Goal: Task Accomplishment & Management: Use online tool/utility

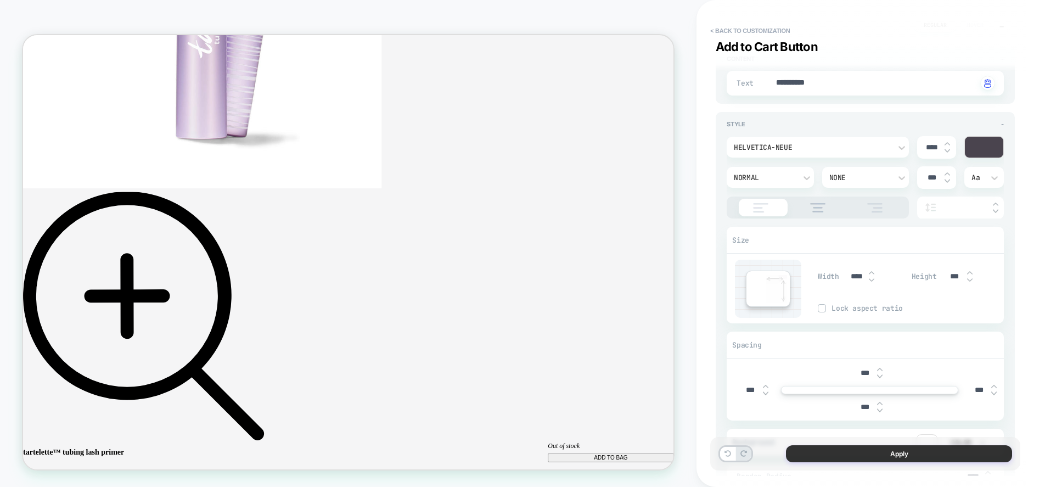
click at [845, 449] on button "Apply" at bounding box center [899, 453] width 226 height 17
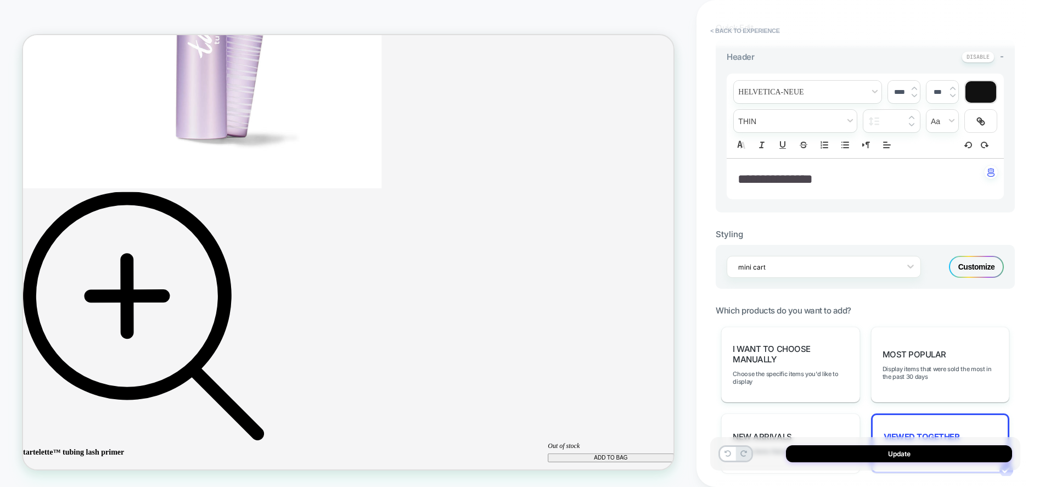
scroll to position [322, 0]
click at [965, 267] on div "Customize" at bounding box center [976, 267] width 55 height 22
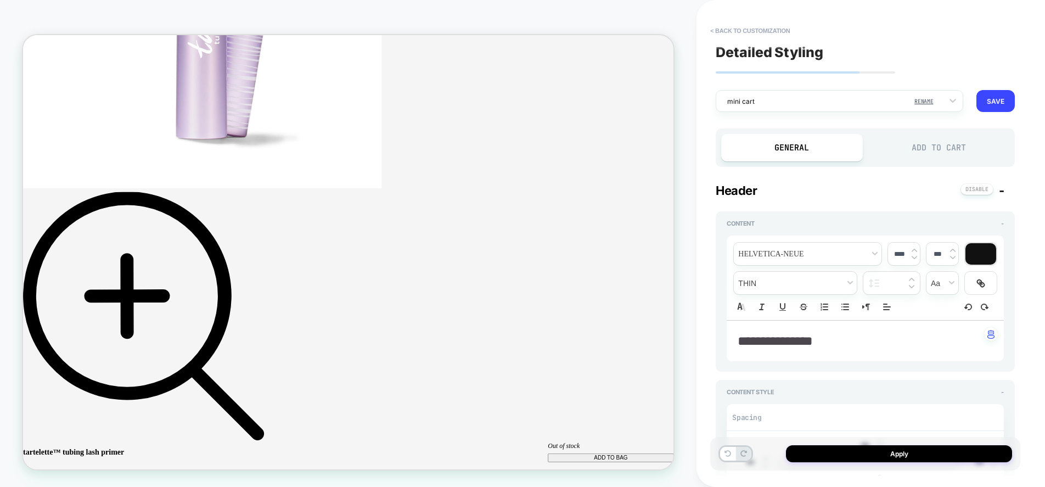
scroll to position [0, 0]
click at [927, 151] on div "Add to Cart" at bounding box center [938, 147] width 141 height 27
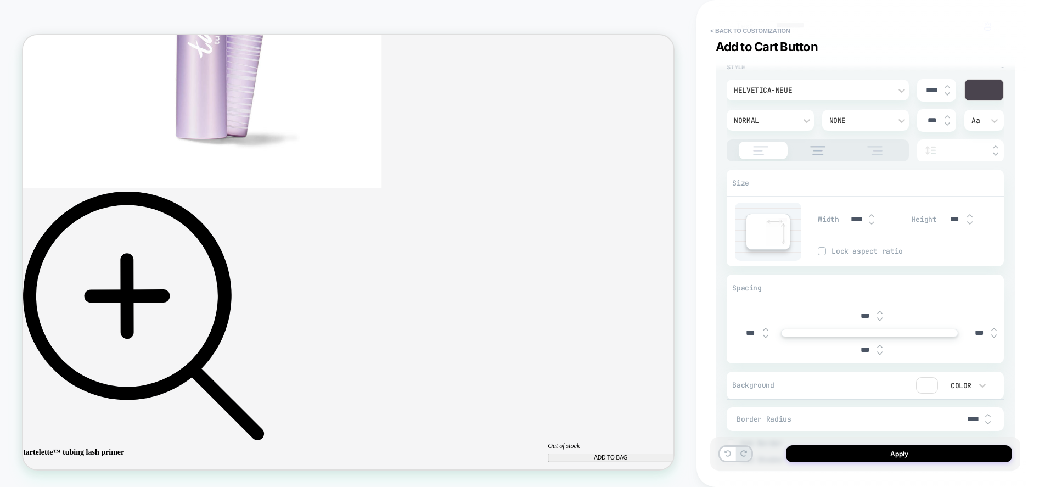
scroll to position [226, 0]
click at [871, 211] on img at bounding box center [871, 211] width 5 height 4
type textarea "*"
type input "****"
click at [870, 220] on img at bounding box center [871, 218] width 5 height 4
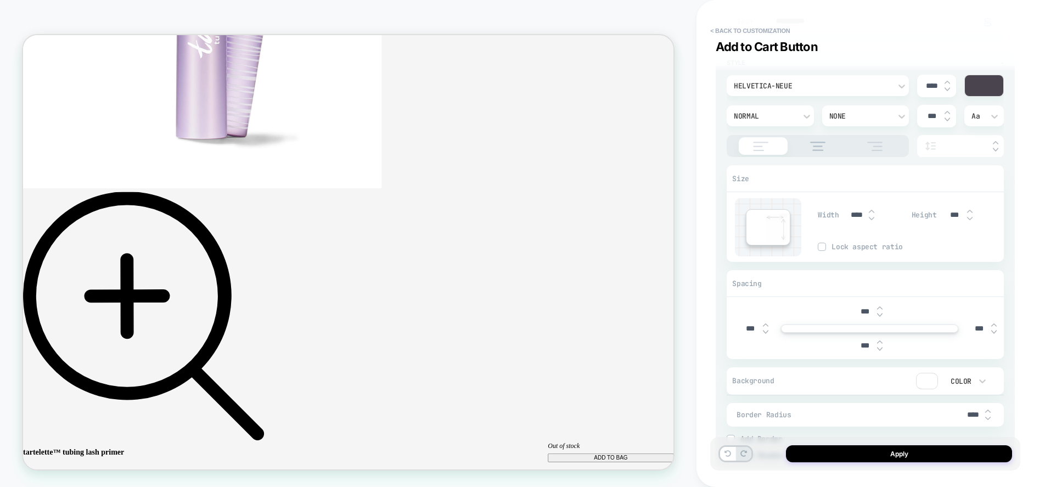
drag, startPoint x: 870, startPoint y: 220, endPoint x: 825, endPoint y: 246, distance: 52.4
click at [870, 220] on img at bounding box center [871, 218] width 5 height 4
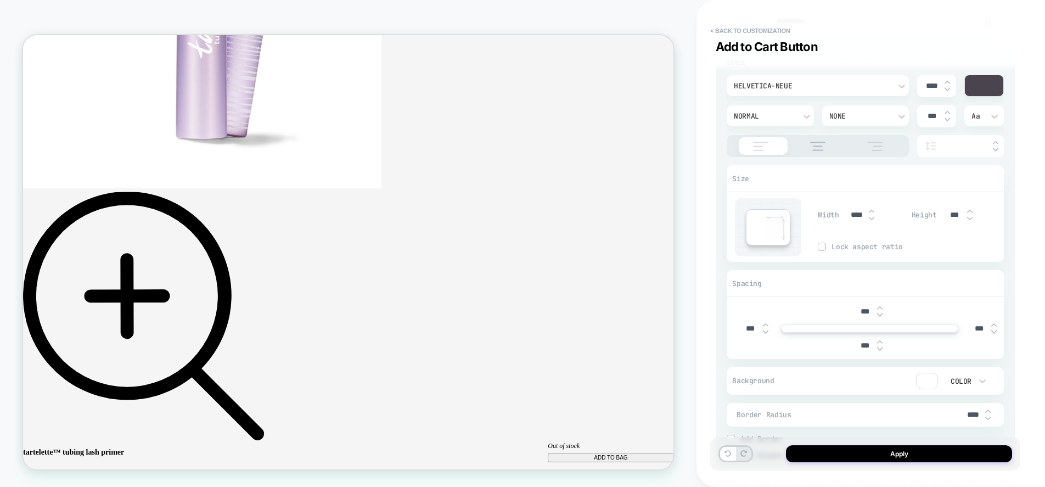
type textarea "*"
type input "****"
click at [825, 246] on div at bounding box center [821, 246] width 7 height 7
click at [869, 211] on img at bounding box center [871, 211] width 5 height 4
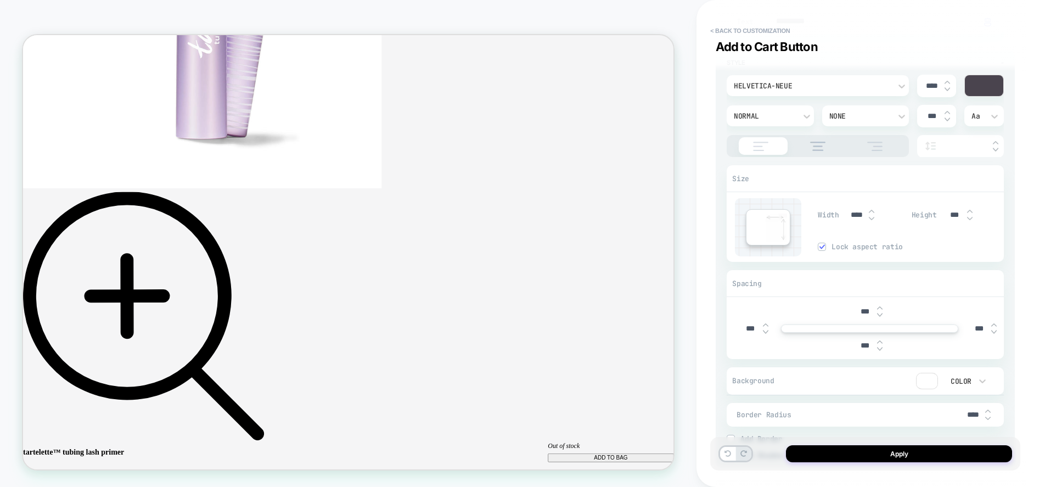
drag, startPoint x: 869, startPoint y: 211, endPoint x: 838, endPoint y: 228, distance: 35.4
click at [869, 211] on img at bounding box center [871, 211] width 5 height 4
type textarea "*"
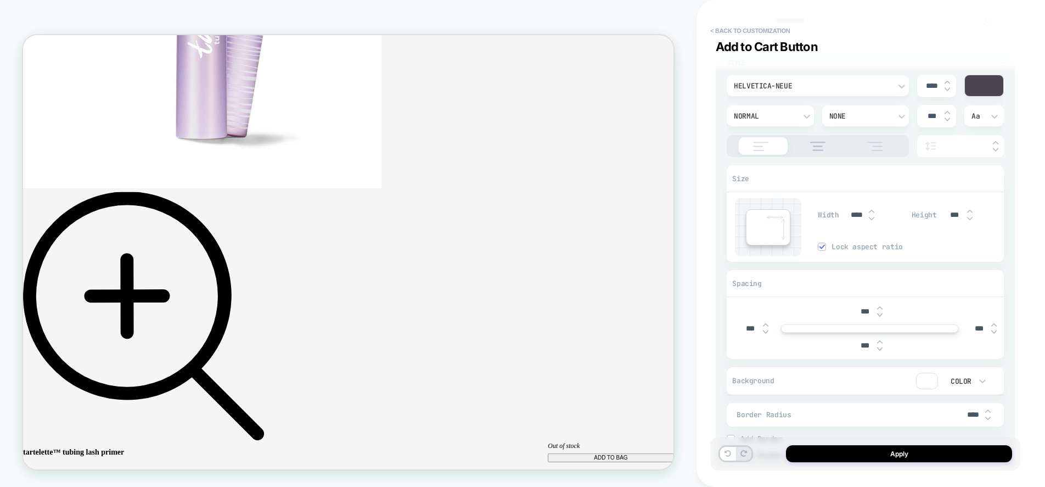
type input "****"
click at [823, 246] on img at bounding box center [821, 246] width 5 height 5
type textarea "*"
click at [853, 218] on input "****" at bounding box center [856, 214] width 25 height 9
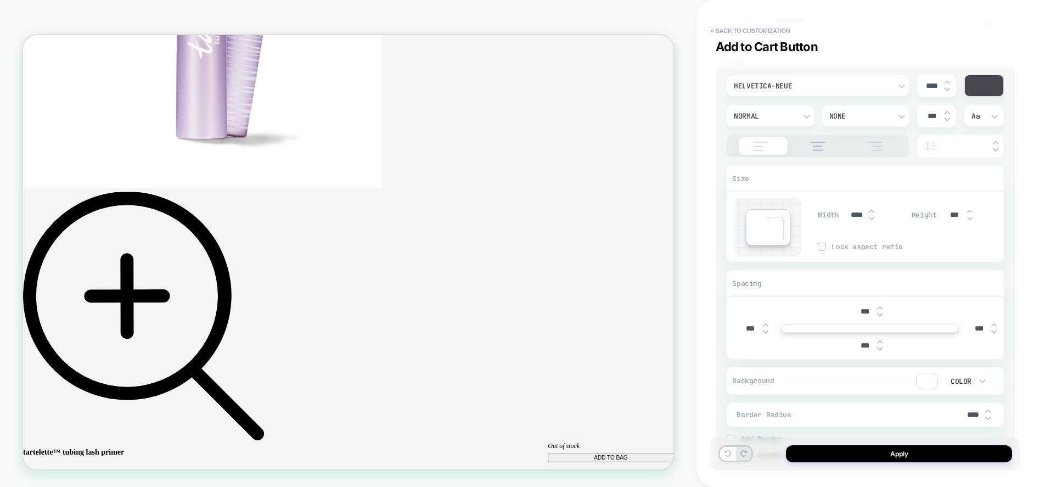
scroll to position [0, 0]
click at [856, 214] on input "****" at bounding box center [856, 214] width 25 height 9
type input "***"
type textarea "*"
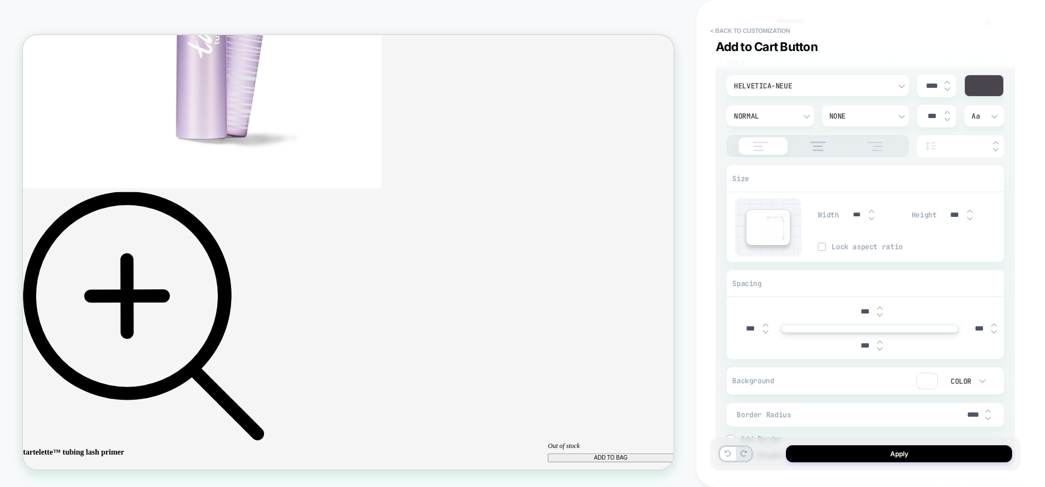
type input "****"
type textarea "*"
type input "****"
click at [943, 248] on span "Lock aspect ratio" at bounding box center [918, 246] width 172 height 9
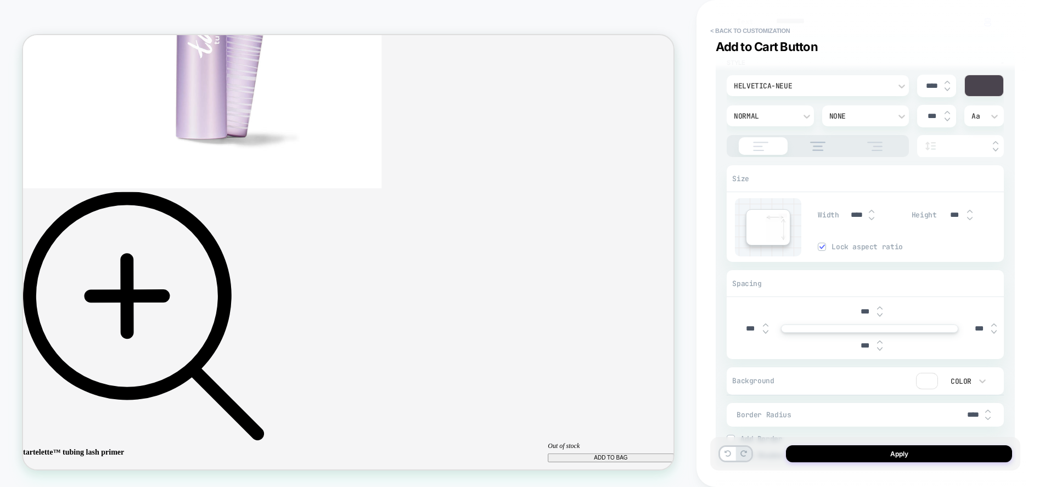
click at [819, 245] on img at bounding box center [821, 246] width 5 height 5
click at [871, 454] on button "Apply" at bounding box center [899, 453] width 226 height 17
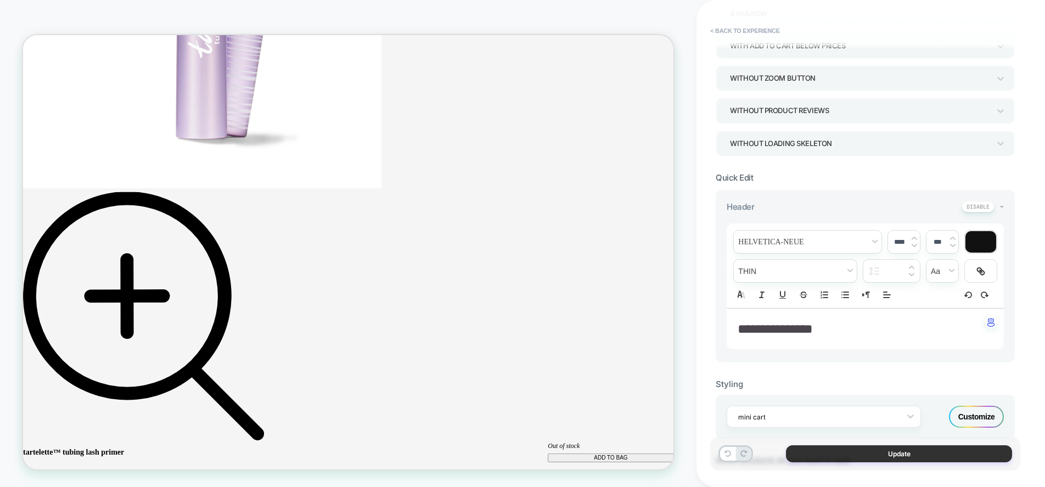
click at [867, 456] on button "Update" at bounding box center [899, 453] width 226 height 17
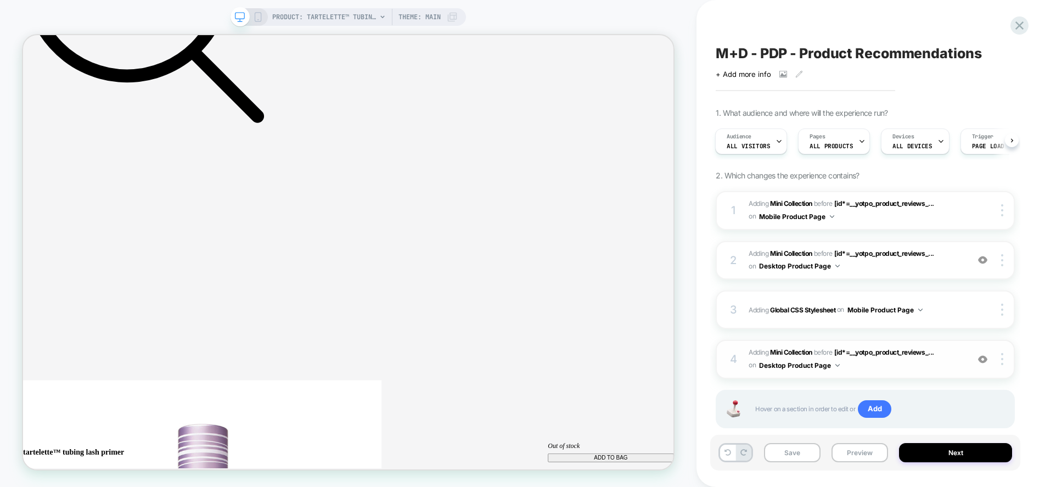
scroll to position [2850, 0]
drag, startPoint x: 916, startPoint y: 364, endPoint x: 946, endPoint y: 372, distance: 30.5
click at [946, 372] on span "#_loomi_addon_1759328777320 Adding Mini Collection BEFORE [id*=__yotpo_product_…" at bounding box center [856, 359] width 214 height 26
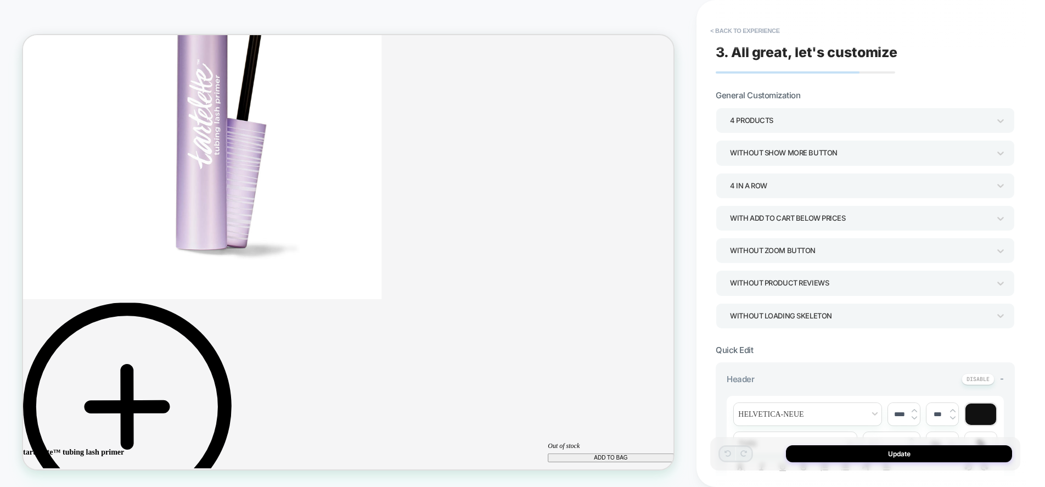
scroll to position [0, 0]
click at [751, 31] on button "< Back to experience" at bounding box center [745, 31] width 80 height 18
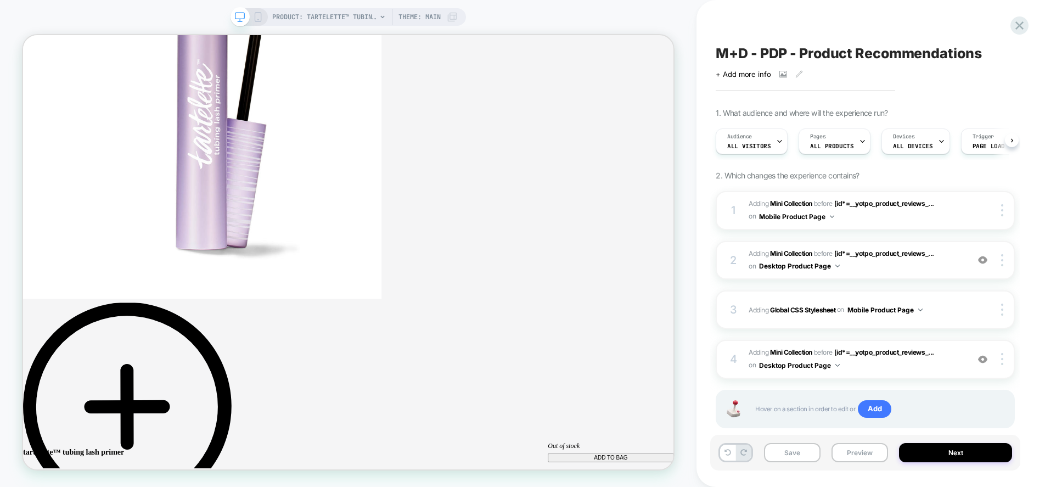
scroll to position [0, 1]
click at [1003, 365] on div at bounding box center [1003, 359] width 21 height 12
click at [995, 400] on div "Add Before" at bounding box center [1004, 386] width 98 height 30
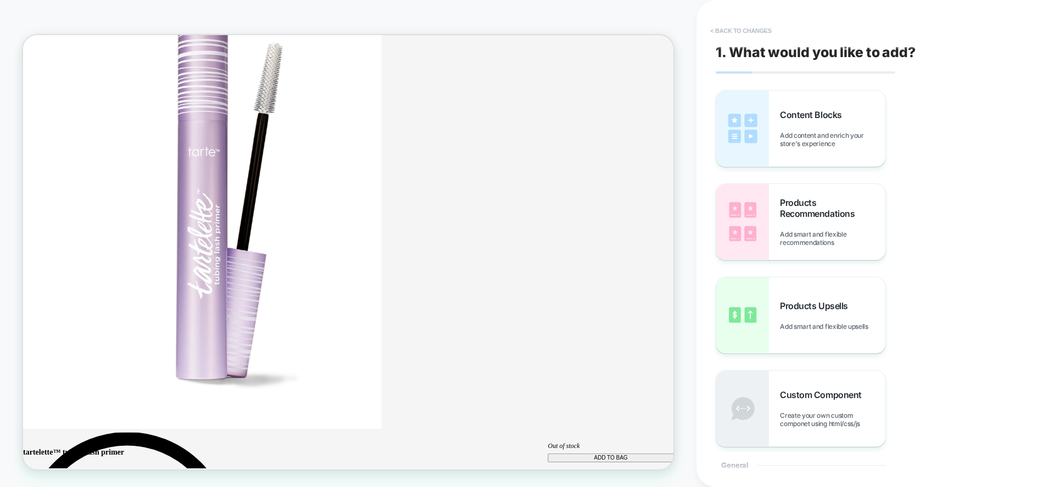
scroll to position [0, 0]
click at [745, 32] on button "< Back to changes" at bounding box center [741, 31] width 72 height 18
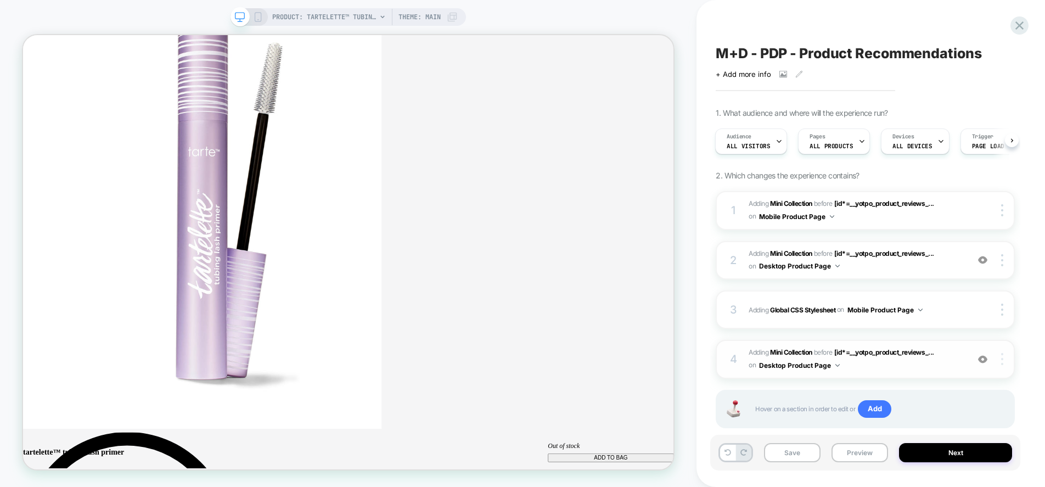
scroll to position [0, 793]
click at [983, 259] on img at bounding box center [982, 259] width 9 height 9
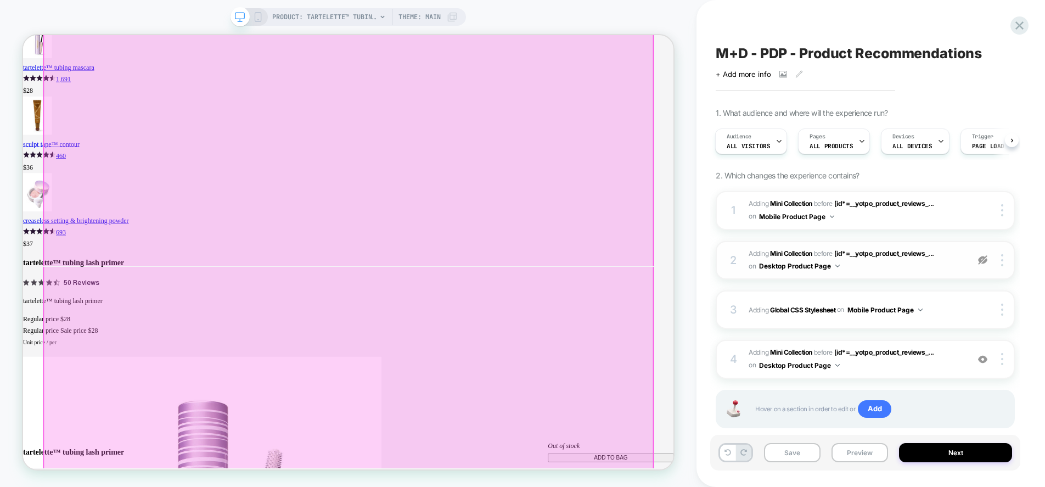
scroll to position [1593, 0]
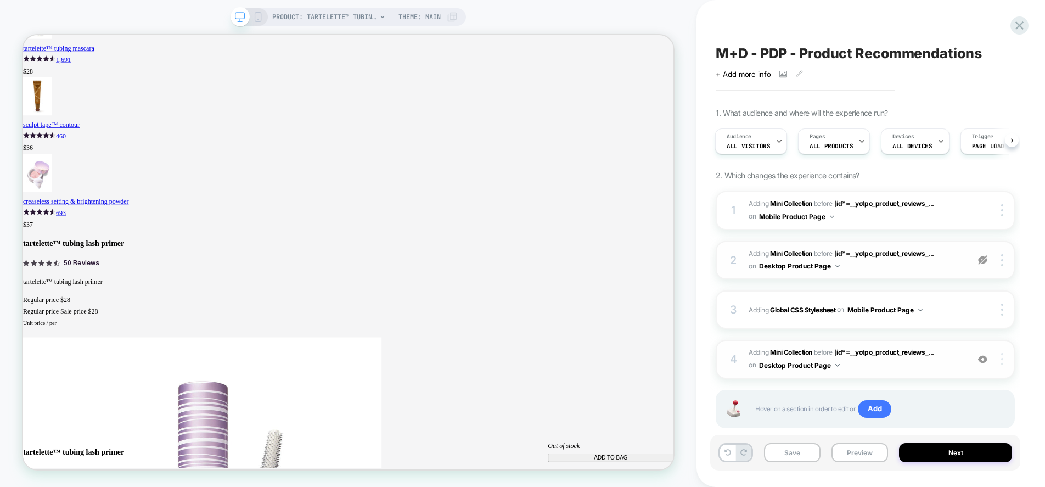
click at [1004, 363] on div at bounding box center [1003, 359] width 21 height 12
click at [947, 364] on span "#_loomi_addon_1759328777320 Adding Mini Collection BEFORE [id*=__yotpo_product_…" at bounding box center [856, 359] width 214 height 26
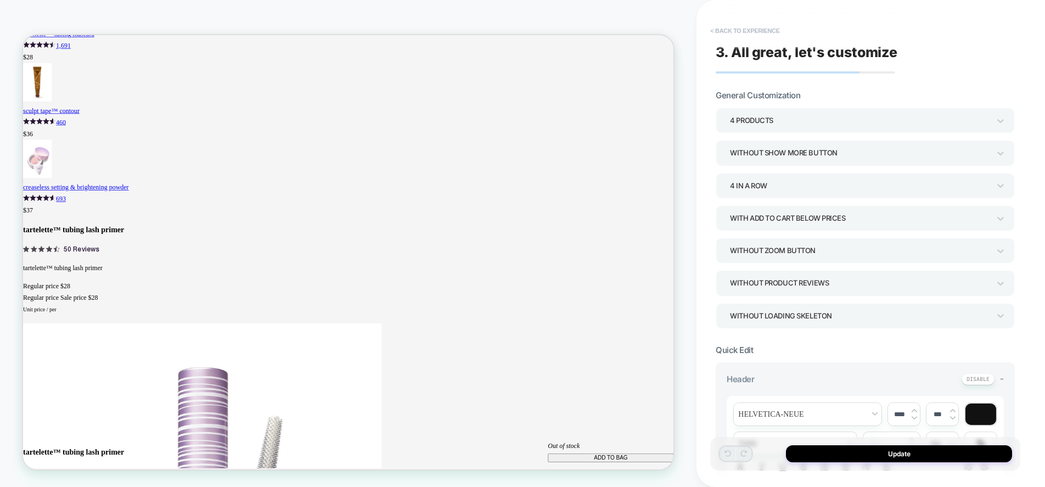
scroll to position [0, 793]
click at [745, 29] on button "< Back to experience" at bounding box center [745, 31] width 80 height 18
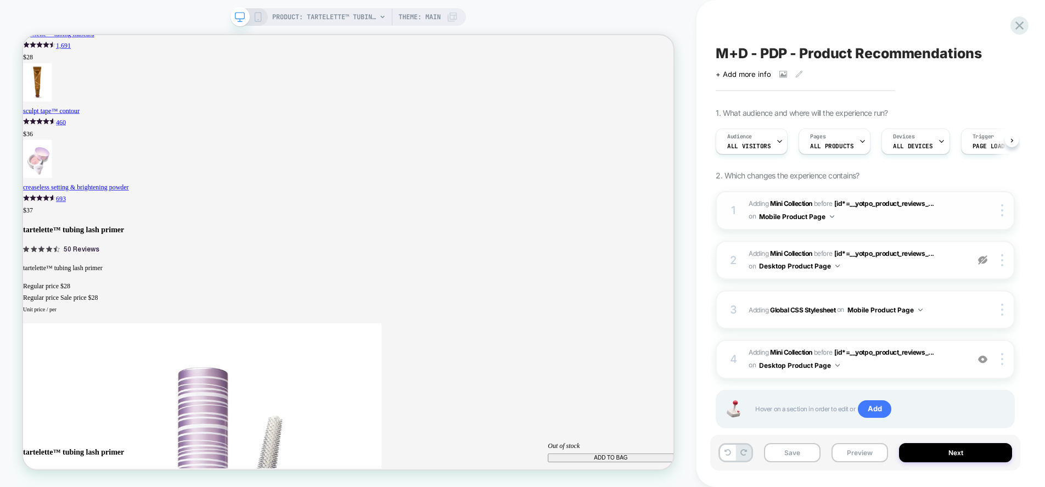
scroll to position [0, 1]
click at [1002, 265] on img at bounding box center [1002, 260] width 2 height 12
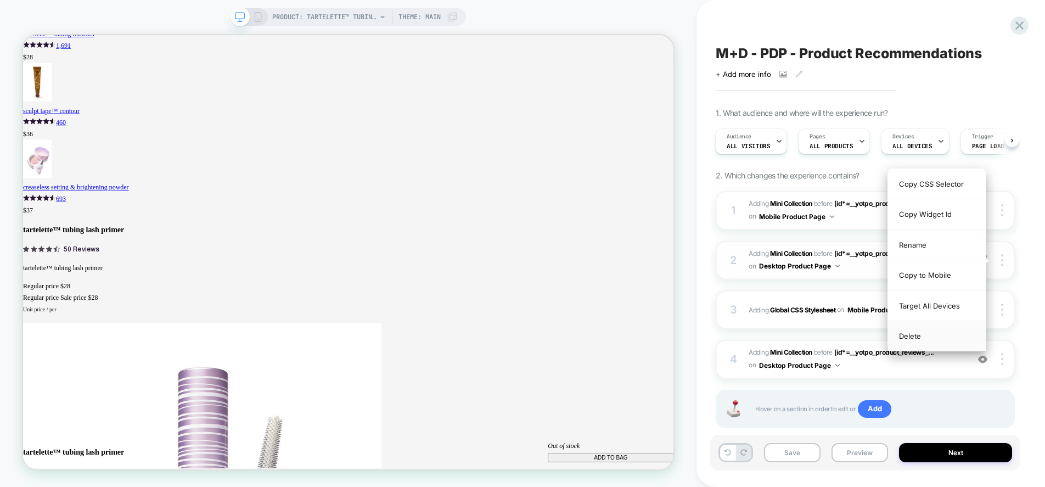
scroll to position [0, 0]
click at [954, 339] on div "Delete" at bounding box center [937, 336] width 98 height 30
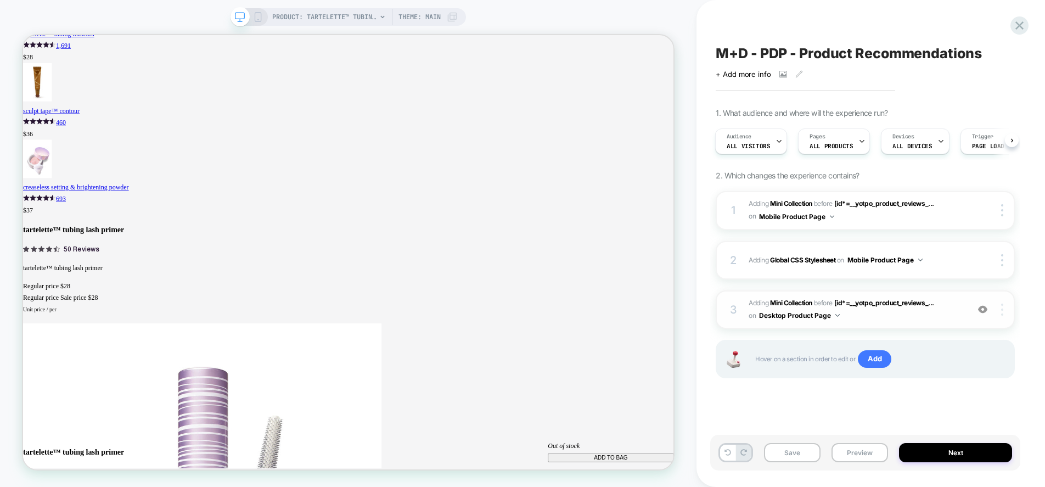
click at [1002, 311] on img at bounding box center [1002, 310] width 2 height 12
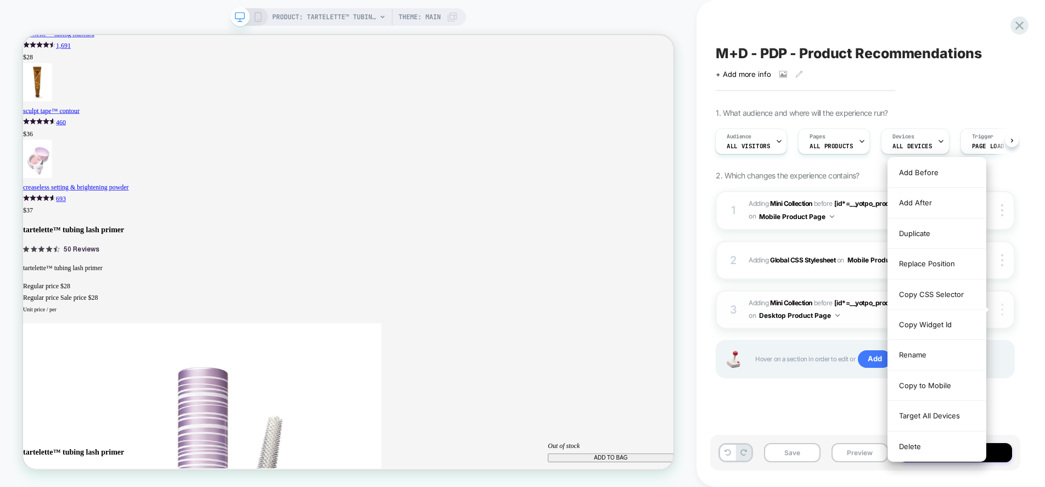
scroll to position [0, 793]
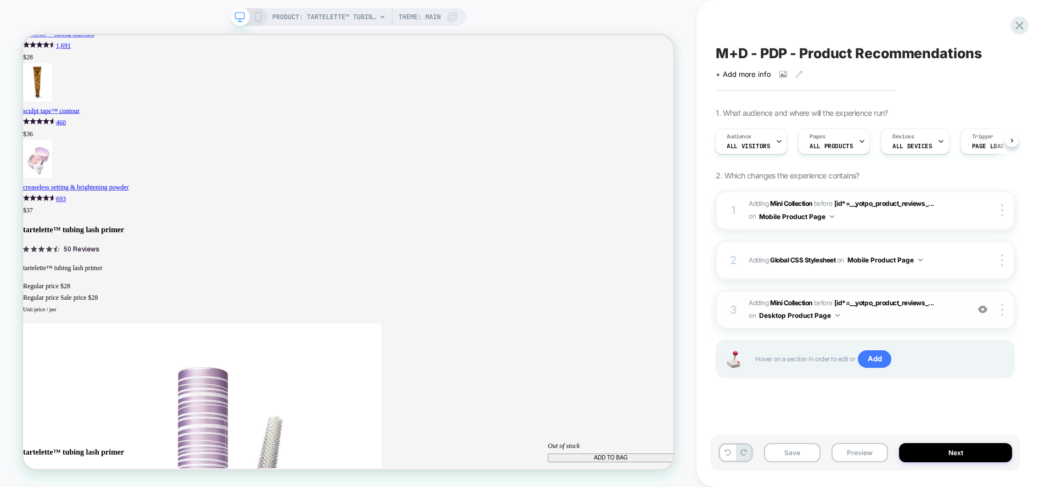
click at [863, 315] on span "#_loomi_addon_1759328777320 Adding Mini Collection BEFORE [id*=__yotpo_product_…" at bounding box center [856, 310] width 214 height 26
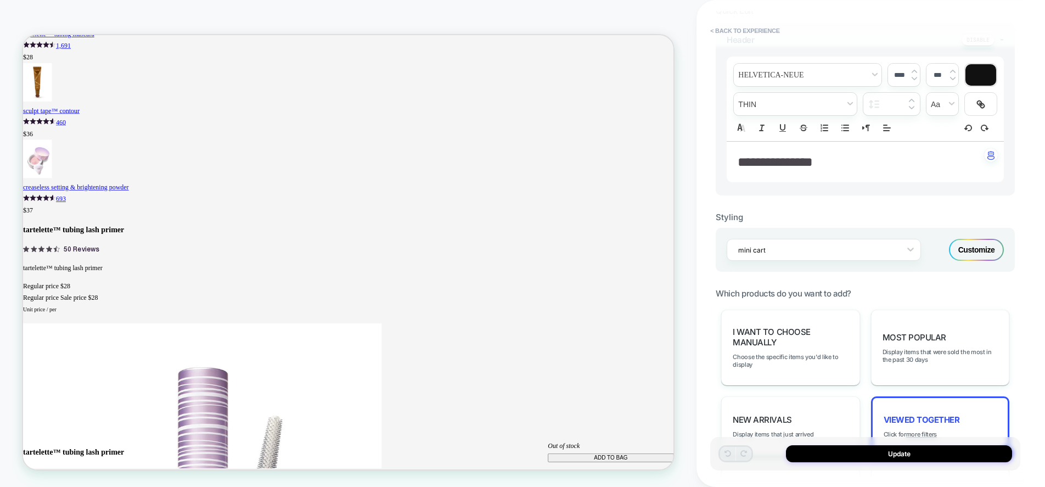
scroll to position [339, 0]
click at [983, 254] on div "Customize" at bounding box center [976, 250] width 55 height 22
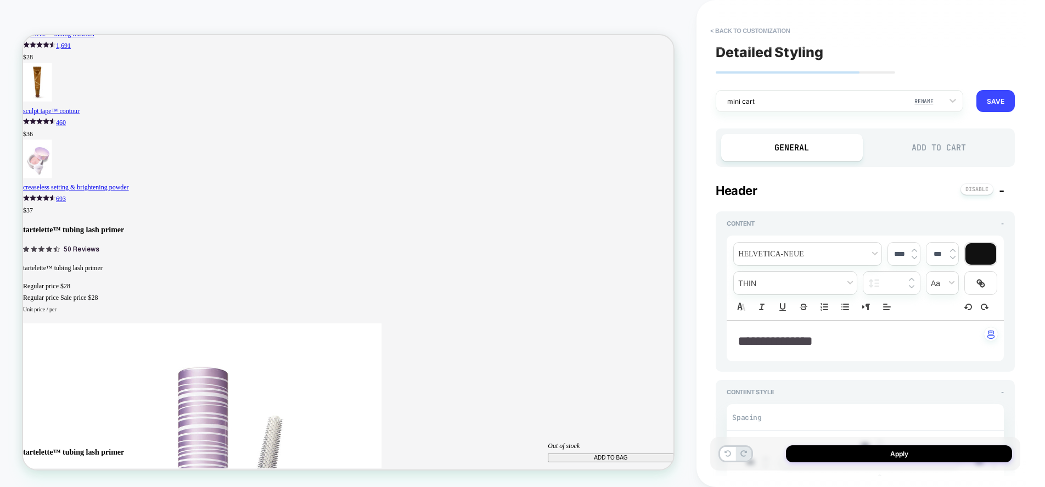
scroll to position [0, 0]
click at [907, 154] on div "Add to Cart" at bounding box center [938, 147] width 141 height 27
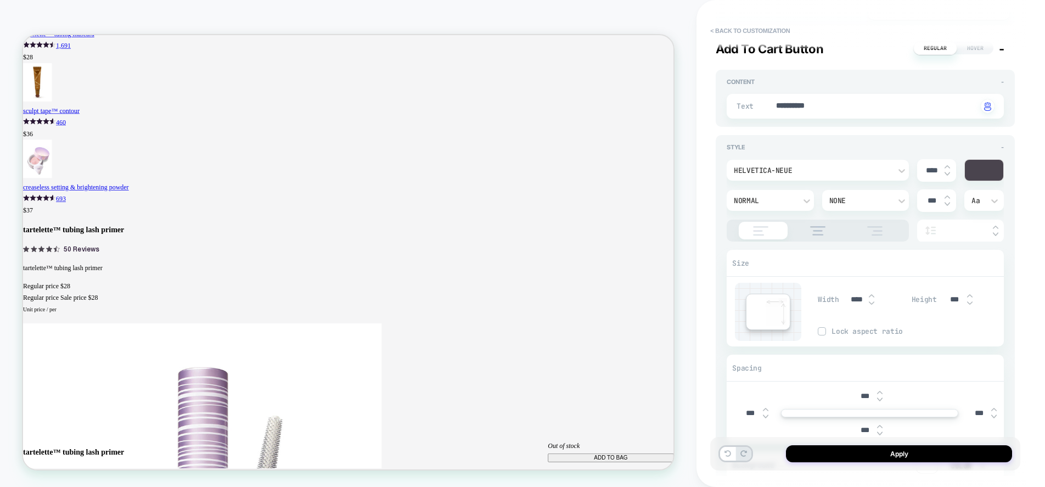
type textarea "*"
click at [857, 297] on input "****" at bounding box center [856, 297] width 25 height 9
type input "***"
type textarea "*"
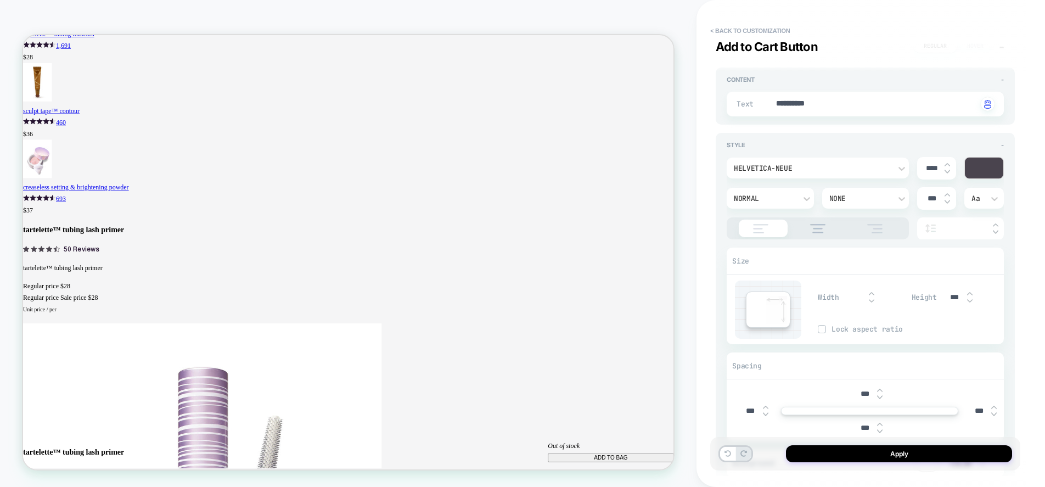
type textarea "*"
type input "***"
type textarea "*"
type input "****"
type textarea "*"
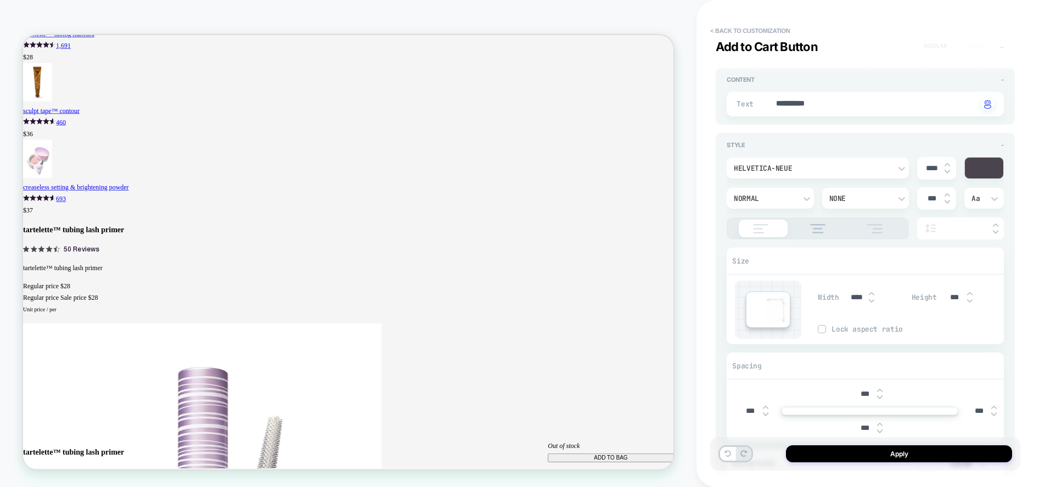
scroll to position [0, 0]
type input "****"
click at [906, 312] on div "Width **** Height *** Lock aspect ratio" at bounding box center [911, 309] width 186 height 58
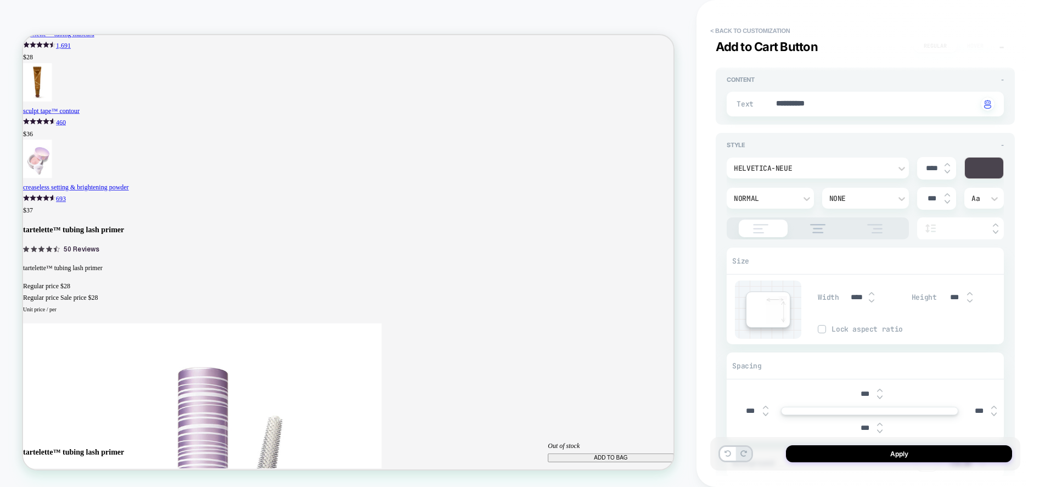
click at [884, 267] on div "Size" at bounding box center [865, 261] width 277 height 26
click at [882, 267] on div "Size" at bounding box center [865, 261] width 277 height 26
click at [812, 458] on button "Apply" at bounding box center [899, 453] width 226 height 17
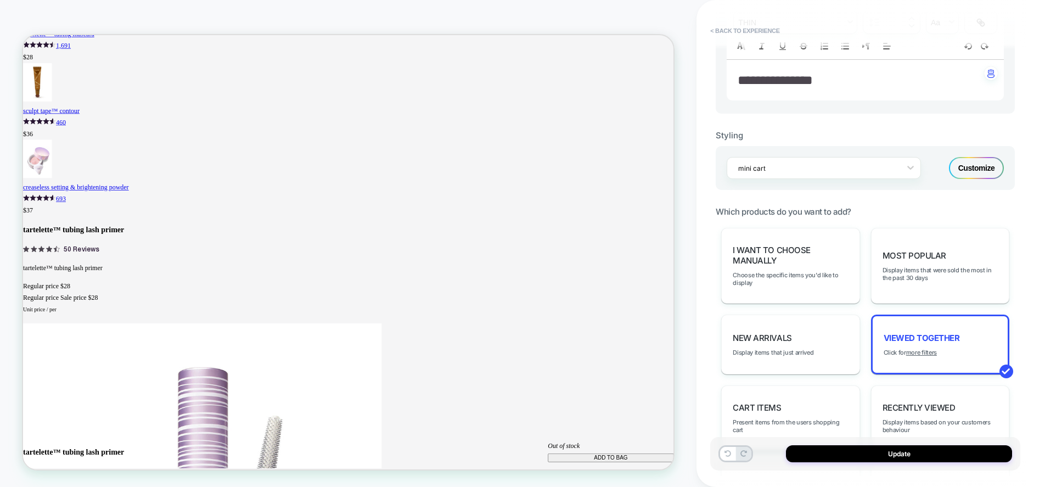
scroll to position [422, 0]
click at [976, 172] on div "Customize" at bounding box center [976, 167] width 55 height 22
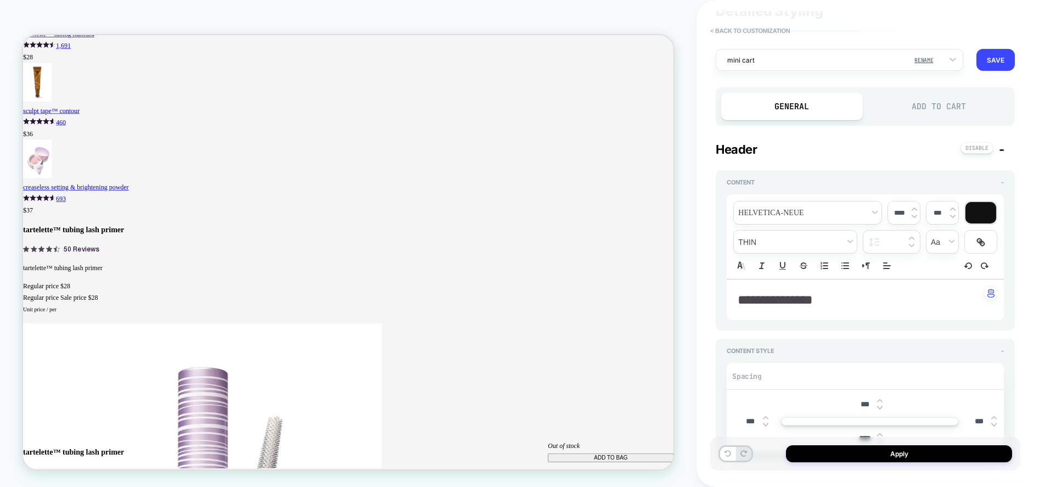
scroll to position [41, 0]
click at [951, 119] on div "Add to Cart" at bounding box center [938, 106] width 141 height 27
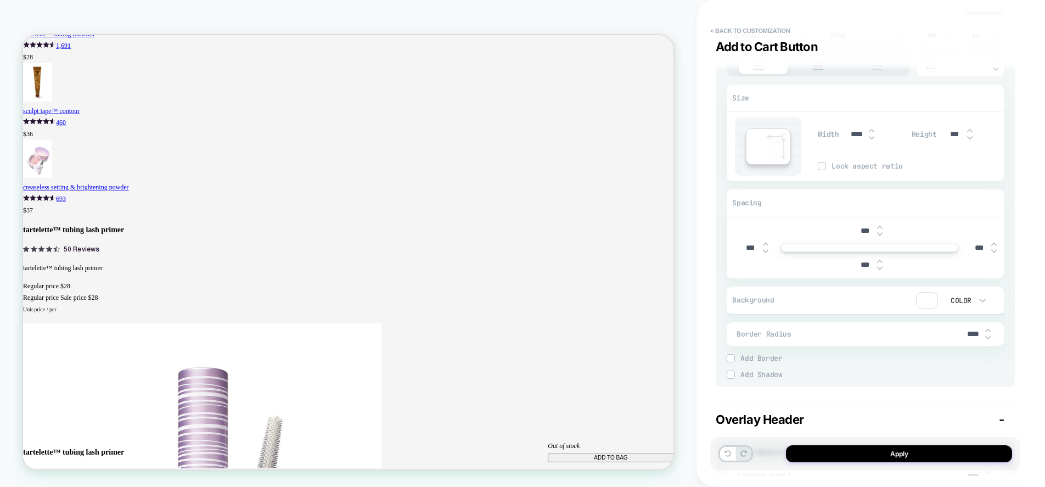
scroll to position [9, 0]
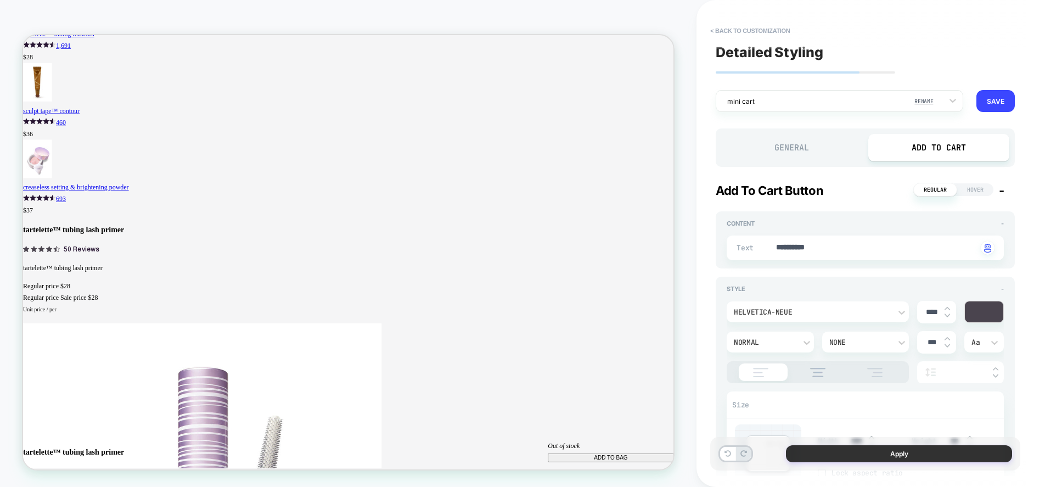
click at [813, 453] on button "Apply" at bounding box center [899, 453] width 226 height 17
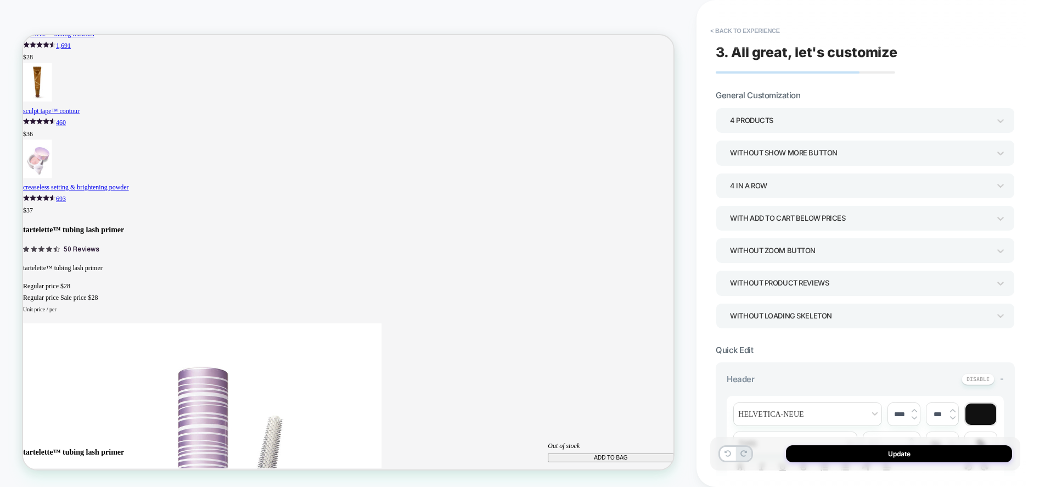
scroll to position [0, 793]
click at [756, 30] on button "< Back to experience" at bounding box center [745, 31] width 80 height 18
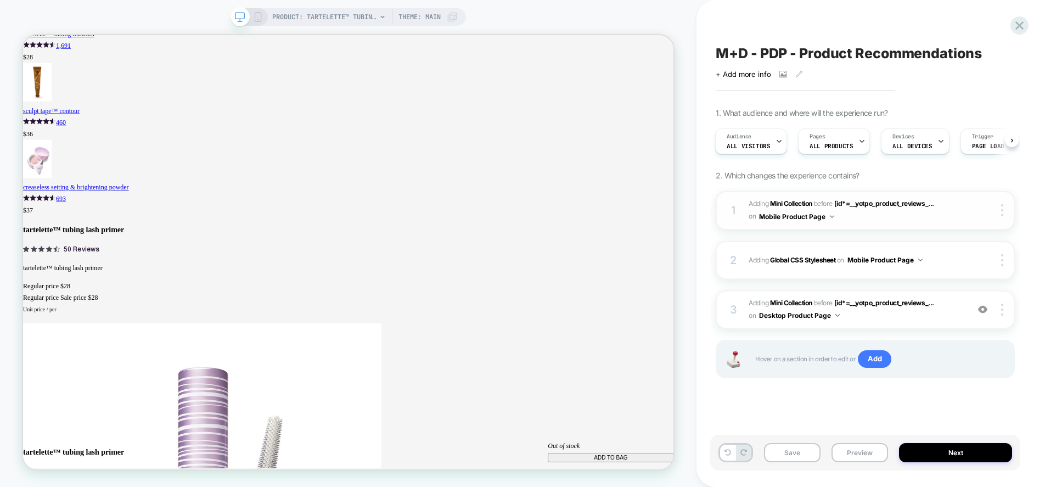
scroll to position [0, 0]
click at [919, 227] on div "1 #_loomi_addon_1755679770595 Adding Mini Collection BEFORE [id*=__yotpo_produc…" at bounding box center [865, 210] width 299 height 39
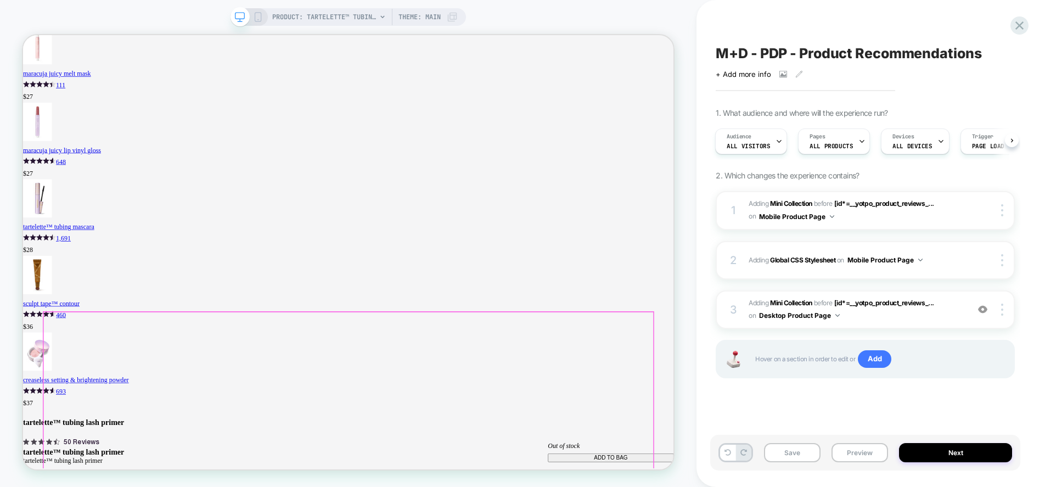
scroll to position [1327, 0]
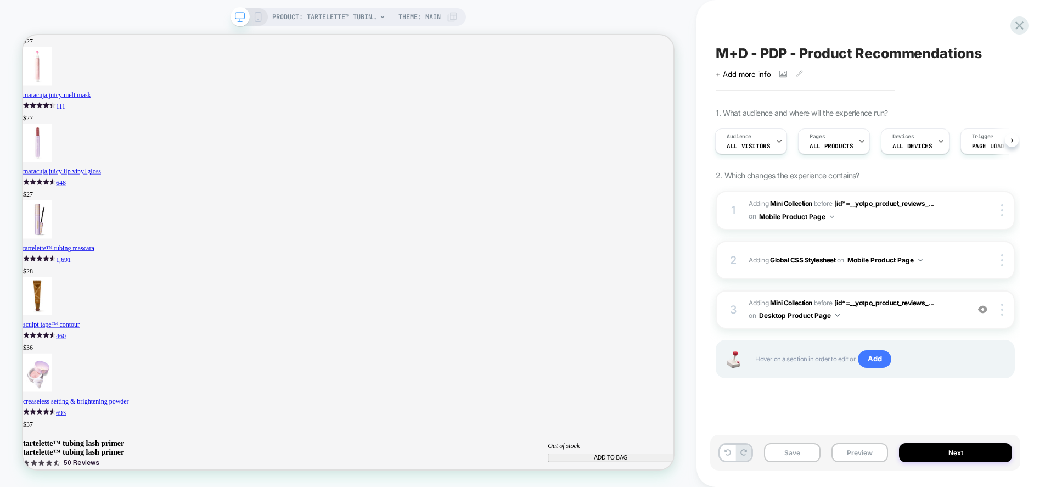
click at [261, 15] on rect at bounding box center [258, 17] width 6 height 9
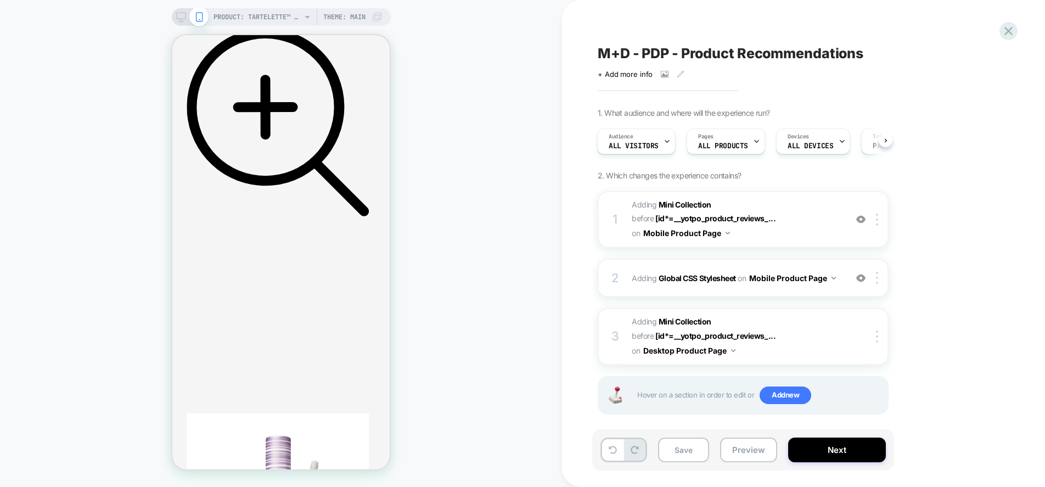
scroll to position [863, 0]
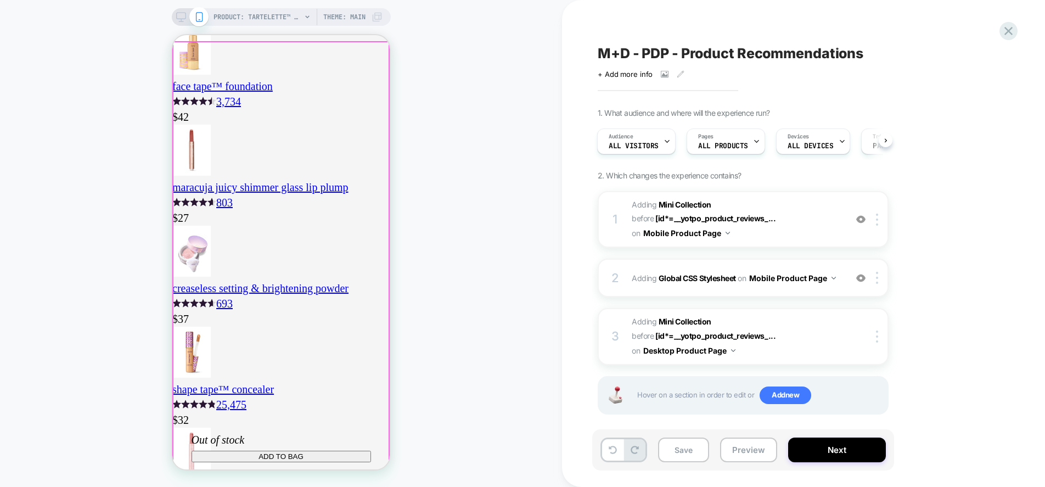
click at [46, 340] on div "PRODUCT: tartelette™ tubing lash primer PRODUCT: tartelette™ tubing lash primer…" at bounding box center [281, 243] width 562 height 465
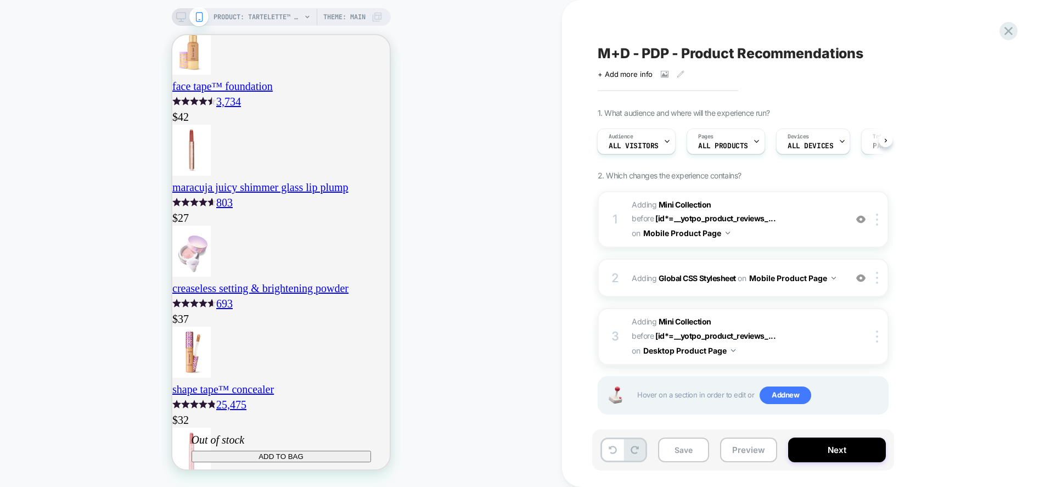
scroll to position [0, 0]
click at [76, 374] on div "PRODUCT: tartelette™ tubing lash primer PRODUCT: tartelette™ tubing lash primer…" at bounding box center [281, 243] width 562 height 465
click at [804, 229] on span "#_loomi_addon_1755679770595 Adding Mini Collection BEFORE [id*=__yotpo_product_…" at bounding box center [736, 219] width 209 height 43
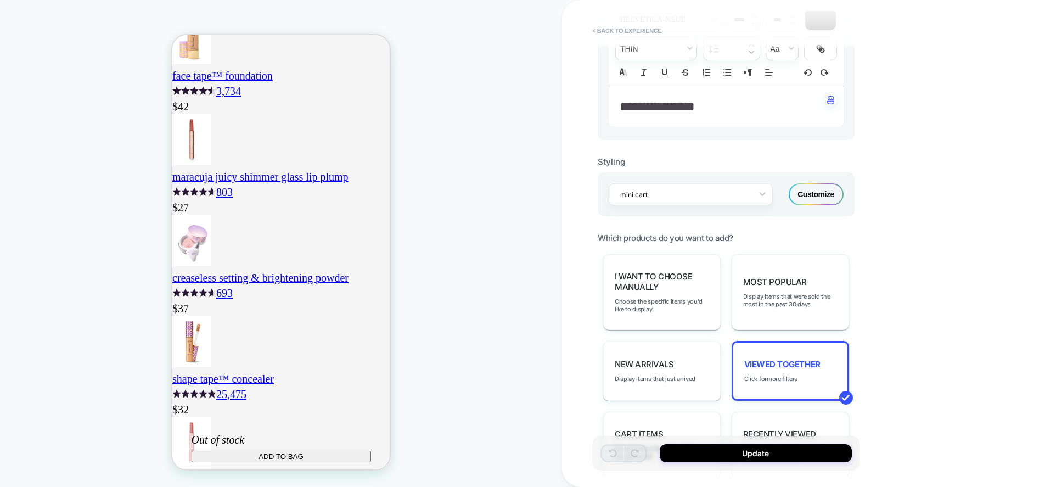
scroll to position [395, 0]
click at [807, 195] on div "Customize" at bounding box center [816, 194] width 55 height 22
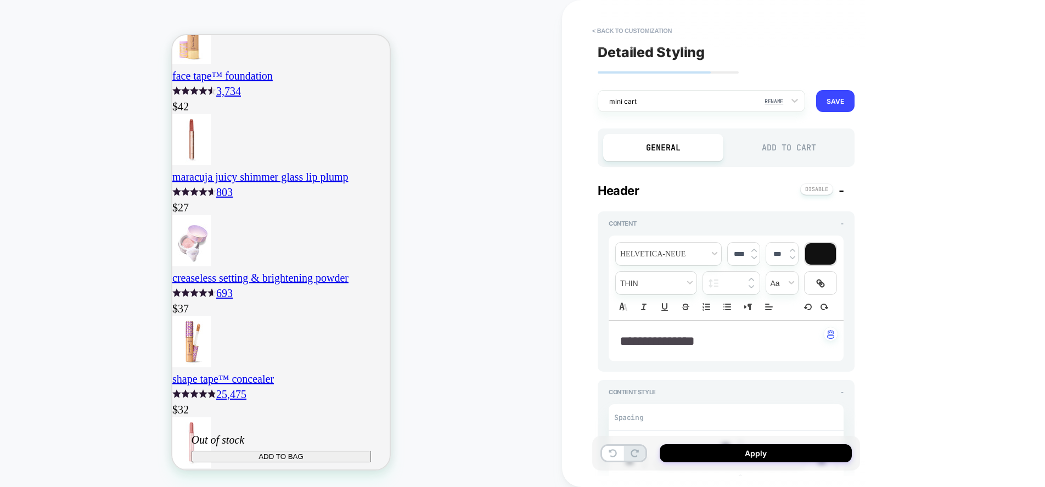
scroll to position [6, 0]
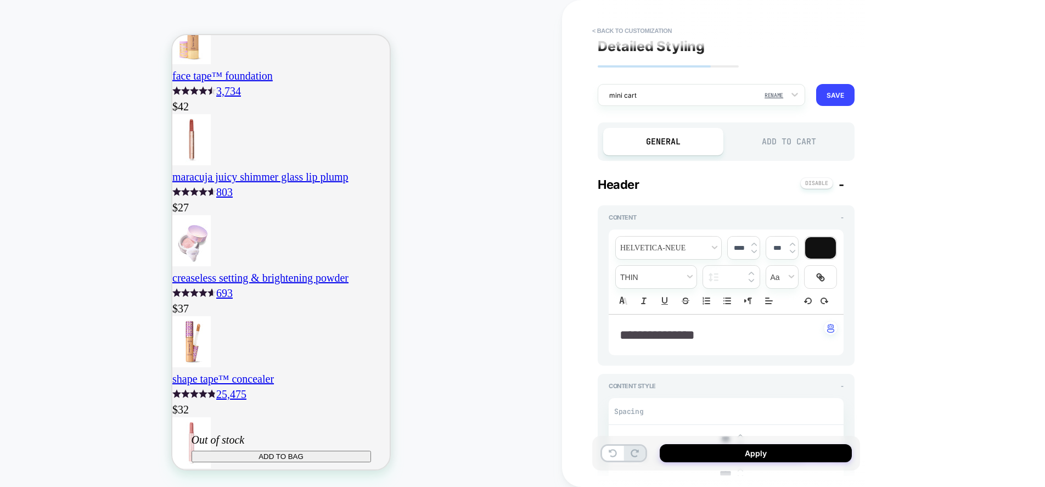
click at [768, 145] on div "Add to Cart" at bounding box center [789, 141] width 120 height 27
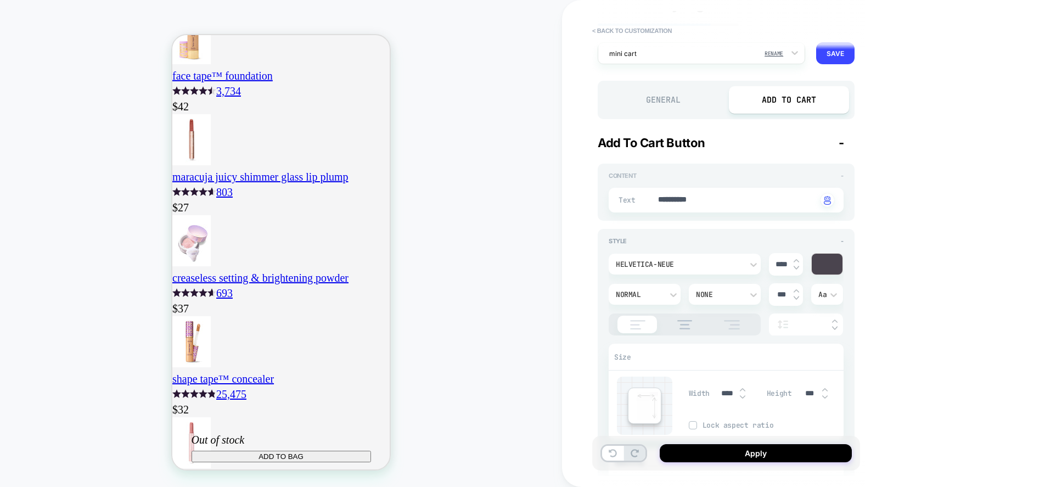
scroll to position [0, 0]
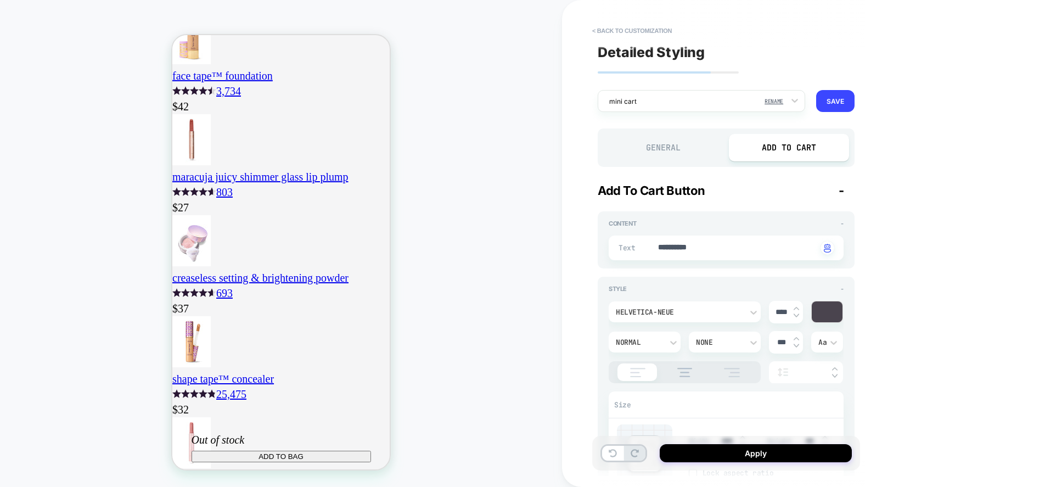
click at [703, 154] on div "General" at bounding box center [663, 147] width 120 height 27
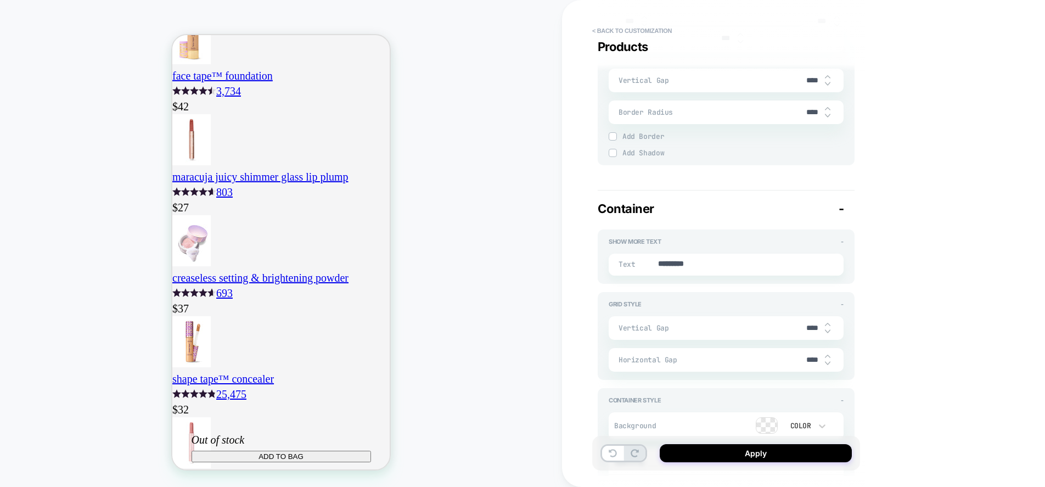
scroll to position [1665, 0]
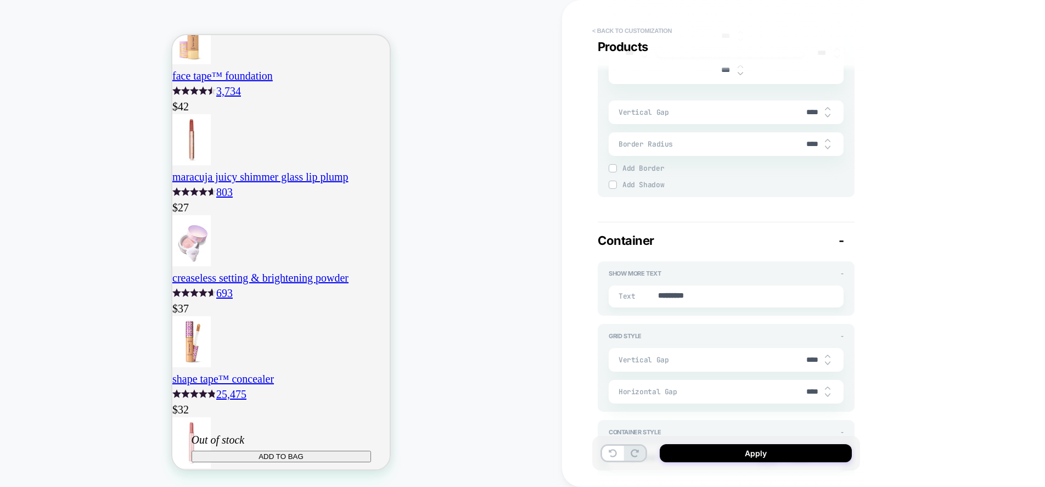
click at [614, 28] on button "< Back to customization" at bounding box center [632, 31] width 91 height 18
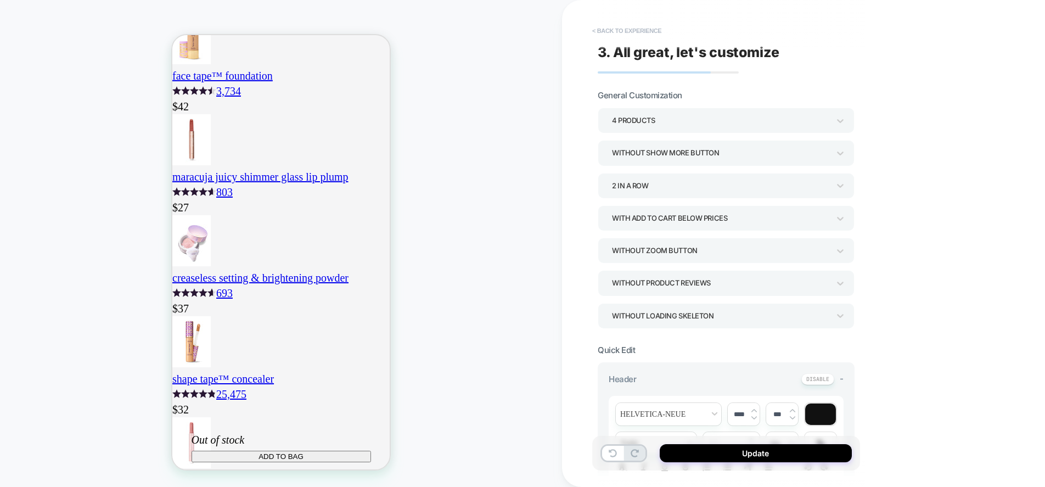
scroll to position [0, 193]
click at [612, 28] on button "< Back to experience" at bounding box center [627, 31] width 80 height 18
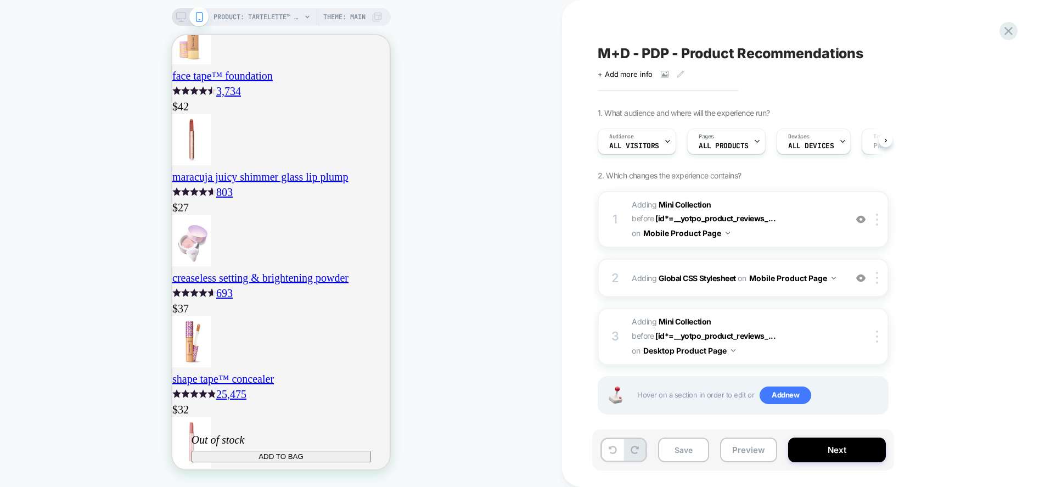
scroll to position [0, 1]
click at [814, 332] on span "#_loomi_addon_1759328777320 Adding Mini Collection BEFORE [id*=__yotpo_product_…" at bounding box center [736, 336] width 209 height 43
click at [876, 338] on img at bounding box center [877, 336] width 2 height 12
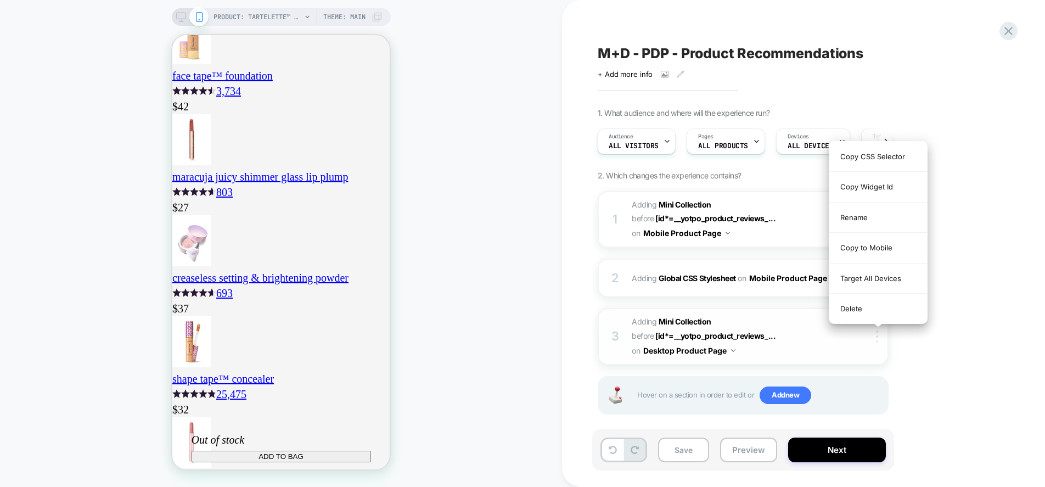
scroll to position [0, 0]
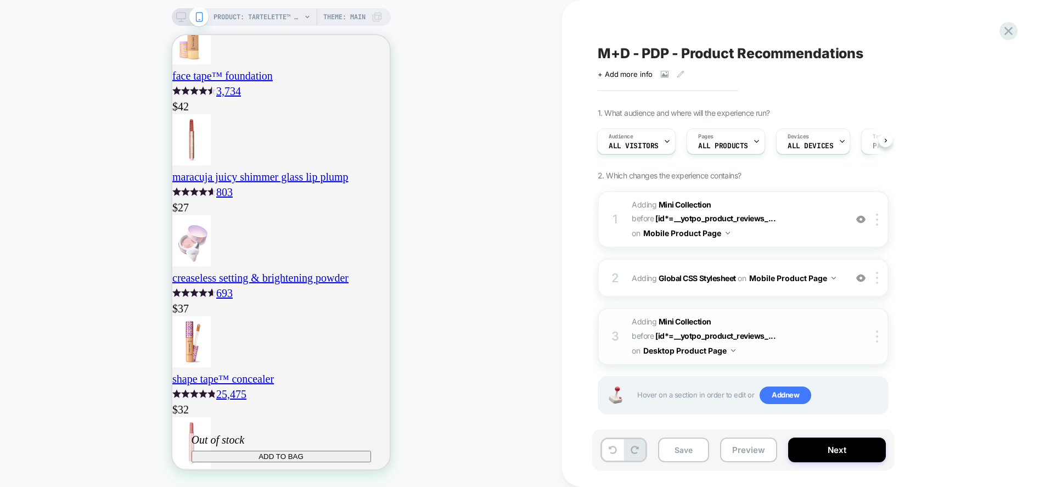
click at [823, 344] on span "#_loomi_addon_1759328777320 Adding Mini Collection BEFORE [id*=__yotpo_product_…" at bounding box center [736, 336] width 209 height 43
click at [874, 332] on div at bounding box center [879, 336] width 18 height 12
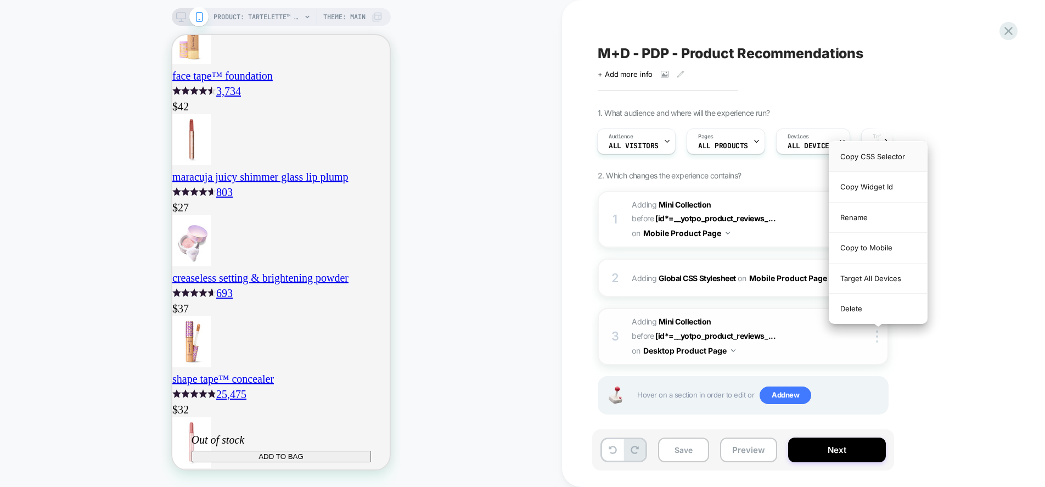
scroll to position [0, 193]
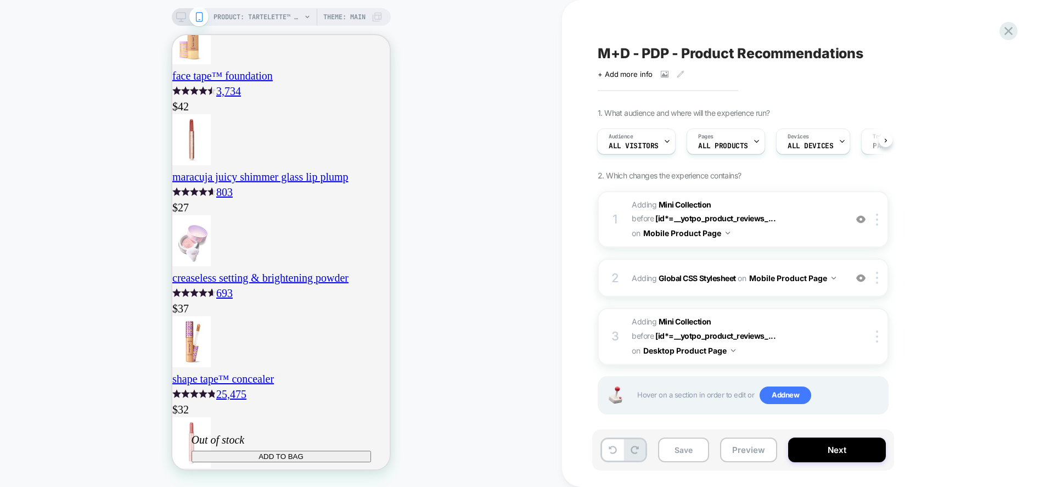
click at [181, 13] on icon at bounding box center [181, 17] width 10 height 10
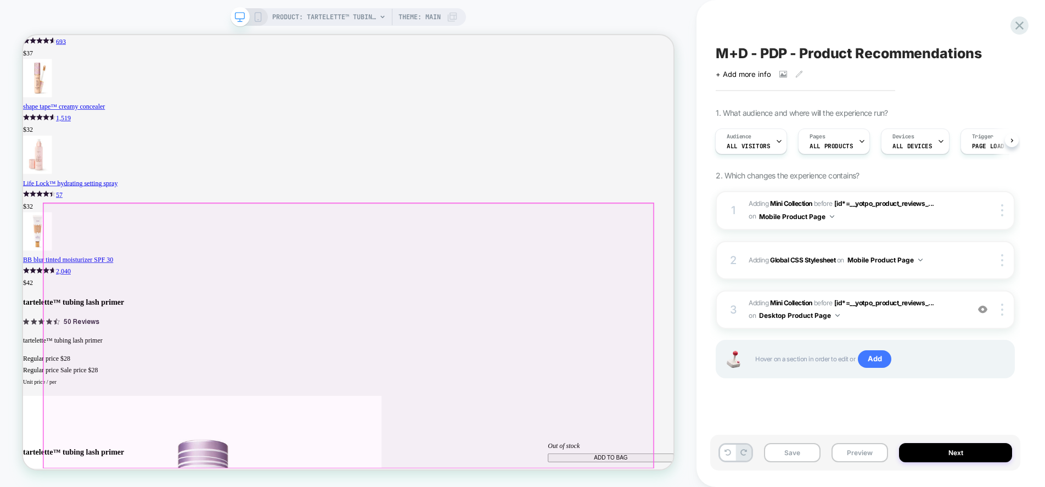
scroll to position [1635, 0]
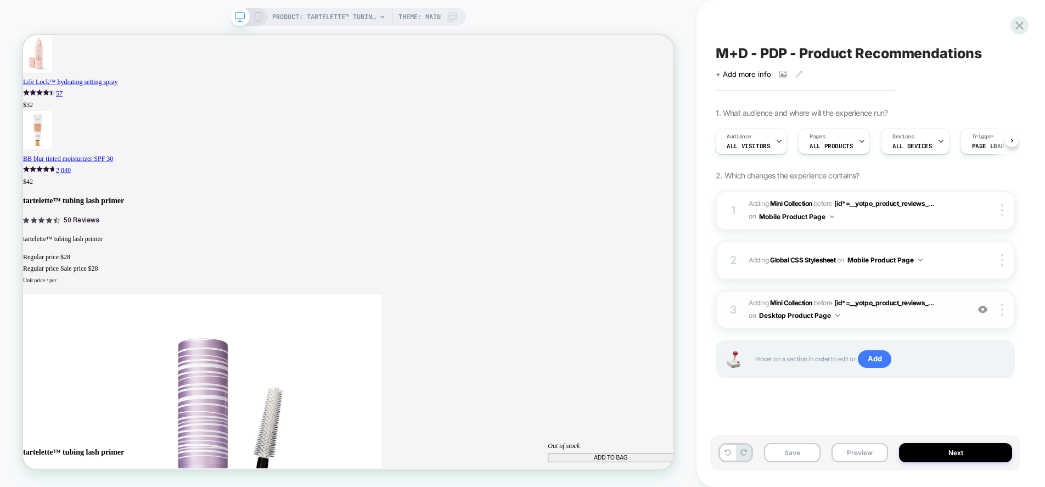
click at [946, 311] on span "#_loomi_addon_1759328777320 Adding Mini Collection BEFORE [id*=__yotpo_product_…" at bounding box center [856, 310] width 214 height 26
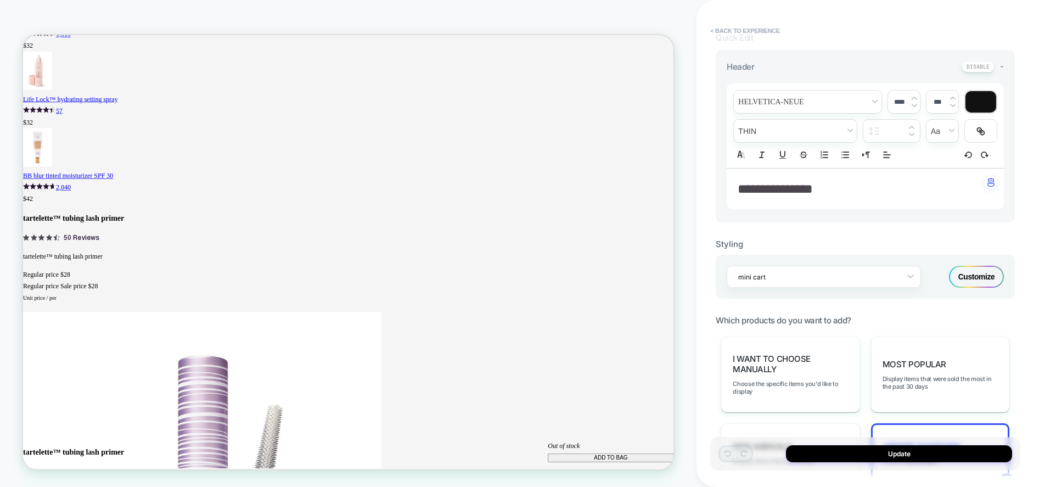
click at [985, 280] on div "Customize" at bounding box center [976, 277] width 55 height 22
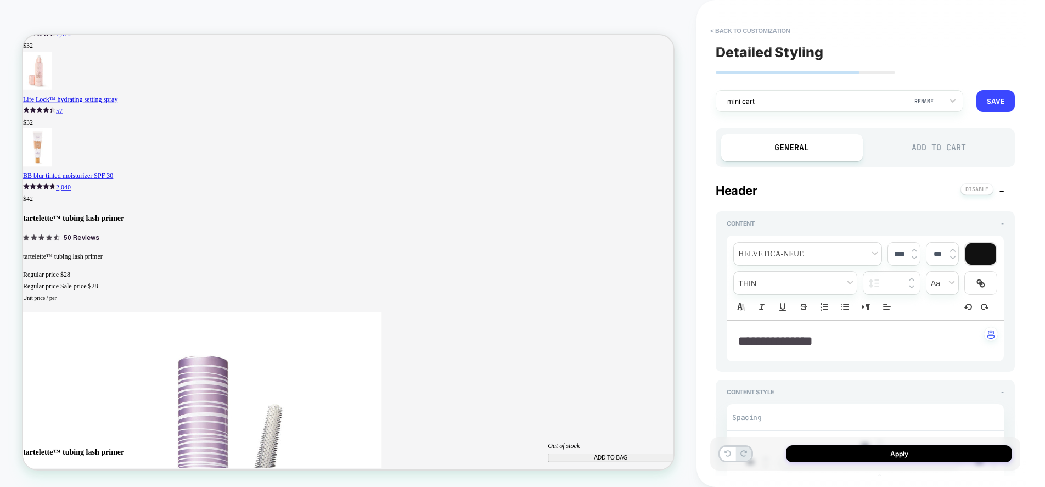
click at [934, 160] on div "Add to Cart" at bounding box center [938, 147] width 141 height 27
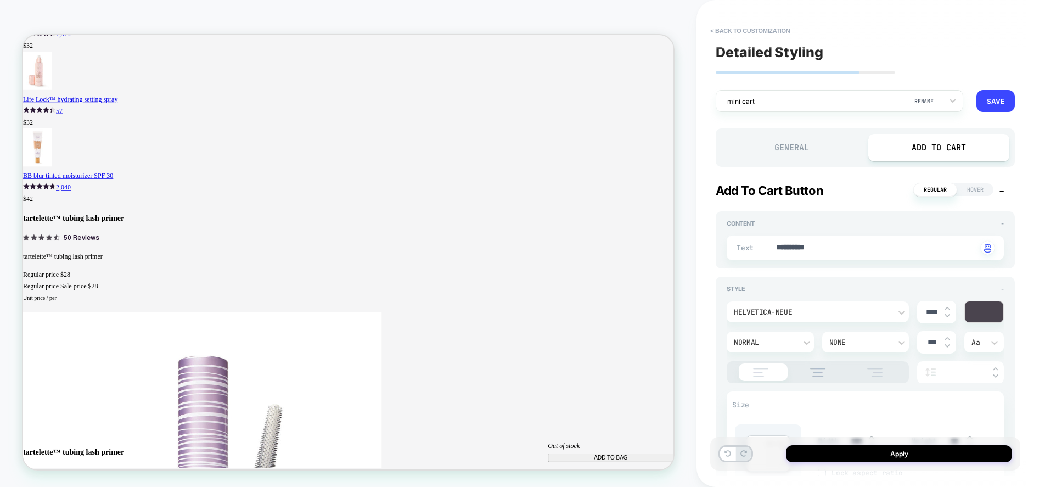
click at [976, 190] on span "Hover" at bounding box center [975, 189] width 36 height 13
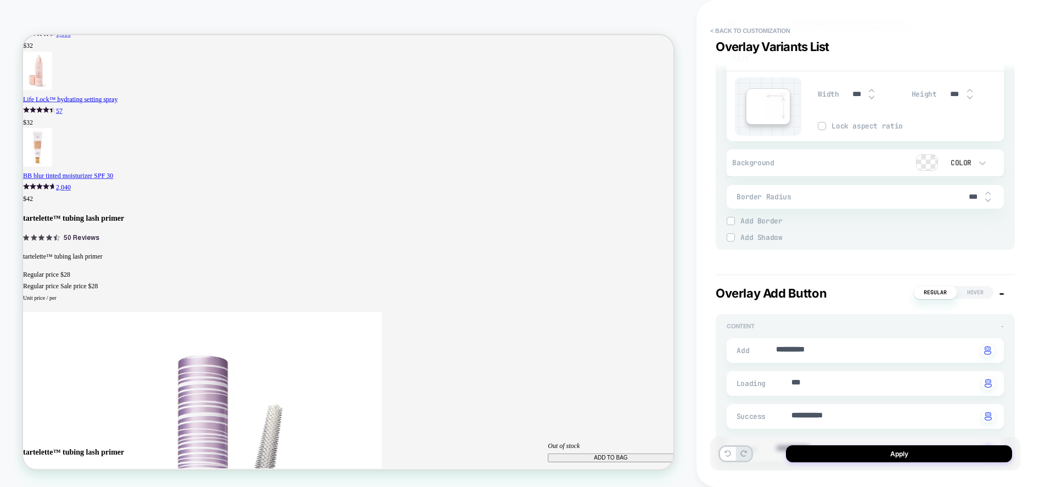
scroll to position [2863, 0]
click at [972, 294] on span "Hover" at bounding box center [975, 293] width 36 height 13
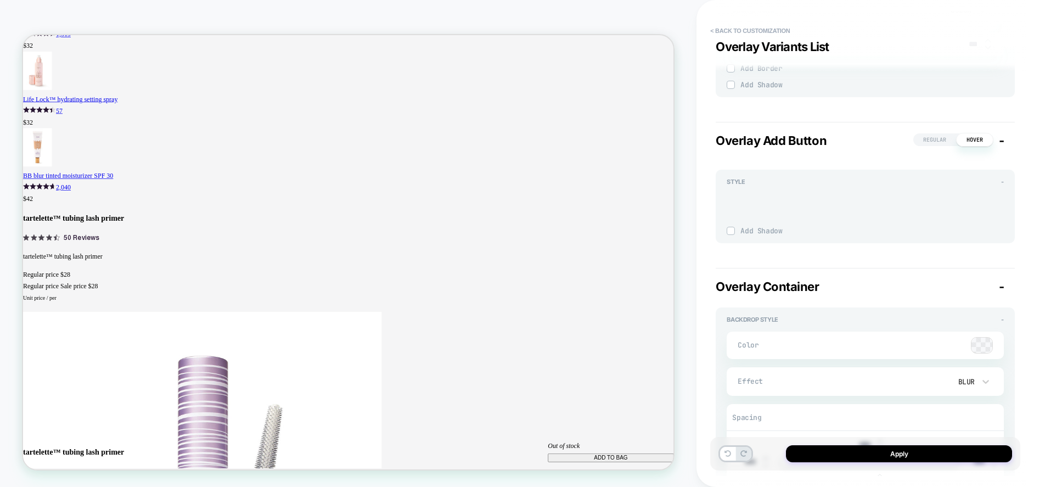
scroll to position [2997, 0]
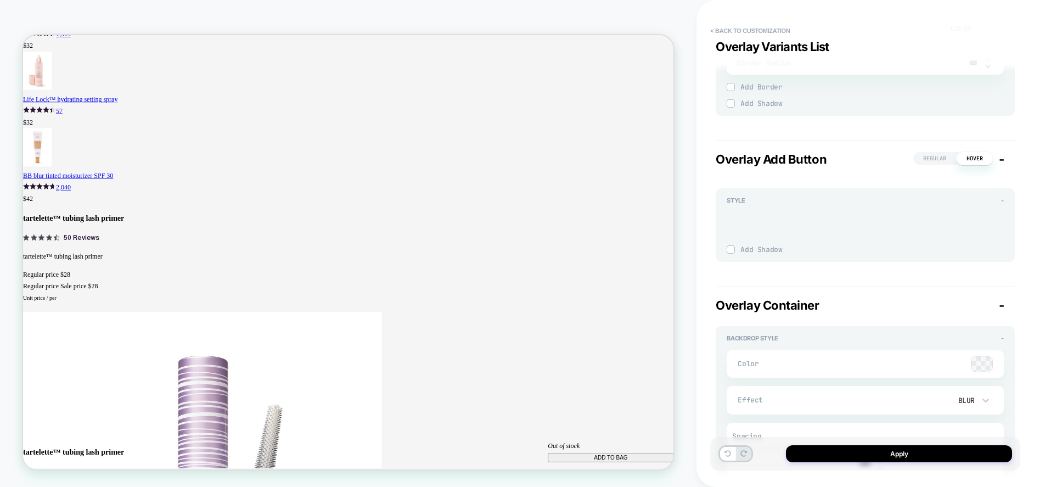
click at [928, 156] on span "Regular" at bounding box center [934, 158] width 43 height 13
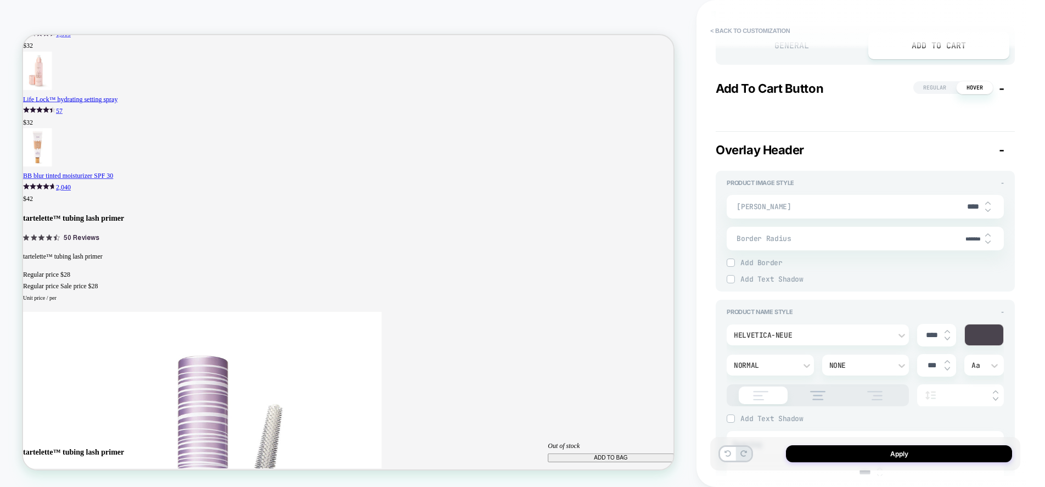
scroll to position [0, 0]
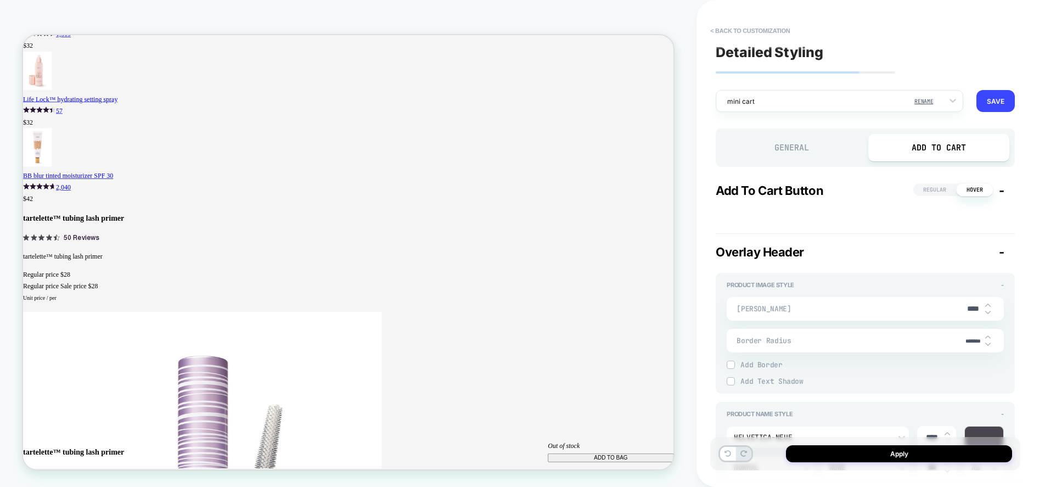
click at [814, 153] on div "General" at bounding box center [791, 147] width 141 height 27
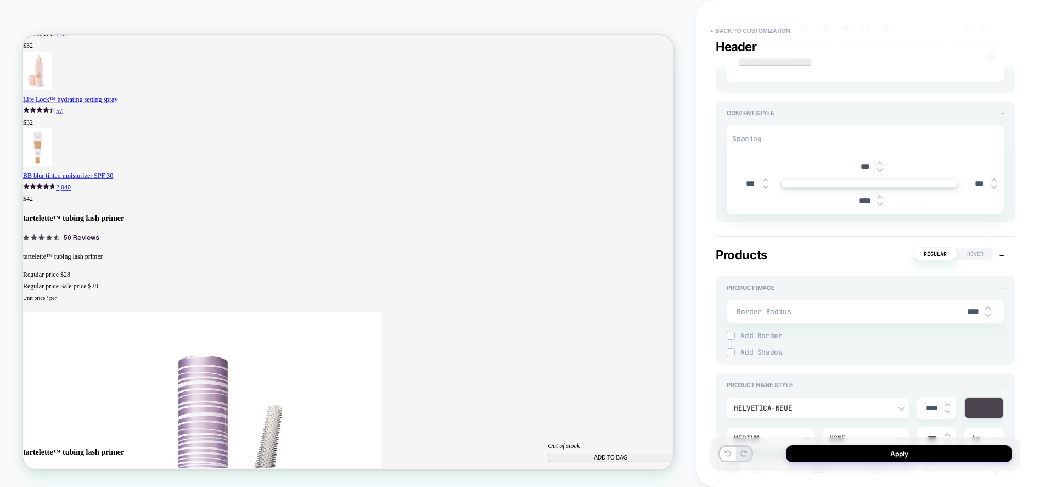
scroll to position [279, 0]
click at [975, 257] on span "Hover" at bounding box center [975, 253] width 36 height 13
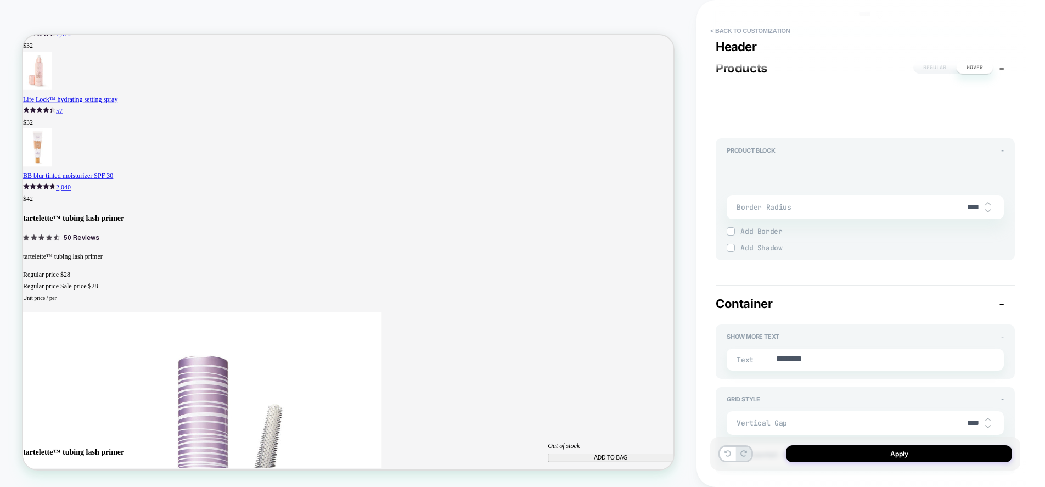
scroll to position [366, 0]
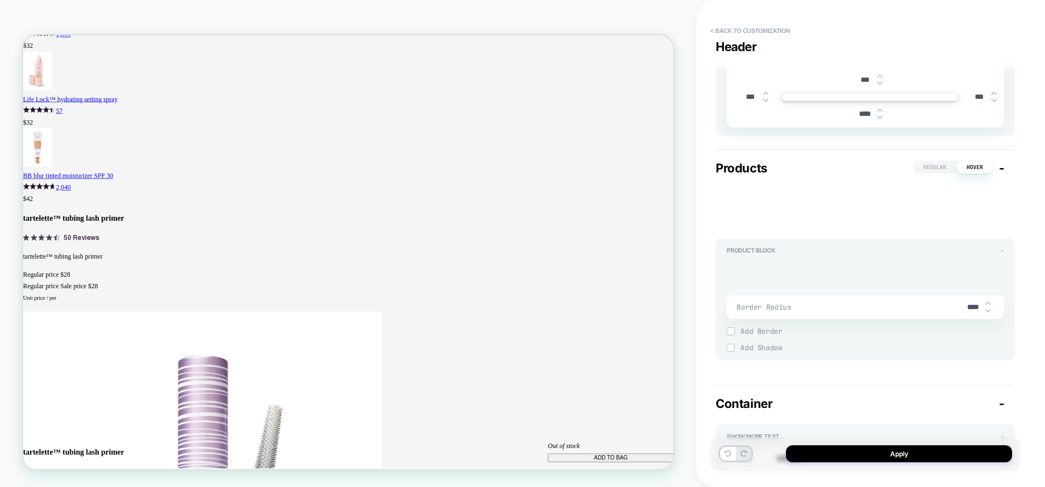
click at [935, 173] on span "Regular" at bounding box center [934, 167] width 43 height 13
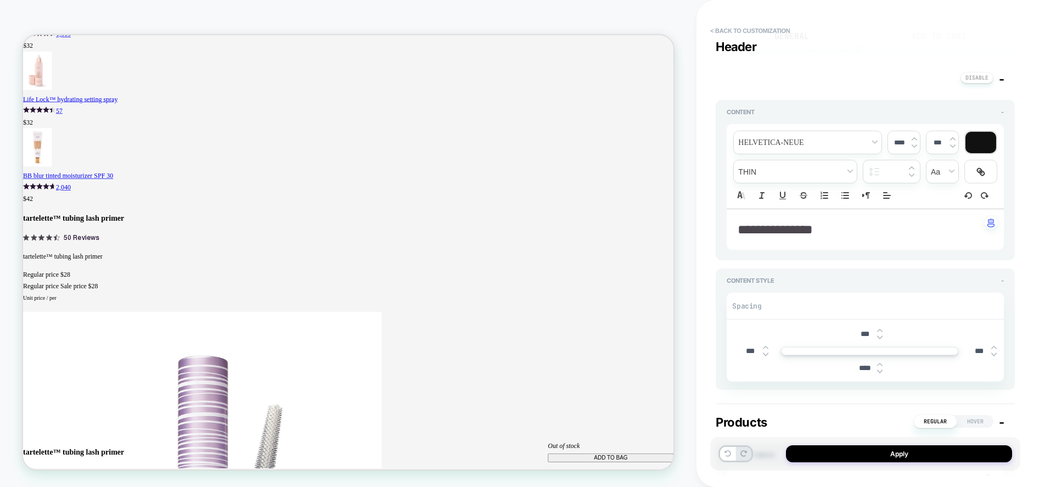
scroll to position [58, 0]
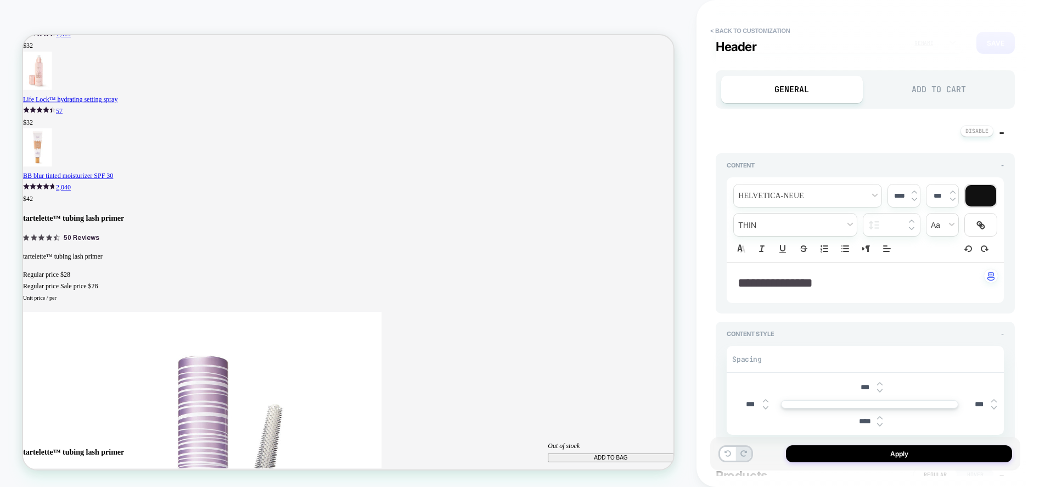
type textarea "*"
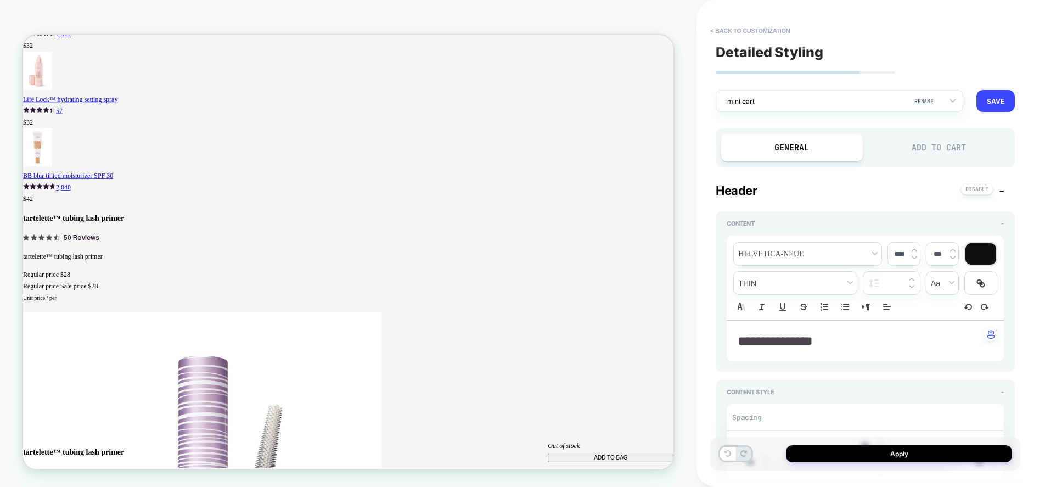
scroll to position [0, 0]
click at [829, 458] on button "Apply" at bounding box center [899, 453] width 226 height 17
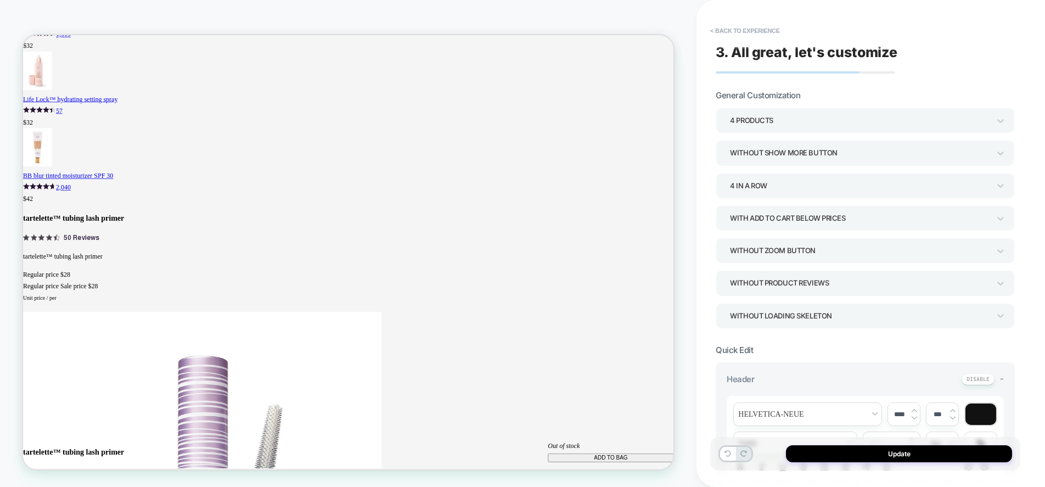
scroll to position [0, 793]
click at [899, 450] on button "Update" at bounding box center [899, 453] width 226 height 17
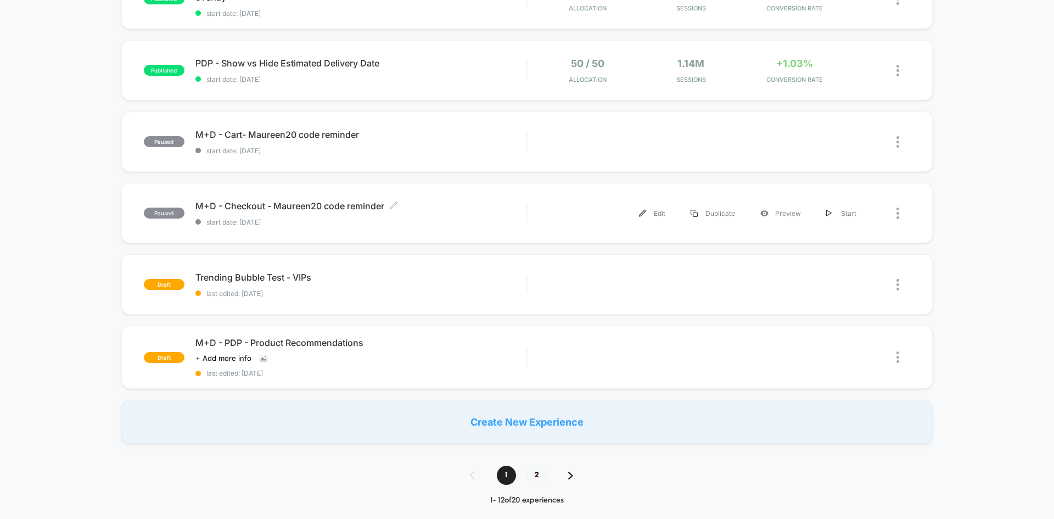
scroll to position [604, 0]
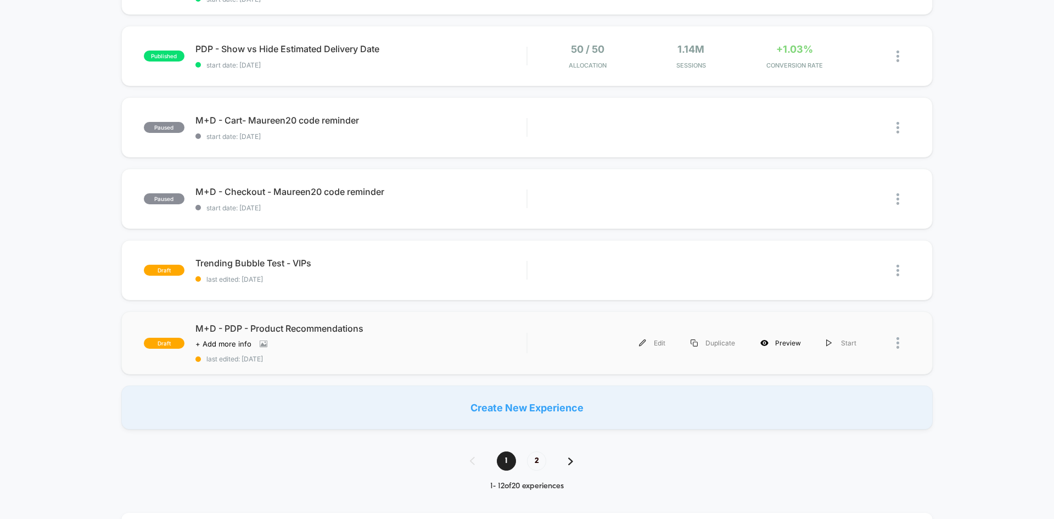
click at [776, 347] on div "Preview" at bounding box center [781, 342] width 66 height 25
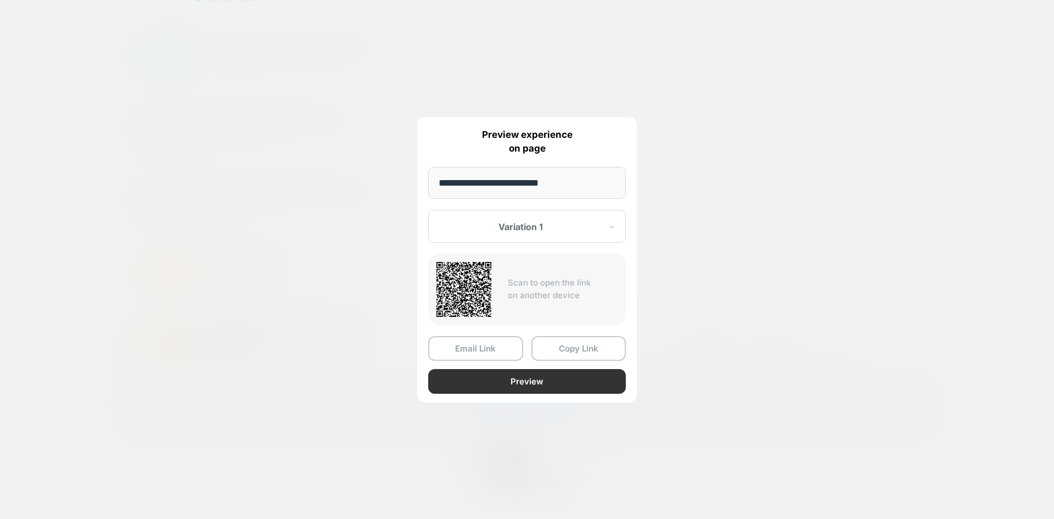
click at [499, 385] on button "Preview" at bounding box center [527, 381] width 198 height 25
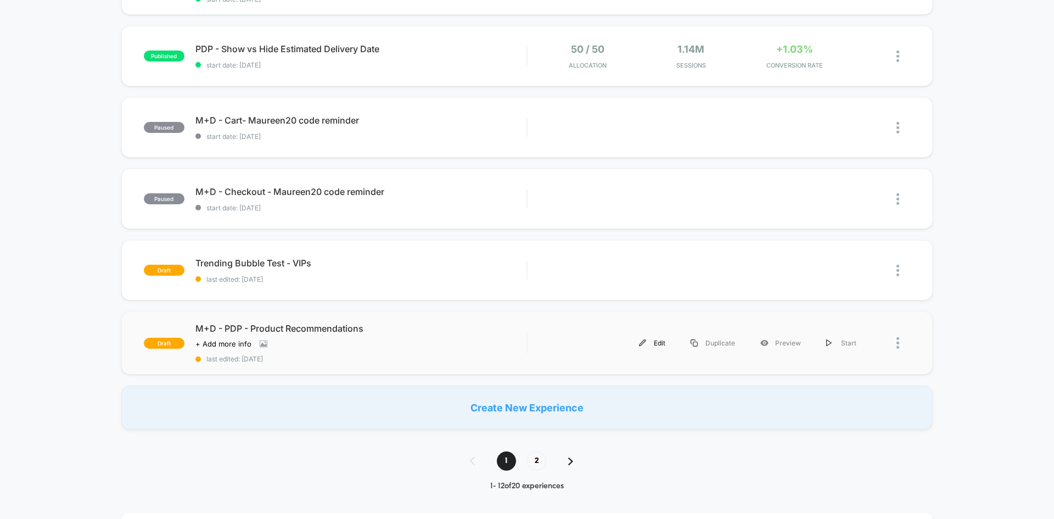
click at [659, 347] on div "Edit" at bounding box center [652, 342] width 52 height 25
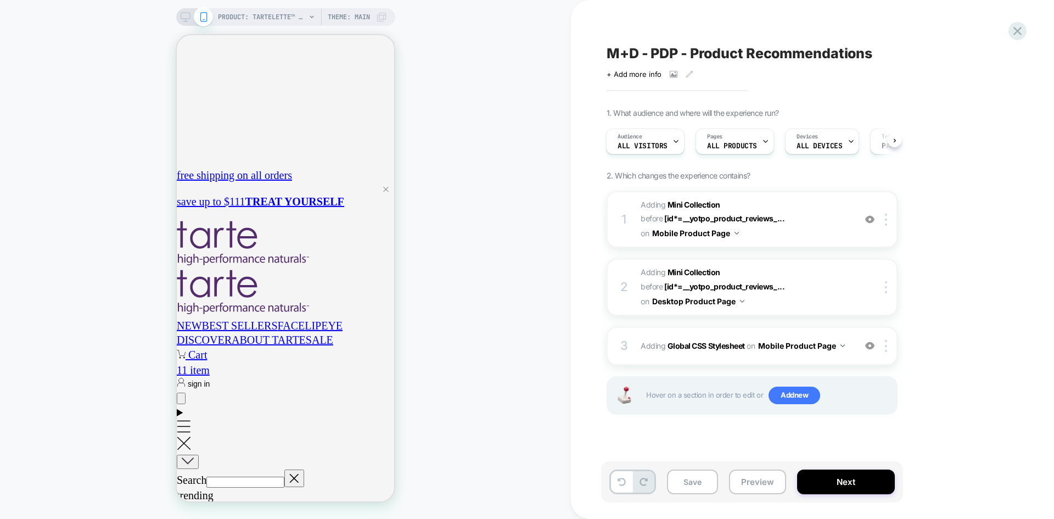
scroll to position [0, 193]
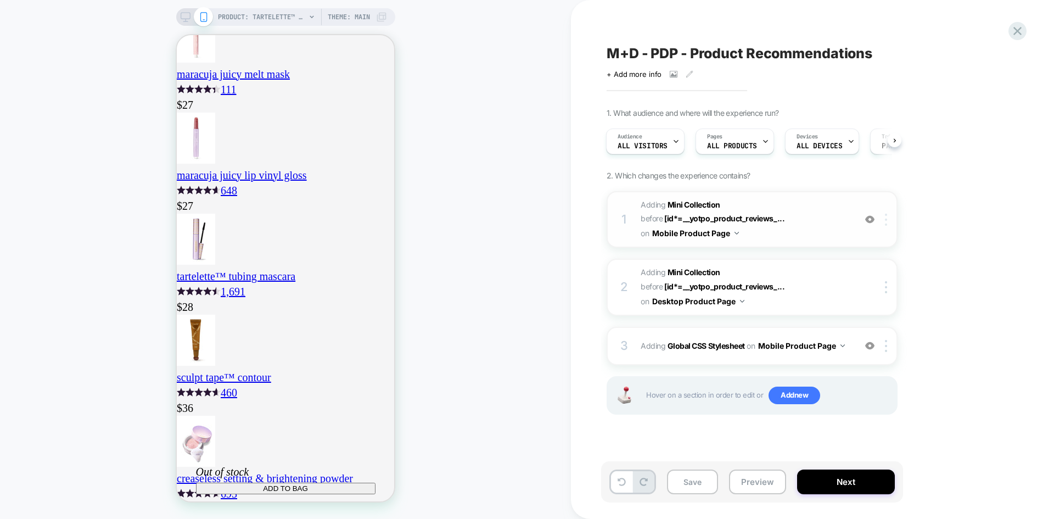
click at [886, 220] on img at bounding box center [886, 220] width 2 height 12
click at [1019, 32] on icon at bounding box center [1017, 31] width 15 height 15
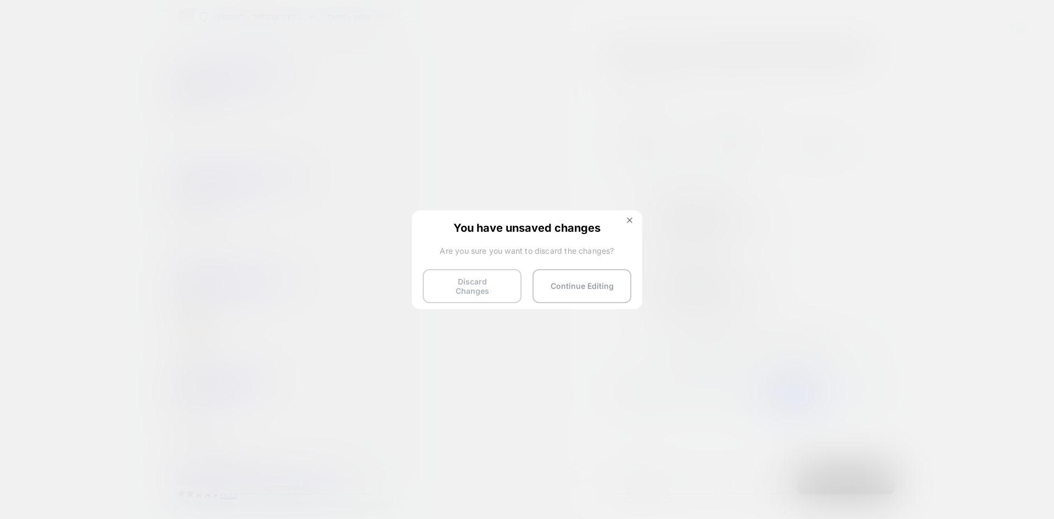
scroll to position [0, 0]
click at [471, 272] on button "Discard Changes" at bounding box center [472, 286] width 99 height 34
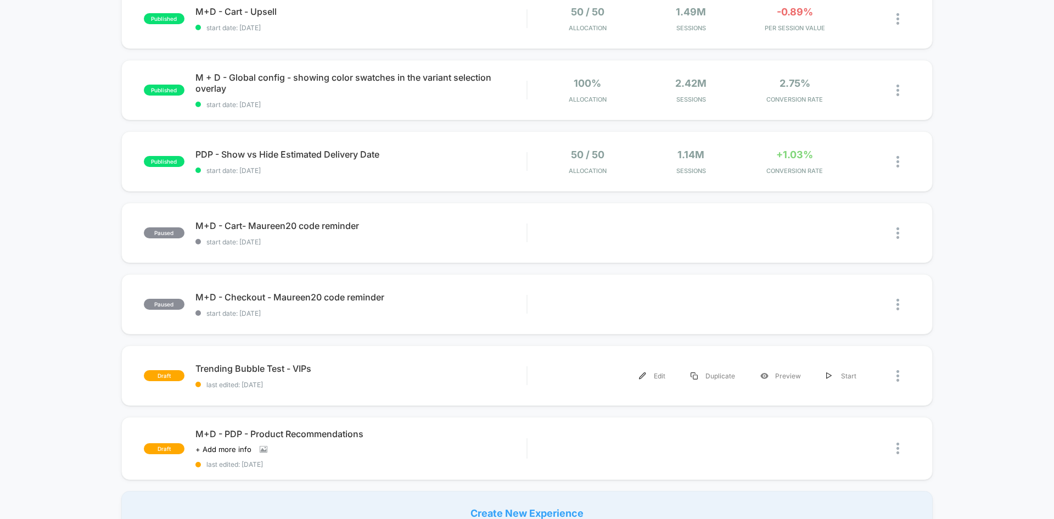
scroll to position [659, 0]
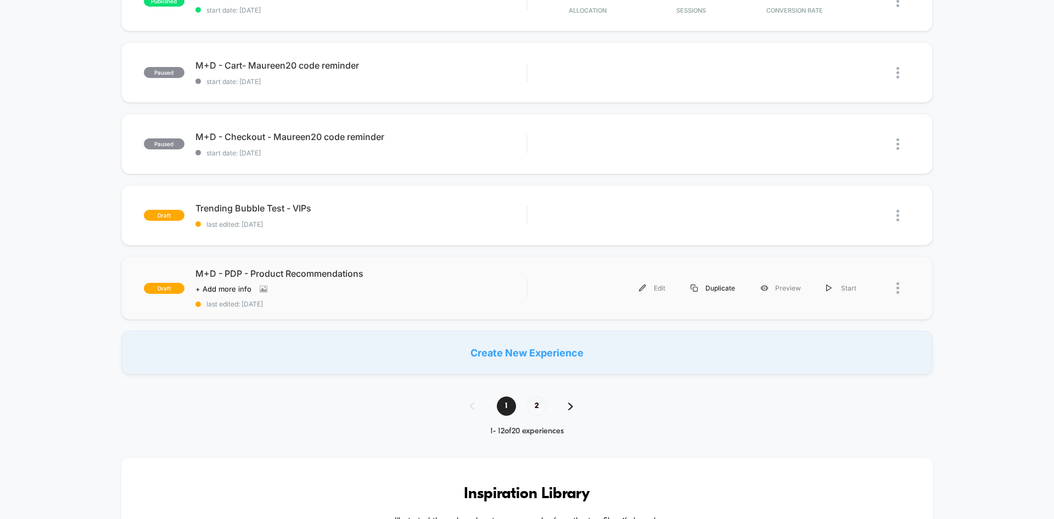
click at [726, 290] on div "Duplicate" at bounding box center [713, 288] width 70 height 25
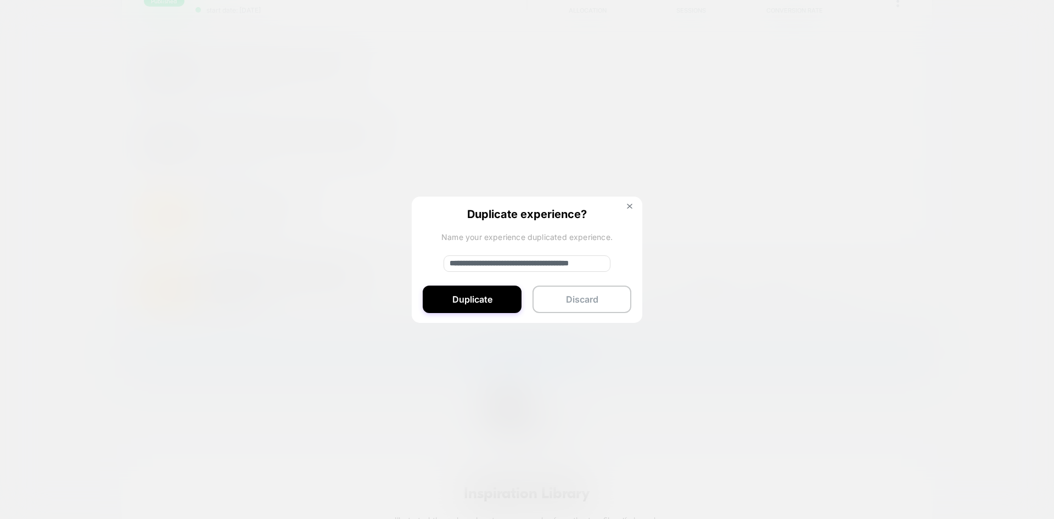
drag, startPoint x: 469, startPoint y: 265, endPoint x: 436, endPoint y: 258, distance: 33.2
click at [436, 258] on div "**********" at bounding box center [527, 260] width 231 height 127
type input "**********"
click at [456, 296] on button "Duplicate" at bounding box center [472, 298] width 99 height 27
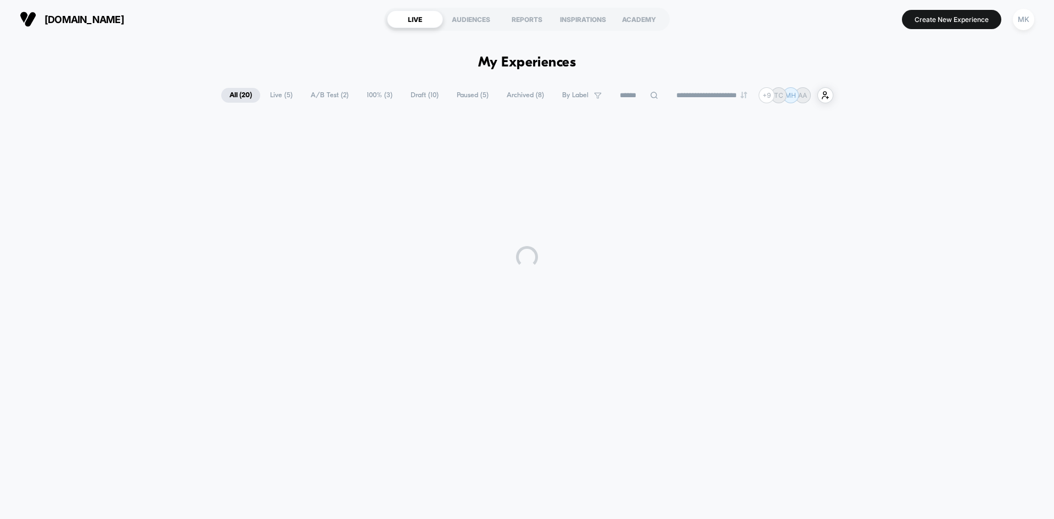
scroll to position [0, 0]
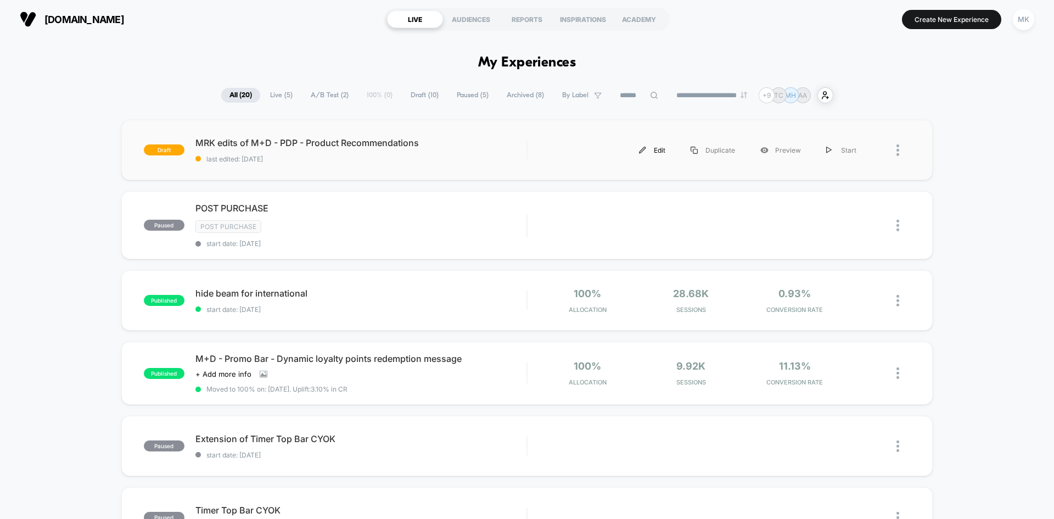
click at [656, 150] on div "Edit" at bounding box center [652, 150] width 52 height 25
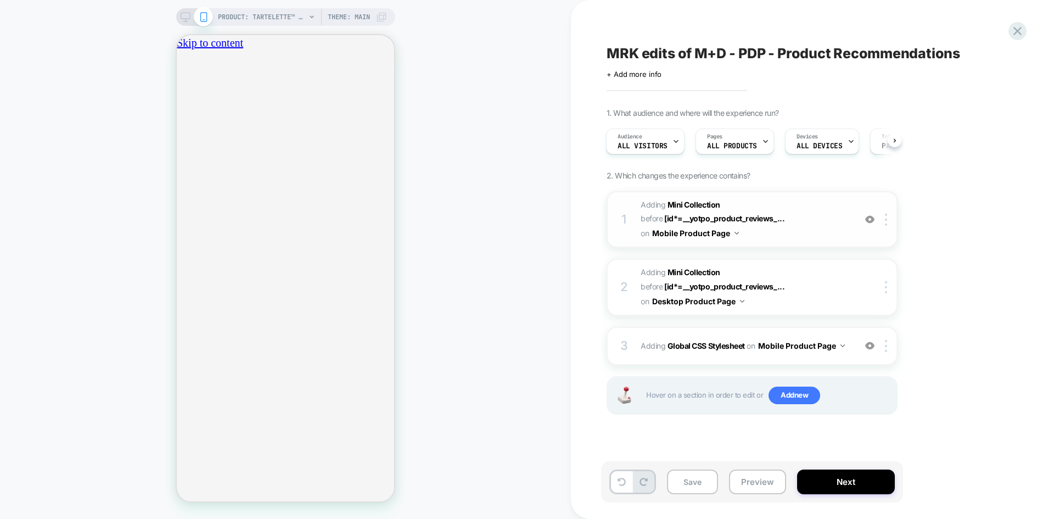
click at [890, 228] on div "1 #_loomi_addon_1755679770595_dup1759337524 Adding Mini Collection BEFORE [id*=…" at bounding box center [752, 219] width 291 height 57
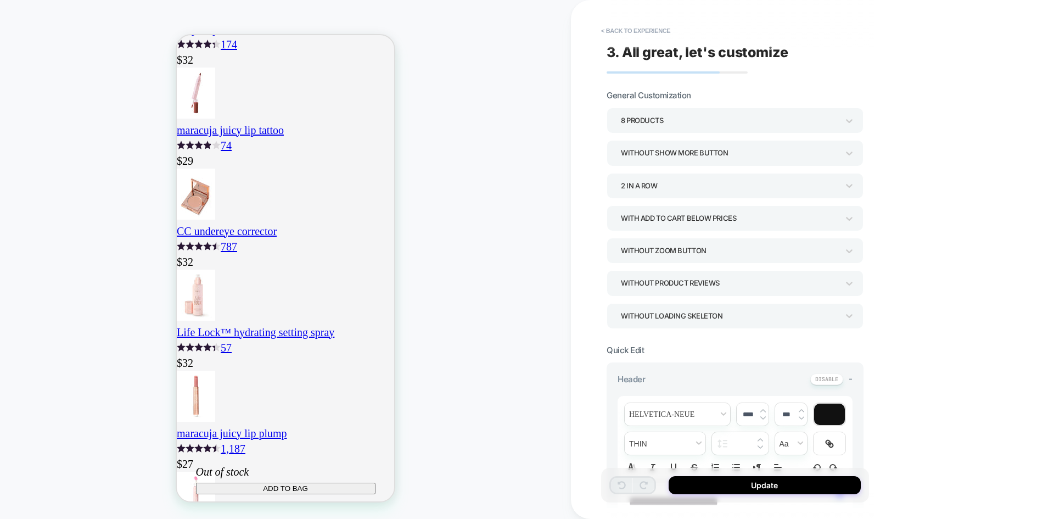
scroll to position [1515, 0]
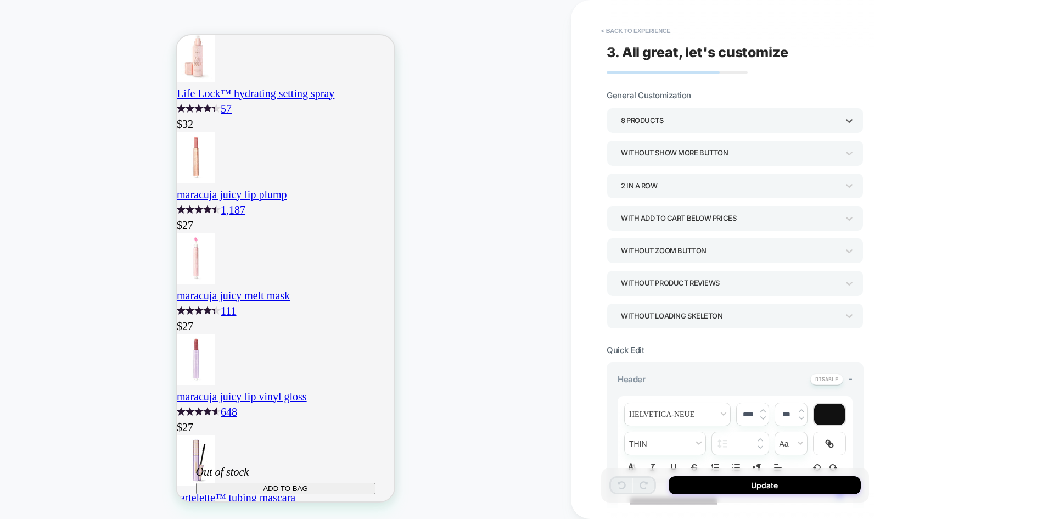
click at [698, 128] on div "8 Products" at bounding box center [729, 120] width 228 height 17
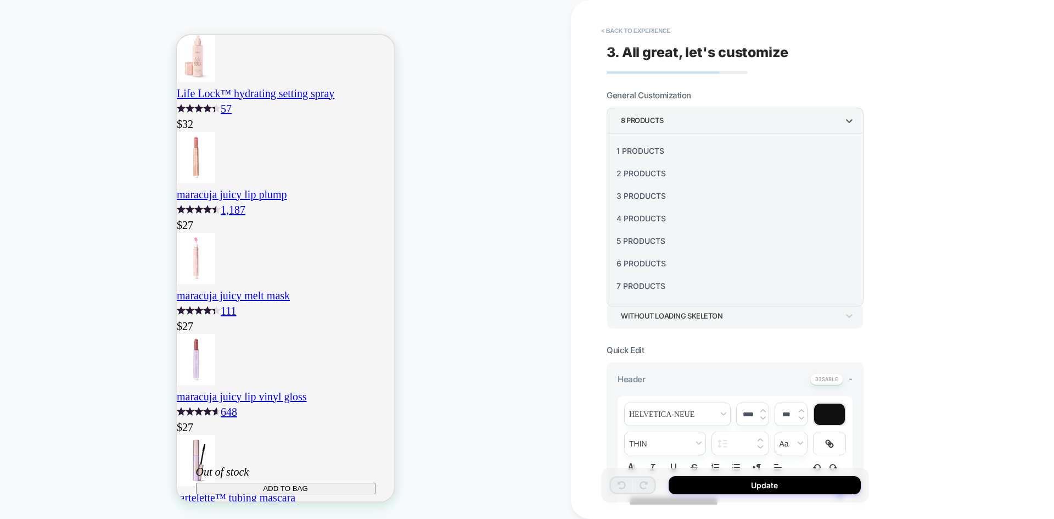
click at [664, 217] on div "4 Products" at bounding box center [735, 218] width 248 height 23
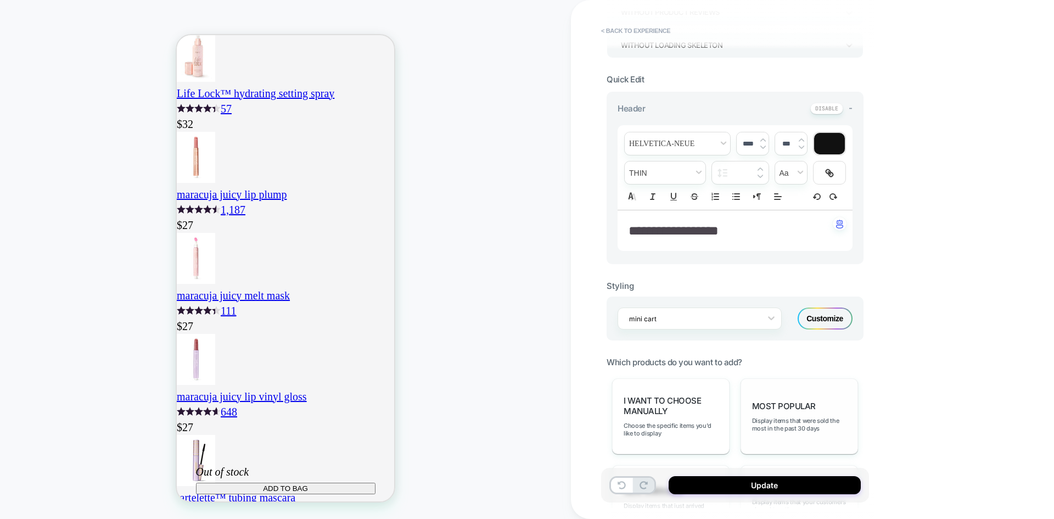
scroll to position [274, 0]
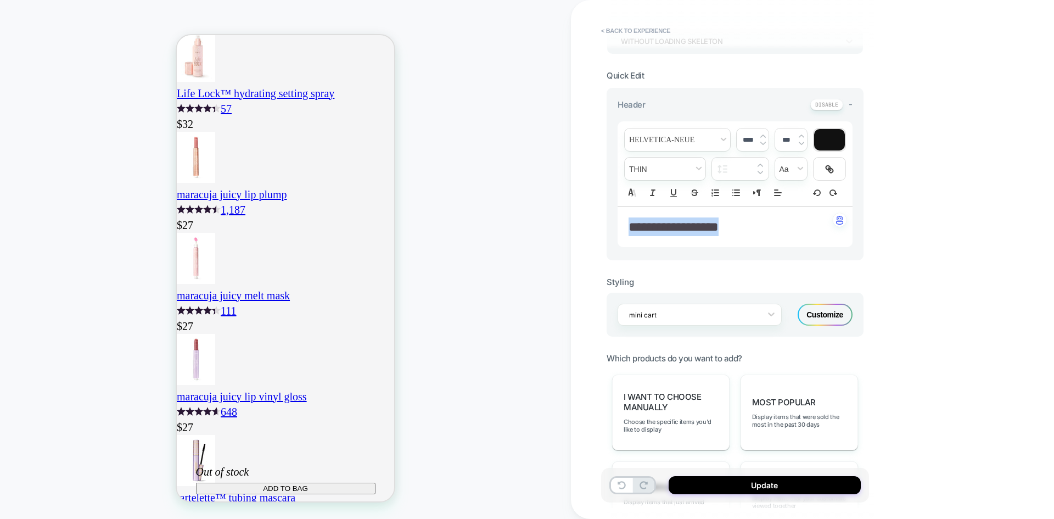
drag, startPoint x: 735, startPoint y: 229, endPoint x: 558, endPoint y: 217, distance: 177.7
click at [559, 218] on div "**********" at bounding box center [527, 259] width 1054 height 519
type input "****"
click at [955, 282] on div "**********" at bounding box center [812, 259] width 483 height 519
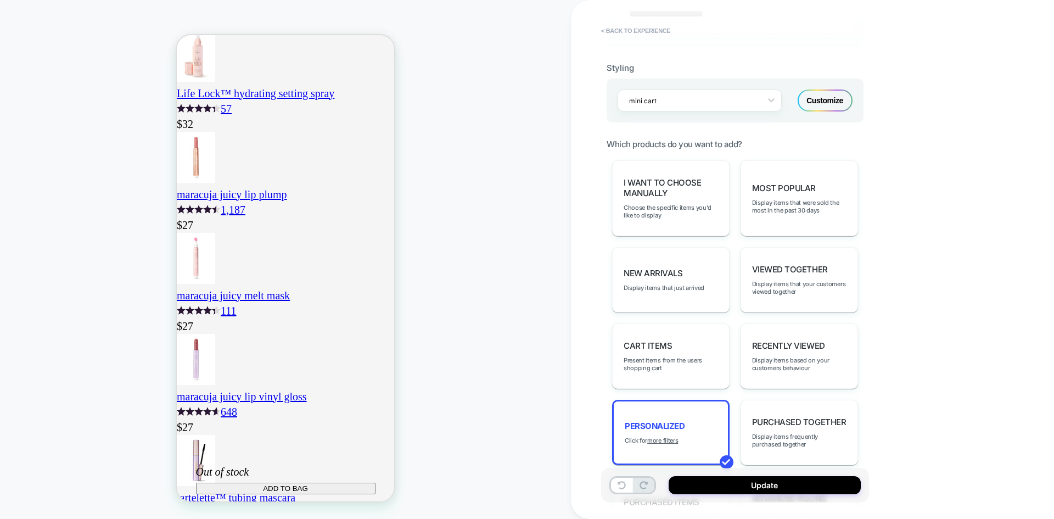
scroll to position [494, 0]
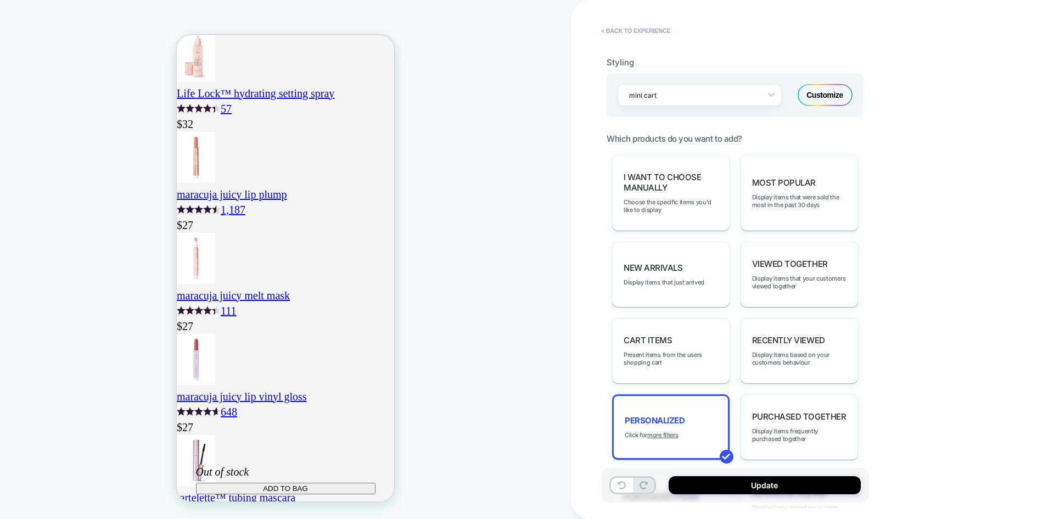
click at [813, 295] on div "Viewed Together Display items that your customers viewed together" at bounding box center [798, 274] width 117 height 65
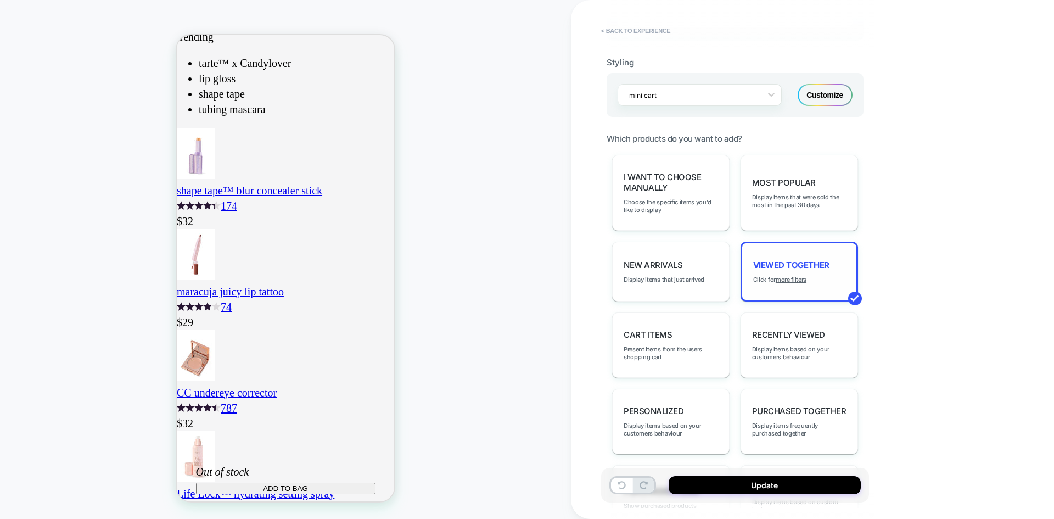
scroll to position [1529, 0]
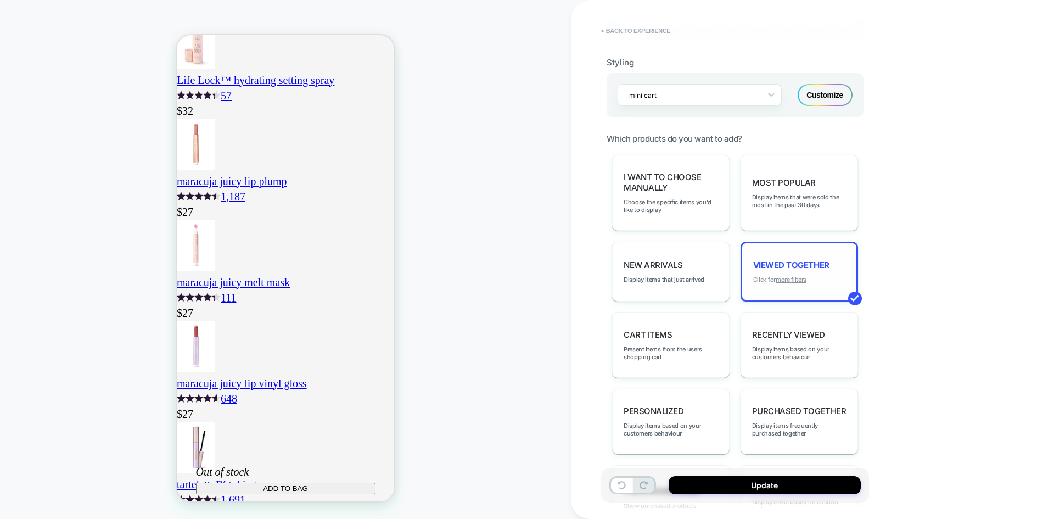
click at [798, 278] on u "more filters" at bounding box center [791, 280] width 31 height 8
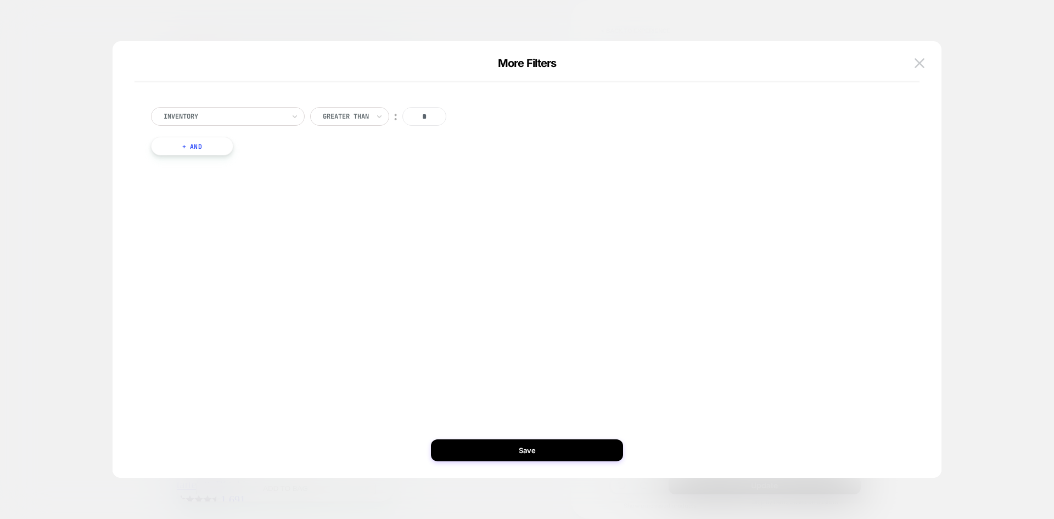
drag, startPoint x: 426, startPoint y: 120, endPoint x: 414, endPoint y: 117, distance: 12.8
click at [414, 117] on input "*" at bounding box center [424, 116] width 44 height 19
type input "**"
click at [192, 152] on button "+ And" at bounding box center [192, 146] width 82 height 19
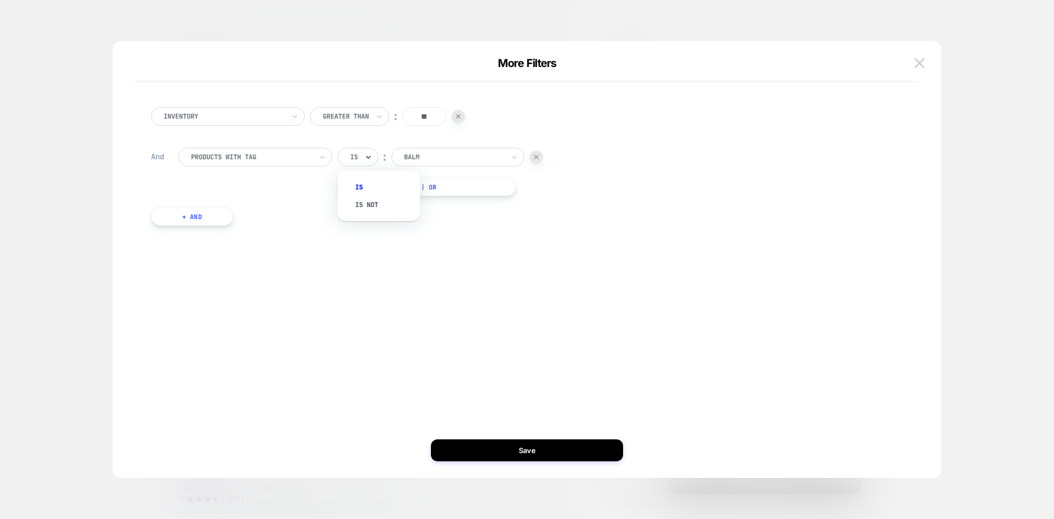
click at [364, 155] on icon at bounding box center [368, 156] width 8 height 11
click at [366, 197] on div "Is not" at bounding box center [384, 205] width 71 height 18
click at [425, 162] on div "balm" at bounding box center [469, 157] width 102 height 12
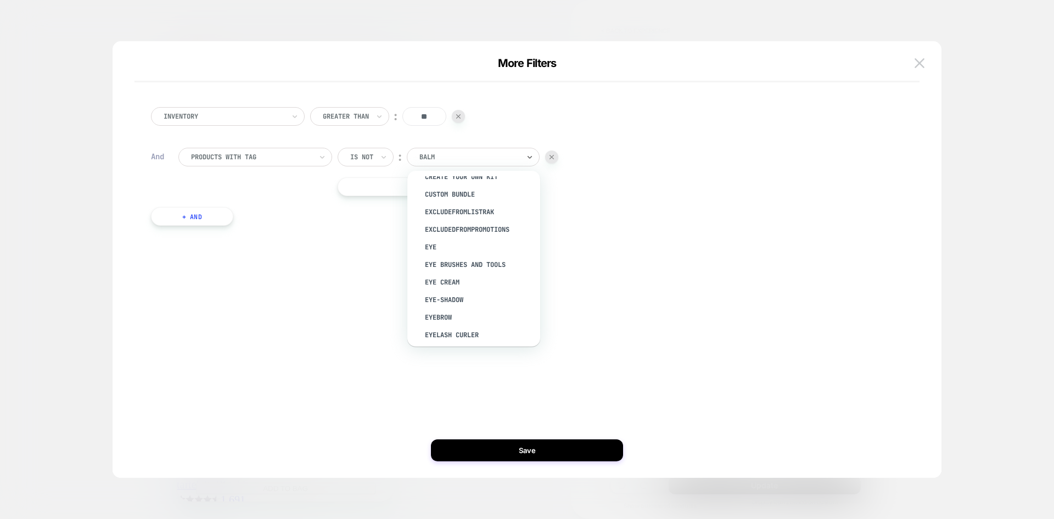
scroll to position [274, 0]
click at [484, 206] on div "excludeFromListrak" at bounding box center [479, 212] width 122 height 18
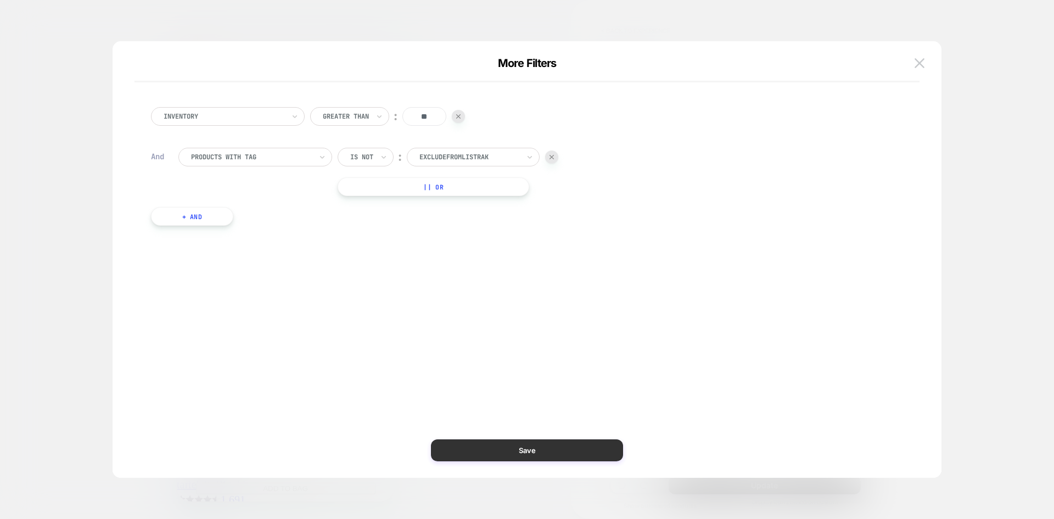
click at [516, 446] on button "Save" at bounding box center [527, 450] width 192 height 22
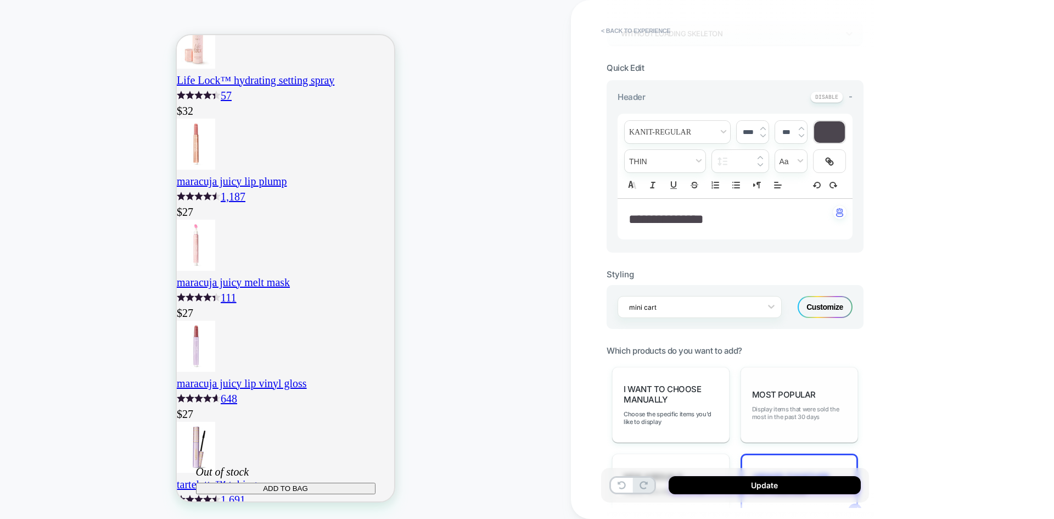
scroll to position [329, 0]
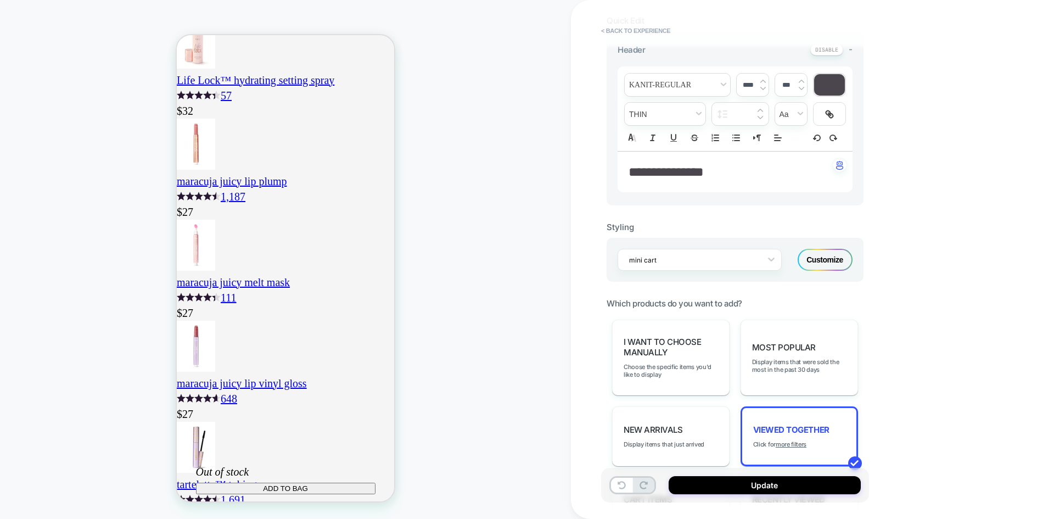
click at [828, 259] on div "Customize" at bounding box center [825, 260] width 55 height 22
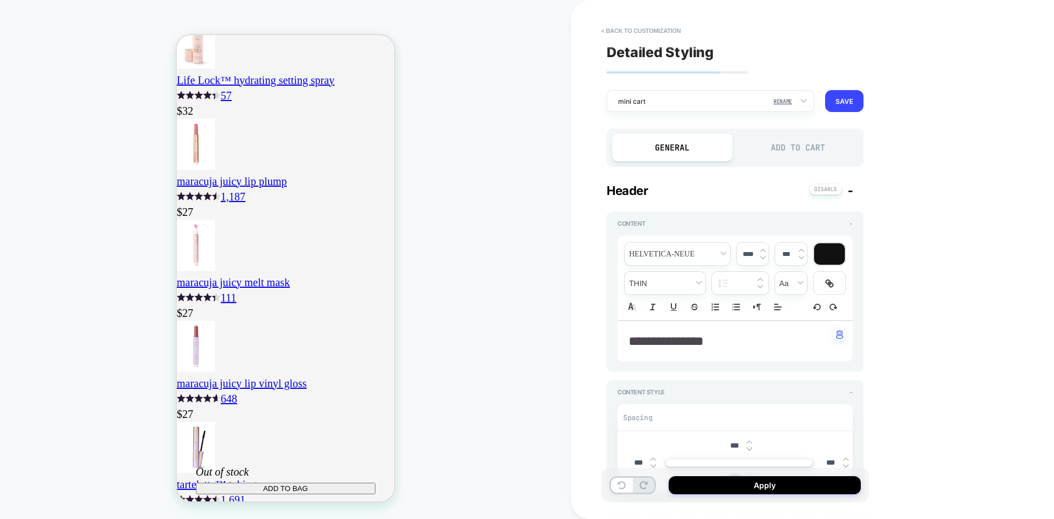
scroll to position [0, 0]
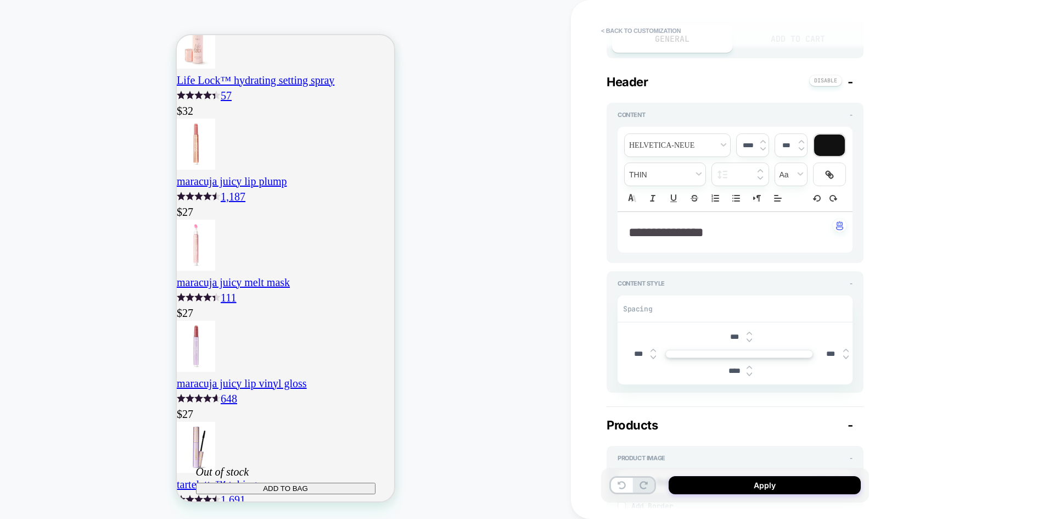
type textarea "*"
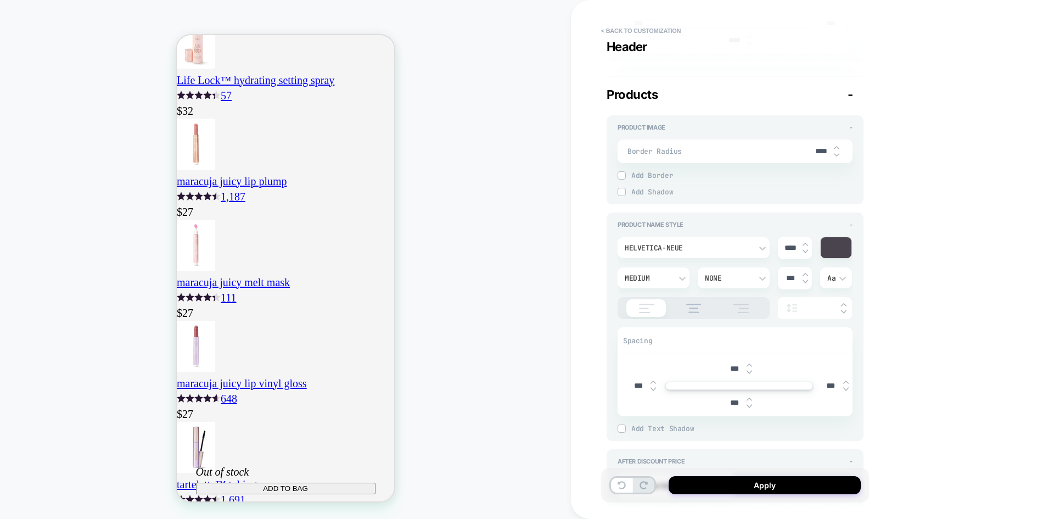
scroll to position [0, 193]
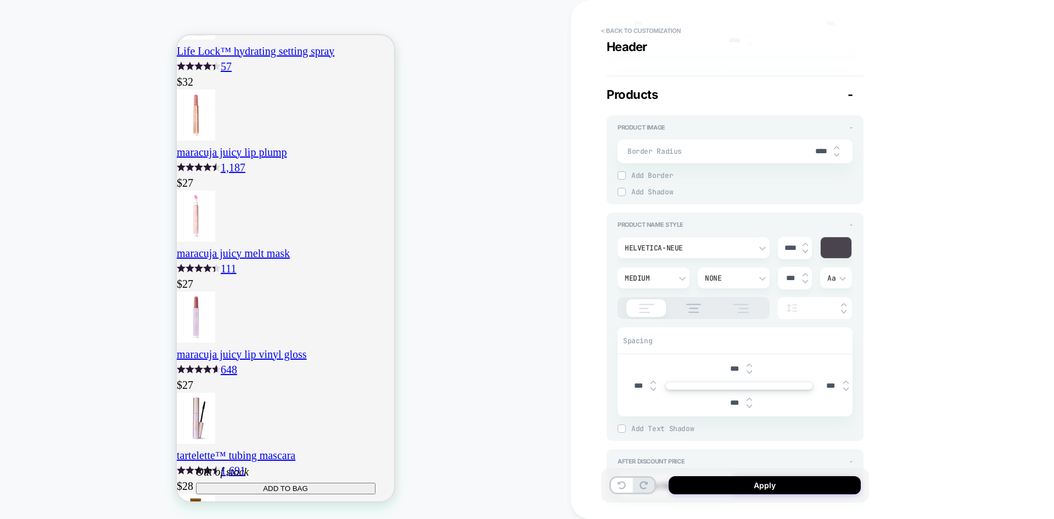
scroll to position [1537, 0]
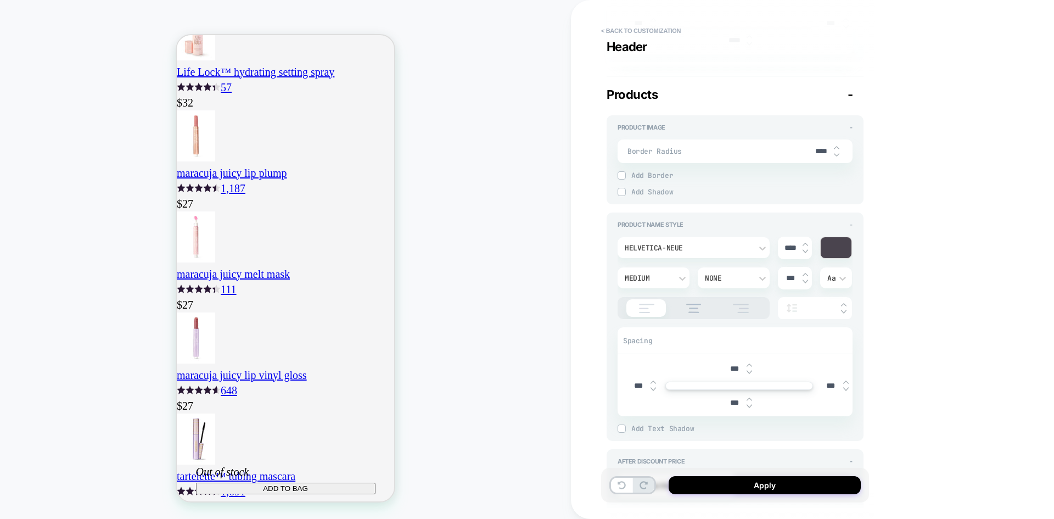
click at [790, 248] on input "****" at bounding box center [790, 247] width 25 height 9
type input "***"
type textarea "*"
type input "***"
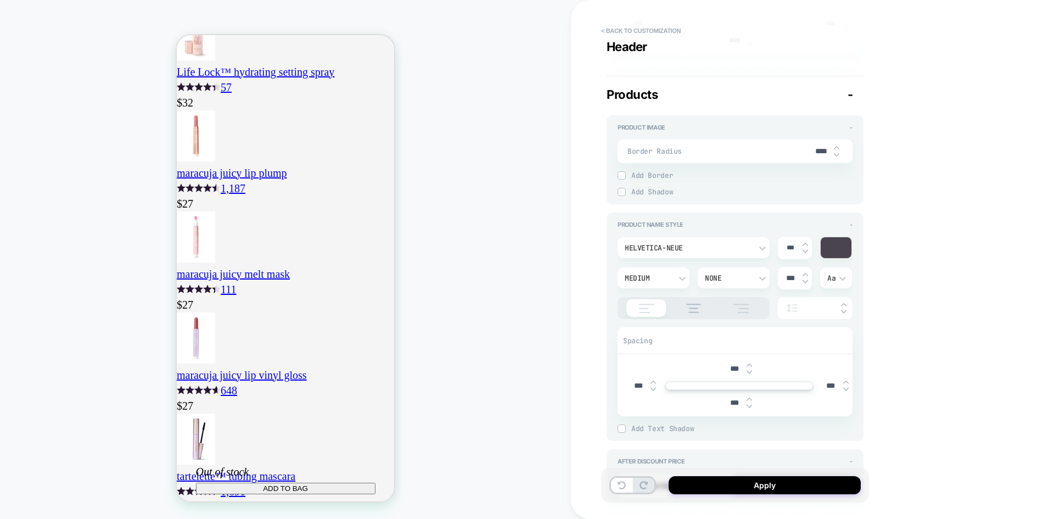
type textarea "*"
type input "****"
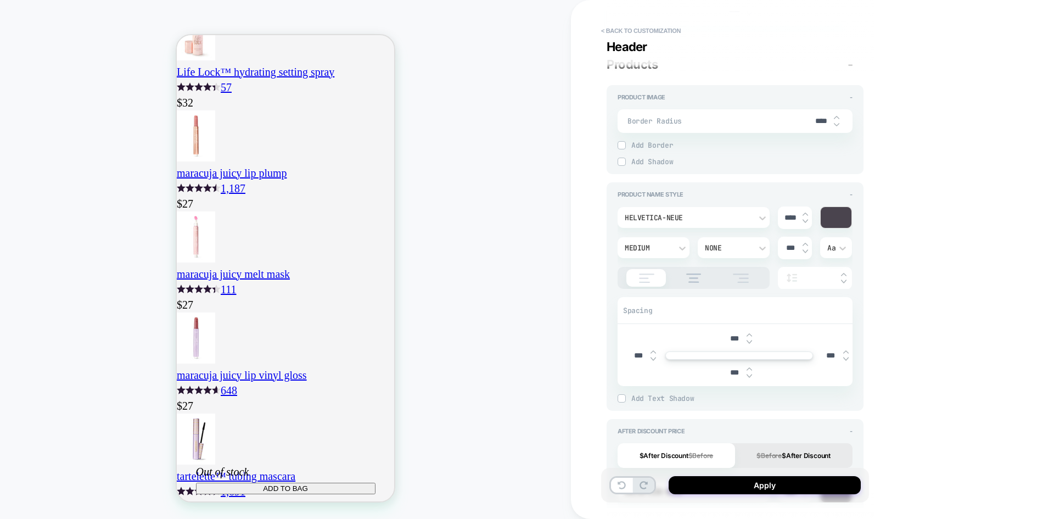
type textarea "*"
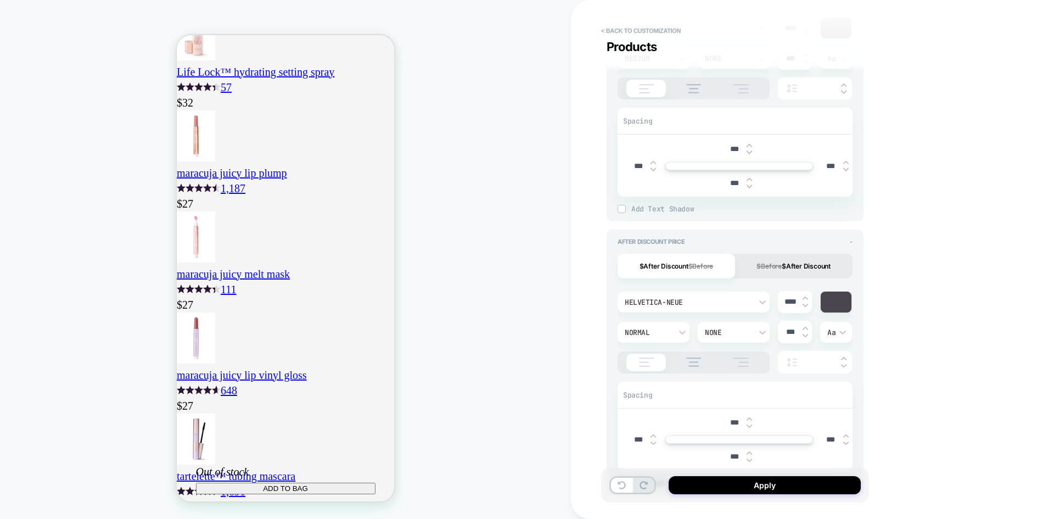
scroll to position [0, 193]
type input "****"
click at [658, 334] on div "Normal" at bounding box center [648, 332] width 47 height 9
click at [654, 299] on div "Ultra Bold" at bounding box center [653, 298] width 63 height 23
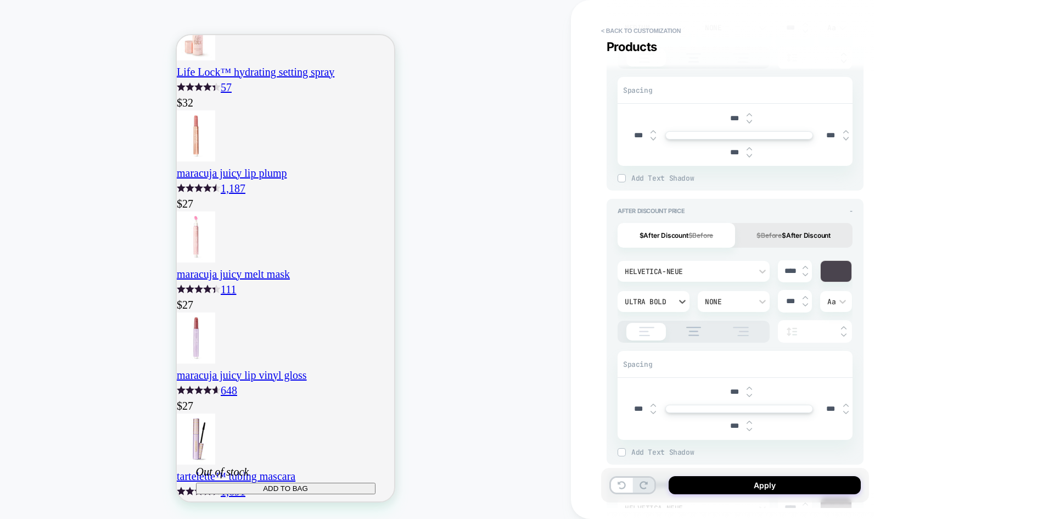
scroll to position [659, 0]
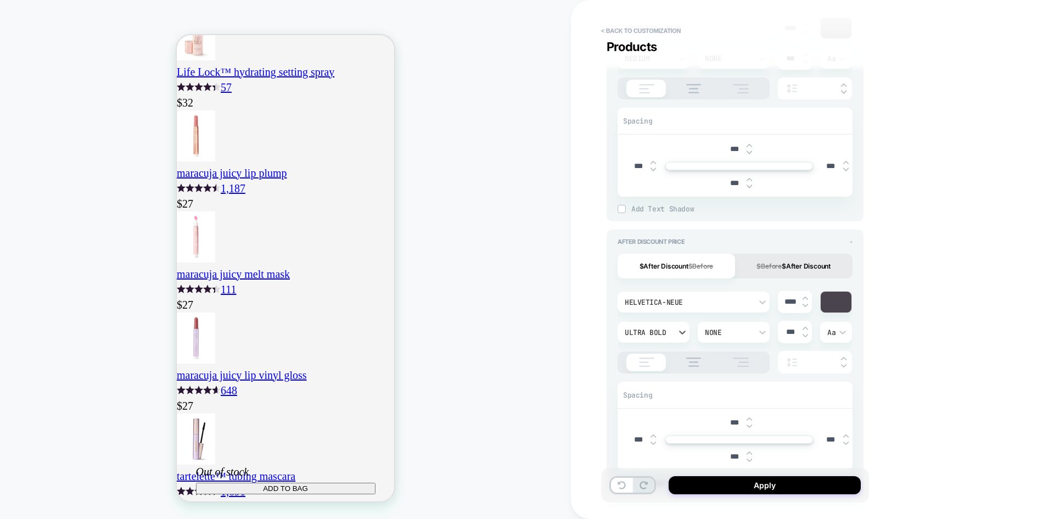
click at [805, 296] on img at bounding box center [804, 298] width 5 height 4
type textarea "*"
type input "****"
click at [805, 296] on img at bounding box center [804, 298] width 5 height 4
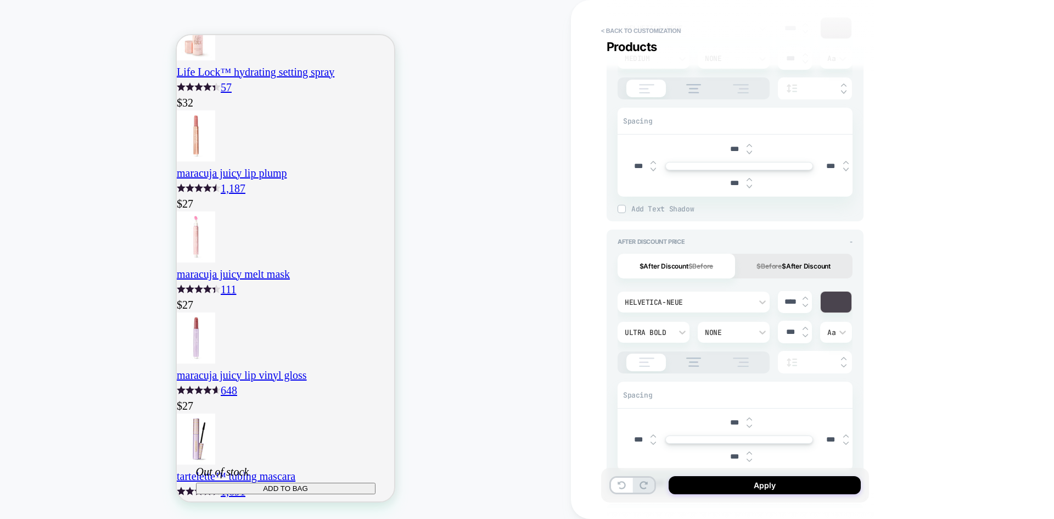
type textarea "*"
type input "****"
click at [804, 304] on img at bounding box center [804, 305] width 5 height 4
type textarea "*"
type input "****"
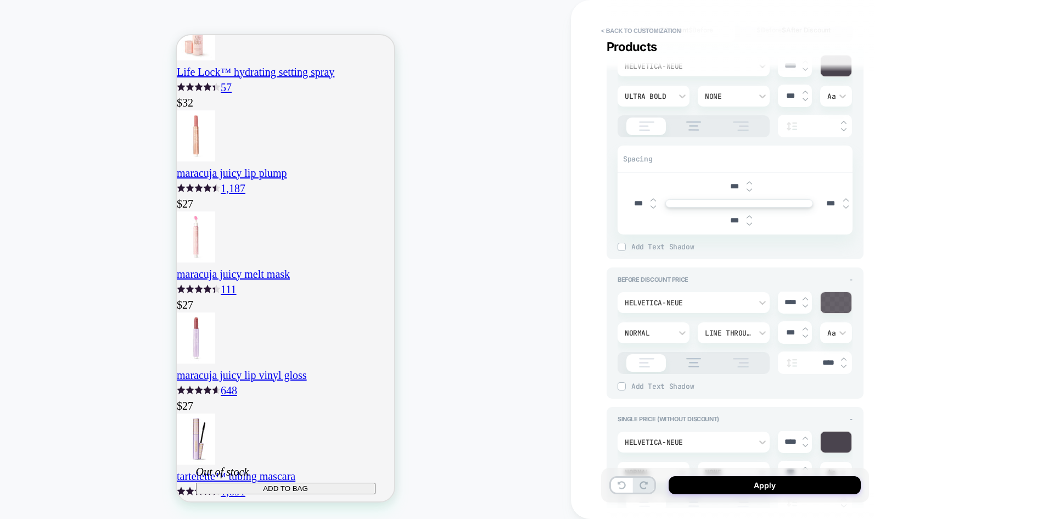
scroll to position [933, 0]
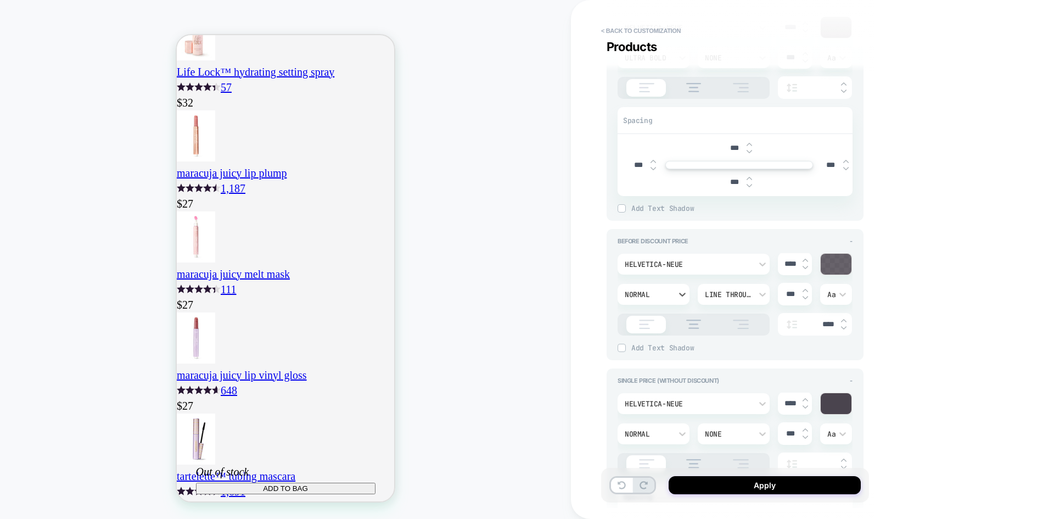
click at [661, 295] on div "Normal" at bounding box center [648, 294] width 47 height 9
click at [650, 244] on div "Ultra Bold" at bounding box center [653, 242] width 63 height 23
click at [805, 257] on div "****" at bounding box center [795, 263] width 34 height 23
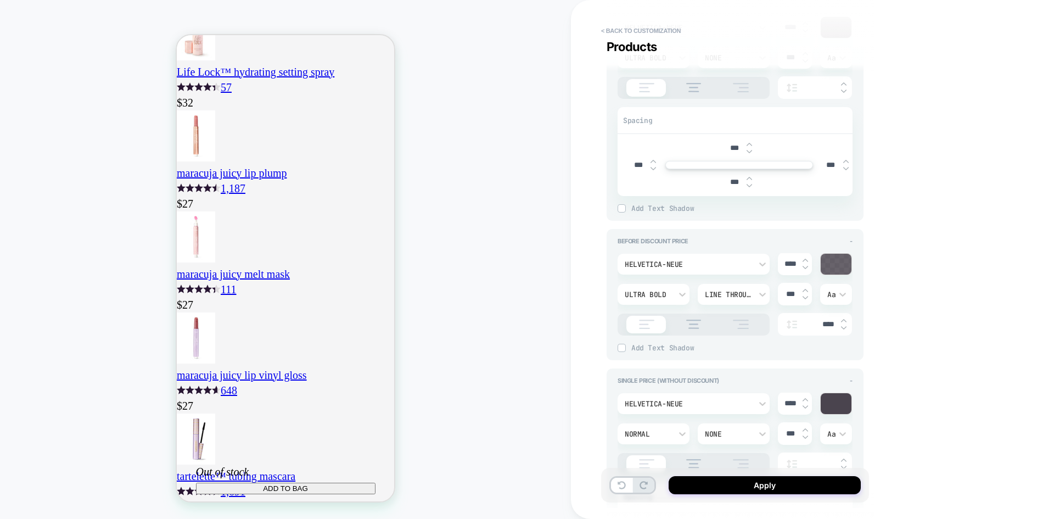
click at [805, 260] on img at bounding box center [804, 260] width 5 height 4
type textarea "*"
type input "****"
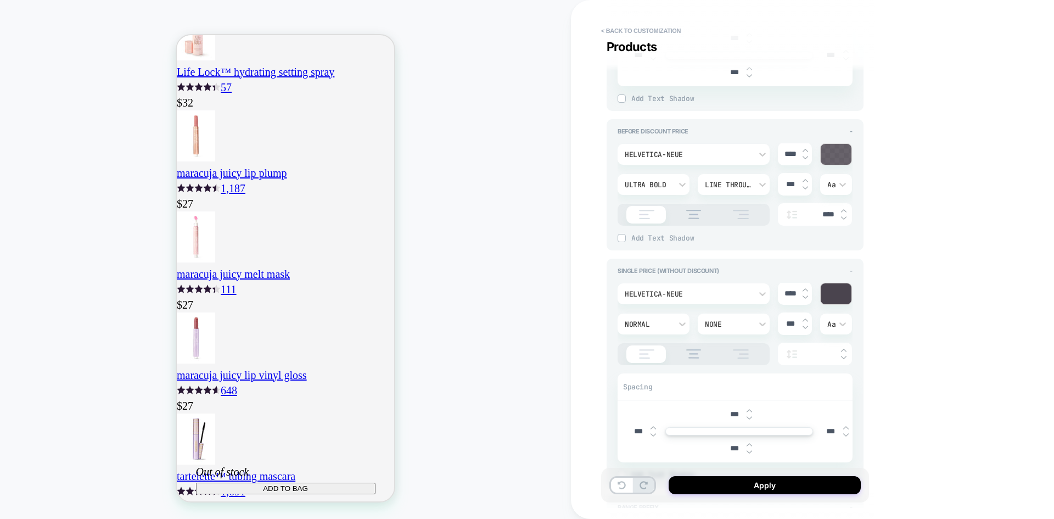
scroll to position [0, 0]
click at [805, 290] on img at bounding box center [804, 290] width 5 height 4
type textarea "*"
type input "****"
click at [680, 324] on icon at bounding box center [682, 324] width 7 height 4
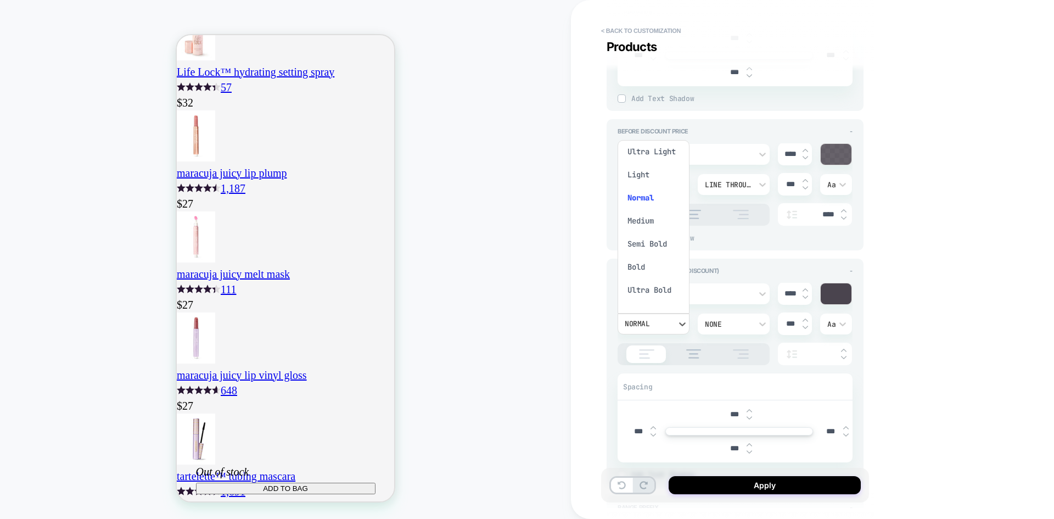
scroll to position [47, 0]
click at [667, 270] on div "Ultra Bold" at bounding box center [653, 272] width 63 height 23
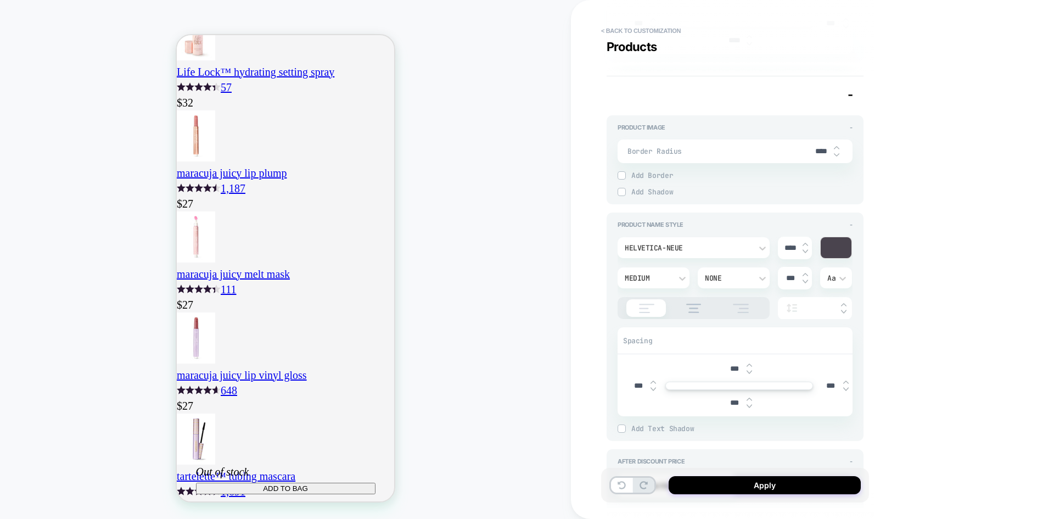
scroll to position [0, 193]
click at [804, 252] on img at bounding box center [804, 251] width 5 height 4
type textarea "*"
type input "****"
click at [802, 240] on div "****" at bounding box center [795, 248] width 34 height 23
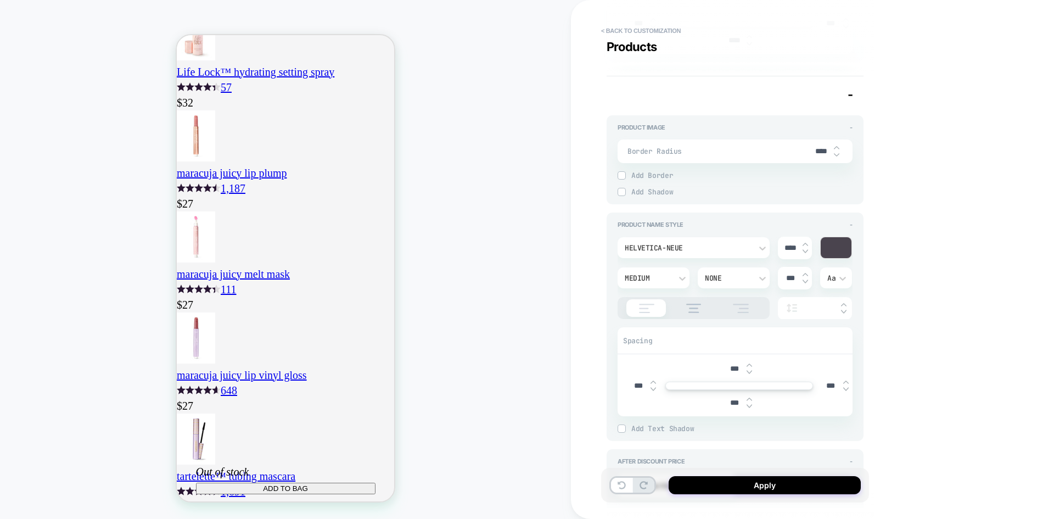
click at [805, 244] on img at bounding box center [804, 244] width 5 height 4
type textarea "*"
type input "****"
click at [807, 278] on div at bounding box center [804, 278] width 5 height 12
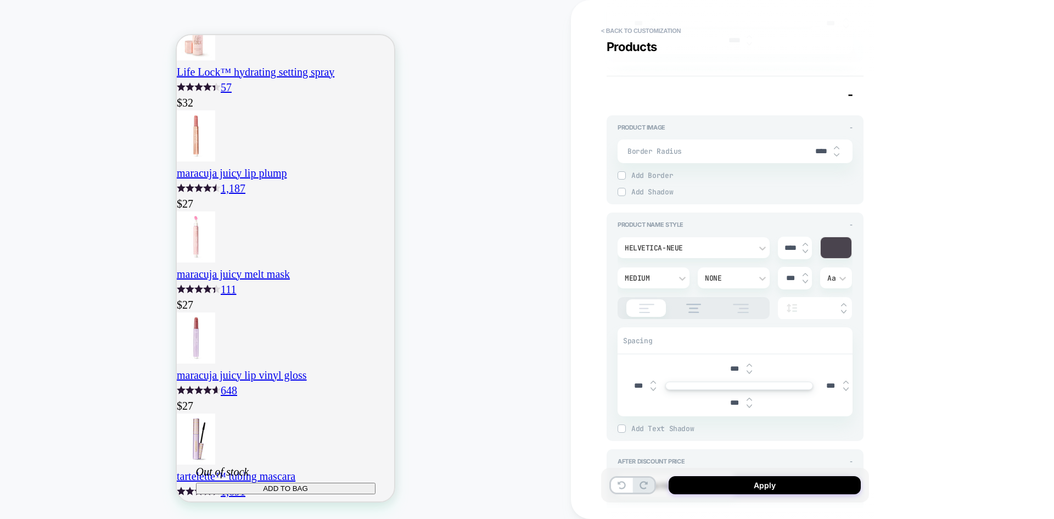
click at [806, 280] on img at bounding box center [804, 281] width 5 height 4
type textarea "*"
type input "******"
click at [803, 282] on img at bounding box center [804, 281] width 5 height 4
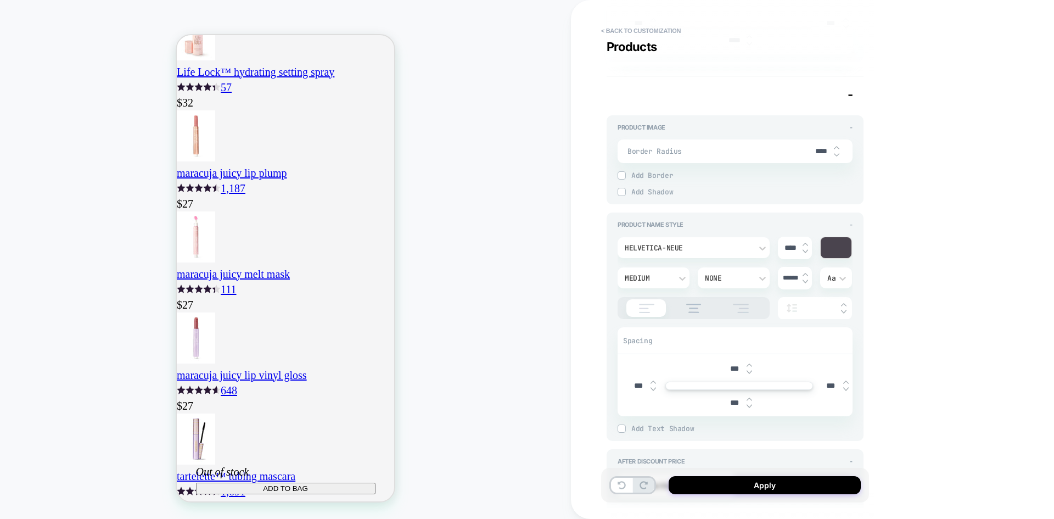
type textarea "*"
type input "******"
click at [803, 282] on img at bounding box center [804, 281] width 5 height 4
type textarea "*"
type input "******"
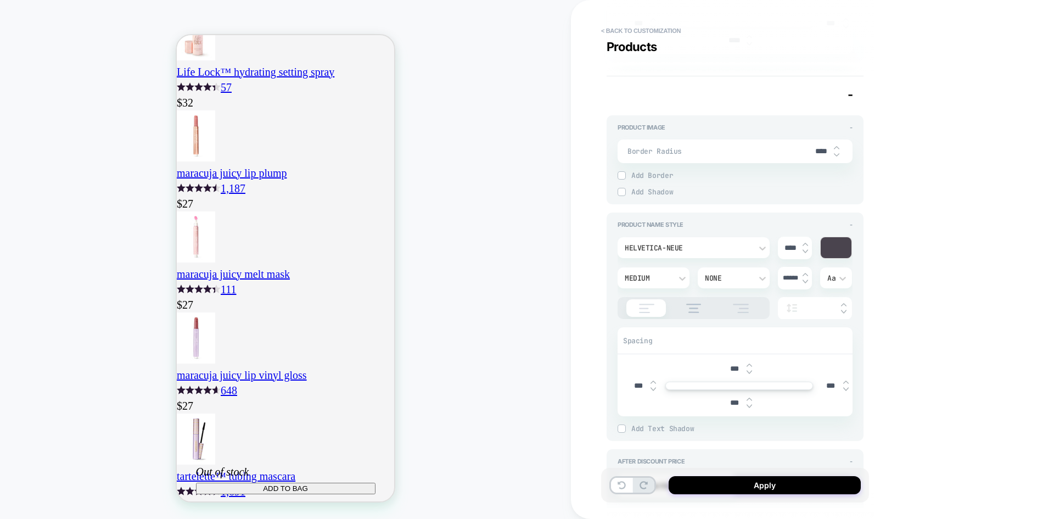
click at [803, 282] on img at bounding box center [804, 281] width 5 height 4
type textarea "*"
type input "******"
click at [803, 282] on img at bounding box center [804, 281] width 5 height 4
type textarea "*"
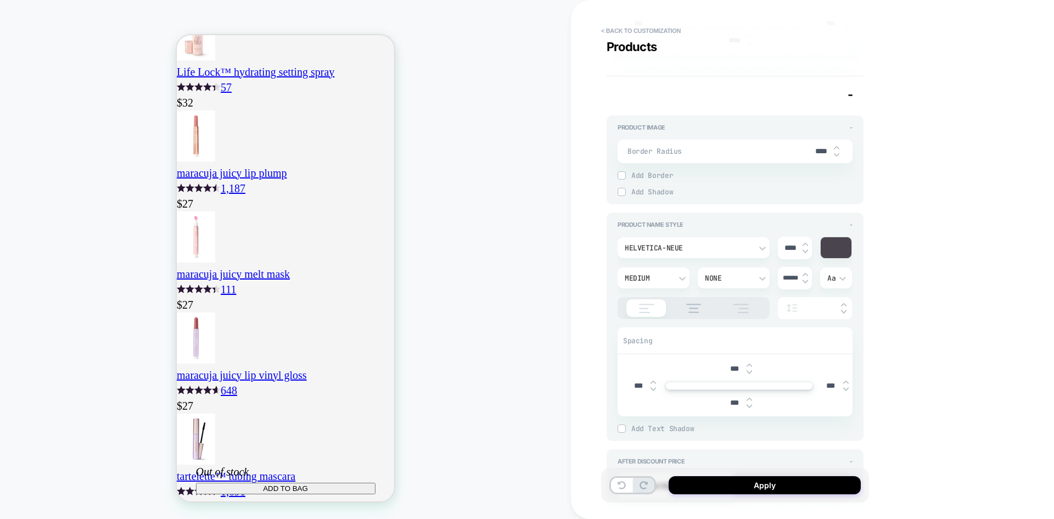
type input "******"
click at [804, 273] on img at bounding box center [804, 274] width 5 height 4
type textarea "*"
type input "******"
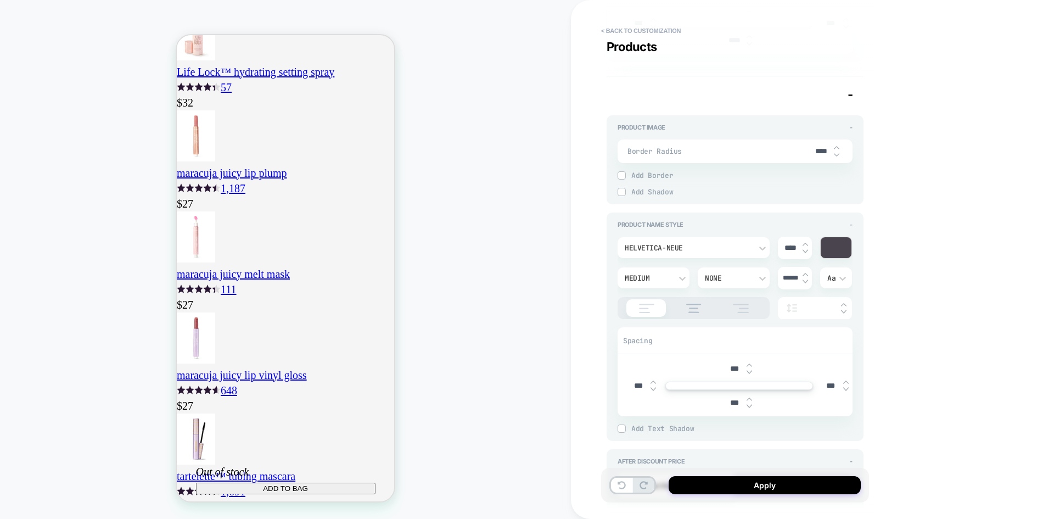
click at [804, 273] on img at bounding box center [804, 274] width 5 height 4
type textarea "*"
type input "******"
click at [804, 273] on img at bounding box center [804, 274] width 5 height 4
type textarea "*"
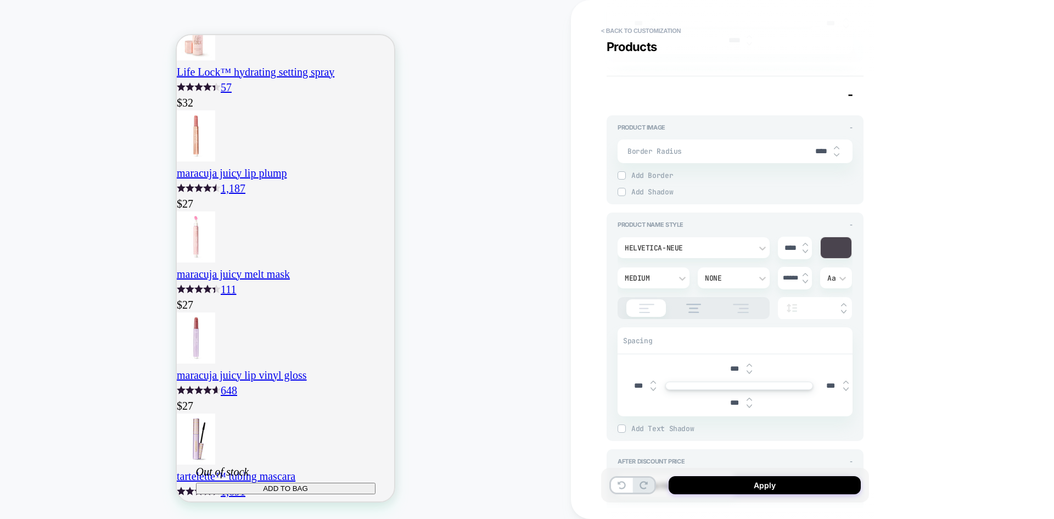
type input "******"
click at [804, 273] on img at bounding box center [804, 274] width 5 height 4
type textarea "*"
type input "******"
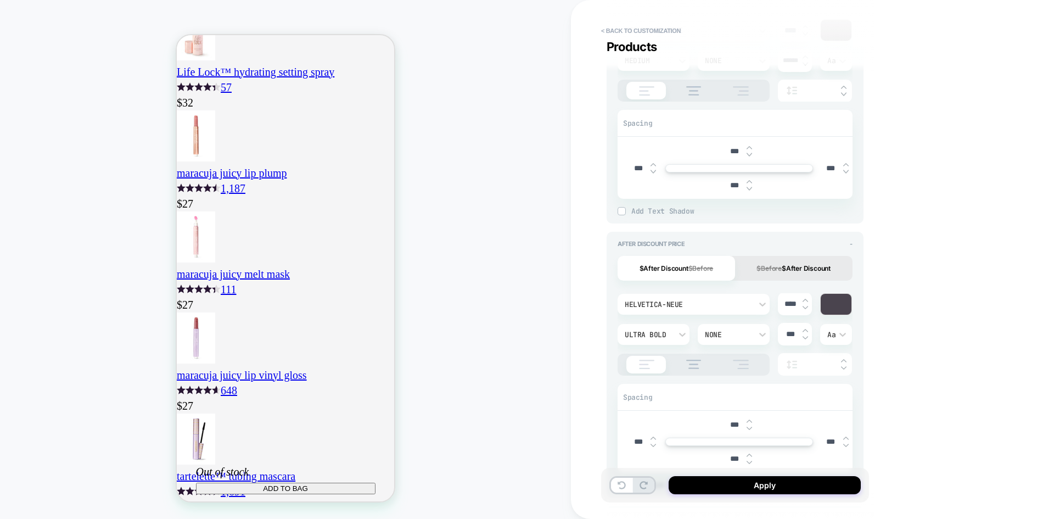
scroll to position [714, 0]
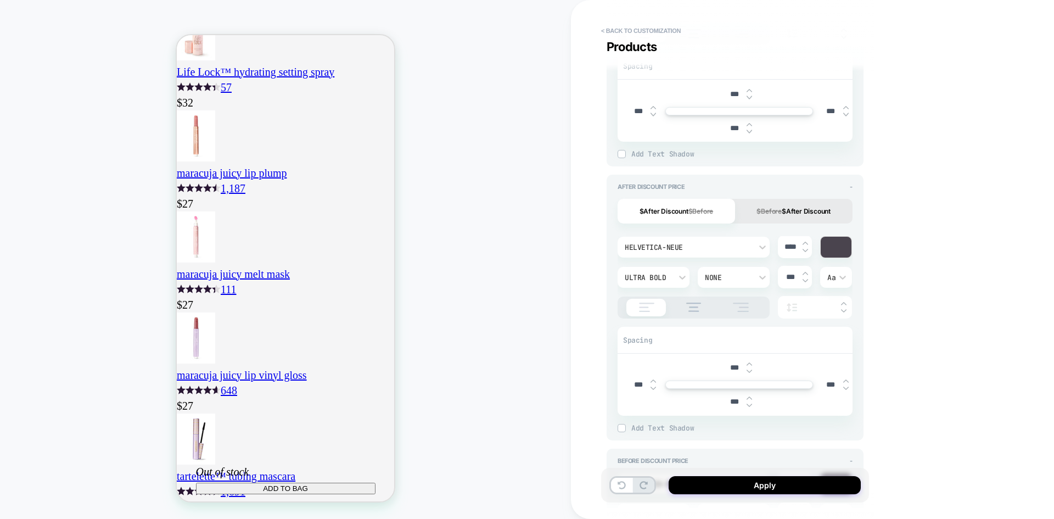
click at [837, 215] on button "$Before $After Discount" at bounding box center [793, 211] width 117 height 25
click at [727, 216] on button "$After Discount $Before" at bounding box center [676, 211] width 117 height 25
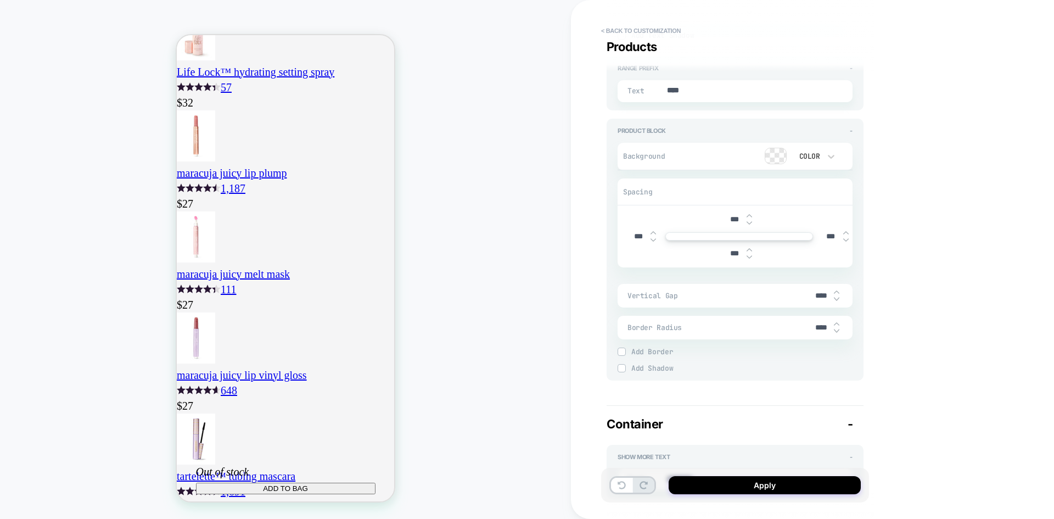
click at [836, 301] on img at bounding box center [836, 299] width 5 height 4
type textarea "*"
type input "***"
click at [836, 301] on img at bounding box center [836, 299] width 5 height 4
type textarea "*"
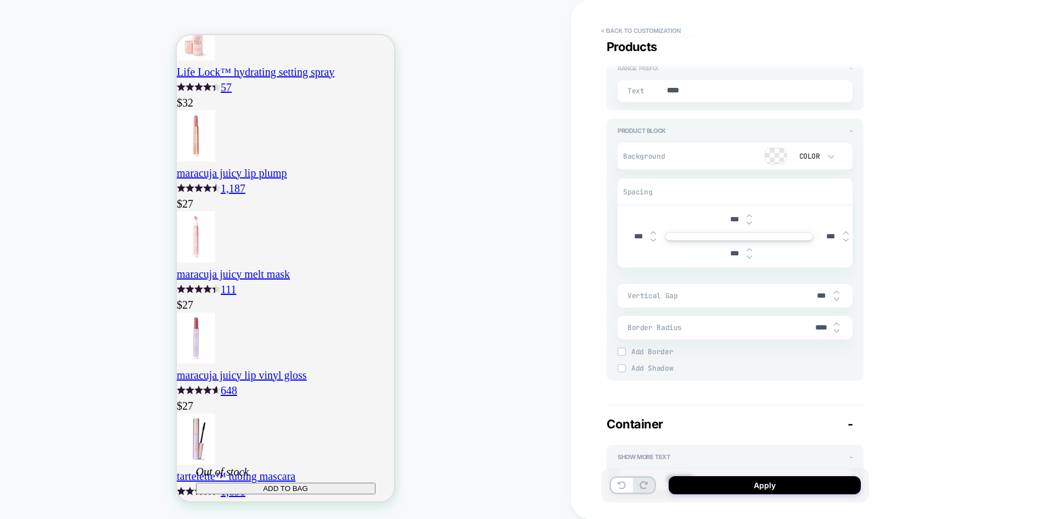
type input "***"
click at [836, 301] on img at bounding box center [836, 299] width 5 height 4
type textarea "*"
type input "***"
click at [836, 301] on img at bounding box center [836, 299] width 5 height 4
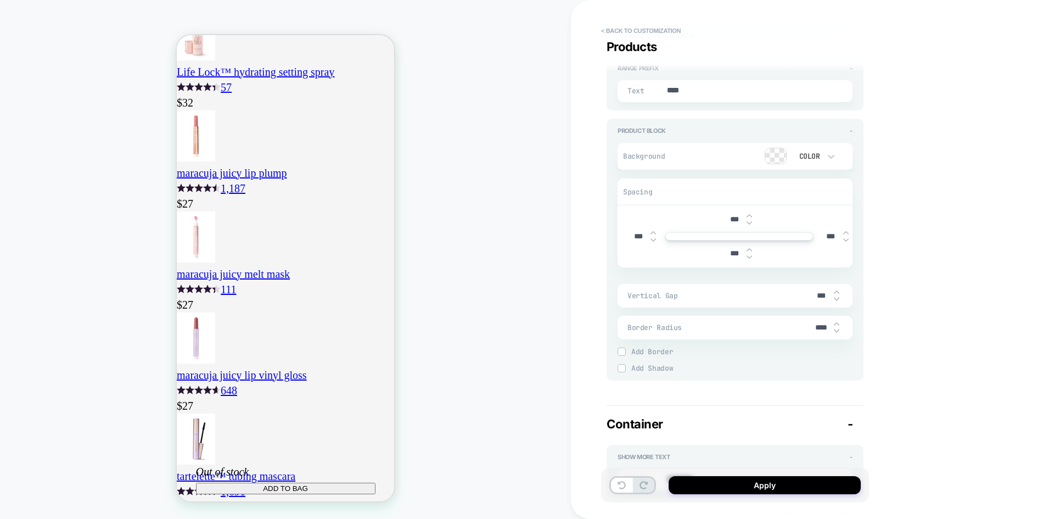
type textarea "*"
type input "***"
click at [836, 301] on img at bounding box center [836, 299] width 5 height 4
type textarea "*"
type input "***"
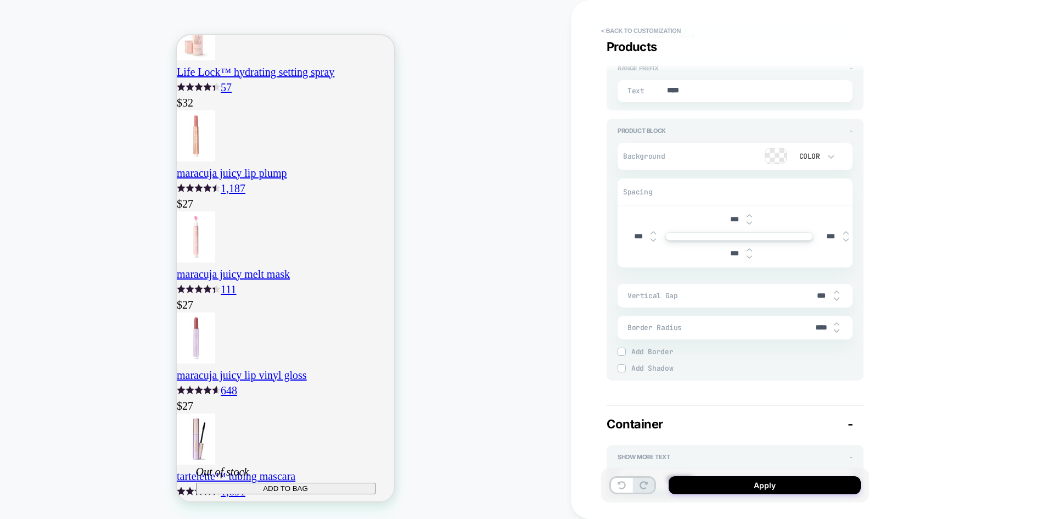
scroll to position [0, 0]
click at [836, 301] on img at bounding box center [836, 299] width 5 height 4
type textarea "*"
type input "***"
click at [836, 301] on img at bounding box center [836, 299] width 5 height 4
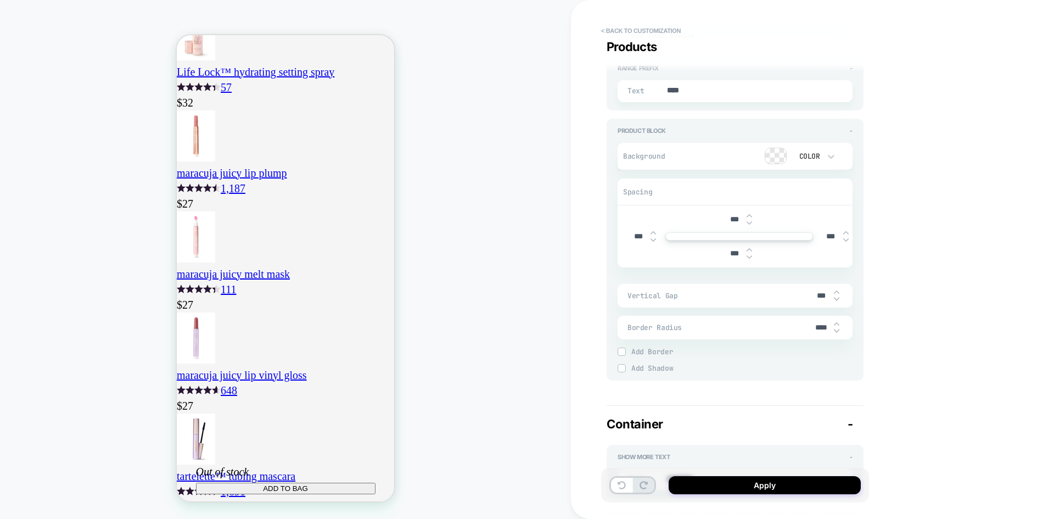
type textarea "*"
type input "***"
click at [836, 301] on img at bounding box center [836, 299] width 5 height 4
type textarea "*"
type input "***"
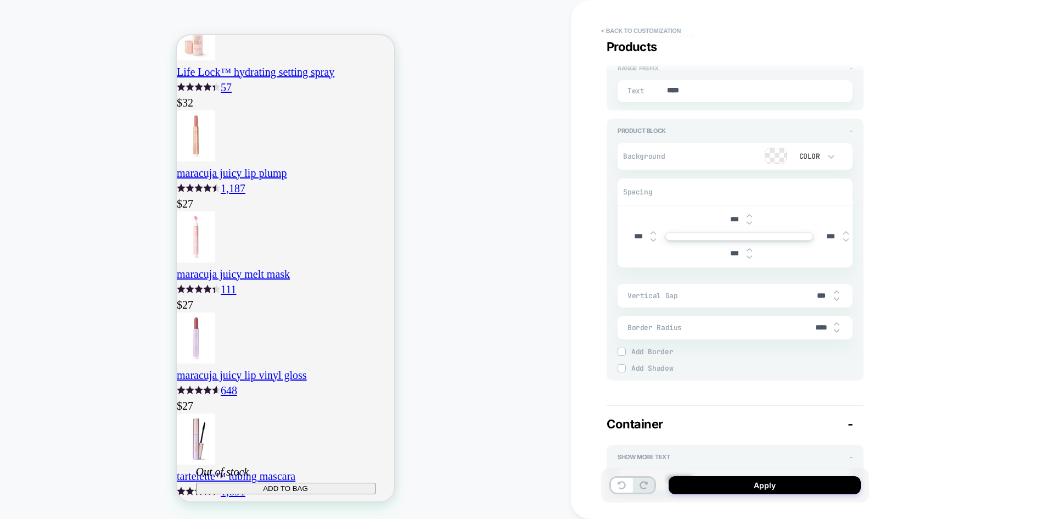
click at [836, 301] on img at bounding box center [836, 299] width 5 height 4
type textarea "*"
type input "***"
click at [836, 301] on img at bounding box center [836, 299] width 5 height 4
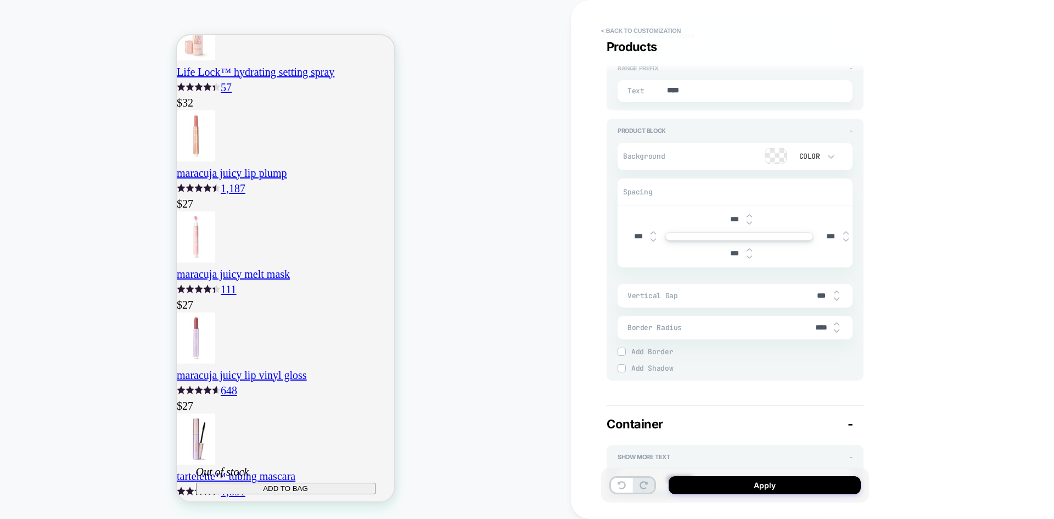
type textarea "*"
type input "***"
click at [838, 290] on img at bounding box center [836, 292] width 5 height 4
type textarea "*"
type input "***"
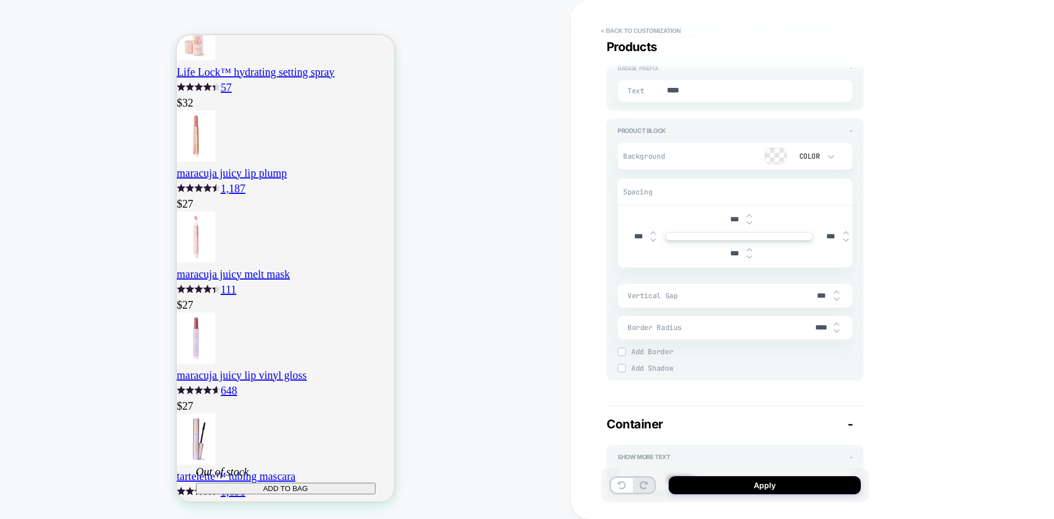
scroll to position [0, 0]
click at [837, 292] on img at bounding box center [836, 292] width 5 height 4
type textarea "*"
type input "***"
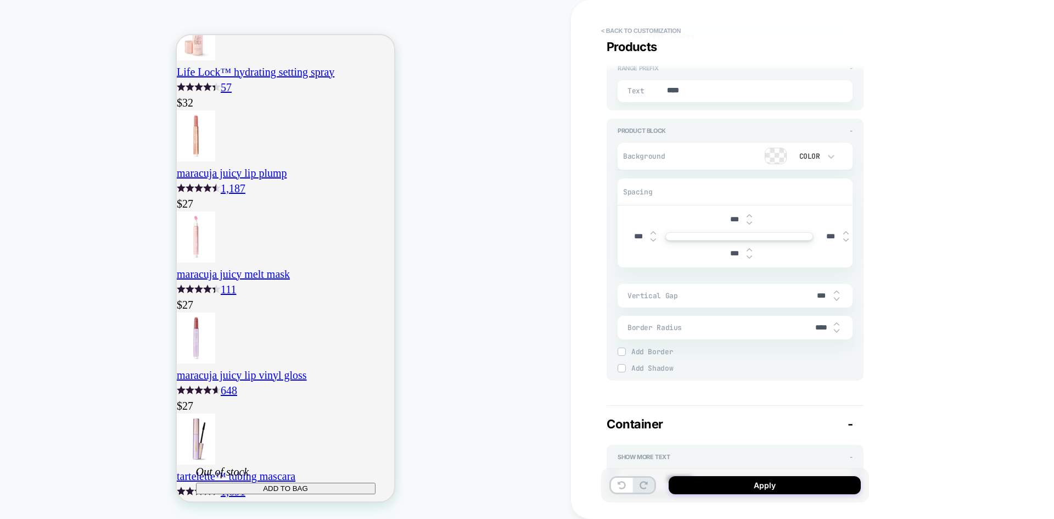
click at [837, 292] on img at bounding box center [836, 292] width 5 height 4
type textarea "*"
type input "***"
click at [836, 297] on img at bounding box center [836, 299] width 5 height 4
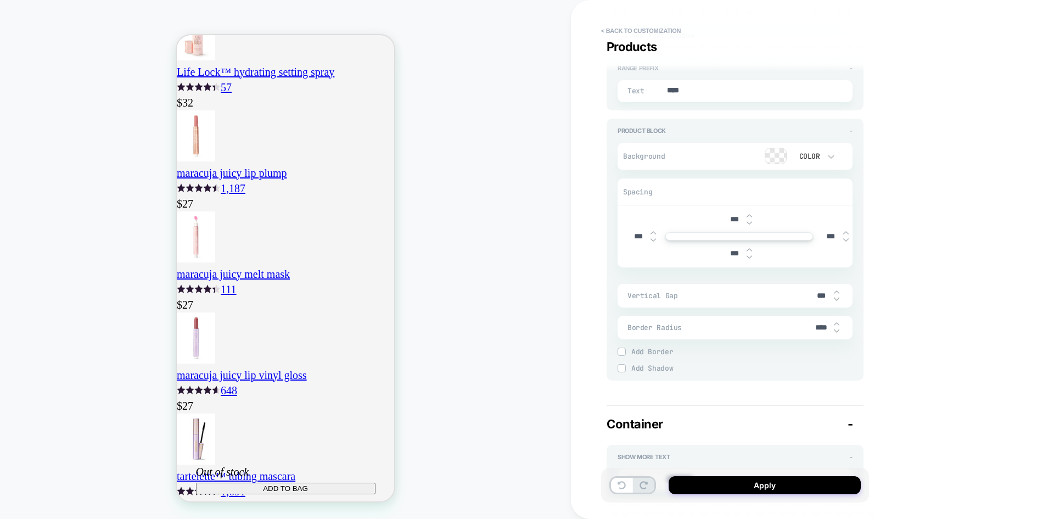
type textarea "*"
type input "***"
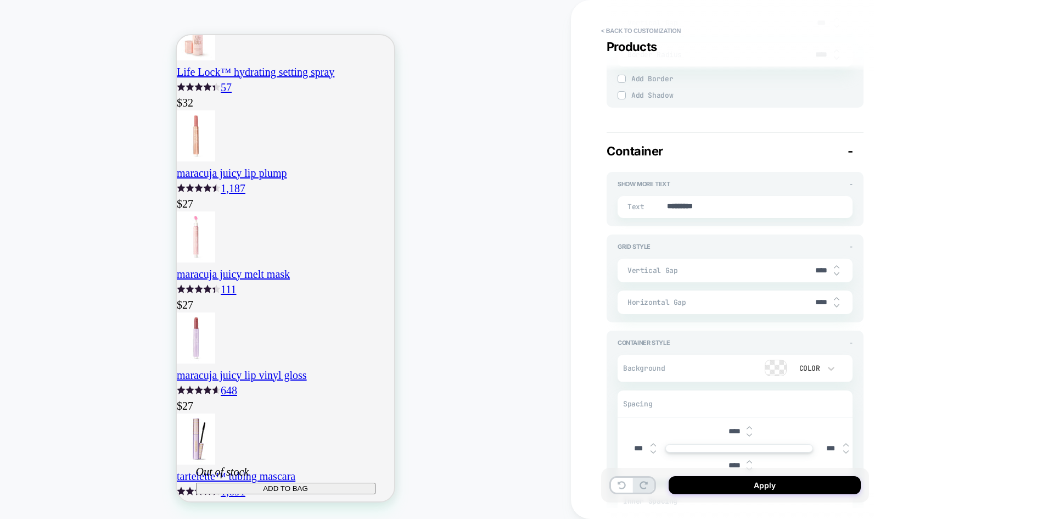
scroll to position [1756, 0]
click at [837, 271] on img at bounding box center [836, 272] width 5 height 4
type textarea "*"
type input "****"
click at [837, 271] on img at bounding box center [836, 272] width 5 height 4
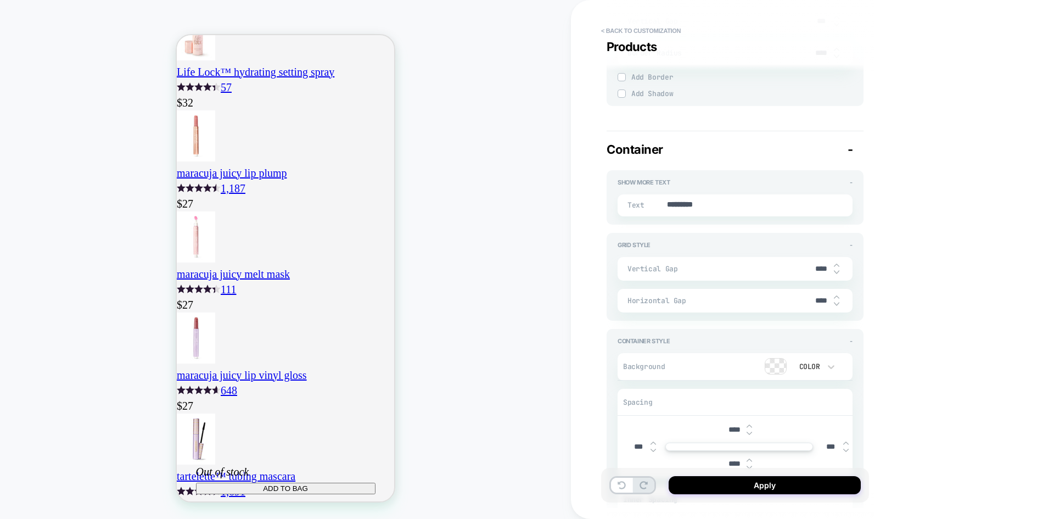
type textarea "*"
type input "****"
click at [837, 271] on img at bounding box center [836, 272] width 5 height 4
type textarea "*"
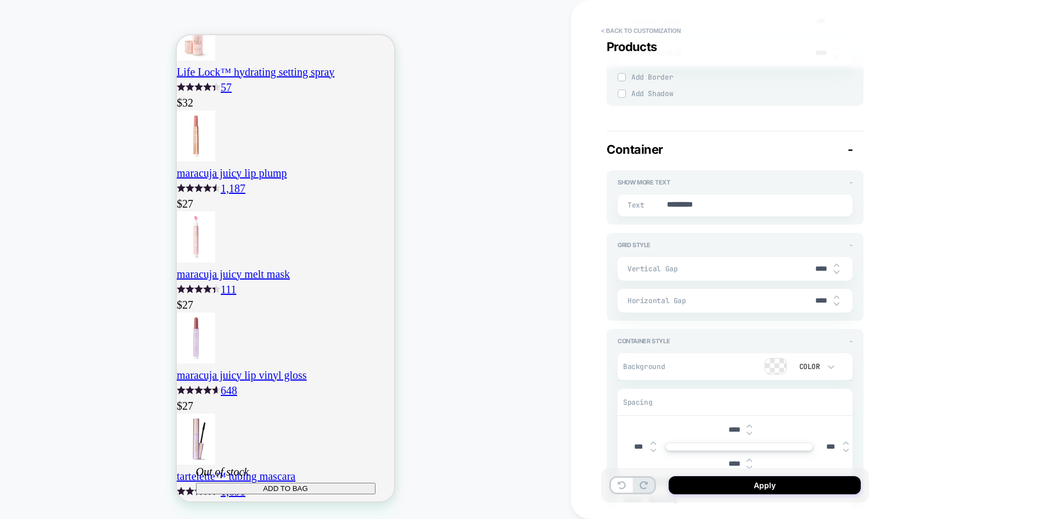
type input "****"
click at [837, 271] on img at bounding box center [836, 272] width 5 height 4
type textarea "*"
type input "****"
click at [837, 271] on img at bounding box center [836, 272] width 5 height 4
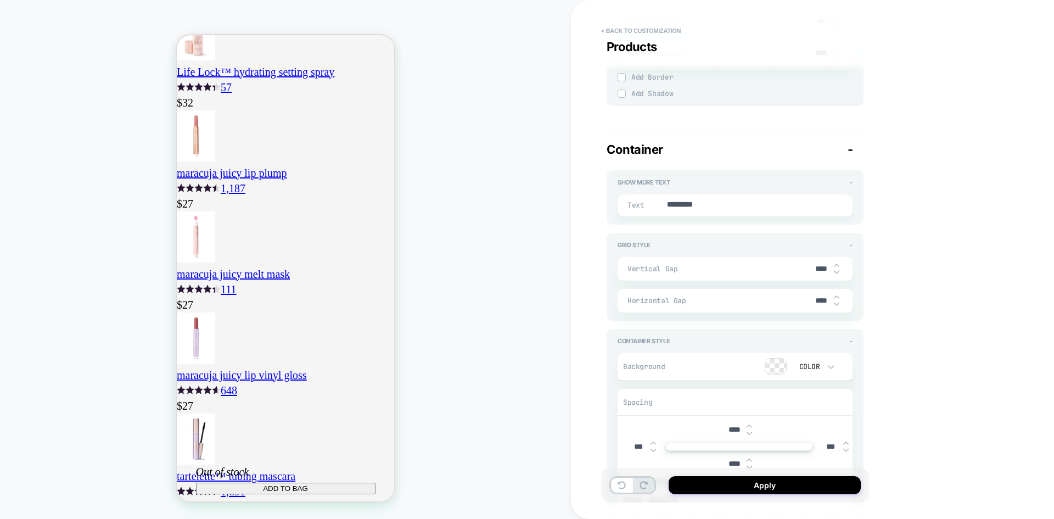
click at [837, 271] on img at bounding box center [836, 272] width 5 height 4
type textarea "*"
type input "****"
click at [837, 271] on img at bounding box center [836, 272] width 5 height 4
type textarea "*"
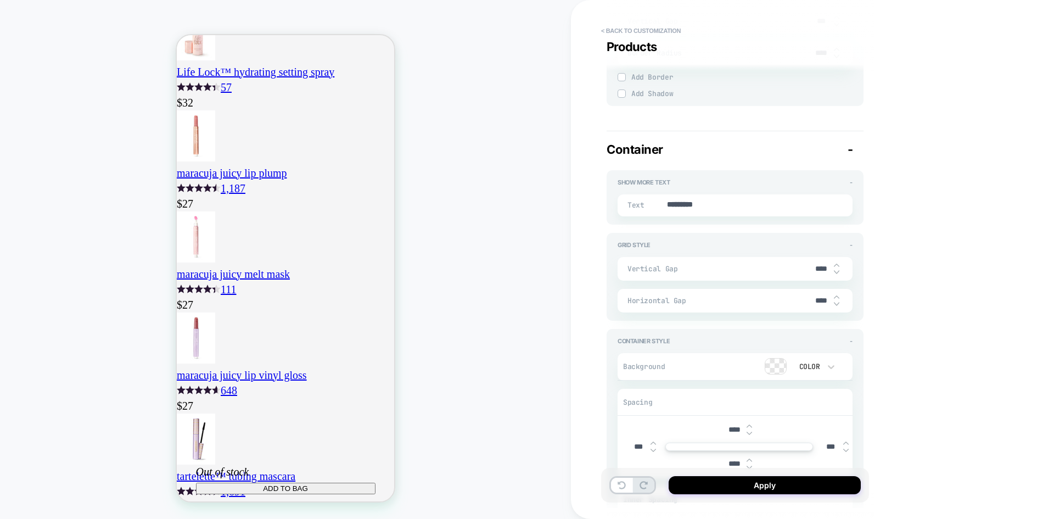
type input "****"
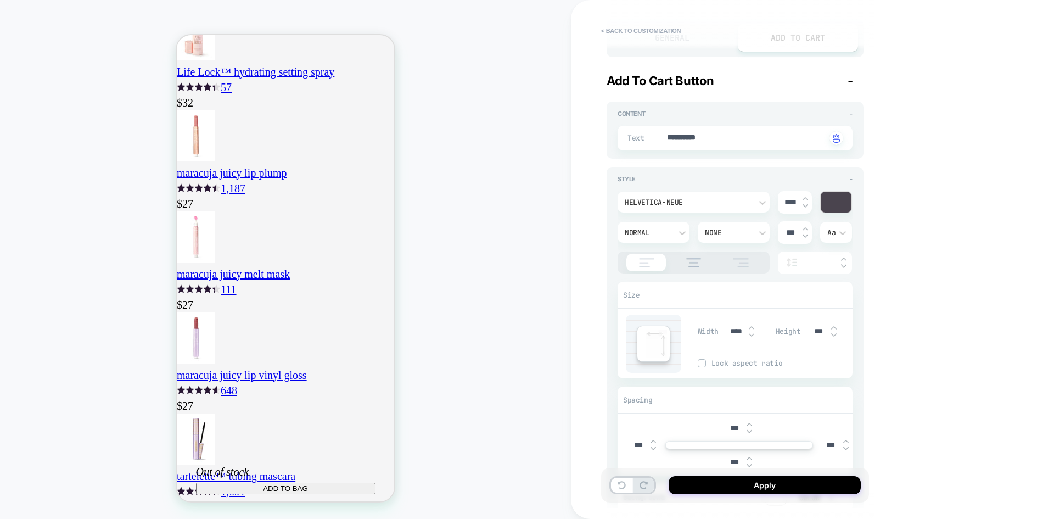
type textarea "*"
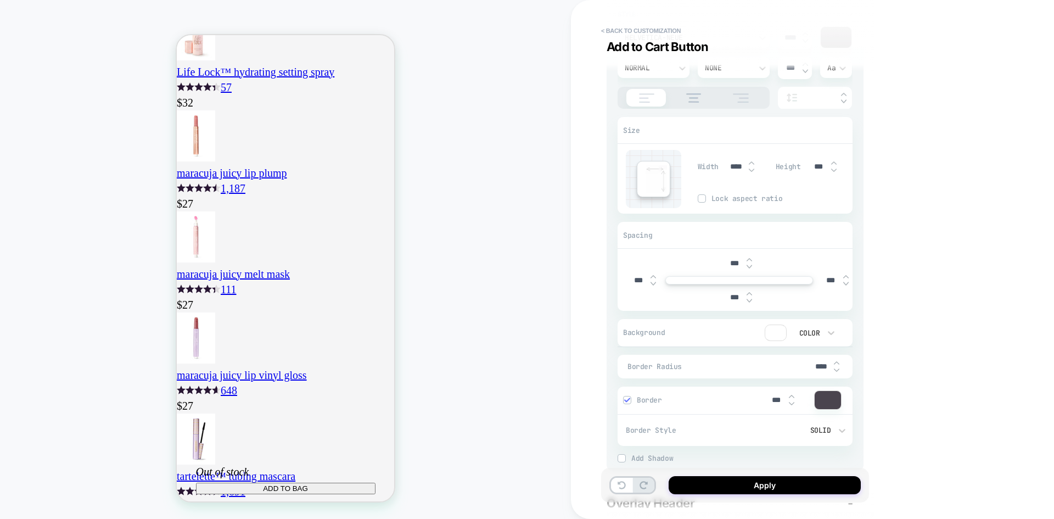
scroll to position [0, 193]
click at [735, 166] on input "****" at bounding box center [736, 166] width 25 height 9
type input "***"
type textarea "*"
type input "****"
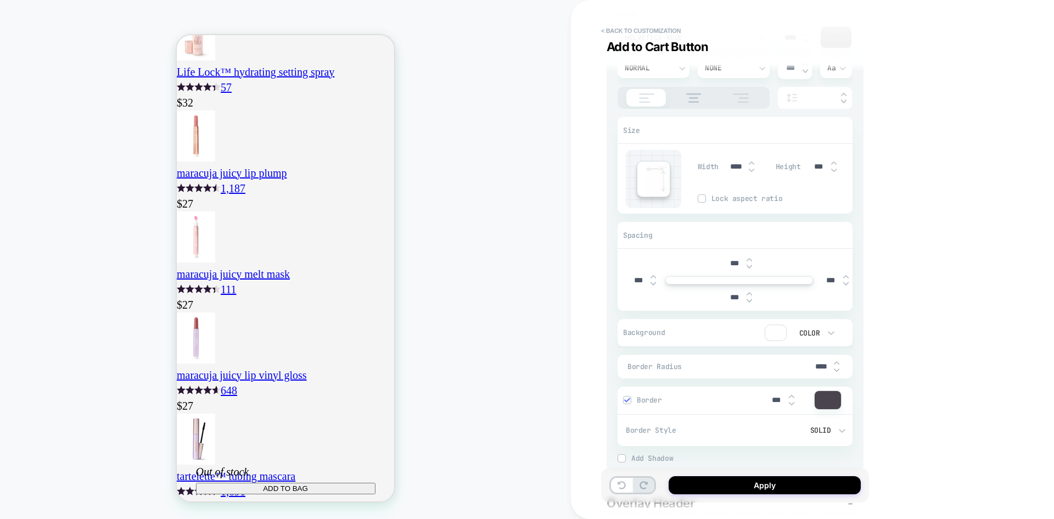
scroll to position [0, 0]
type textarea "*"
type input "****"
click at [87, 200] on div "PRODUCT: tartelette™ tubing lash primer PRODUCT: tartelette™ tubing lash primer…" at bounding box center [285, 259] width 571 height 497
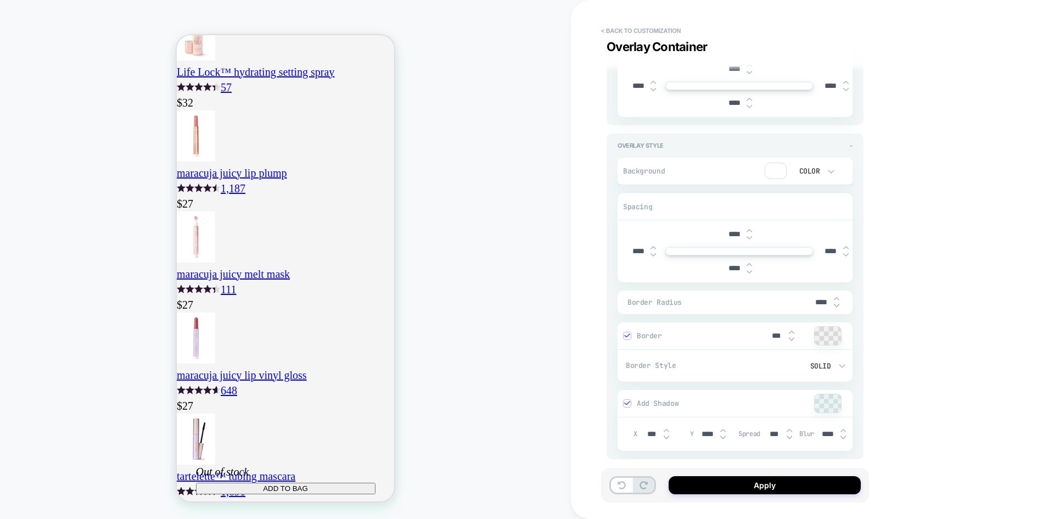
scroll to position [4444, 0]
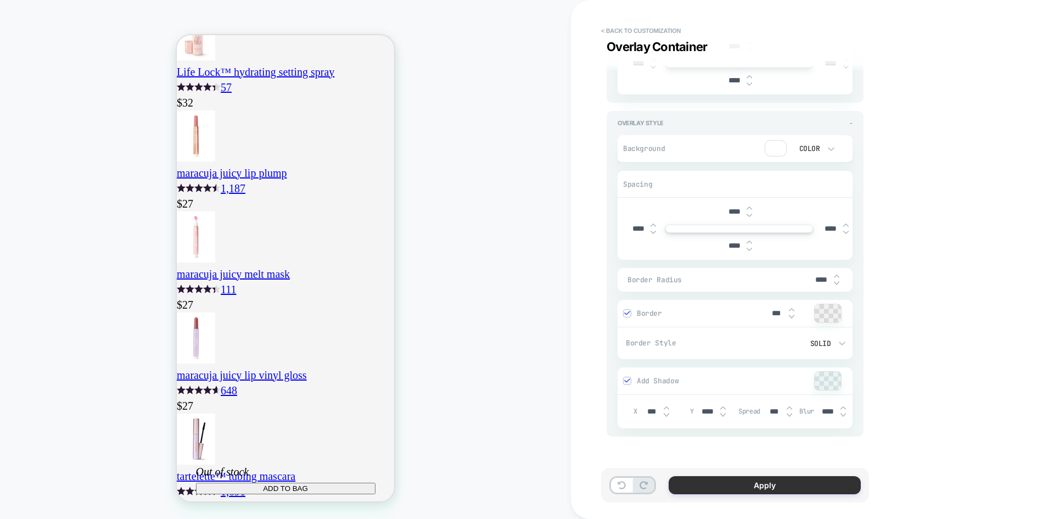
click at [725, 482] on button "Apply" at bounding box center [765, 485] width 192 height 18
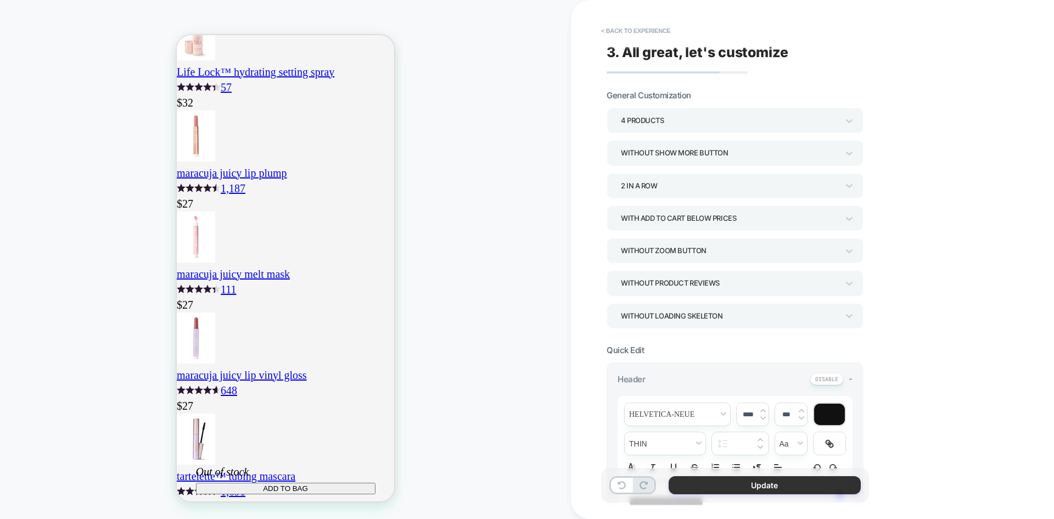
scroll to position [0, 193]
click at [766, 480] on button "Update" at bounding box center [765, 485] width 192 height 18
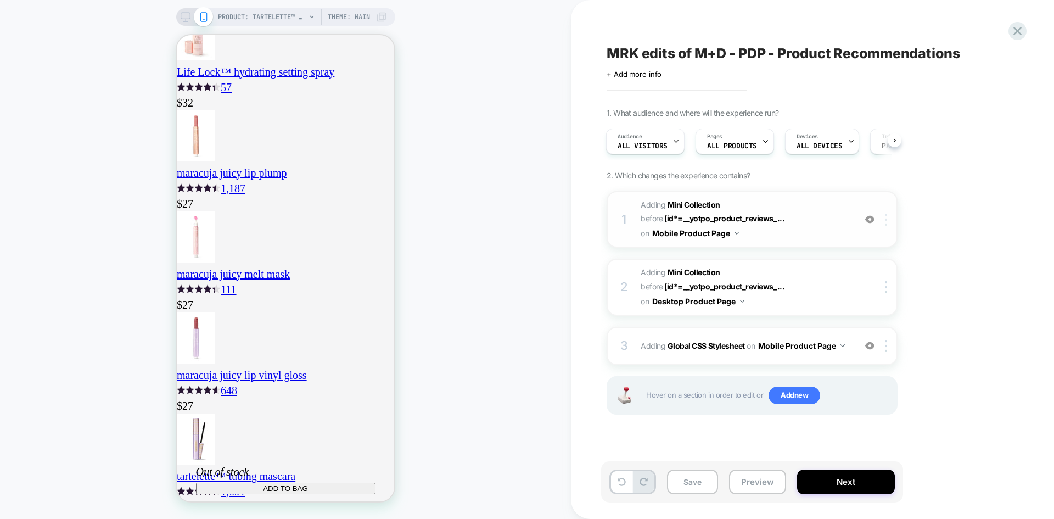
click at [886, 222] on img at bounding box center [886, 220] width 2 height 12
click at [827, 218] on span "#_loomi_addon_1755679770595_dup1759337524 Adding Mini Collection BEFORE [id*=__…" at bounding box center [745, 219] width 209 height 43
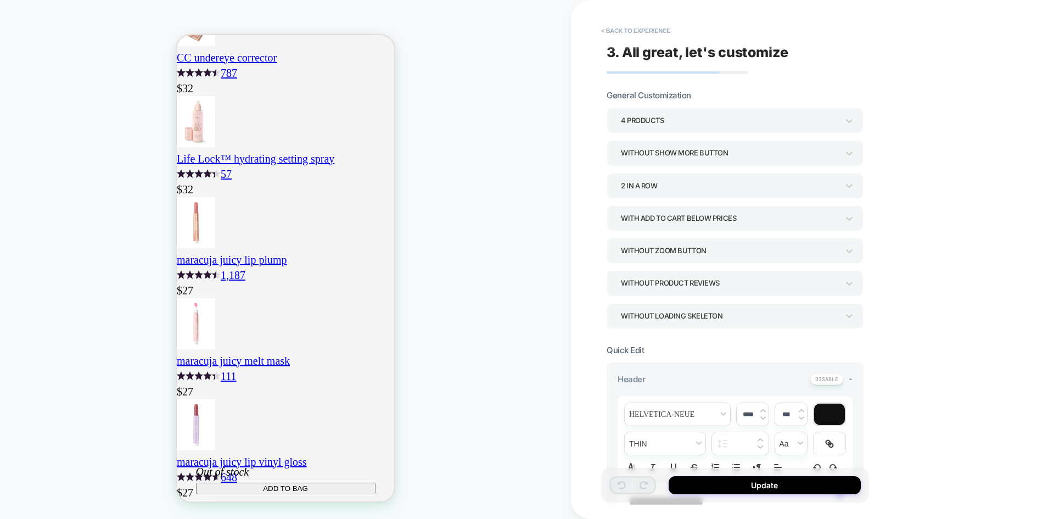
scroll to position [1462, 0]
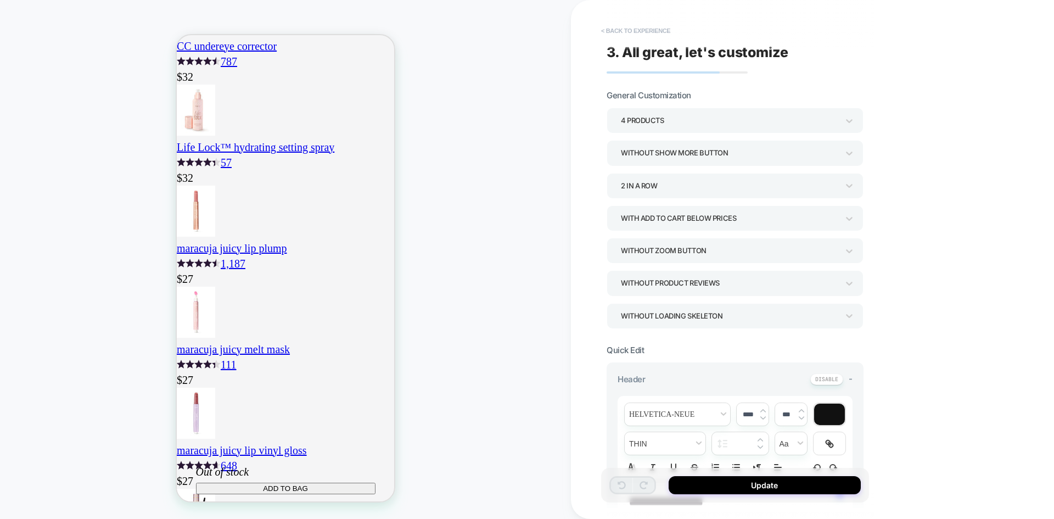
click at [621, 31] on button "< Back to experience" at bounding box center [636, 31] width 80 height 18
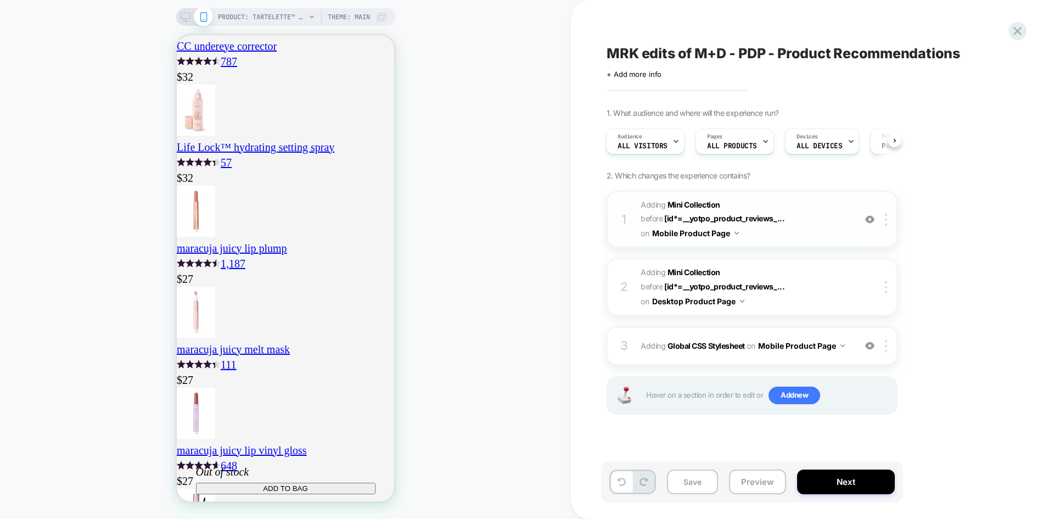
scroll to position [0, 193]
drag, startPoint x: 819, startPoint y: 221, endPoint x: 801, endPoint y: 209, distance: 21.3
click at [801, 209] on span "#_loomi_addon_1755679770595_dup1759337524 Adding Mini Collection BEFORE [id*=__…" at bounding box center [745, 219] width 209 height 43
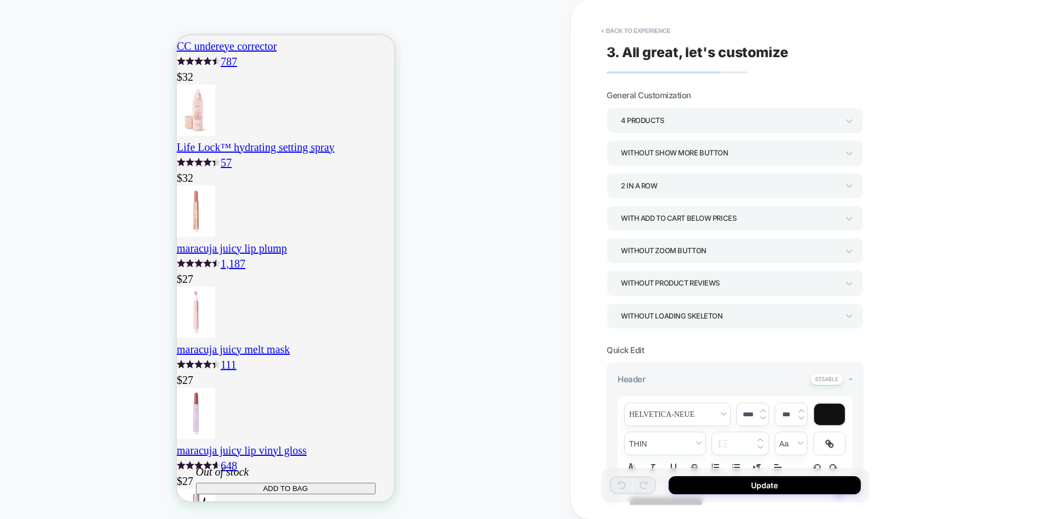
scroll to position [0, 0]
click at [619, 30] on button "< Back to experience" at bounding box center [636, 31] width 80 height 18
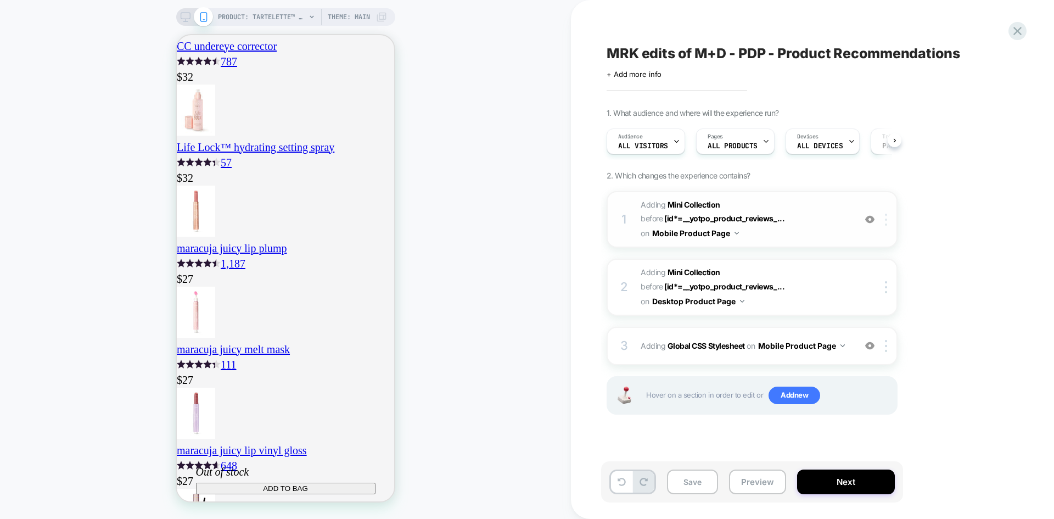
scroll to position [0, 1]
click at [889, 221] on div at bounding box center [888, 220] width 18 height 12
click at [886, 224] on img at bounding box center [886, 220] width 2 height 12
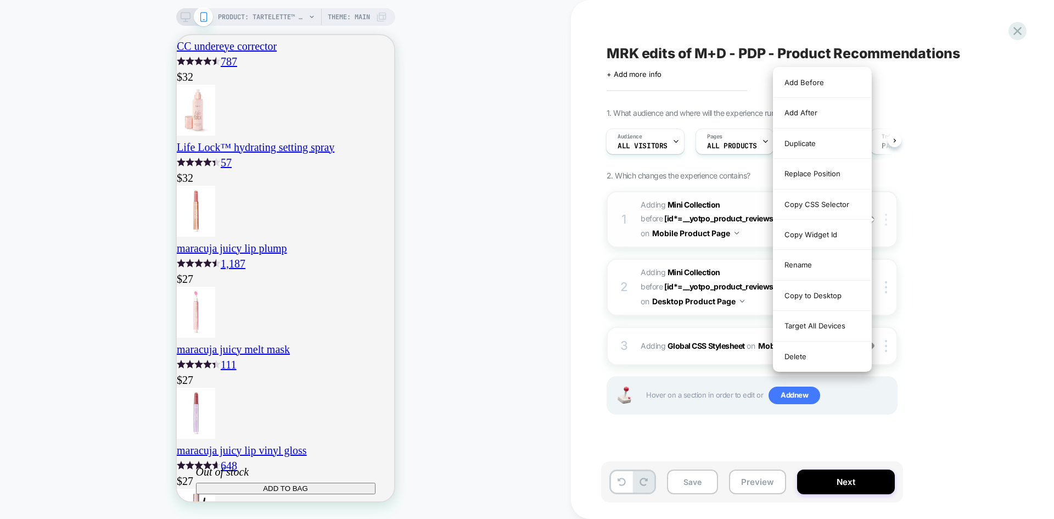
scroll to position [0, 193]
click at [820, 300] on div "Copy to Desktop" at bounding box center [822, 295] width 98 height 30
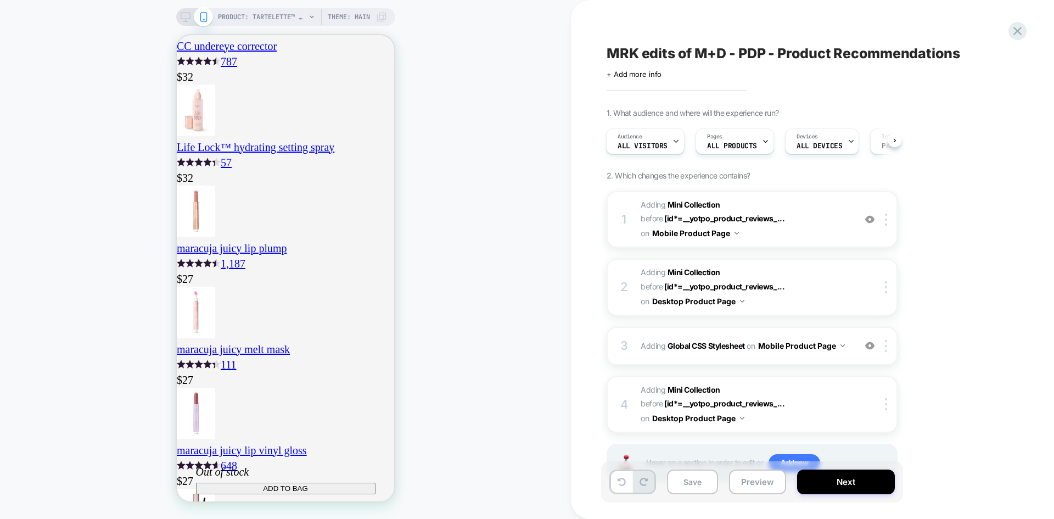
scroll to position [0, 0]
click at [885, 288] on img at bounding box center [886, 287] width 2 height 12
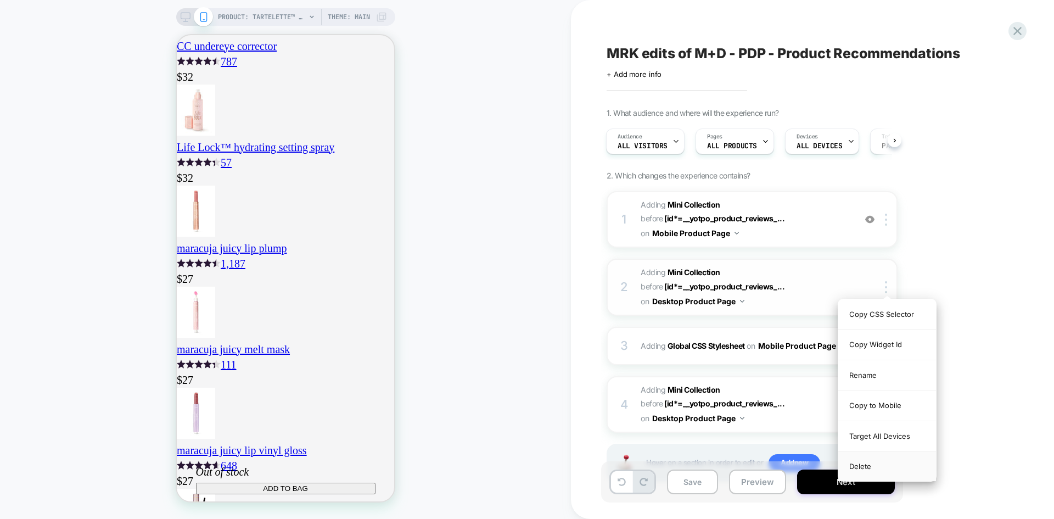
click at [865, 465] on div "Delete" at bounding box center [887, 466] width 98 height 30
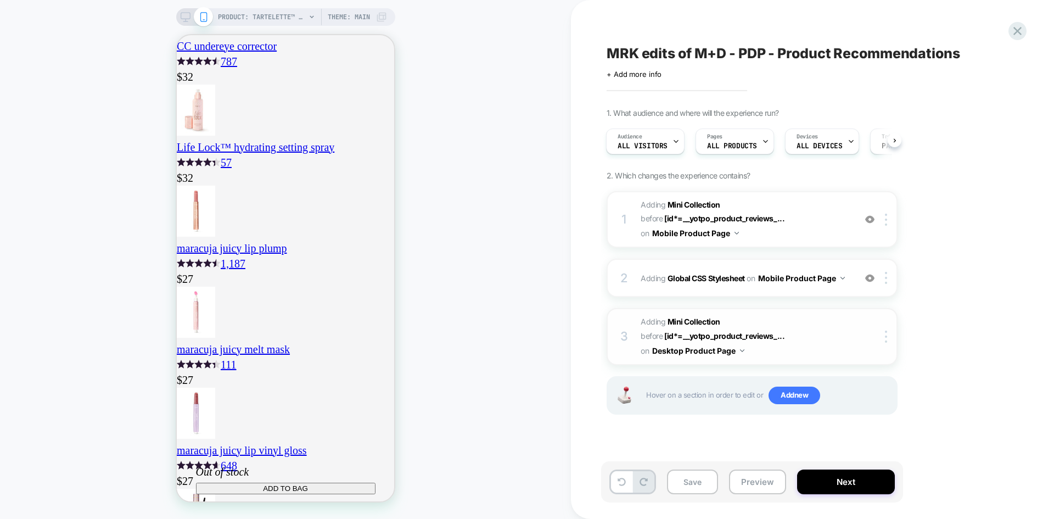
click at [835, 343] on span "#_loomi_addon_1759337870560 Adding Mini Collection BEFORE [id*=__yotpo_product_…" at bounding box center [745, 336] width 209 height 43
click at [886, 338] on img at bounding box center [886, 336] width 2 height 12
click at [844, 336] on span "#_loomi_addon_1759337870560 Adding Mini Collection BEFORE [id*=__yotpo_product_…" at bounding box center [745, 336] width 209 height 43
click at [883, 337] on div at bounding box center [888, 336] width 18 height 12
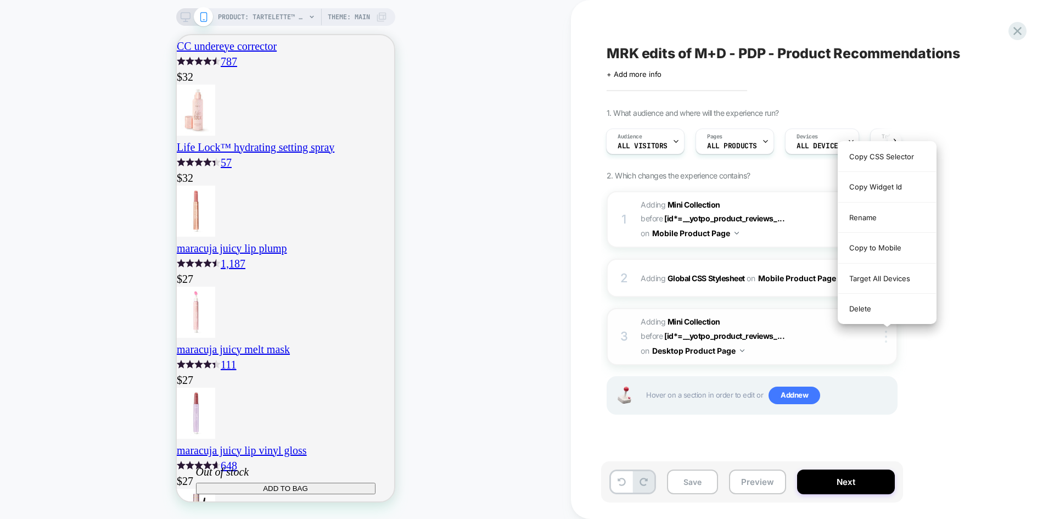
scroll to position [0, 0]
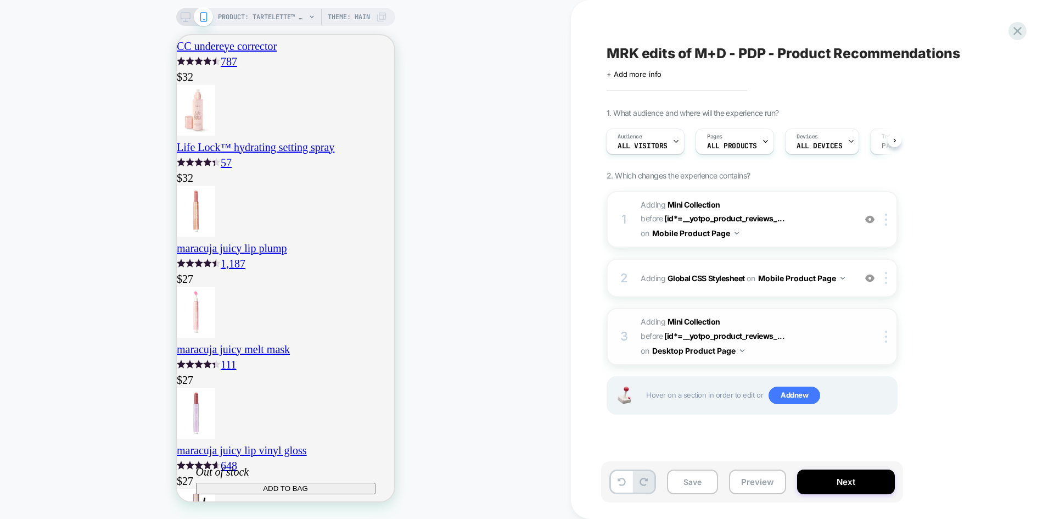
click at [865, 340] on div at bounding box center [879, 336] width 36 height 12
click at [885, 340] on img at bounding box center [886, 336] width 2 height 12
click at [826, 338] on span "#_loomi_addon_1759337870560 Adding Mini Collection BEFORE [id*=__yotpo_product_…" at bounding box center [745, 336] width 209 height 43
click at [884, 338] on div at bounding box center [888, 336] width 18 height 12
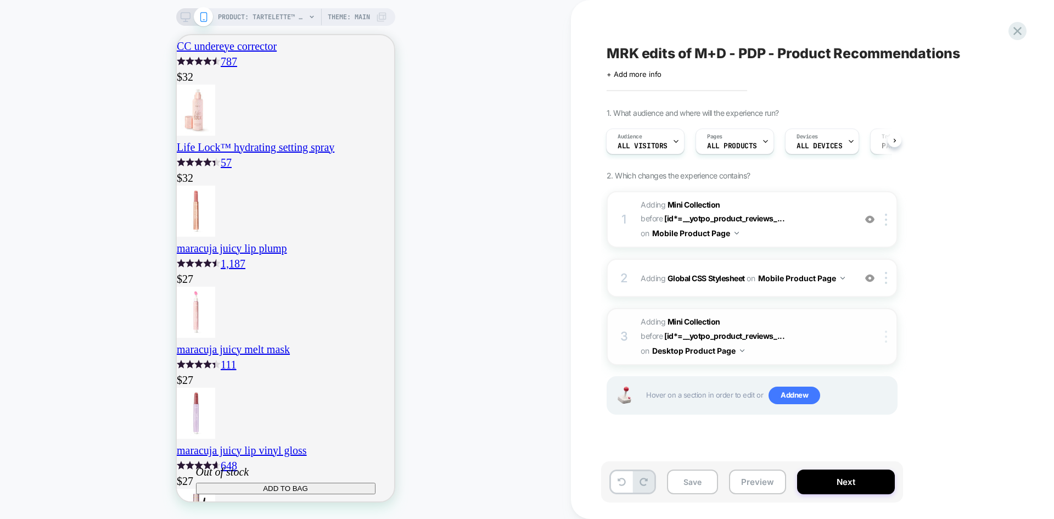
click at [885, 338] on img at bounding box center [886, 336] width 2 height 12
click at [885, 336] on img at bounding box center [886, 336] width 2 height 12
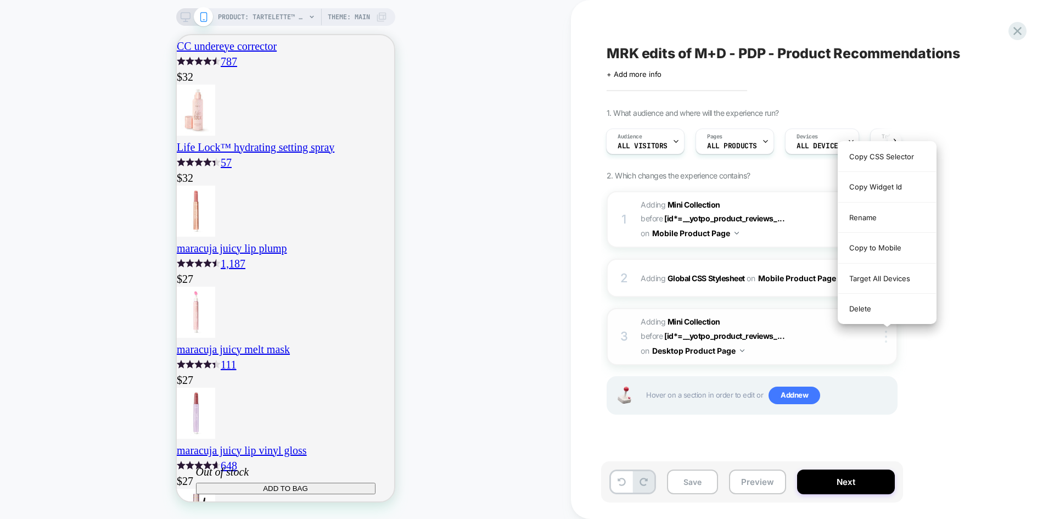
scroll to position [0, 193]
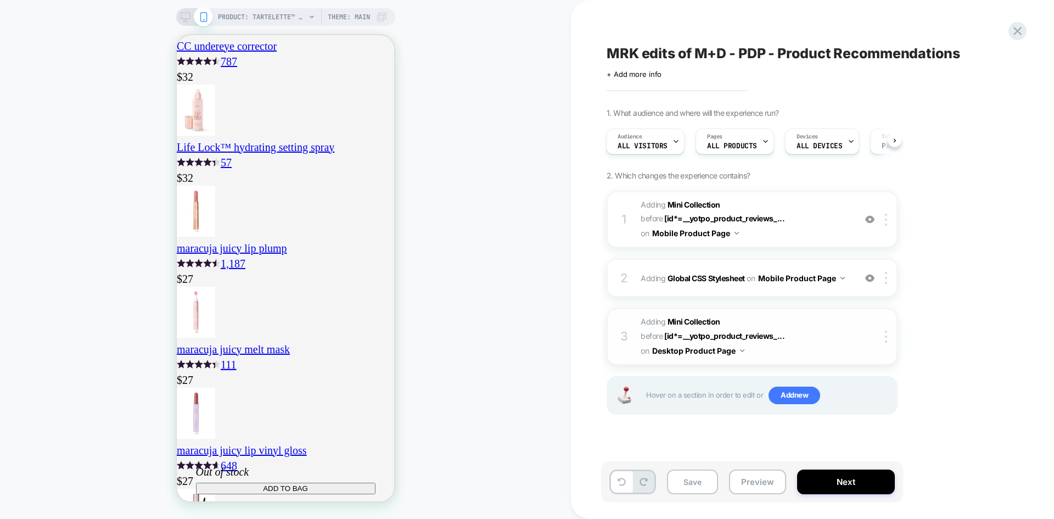
click at [814, 340] on span "#_loomi_addon_1759337870560 Adding Mini Collection BEFORE [id*=__yotpo_product_…" at bounding box center [745, 336] width 209 height 43
click at [885, 333] on img at bounding box center [886, 336] width 2 height 12
click at [838, 341] on span "#_loomi_addon_1759337870560 Adding Mini Collection BEFORE [id*=__yotpo_product_…" at bounding box center [745, 336] width 209 height 43
click at [885, 336] on img at bounding box center [886, 336] width 2 height 12
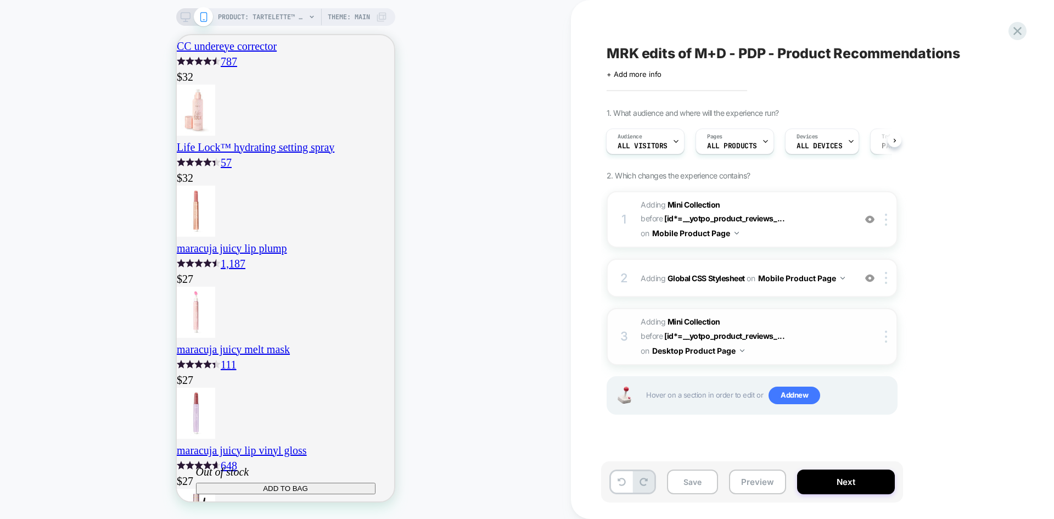
click at [799, 328] on span "#_loomi_addon_1759337870560 Adding Mini Collection BEFORE [id*=__yotpo_product_…" at bounding box center [745, 336] width 209 height 43
click at [181, 20] on icon at bounding box center [186, 17] width 10 height 10
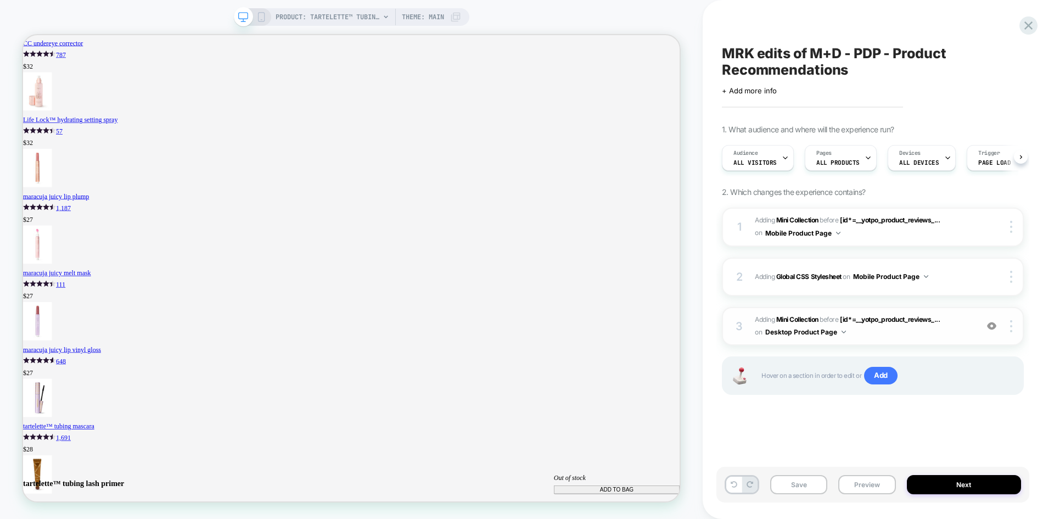
scroll to position [0, 1]
click at [956, 334] on span "#_loomi_addon_1759337870560 Adding Mini Collection BEFORE [id*=__yotpo_product_…" at bounding box center [863, 326] width 217 height 26
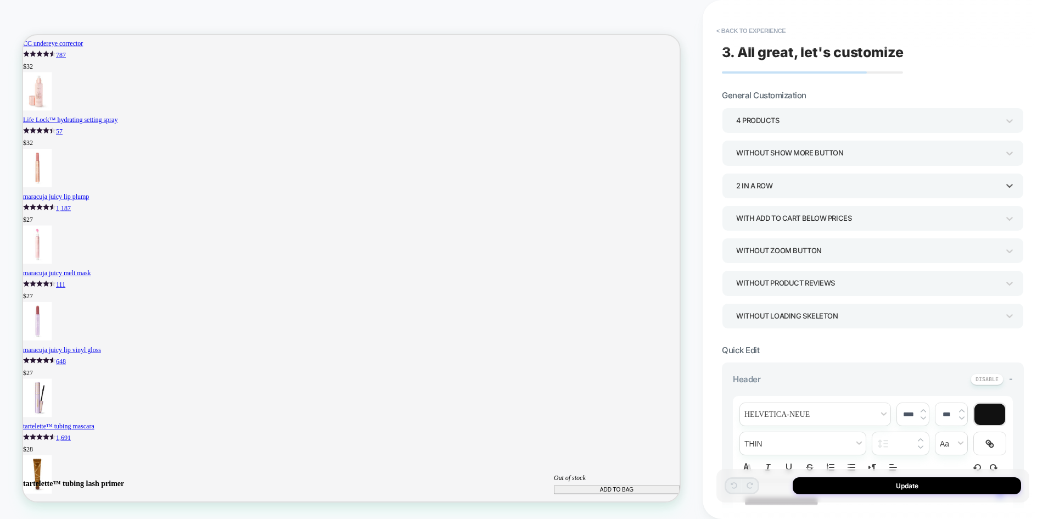
click at [824, 190] on div "2 In a Row" at bounding box center [867, 185] width 262 height 15
click at [794, 191] on div "1 In a Row" at bounding box center [867, 185] width 262 height 15
click at [755, 282] on div "4 In a Row" at bounding box center [872, 283] width 293 height 23
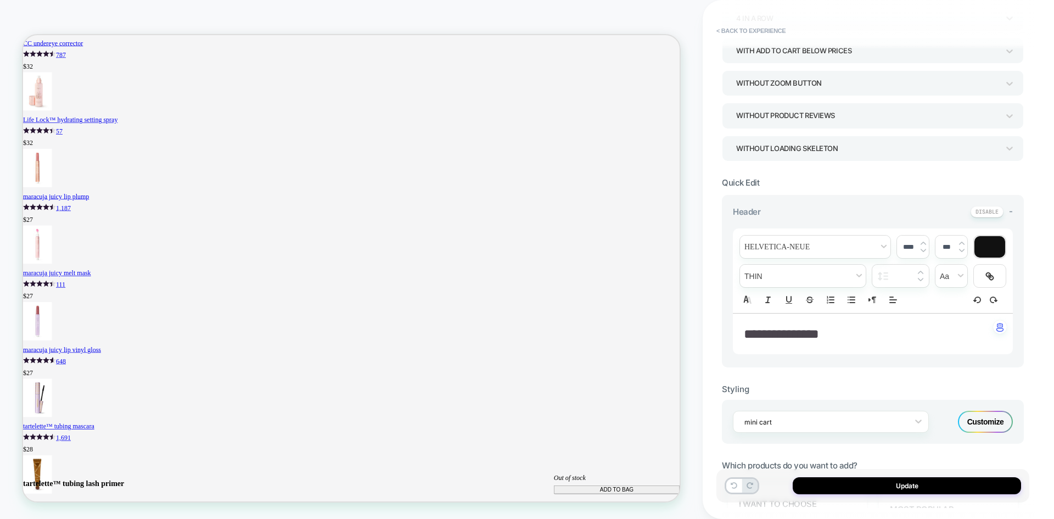
scroll to position [165, 0]
click at [989, 426] on div "Customize" at bounding box center [985, 424] width 55 height 22
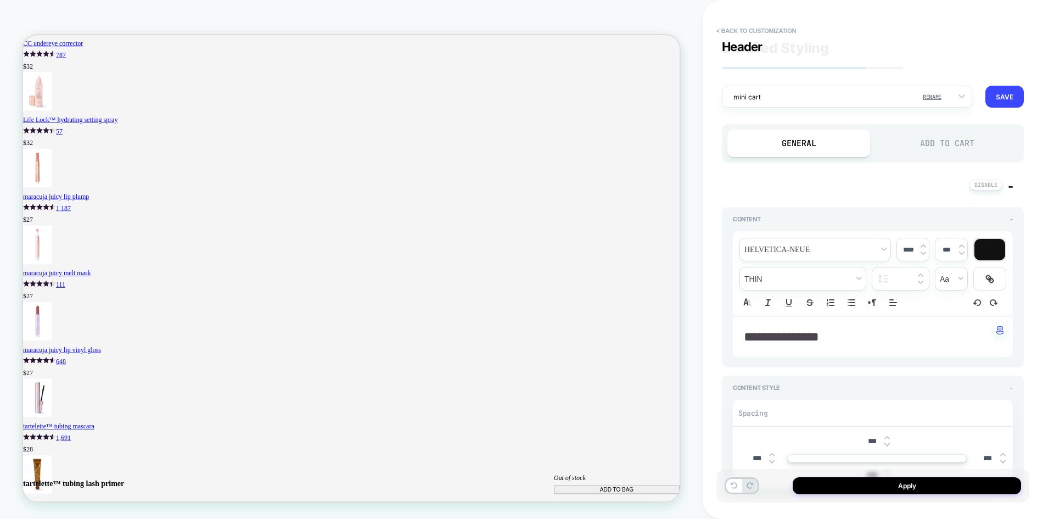
scroll to position [0, 0]
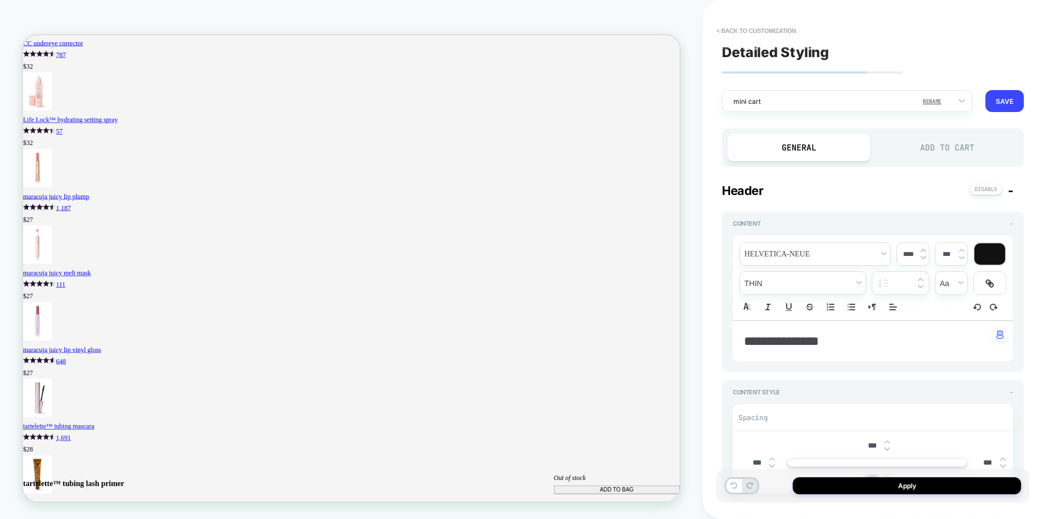
click at [927, 151] on div "Add to Cart" at bounding box center [946, 147] width 143 height 27
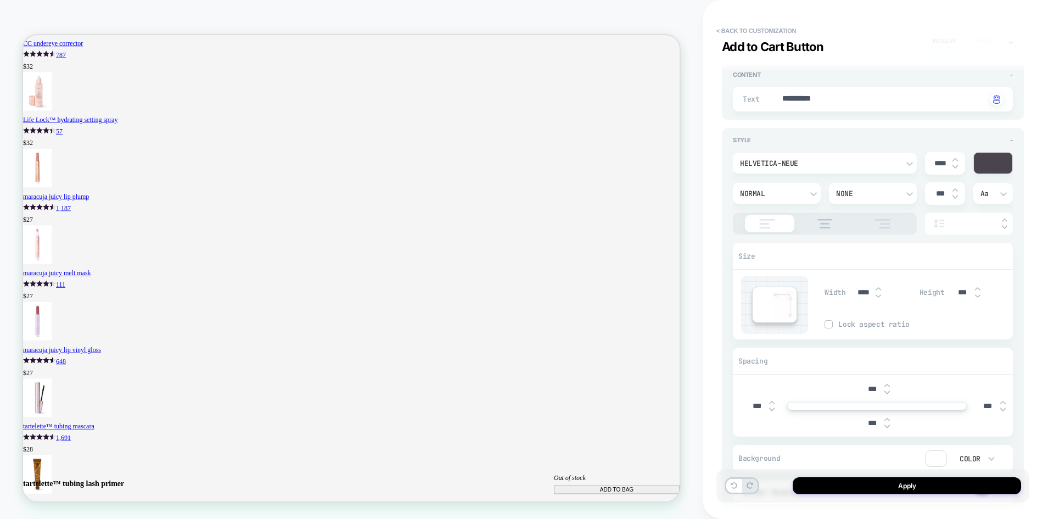
scroll to position [165, 0]
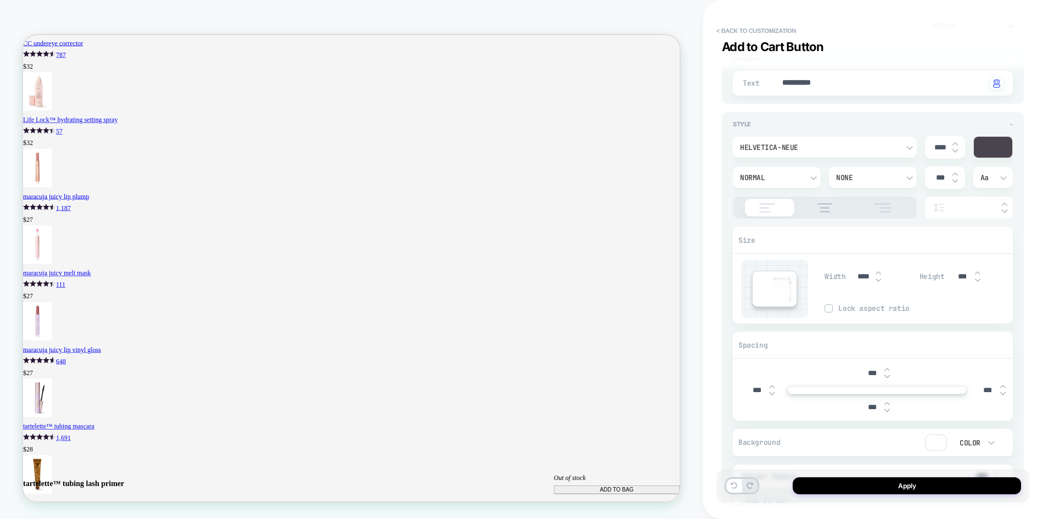
type textarea "*"
click at [862, 278] on input "****" at bounding box center [863, 276] width 25 height 9
type input "***"
type textarea "*"
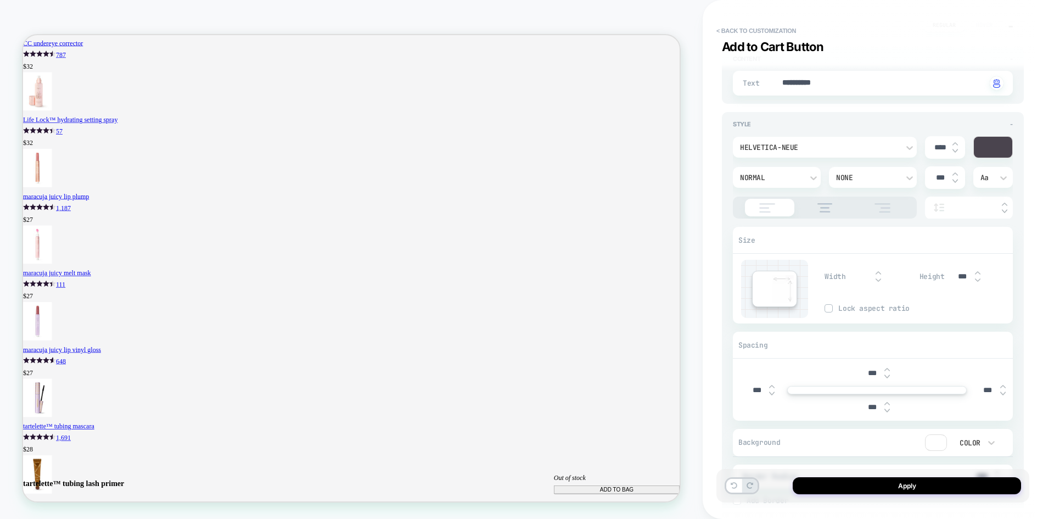
type input "***"
type textarea "*"
type input "****"
type textarea "*"
type input "*****"
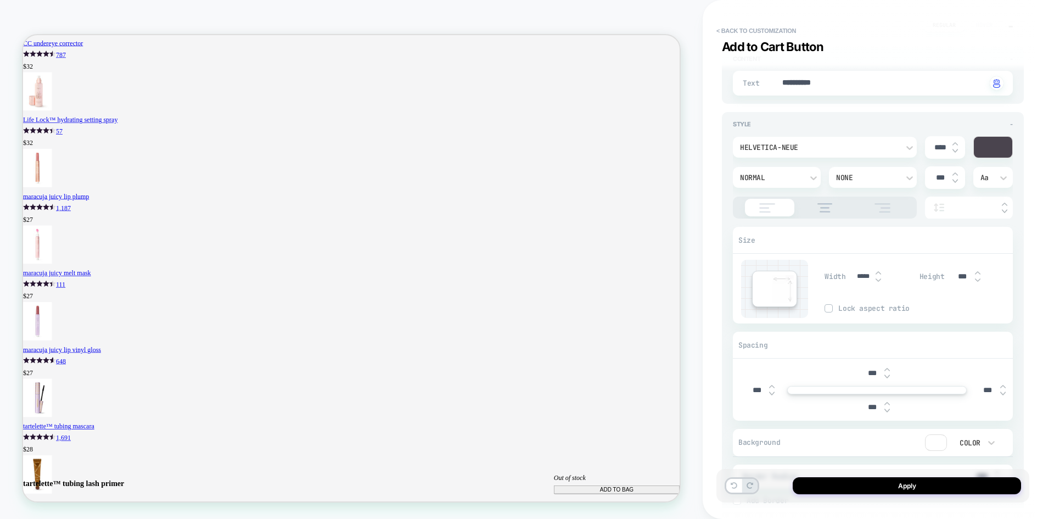
type textarea "*"
type input "****"
type textarea "*"
type input "***"
type textarea "*"
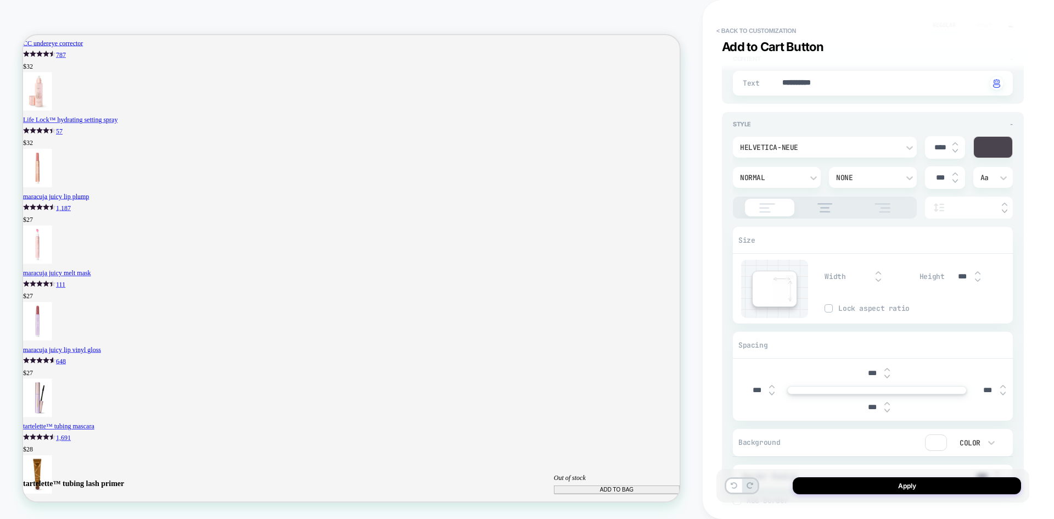
type textarea "*"
type input "***"
type textarea "*"
type input "****"
type textarea "*"
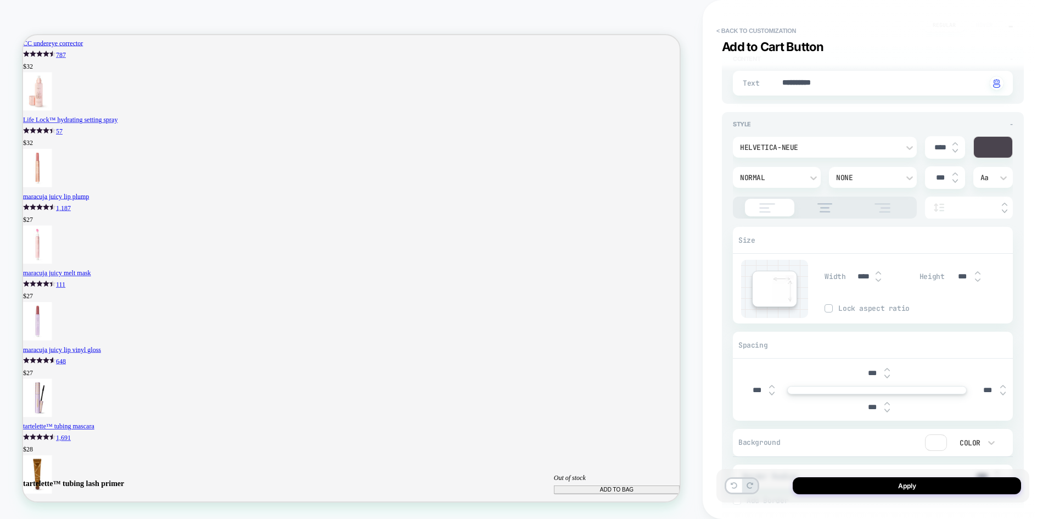
click at [862, 278] on input "****" at bounding box center [863, 276] width 25 height 9
type input "***"
type textarea "*"
type input "***"
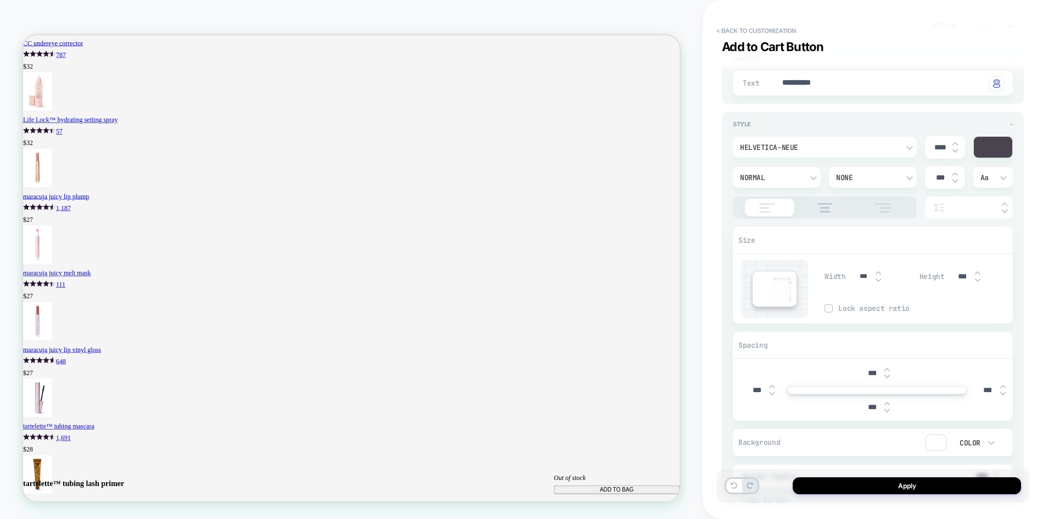
type textarea "*"
type input "****"
type textarea "*"
type input "*****"
type textarea "*"
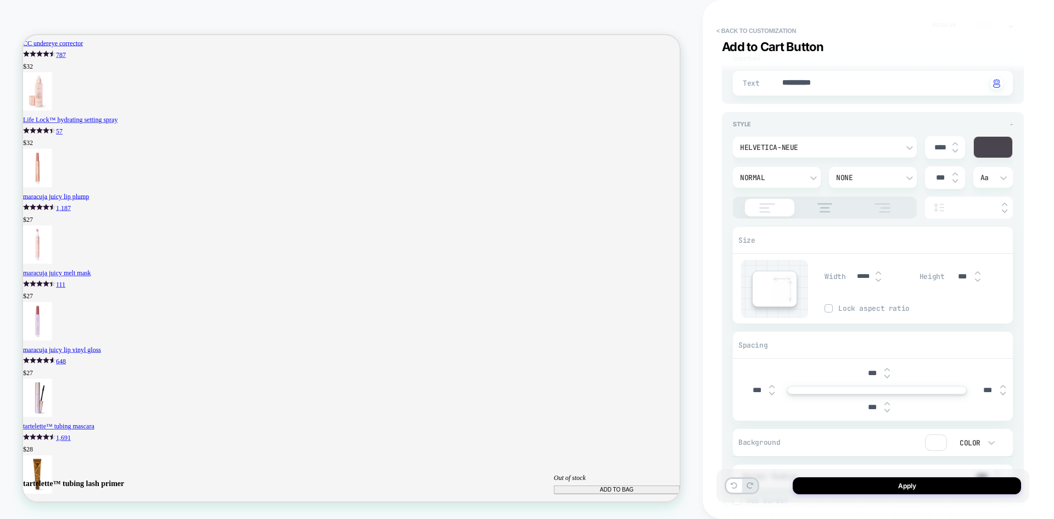
click at [719, 283] on div "**********" at bounding box center [872, 259] width 313 height 497
drag, startPoint x: 865, startPoint y: 277, endPoint x: 857, endPoint y: 275, distance: 7.9
click at [857, 275] on input "*****" at bounding box center [863, 276] width 25 height 8
type input "***"
type textarea "*"
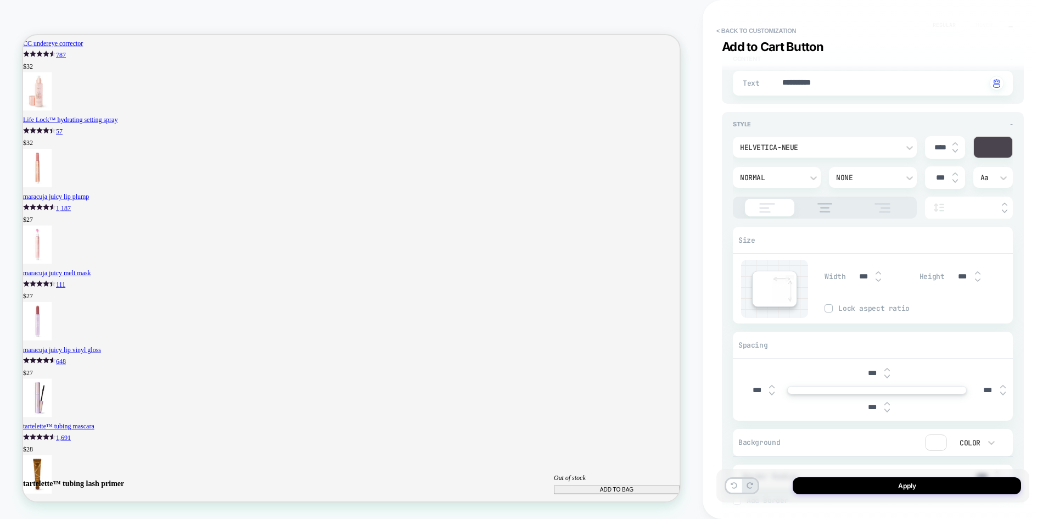
type input "***"
click at [949, 296] on div "Width *** Height *** Lock aspect ratio" at bounding box center [918, 289] width 188 height 58
click at [920, 486] on button "Apply" at bounding box center [907, 485] width 228 height 17
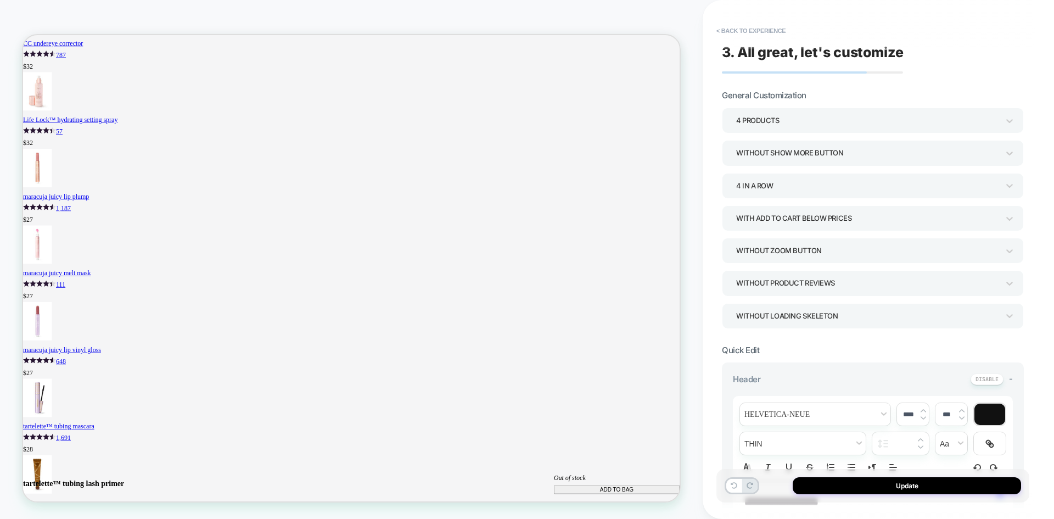
click at [920, 486] on button "Update" at bounding box center [907, 485] width 228 height 17
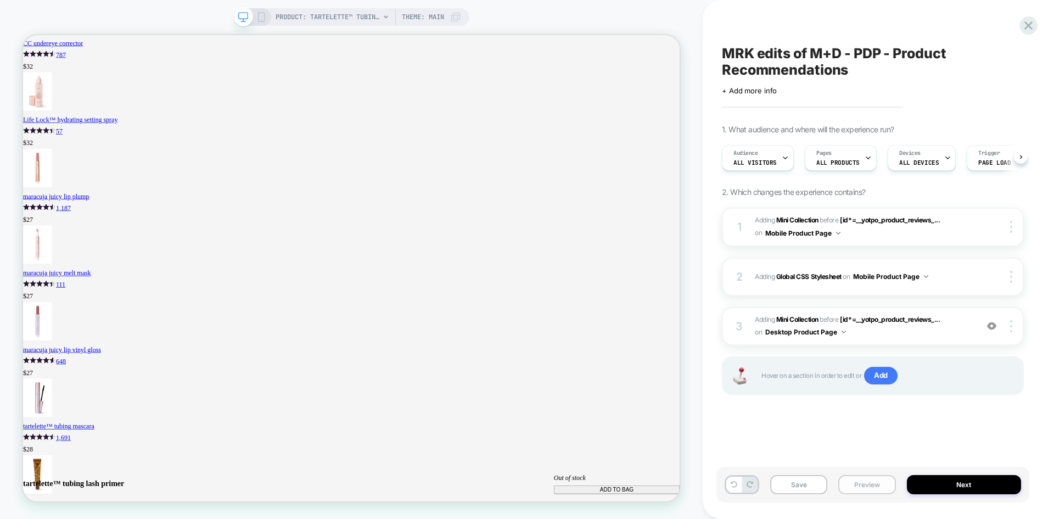
scroll to position [0, 1]
click at [803, 489] on button "Save" at bounding box center [798, 484] width 57 height 19
click at [863, 484] on button "Preview" at bounding box center [866, 484] width 57 height 19
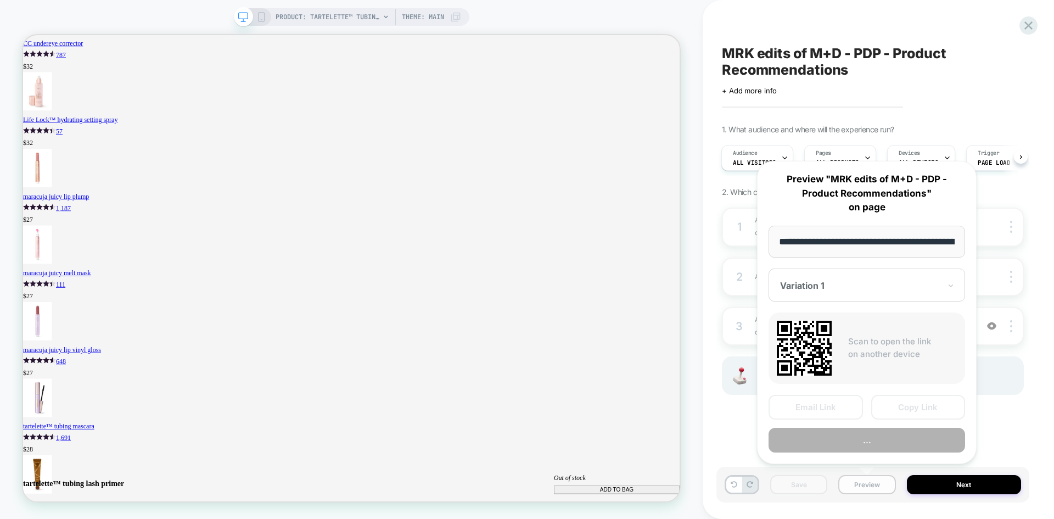
scroll to position [0, 195]
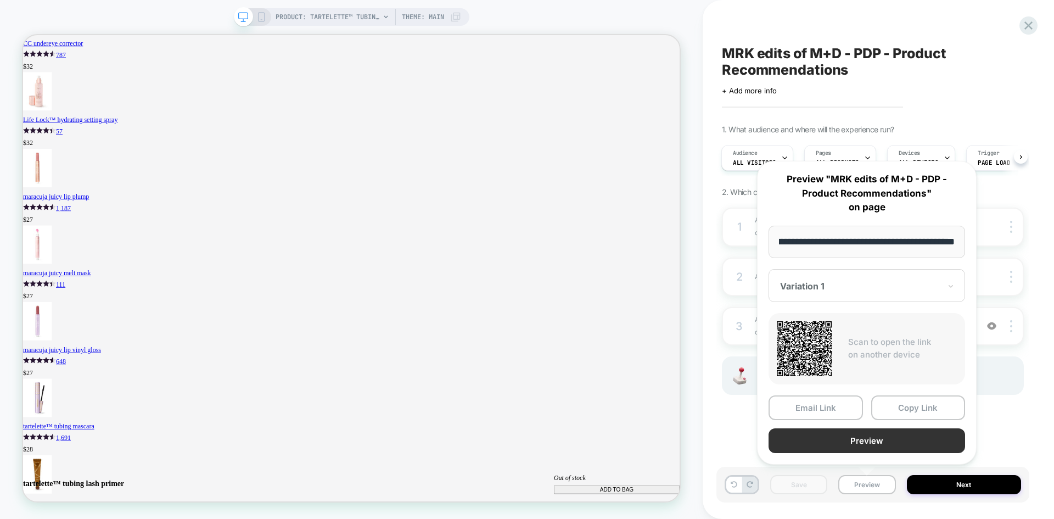
click at [854, 440] on button "Preview" at bounding box center [866, 440] width 197 height 25
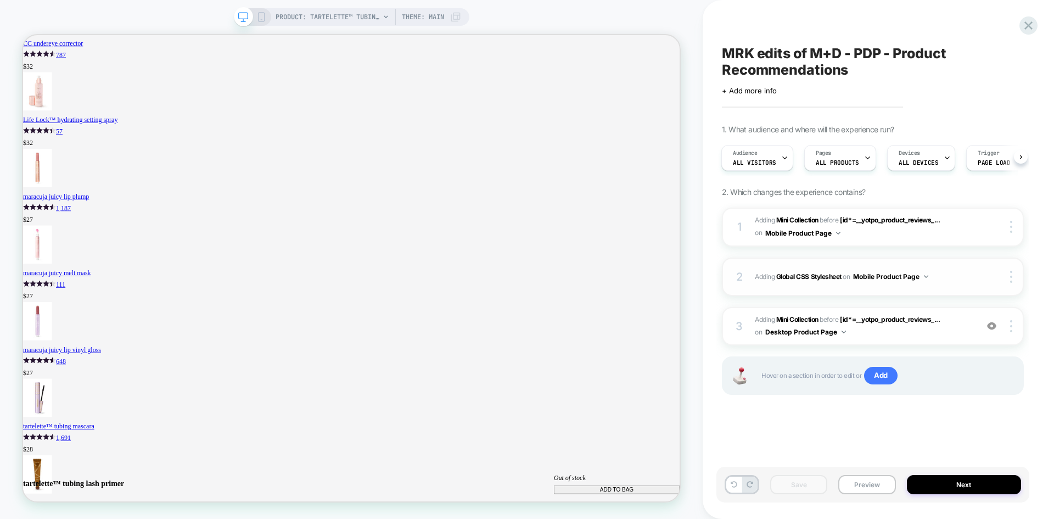
drag, startPoint x: 970, startPoint y: 325, endPoint x: 967, endPoint y: 287, distance: 39.1
click at [967, 287] on div "1 #_loomi_addon_1755679770595_dup1759337524 Adding Mini Collection BEFORE [id*=…" at bounding box center [873, 314] width 302 height 215
click at [1010, 327] on img at bounding box center [1011, 326] width 2 height 12
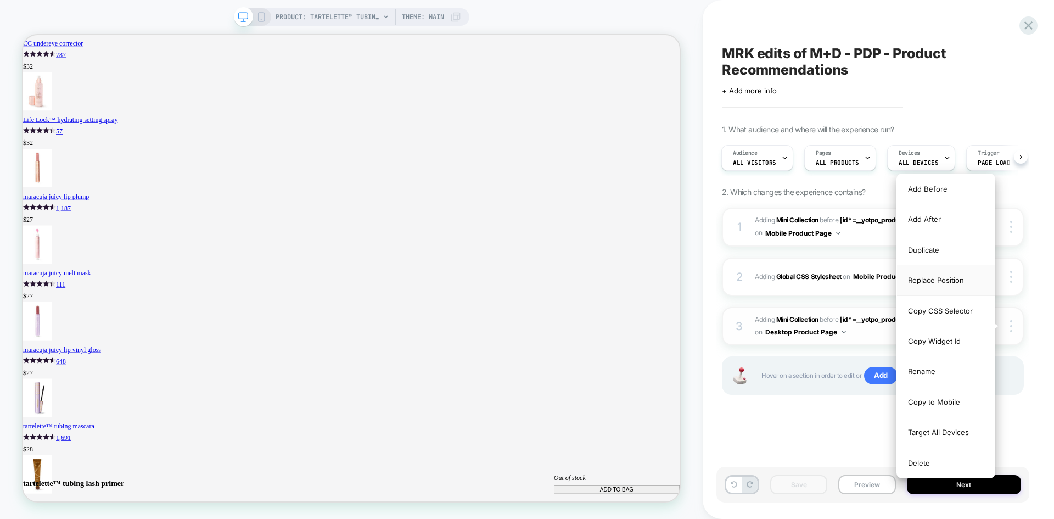
click at [958, 275] on div "Replace Position" at bounding box center [946, 280] width 98 height 30
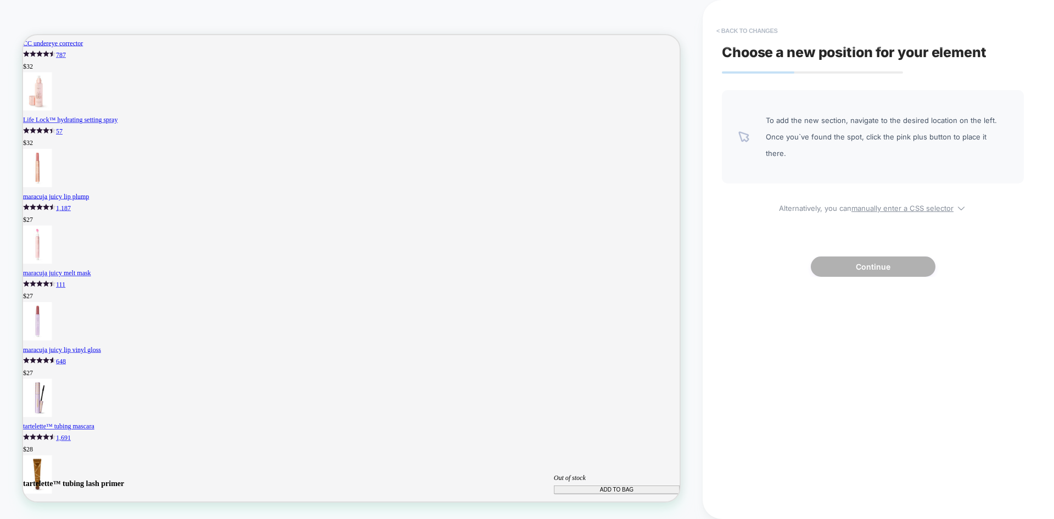
click at [743, 29] on button "< Back to changes" at bounding box center [747, 31] width 72 height 18
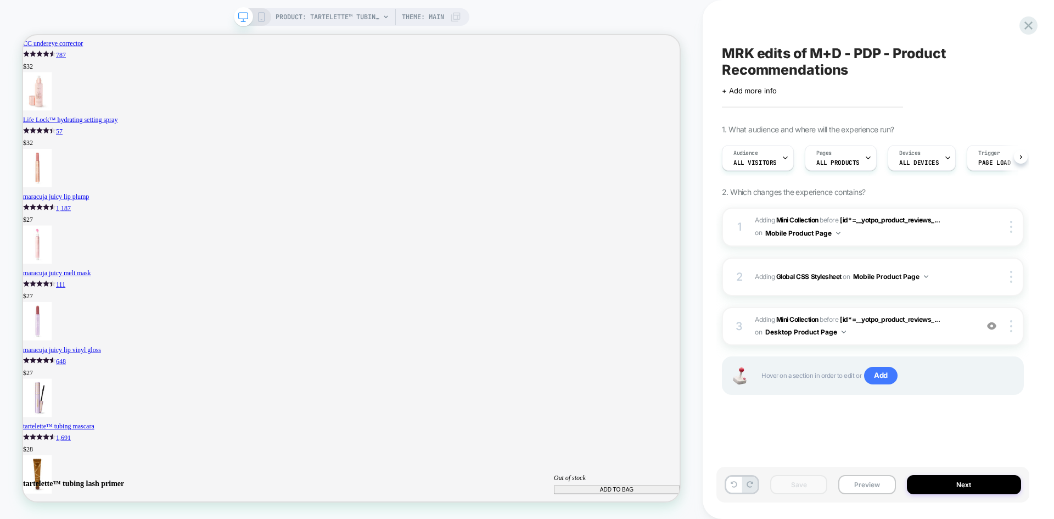
scroll to position [0, 1]
click at [1011, 278] on img at bounding box center [1011, 277] width 2 height 12
click at [1047, 283] on div "MRK edits of M+D - PDP - Product Recommendations Click to edit experience detai…" at bounding box center [878, 259] width 351 height 519
click at [972, 276] on div "2 Adding Global CSS Stylesheet on Mobile Product Page Copy to Desktop Target Al…" at bounding box center [873, 276] width 302 height 38
click at [865, 482] on button "Preview" at bounding box center [866, 484] width 57 height 19
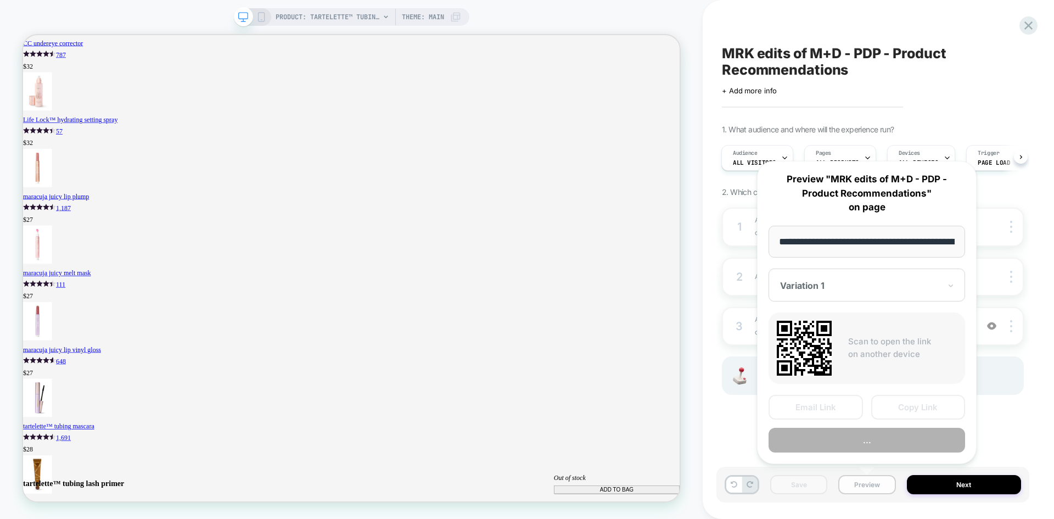
scroll to position [0, 195]
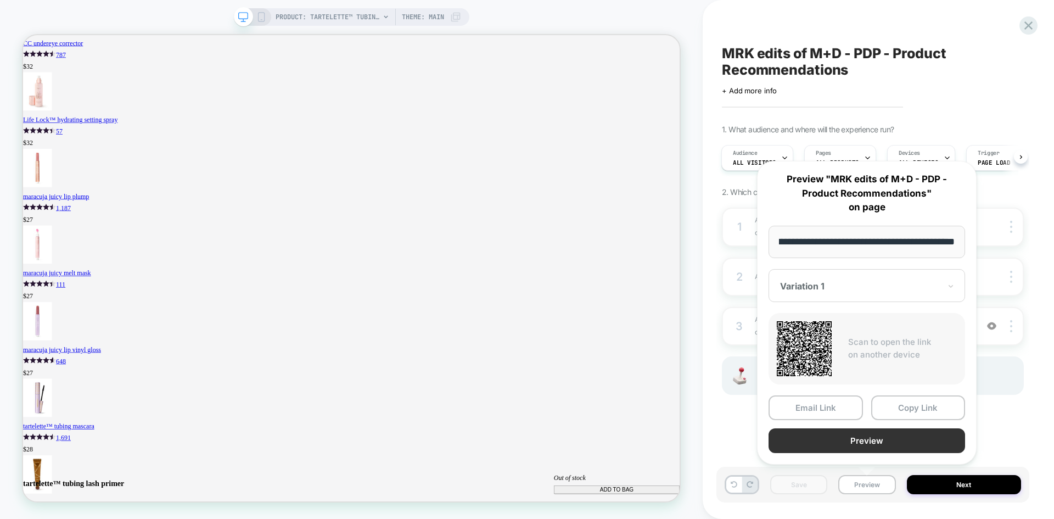
click at [860, 440] on button "Preview" at bounding box center [866, 440] width 197 height 25
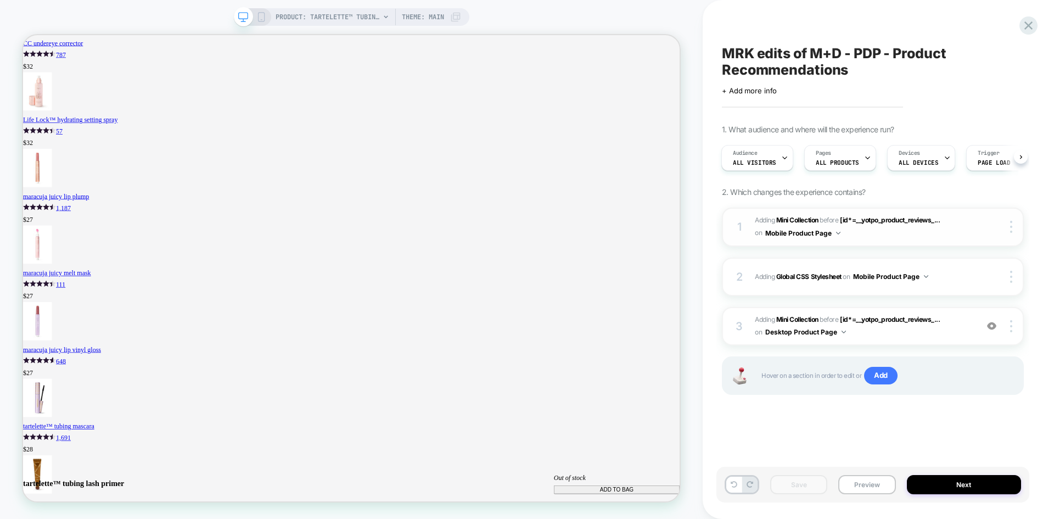
drag, startPoint x: 262, startPoint y: 16, endPoint x: 722, endPoint y: 206, distance: 497.1
click at [262, 16] on icon at bounding box center [261, 17] width 10 height 10
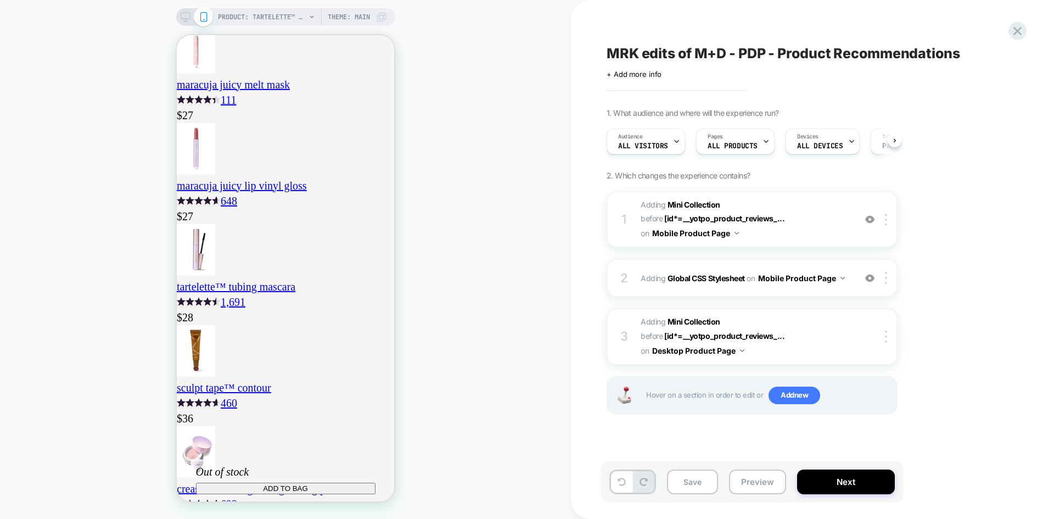
scroll to position [0, 1]
click at [750, 487] on button "Preview" at bounding box center [757, 481] width 57 height 25
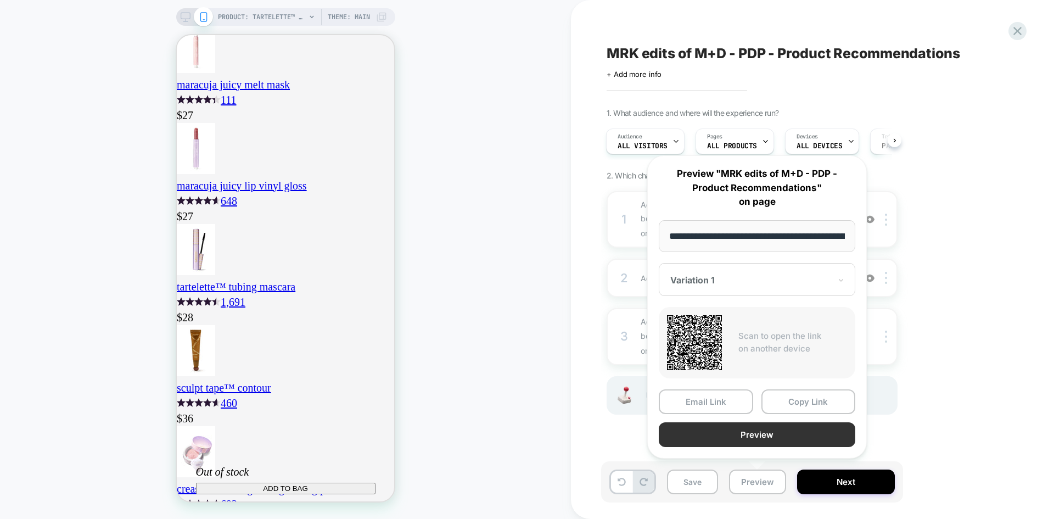
scroll to position [0, 195]
click at [780, 437] on button "Preview" at bounding box center [757, 435] width 197 height 25
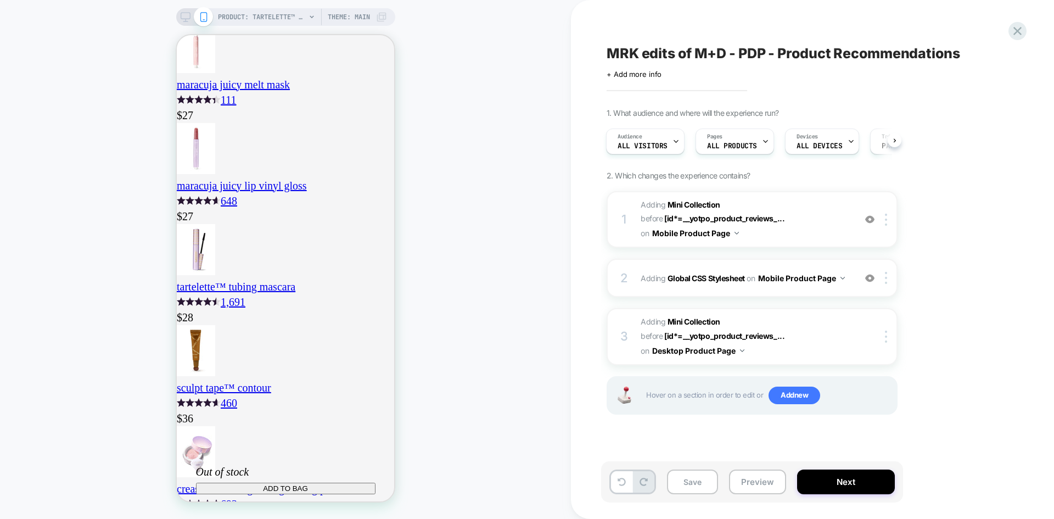
click at [542, 451] on div "PRODUCT: tartelette™ tubing lash primer PRODUCT: tartelette™ tubing lash primer…" at bounding box center [285, 259] width 571 height 497
drag, startPoint x: 1014, startPoint y: 33, endPoint x: 1008, endPoint y: 167, distance: 134.6
click at [1008, 167] on div "MRK edits of M+D - PDP - Product Recommendations Click to edit experience detai…" at bounding box center [813, 259] width 412 height 519
click at [682, 478] on button "Save" at bounding box center [692, 481] width 51 height 25
click at [1013, 32] on icon at bounding box center [1017, 31] width 15 height 15
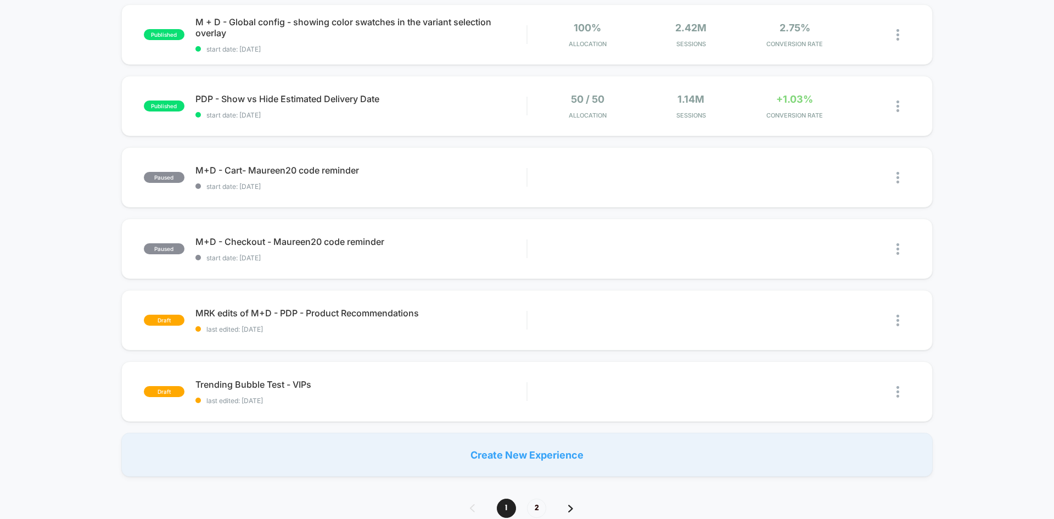
scroll to position [714, 0]
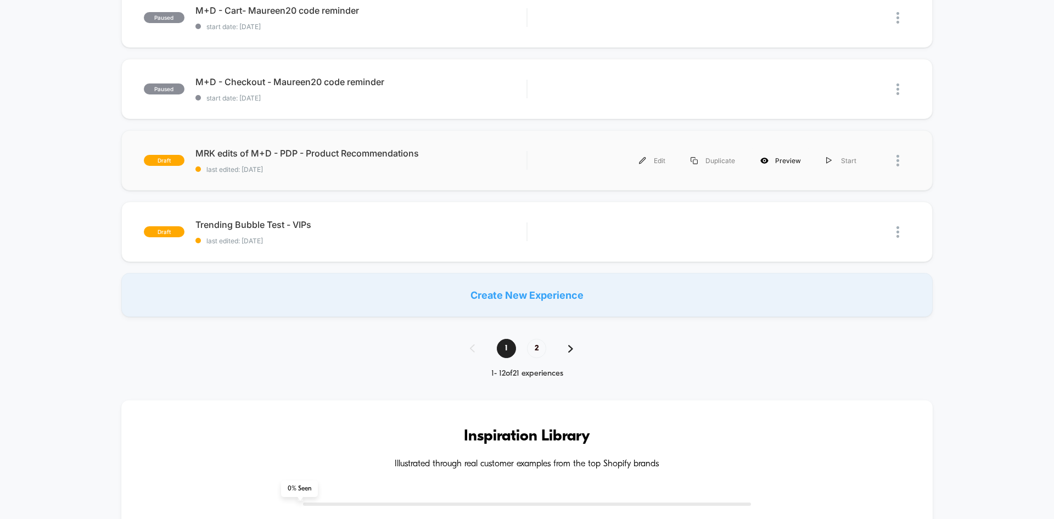
click at [771, 160] on div "Preview" at bounding box center [781, 160] width 66 height 25
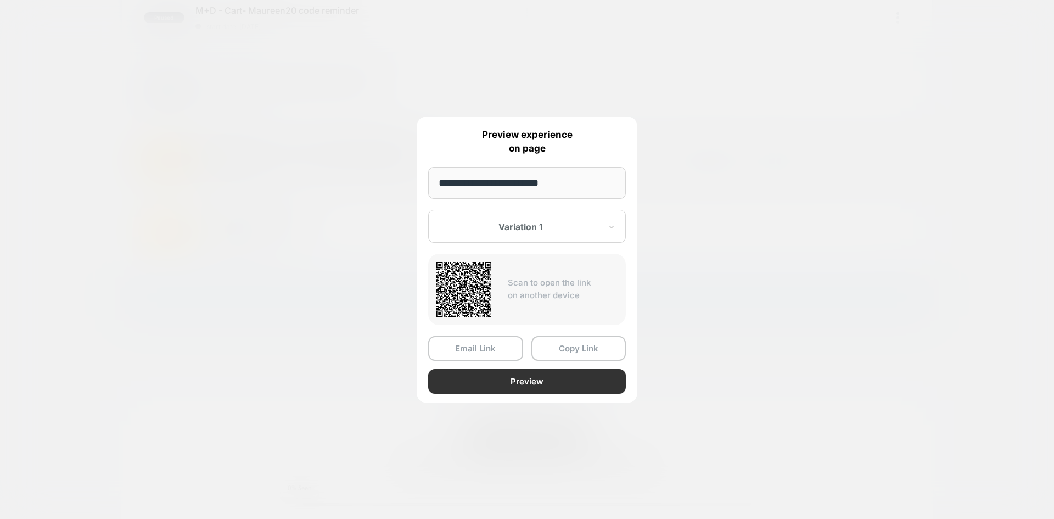
click at [491, 376] on button "Preview" at bounding box center [527, 381] width 198 height 25
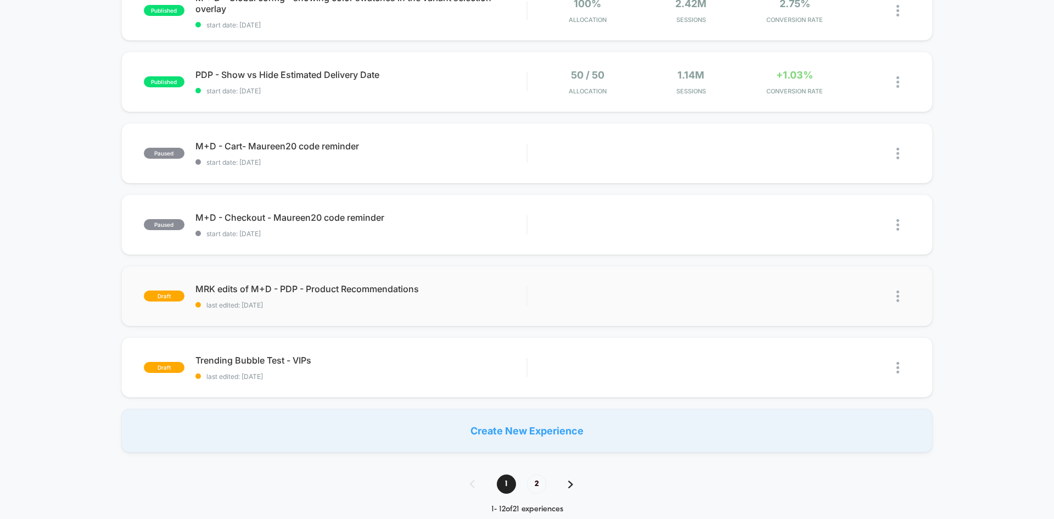
scroll to position [549, 0]
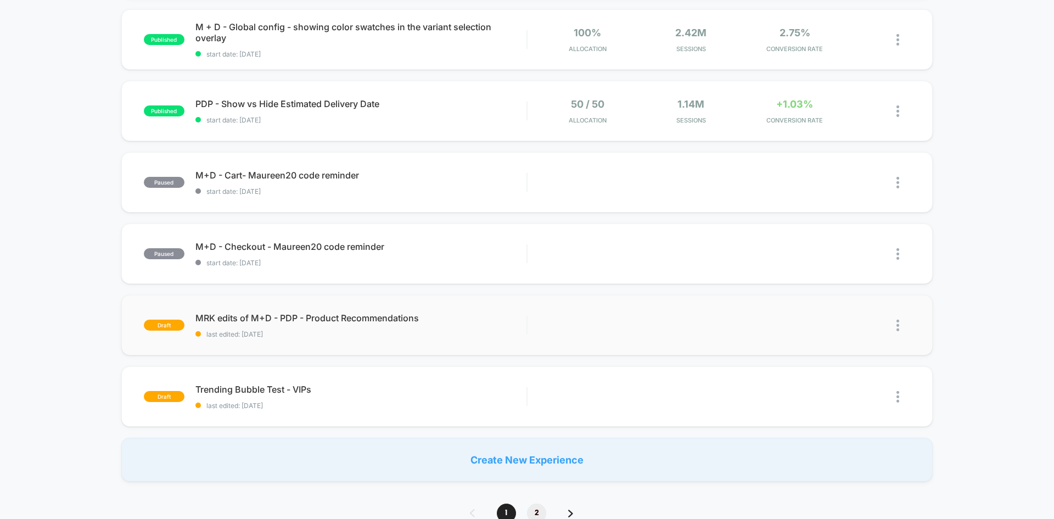
click at [535, 509] on span "2" at bounding box center [536, 512] width 19 height 19
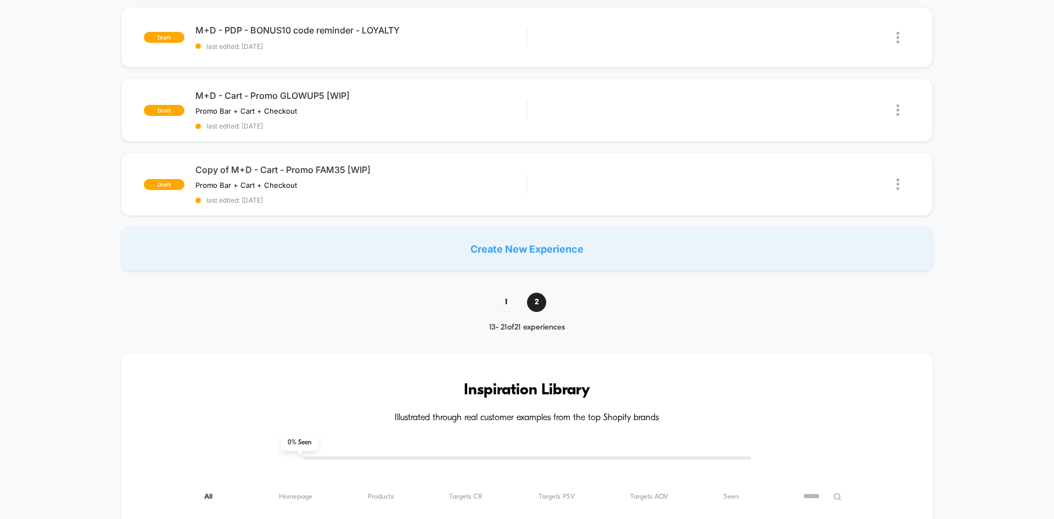
scroll to position [0, 0]
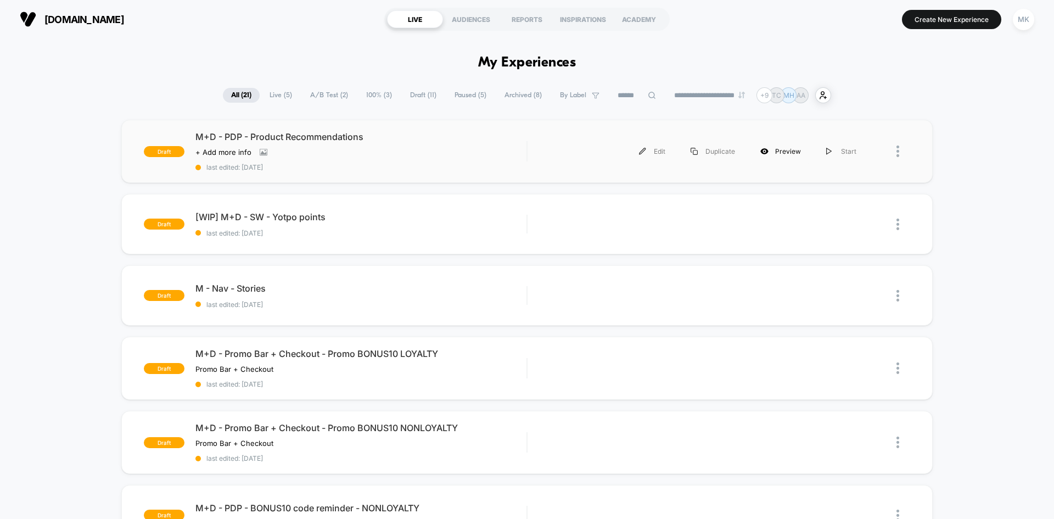
click at [781, 149] on div "Preview" at bounding box center [781, 151] width 66 height 25
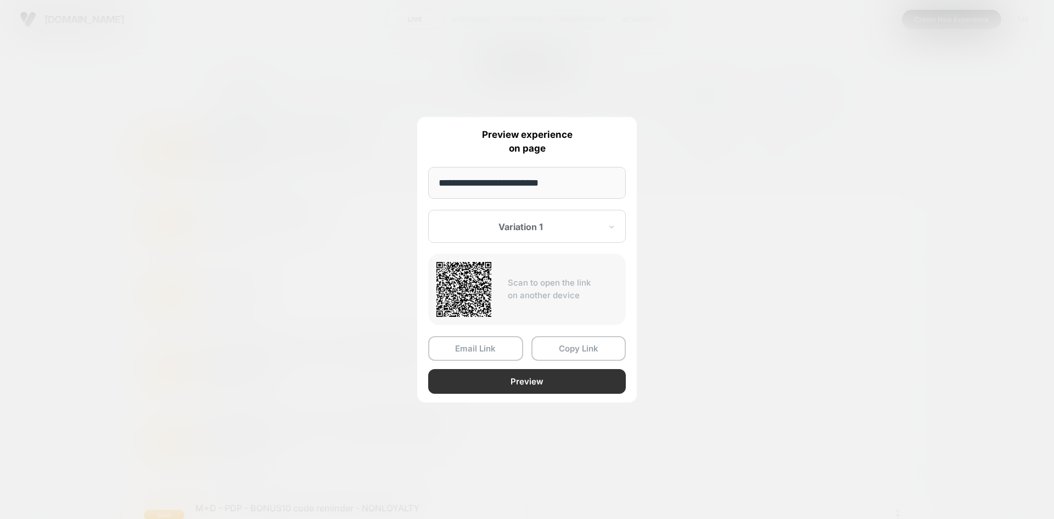
click at [493, 375] on button "Preview" at bounding box center [527, 381] width 198 height 25
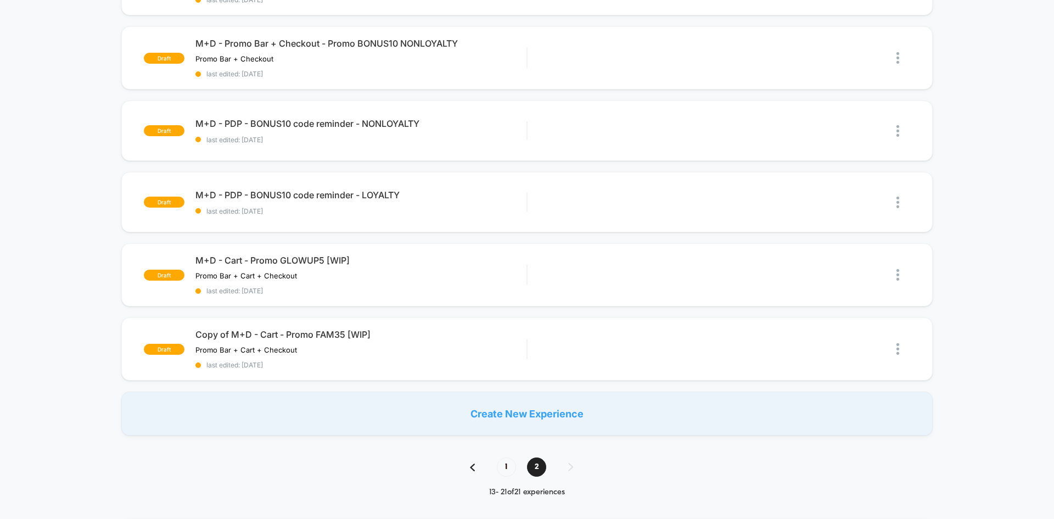
scroll to position [659, 0]
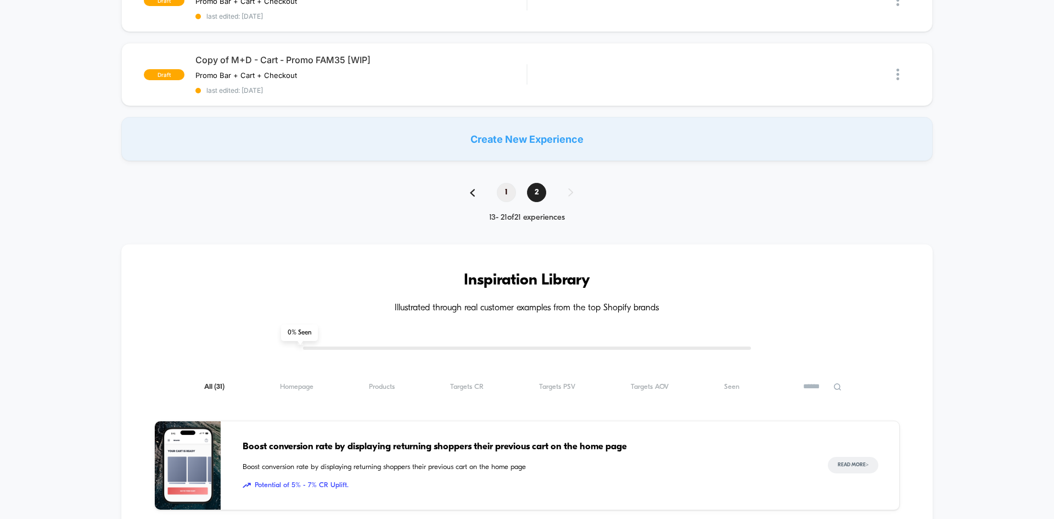
click at [501, 194] on span "1" at bounding box center [506, 192] width 19 height 19
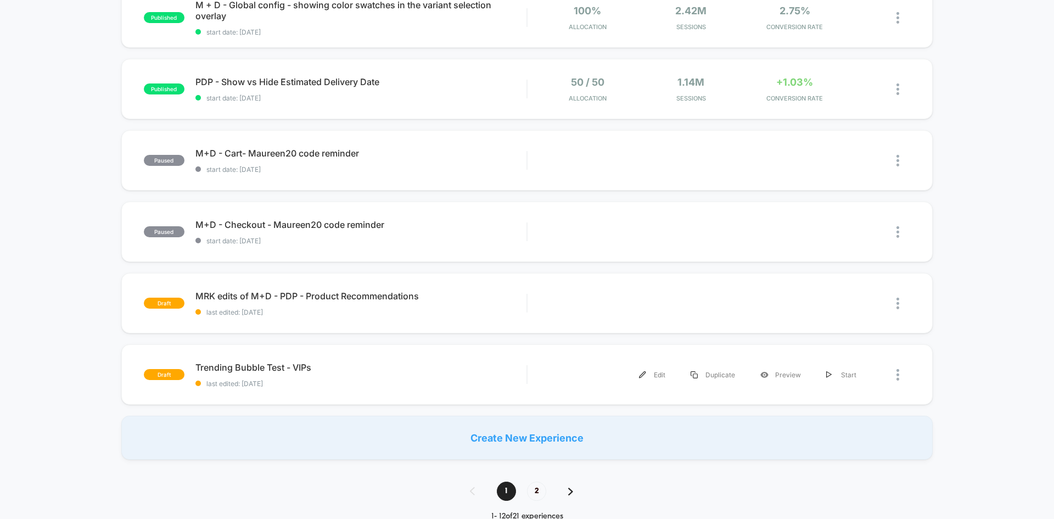
scroll to position [549, 0]
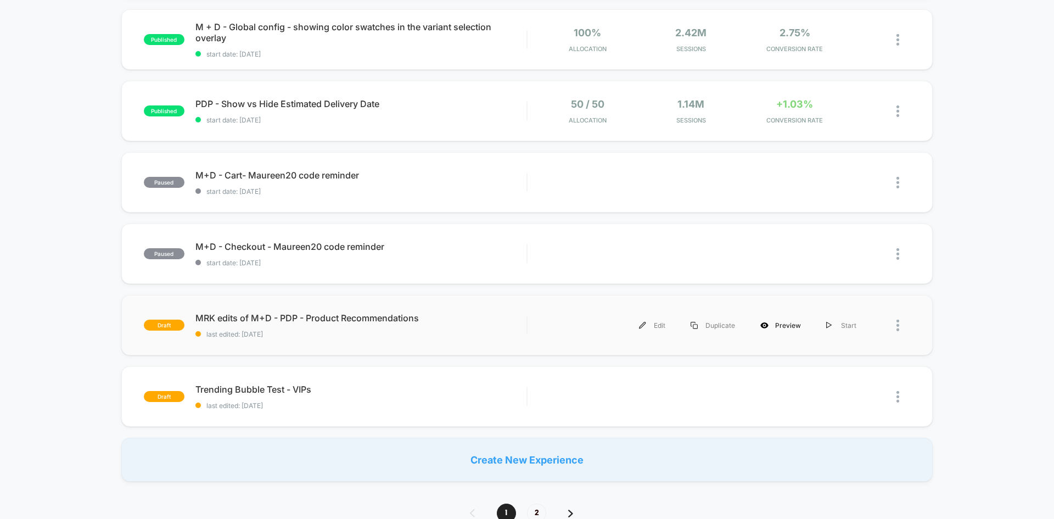
click at [782, 327] on div "Preview" at bounding box center [781, 325] width 66 height 25
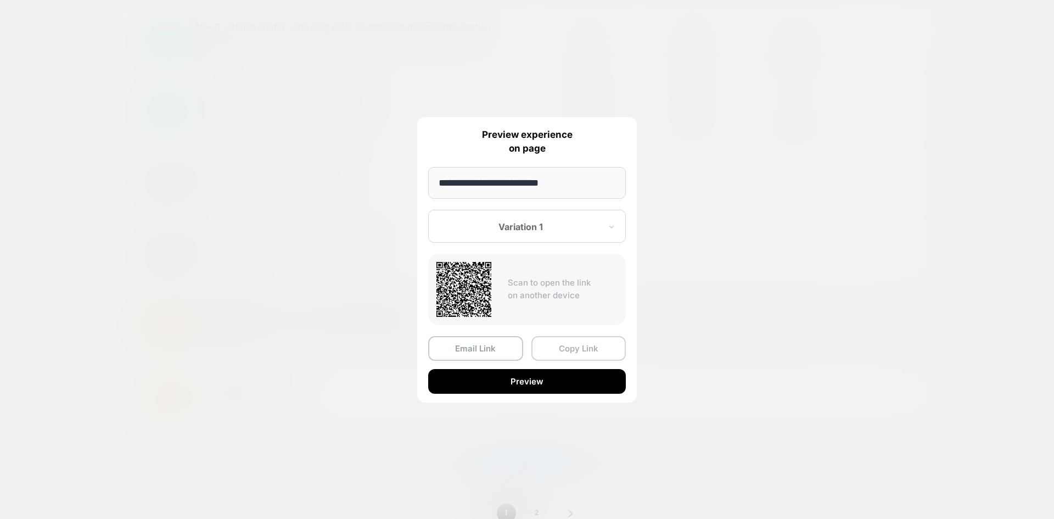
click at [597, 343] on button "Copy Link" at bounding box center [578, 348] width 95 height 25
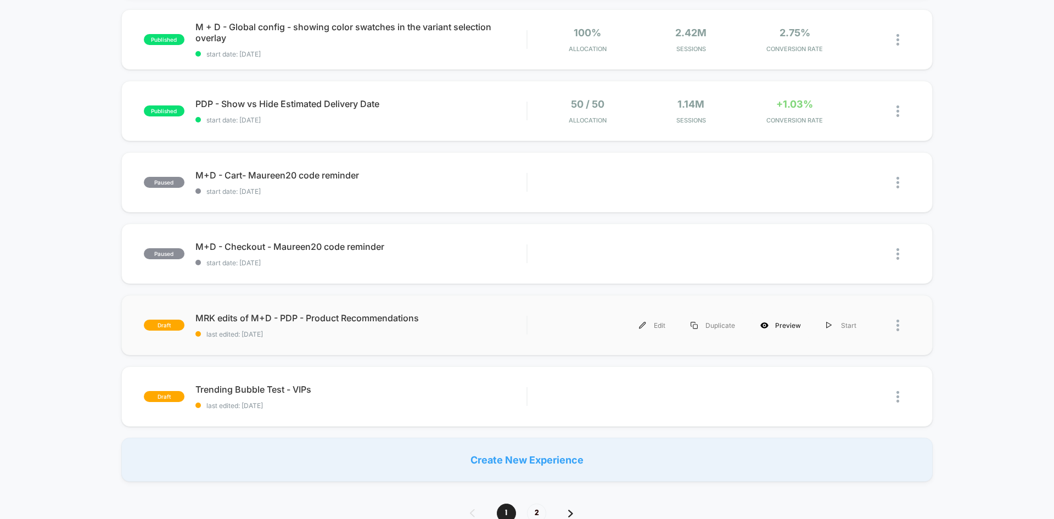
click at [768, 327] on icon at bounding box center [764, 325] width 8 height 6
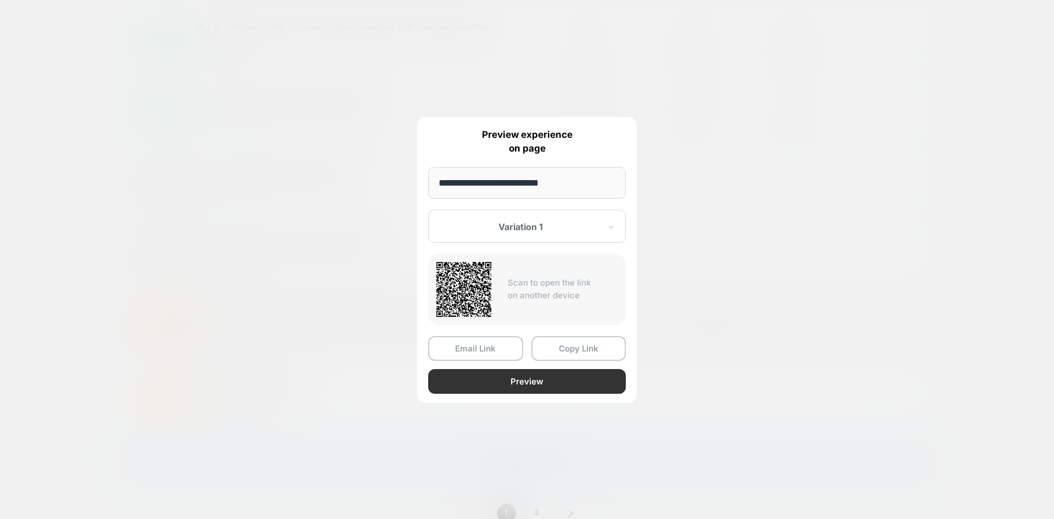
click at [469, 385] on button "Preview" at bounding box center [527, 381] width 198 height 25
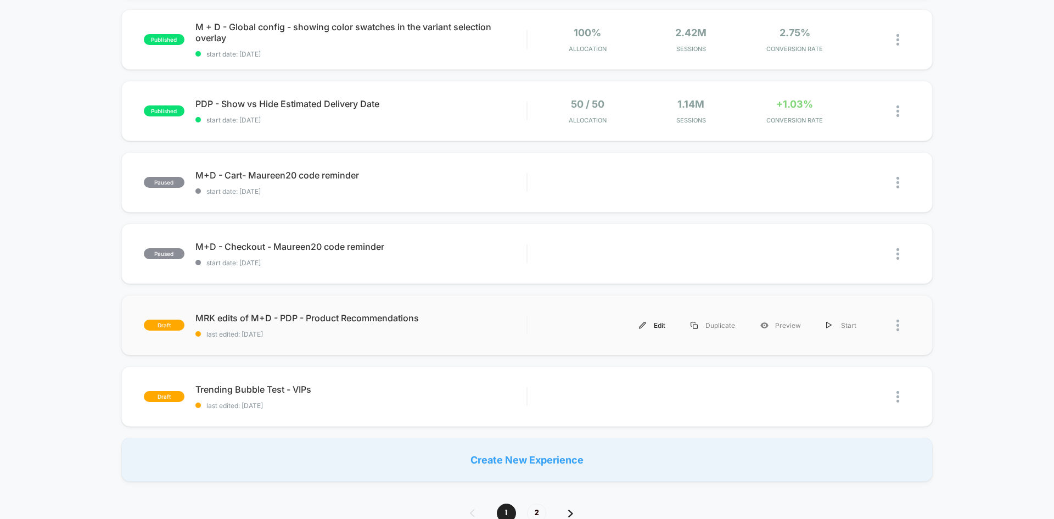
click at [655, 322] on div "Edit" at bounding box center [652, 325] width 52 height 25
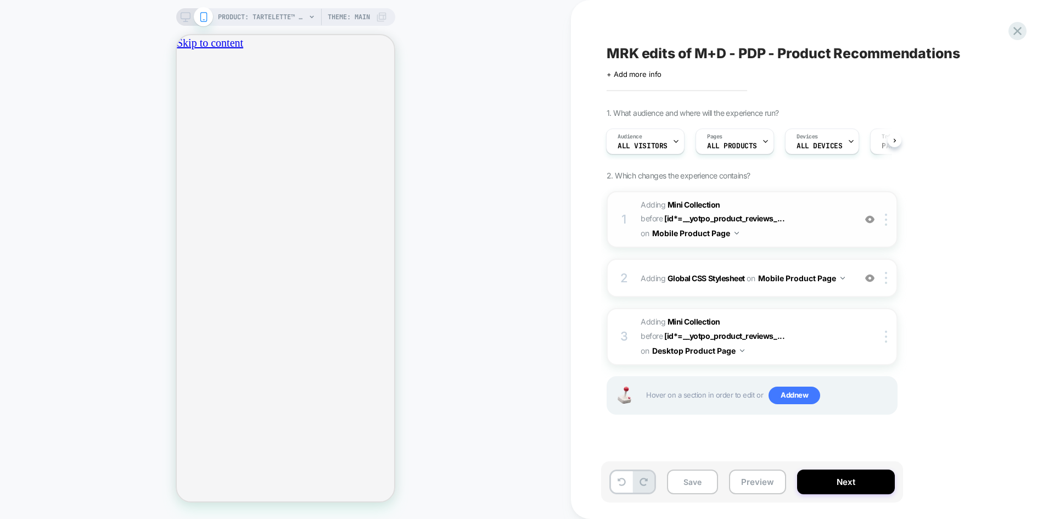
click at [885, 227] on div "1 #_loomi_addon_1755679770595_dup1759337524 Adding Mini Collection BEFORE [id*=…" at bounding box center [752, 219] width 291 height 57
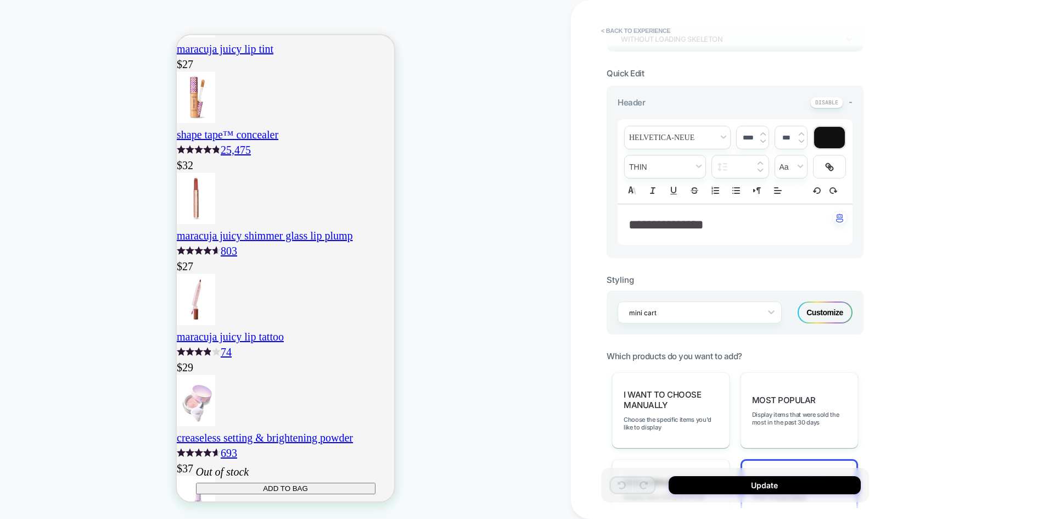
scroll to position [274, 0]
click at [844, 318] on div "Customize" at bounding box center [825, 315] width 55 height 22
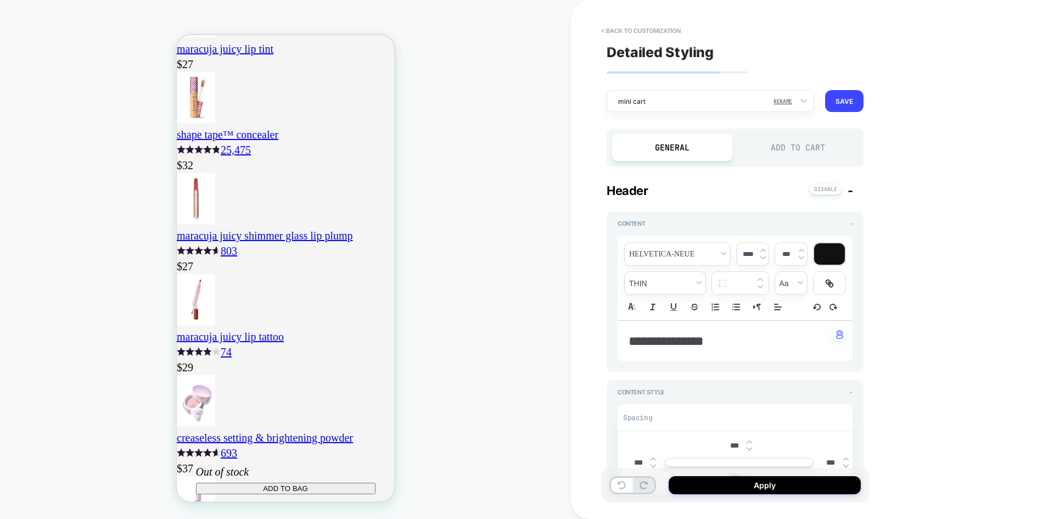
scroll to position [0, 193]
click at [828, 147] on div "Add to Cart" at bounding box center [798, 147] width 120 height 27
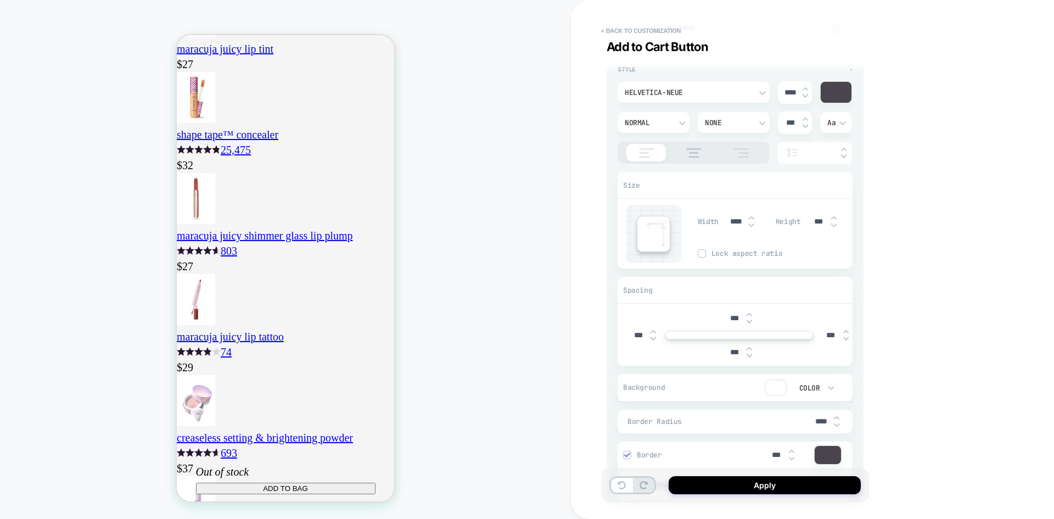
scroll to position [0, 0]
click at [650, 329] on img at bounding box center [652, 330] width 5 height 3
click at [653, 338] on img at bounding box center [652, 338] width 5 height 4
type textarea "*"
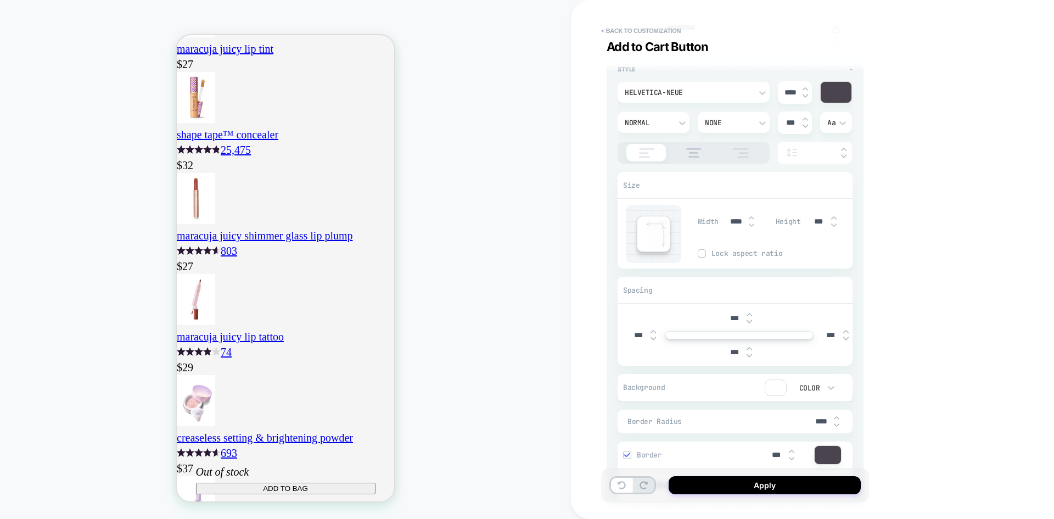
type input "****"
type textarea "*"
drag, startPoint x: 636, startPoint y: 334, endPoint x: 629, endPoint y: 333, distance: 6.7
click at [629, 333] on input "****" at bounding box center [638, 334] width 25 height 9
type input "****"
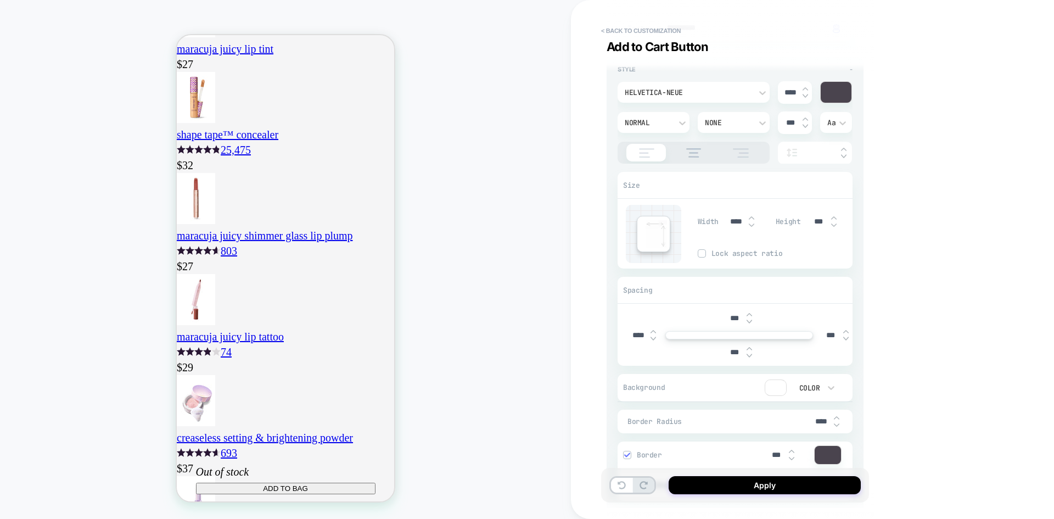
scroll to position [0, 0]
type textarea "*"
type input "***"
type textarea "*"
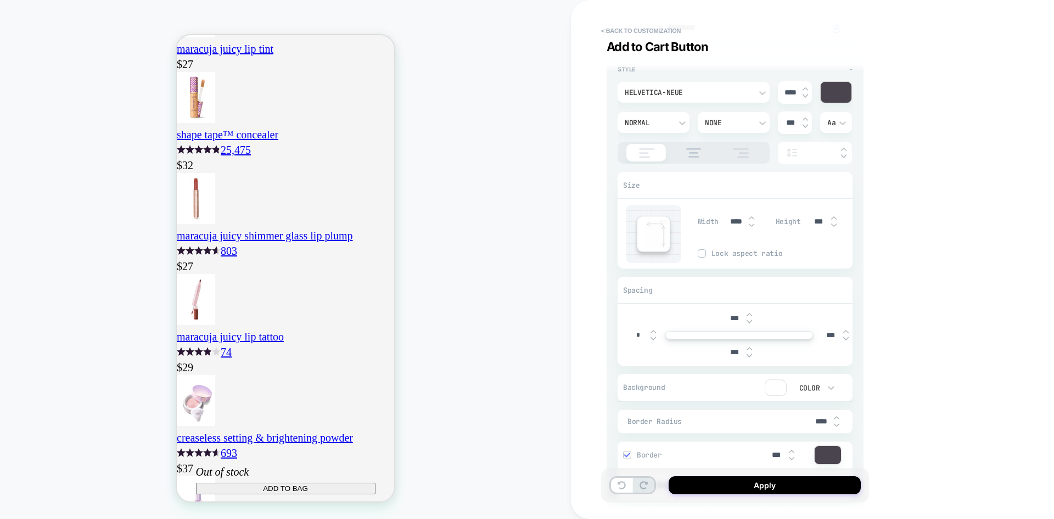
type input "****"
type textarea "*"
type input "*****"
type textarea "*"
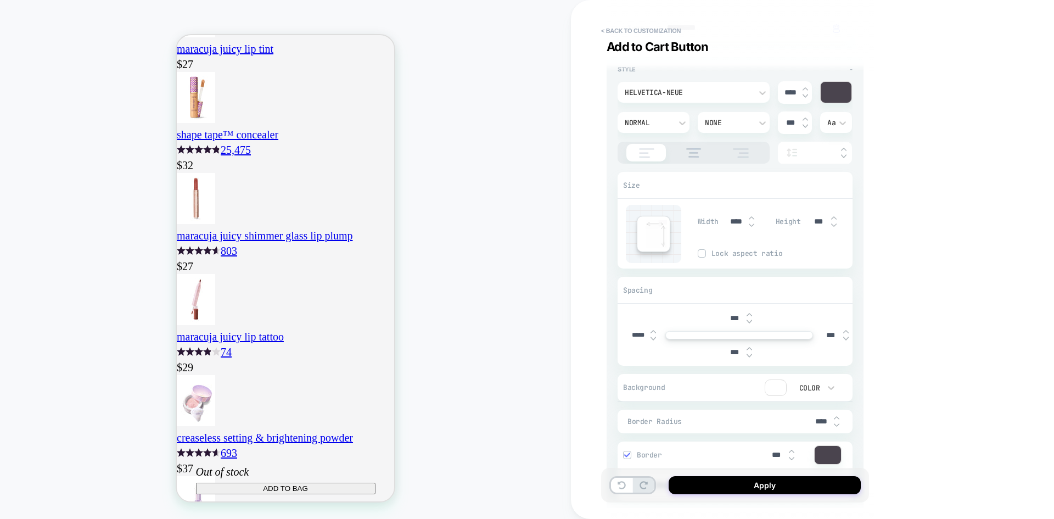
type input "*****"
click at [830, 335] on input "***" at bounding box center [830, 334] width 25 height 9
type textarea "*"
type input "****"
type textarea "*"
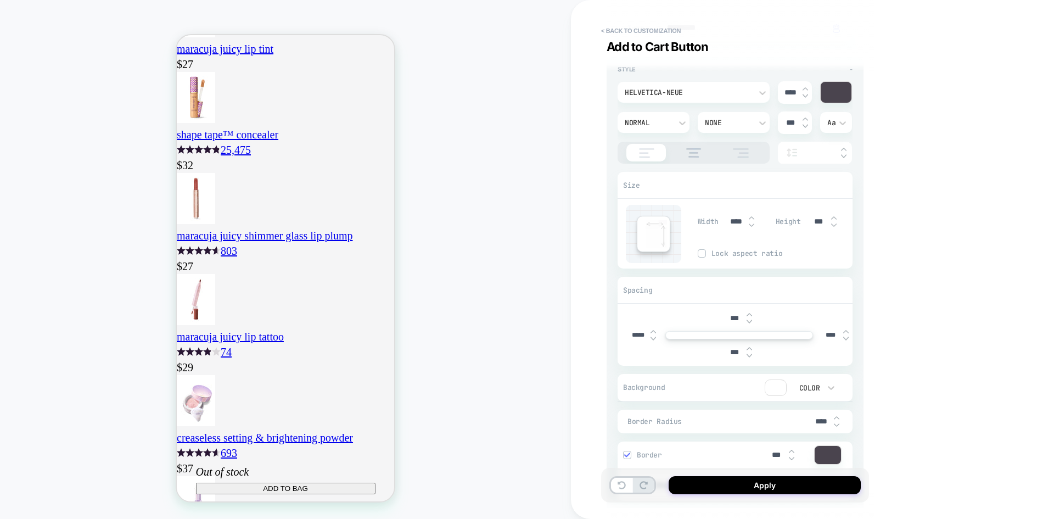
type input "*****"
type textarea "*"
click at [633, 355] on div "***" at bounding box center [739, 352] width 227 height 23
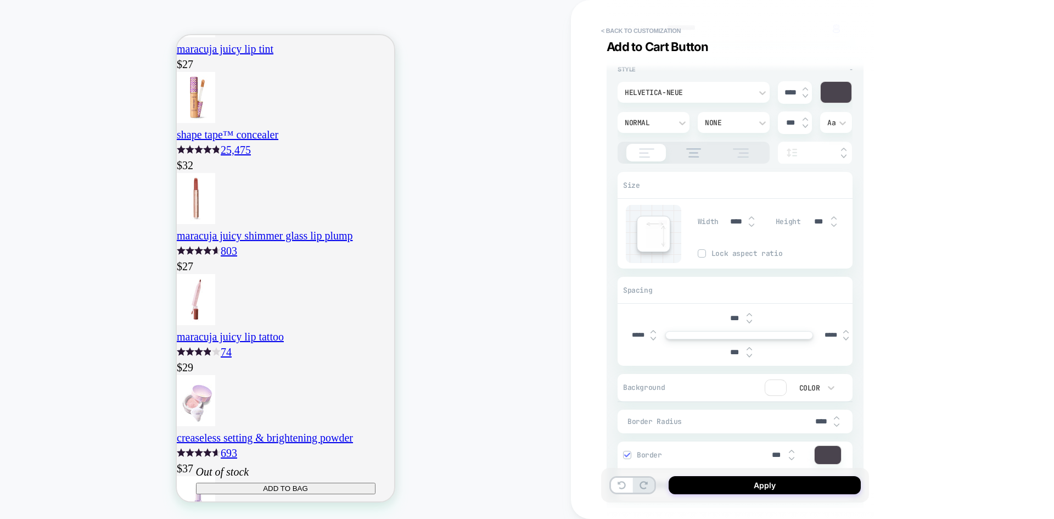
click at [826, 335] on input "*****" at bounding box center [830, 335] width 25 height 8
type input "****"
type textarea "*"
type input "****"
drag, startPoint x: 639, startPoint y: 334, endPoint x: 627, endPoint y: 332, distance: 12.4
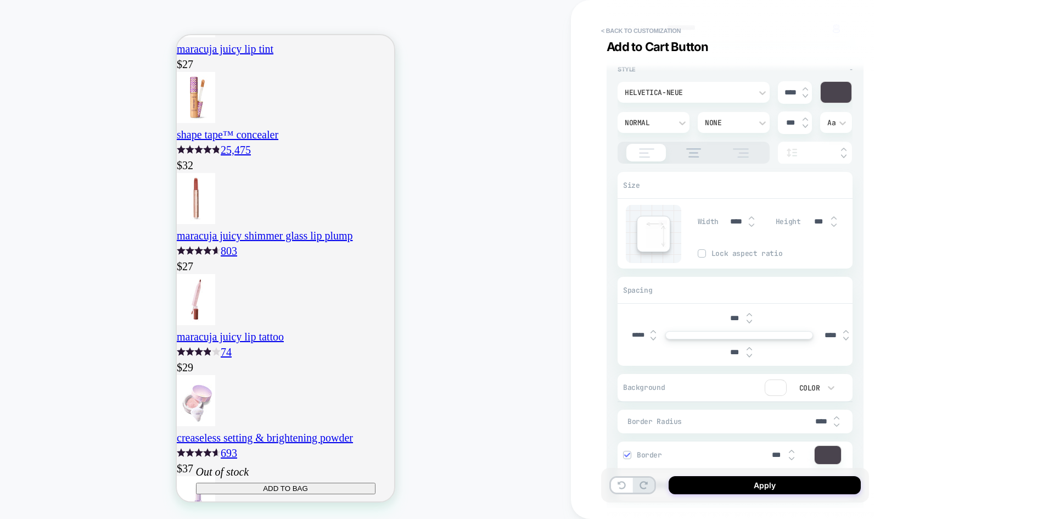
click at [627, 332] on input "*****" at bounding box center [638, 335] width 25 height 8
type textarea "*"
type input "***"
type textarea "*"
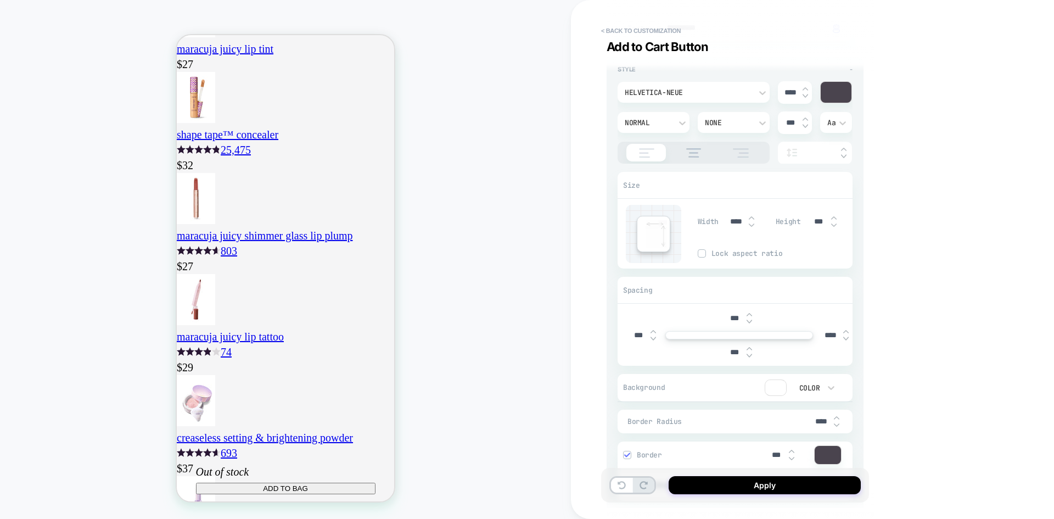
type input "***"
drag, startPoint x: 829, startPoint y: 335, endPoint x: 822, endPoint y: 333, distance: 7.9
click at [822, 333] on input "****" at bounding box center [830, 334] width 25 height 9
type input "***"
type textarea "*"
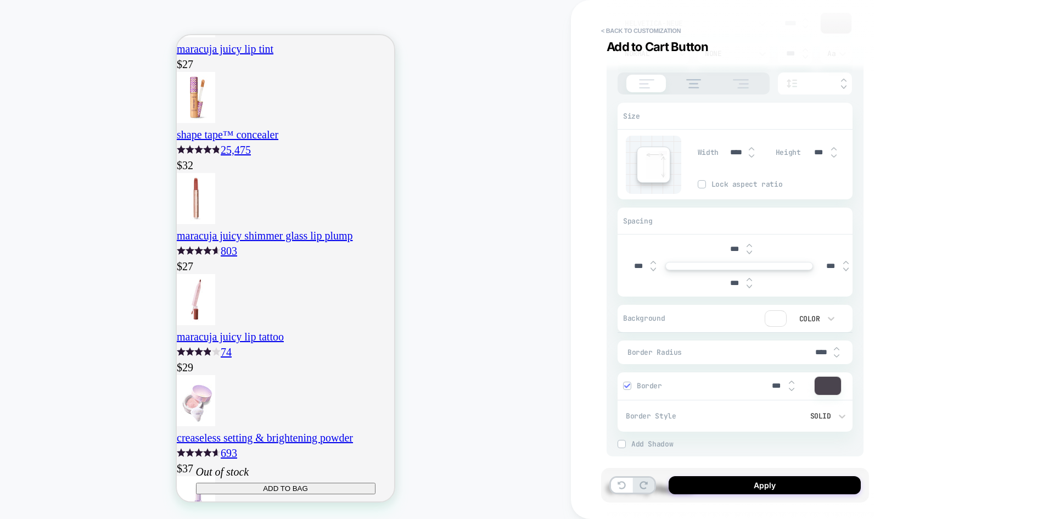
scroll to position [220, 0]
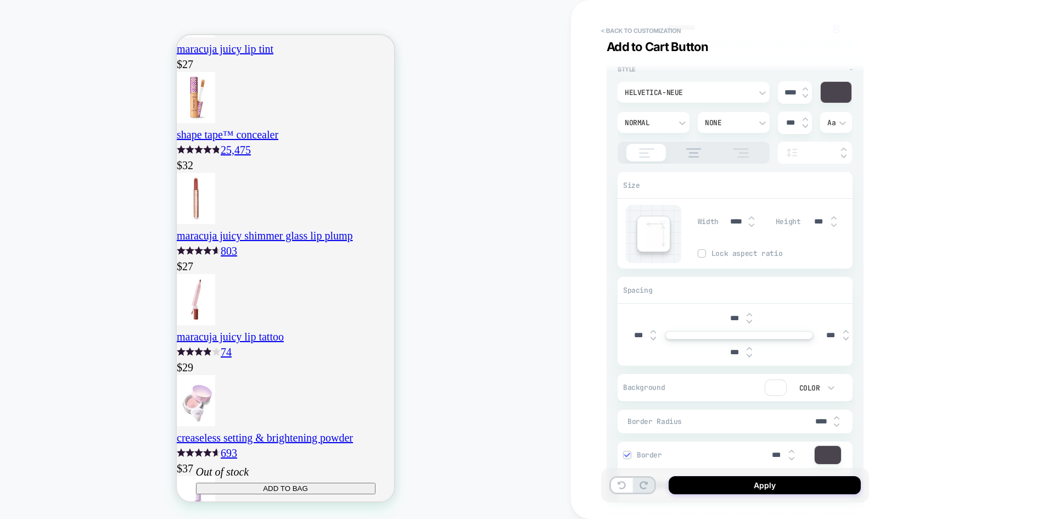
type input "***"
click at [832, 218] on img at bounding box center [833, 218] width 5 height 4
type textarea "*"
type input "***"
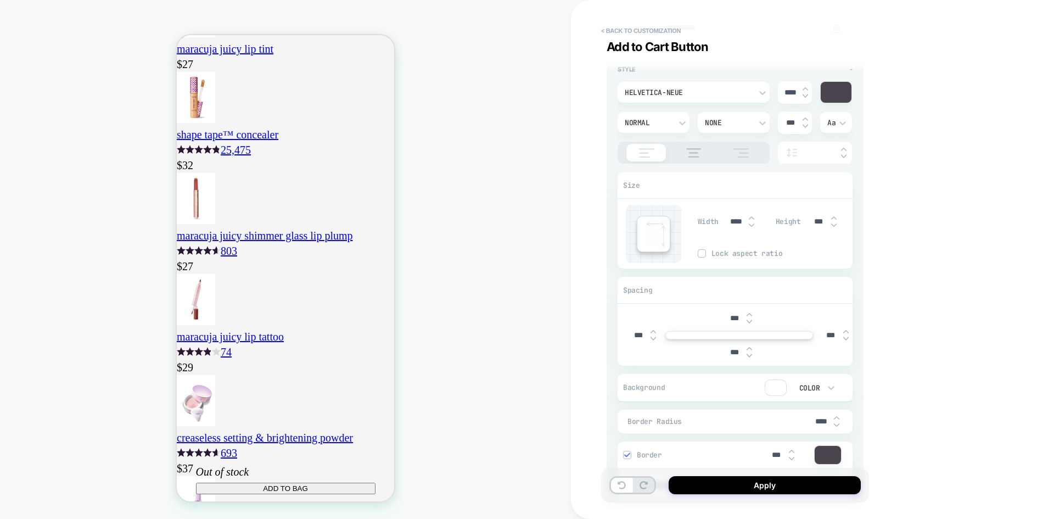
click at [833, 223] on img at bounding box center [833, 225] width 5 height 4
type textarea "*"
type input "***"
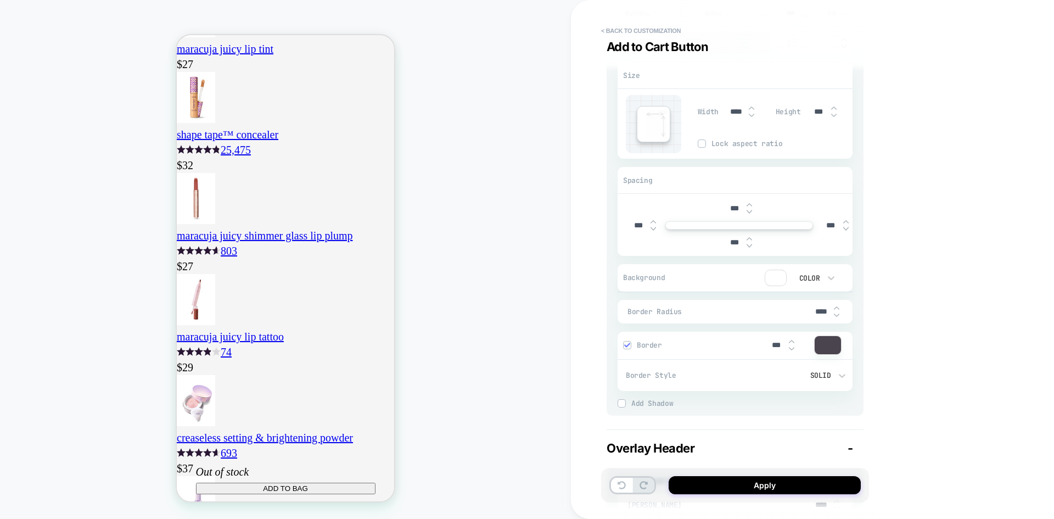
click at [837, 313] on img at bounding box center [836, 315] width 5 height 4
type textarea "*"
type input "****"
type textarea "*"
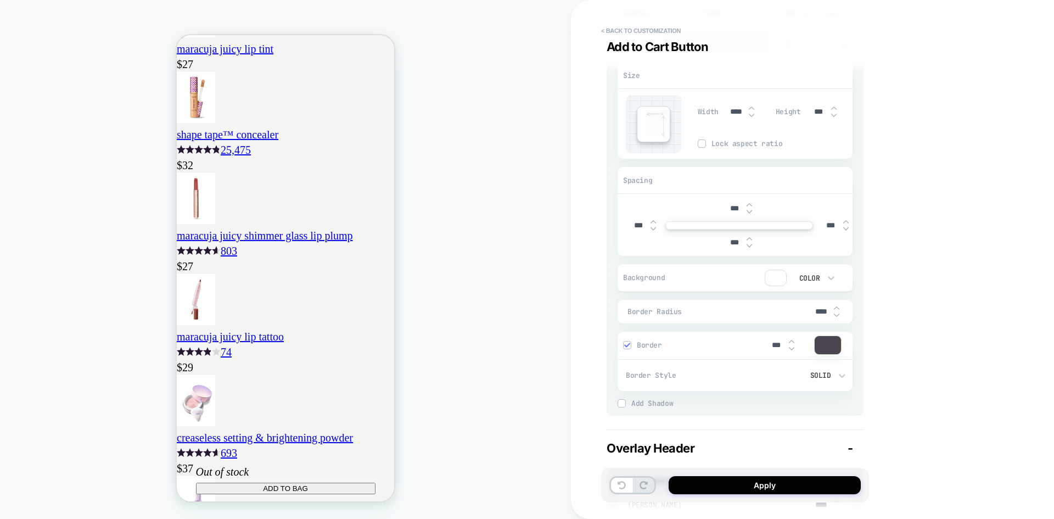
drag, startPoint x: 820, startPoint y: 308, endPoint x: 813, endPoint y: 306, distance: 7.5
click at [813, 307] on input "****" at bounding box center [821, 311] width 25 height 9
type input "****"
type textarea "*"
click at [894, 303] on div "**********" at bounding box center [812, 259] width 483 height 519
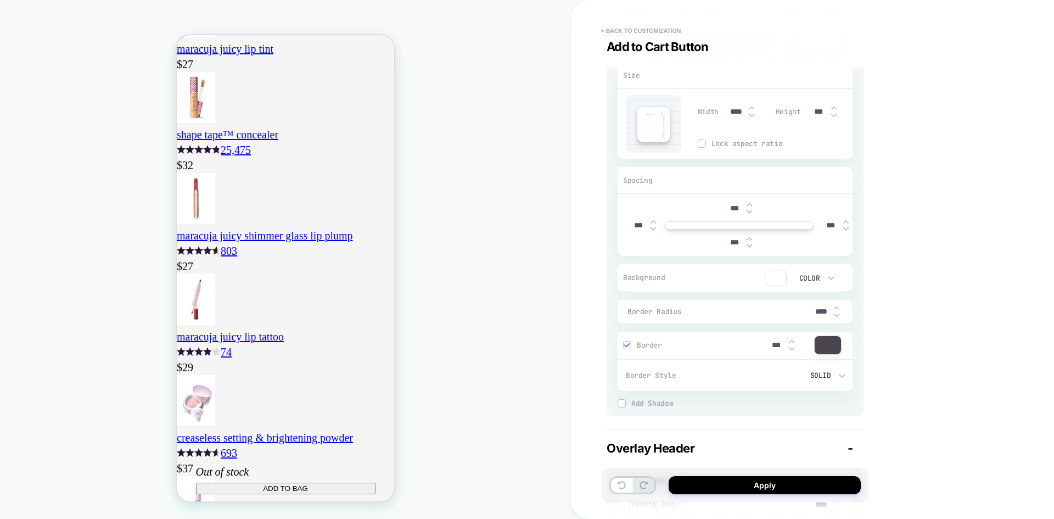
scroll to position [0, 0]
drag, startPoint x: 819, startPoint y: 311, endPoint x: 799, endPoint y: 298, distance: 23.7
click at [800, 307] on div "Border Radius ****" at bounding box center [735, 312] width 235 height 24
type input "***"
type textarea "*"
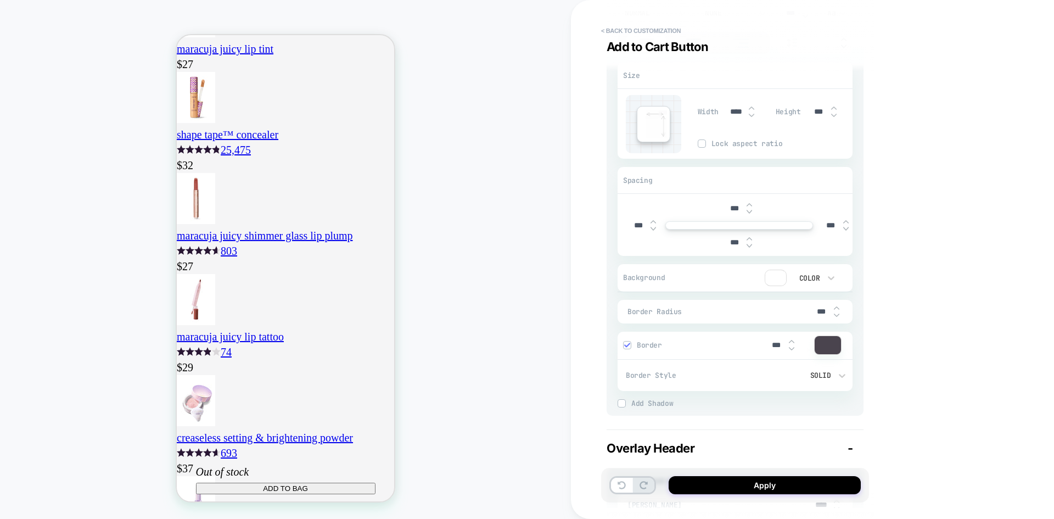
type input "****"
type textarea "*"
type input "****"
click at [890, 238] on div "**********" at bounding box center [812, 259] width 483 height 519
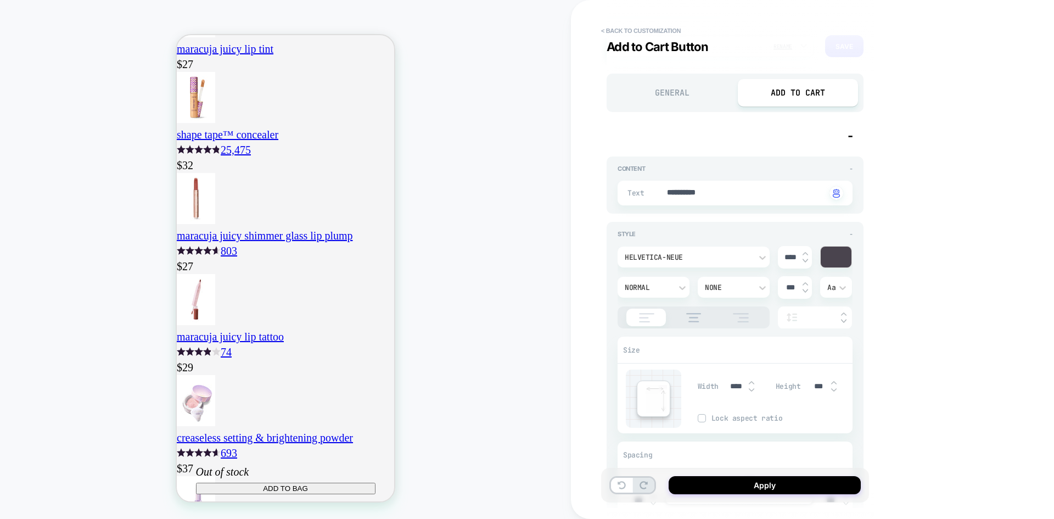
click at [664, 194] on div at bounding box center [653, 193] width 25 height 15
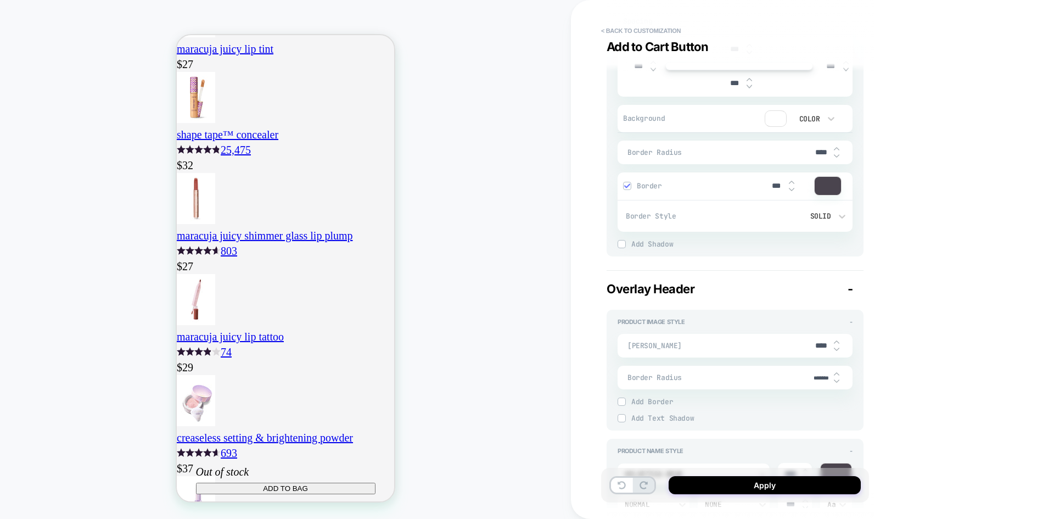
scroll to position [494, 0]
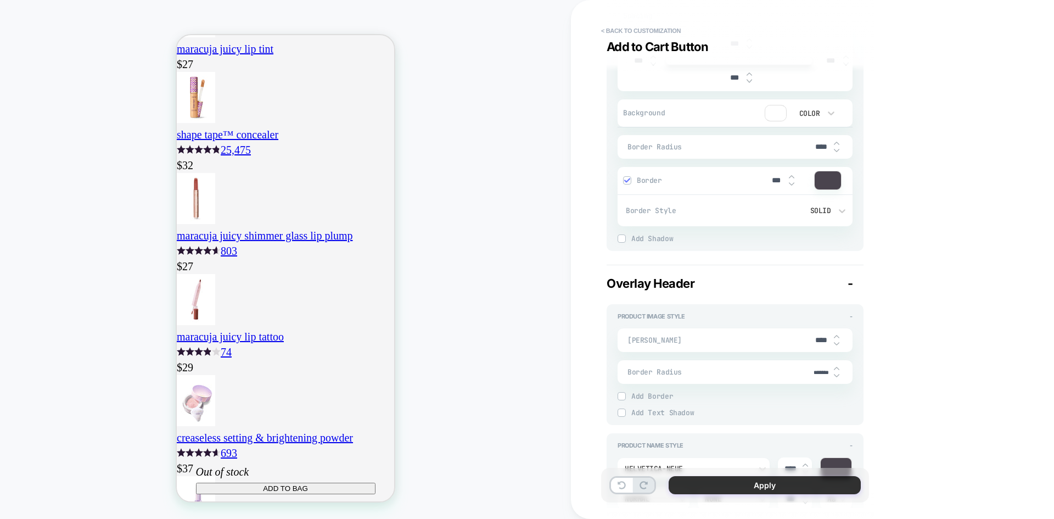
click at [727, 490] on button "Apply" at bounding box center [765, 485] width 192 height 18
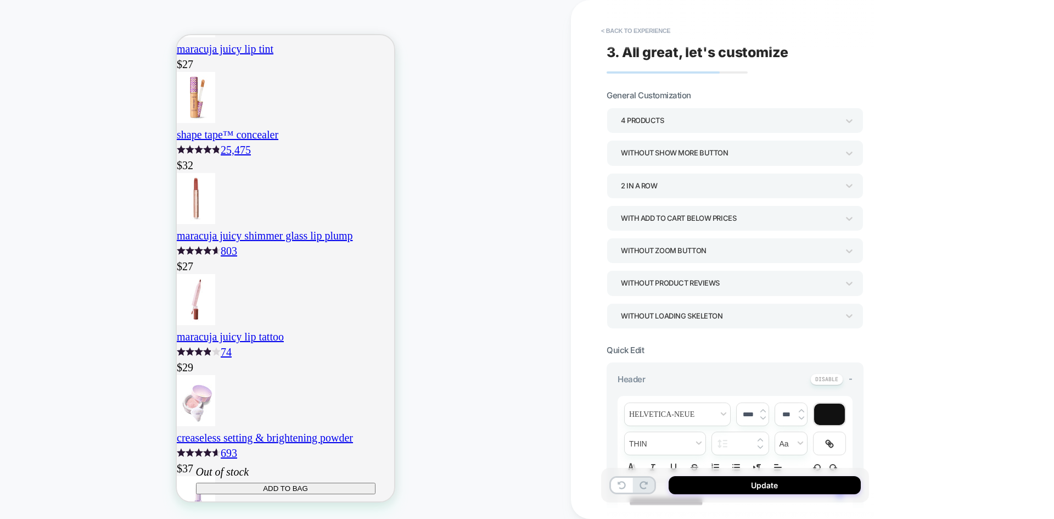
scroll to position [0, 193]
click at [741, 487] on button "Update" at bounding box center [765, 485] width 192 height 18
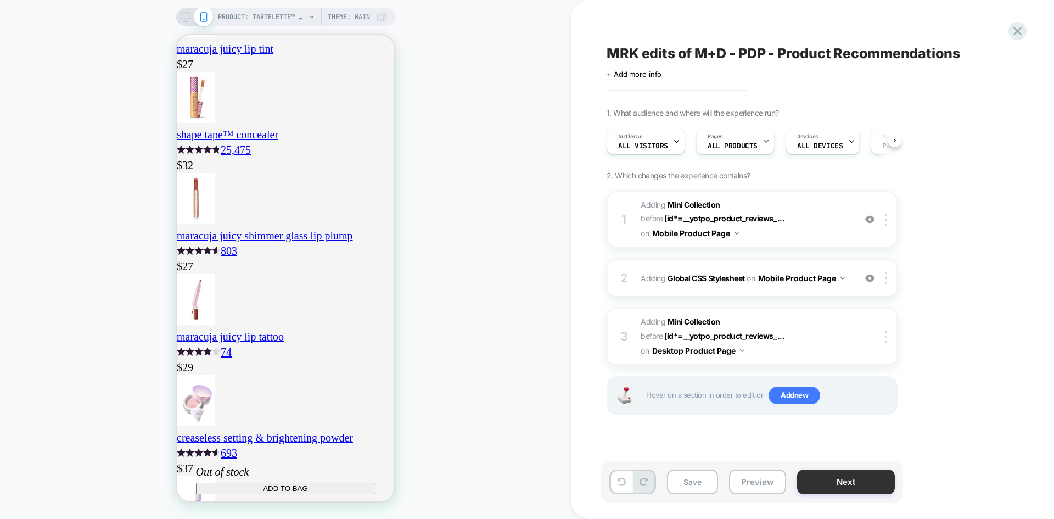
scroll to position [0, 1]
drag, startPoint x: 705, startPoint y: 481, endPoint x: 727, endPoint y: 437, distance: 49.6
click at [704, 481] on button "Save" at bounding box center [692, 481] width 51 height 25
click at [739, 476] on button "Preview" at bounding box center [757, 481] width 57 height 25
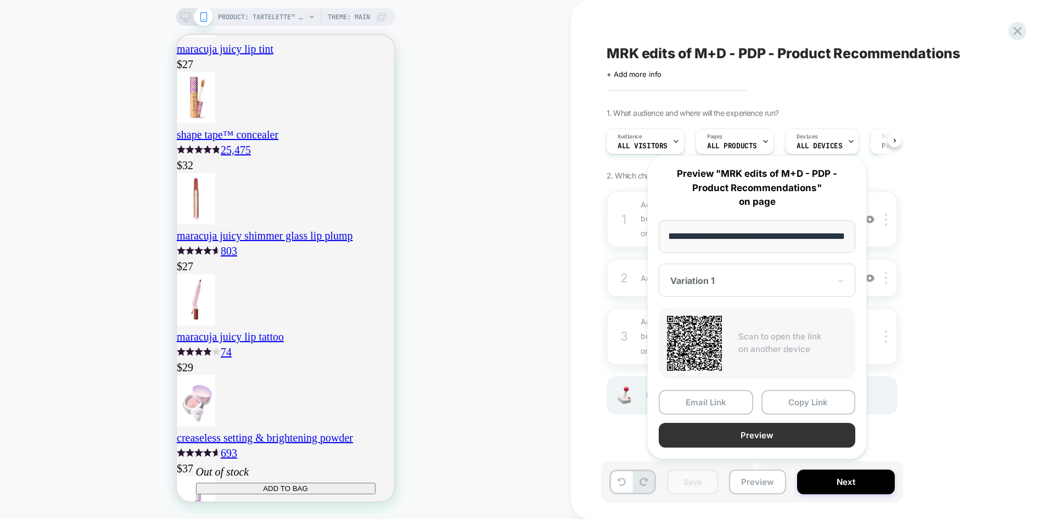
scroll to position [0, 0]
click at [726, 437] on button "Preview" at bounding box center [757, 435] width 197 height 25
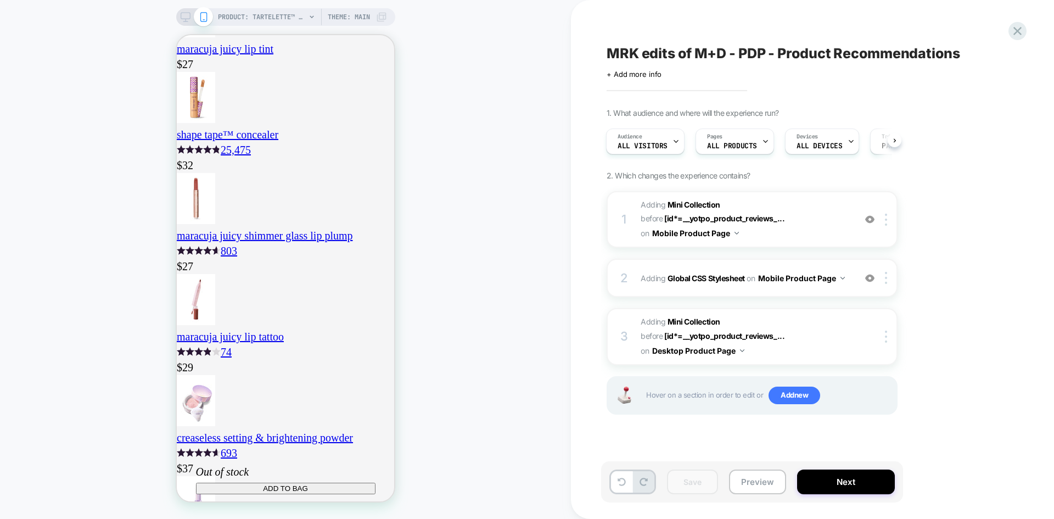
scroll to position [0, 193]
click at [818, 221] on span "#_loomi_addon_1755679770595_dup1759337524 Adding Mini Collection BEFORE [id*=__…" at bounding box center [745, 219] width 209 height 43
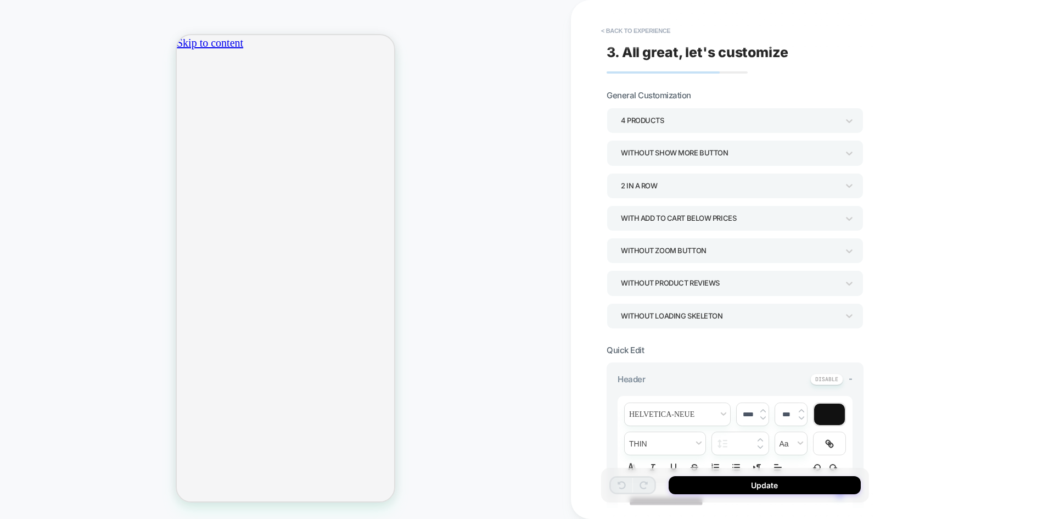
scroll to position [0, 0]
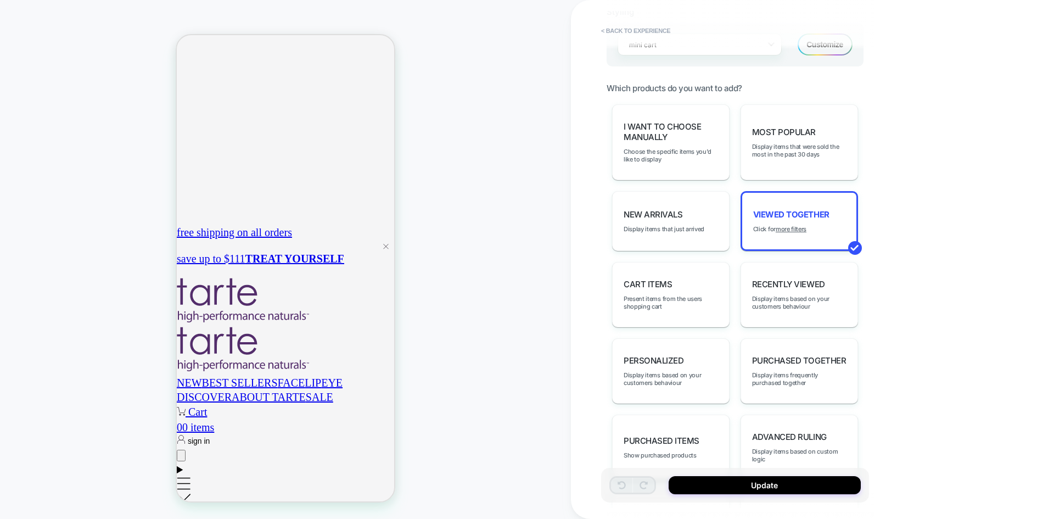
scroll to position [604, 0]
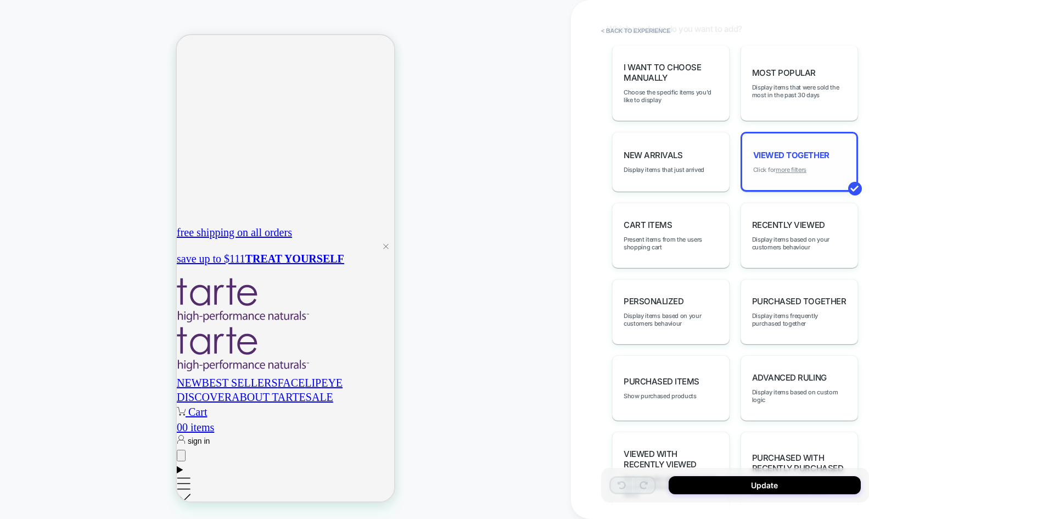
click at [795, 172] on u "more filters" at bounding box center [791, 170] width 31 height 8
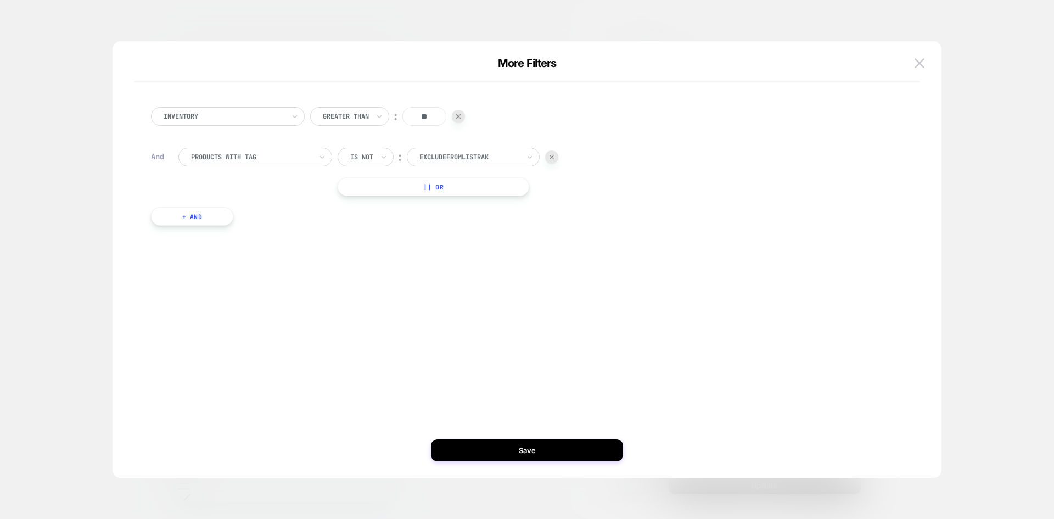
scroll to position [0, 0]
click at [206, 217] on button "+ And" at bounding box center [192, 216] width 82 height 19
click at [363, 232] on div "Is" at bounding box center [358, 227] width 41 height 19
click at [366, 277] on div "Is not" at bounding box center [384, 275] width 71 height 18
click at [452, 231] on div at bounding box center [469, 227] width 100 height 10
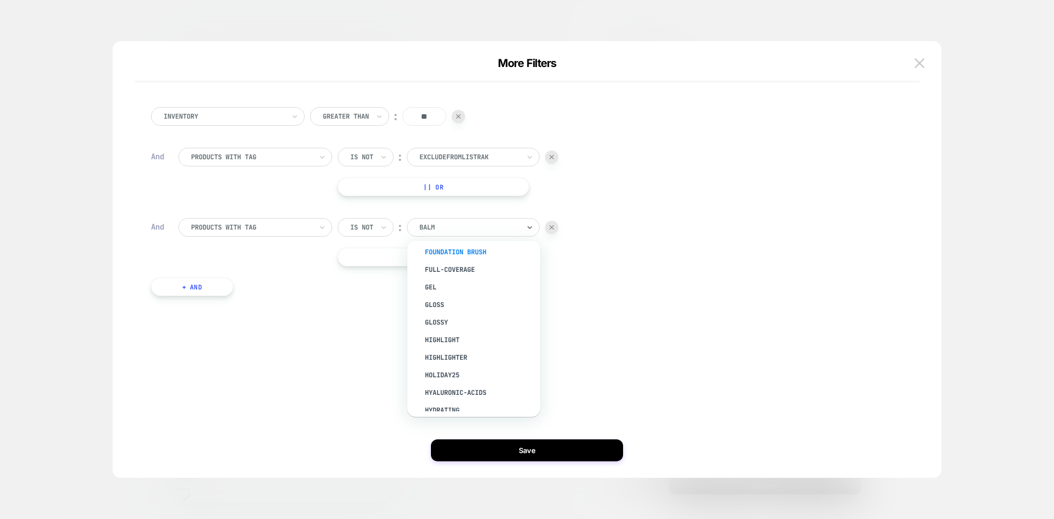
scroll to position [604, 0]
click at [463, 360] on div "travel size" at bounding box center [479, 359] width 122 height 18
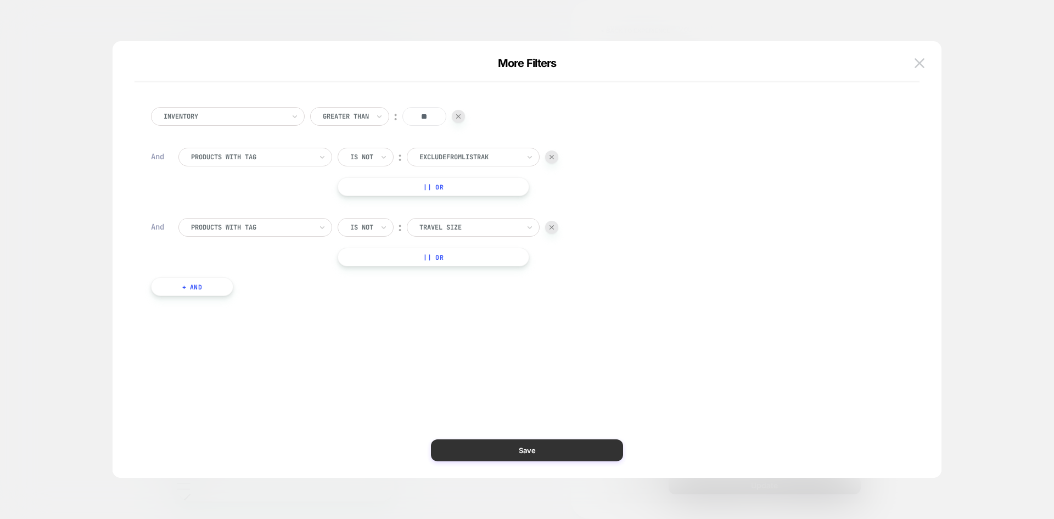
scroll to position [0, 193]
click at [564, 450] on button "Save" at bounding box center [527, 450] width 192 height 22
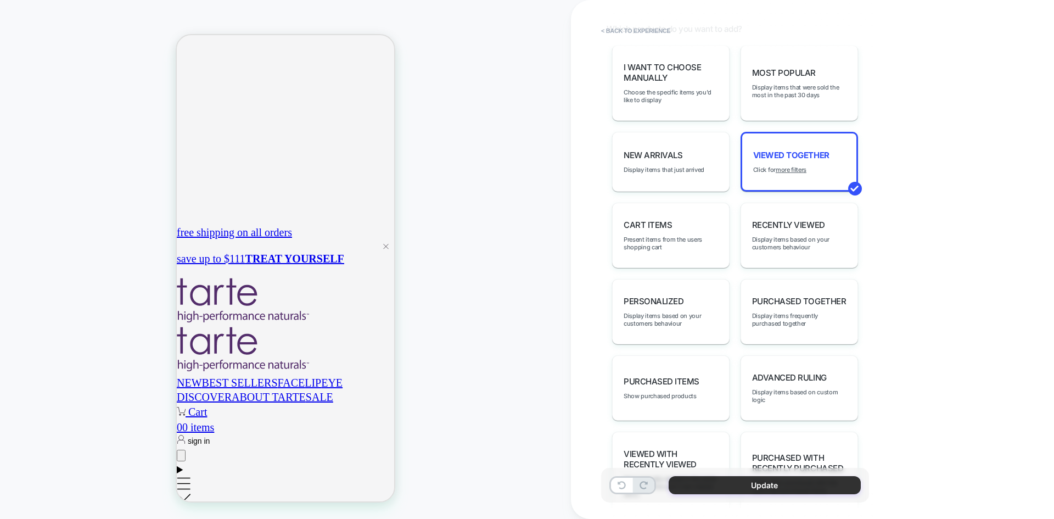
click at [729, 487] on button "Update" at bounding box center [765, 485] width 192 height 18
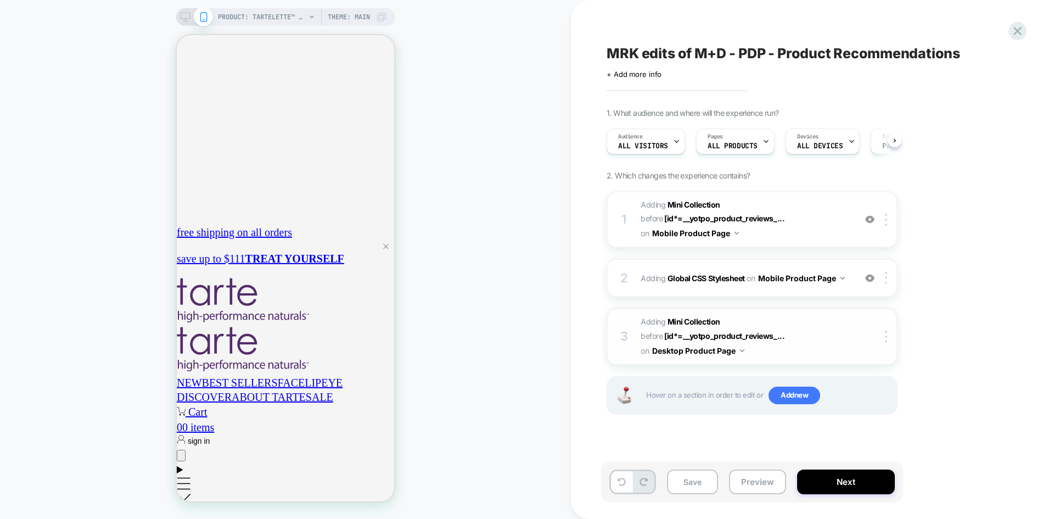
scroll to position [0, 1]
click at [886, 337] on img at bounding box center [886, 336] width 2 height 12
click at [854, 340] on div "3 #_loomi_addon_1759337870560 Adding Mini Collection BEFORE [id*=__yotpo_produc…" at bounding box center [752, 336] width 291 height 57
click at [821, 329] on span "#_loomi_addon_1759337870560 Adding Mini Collection BEFORE [id*=__yotpo_product_…" at bounding box center [745, 336] width 209 height 43
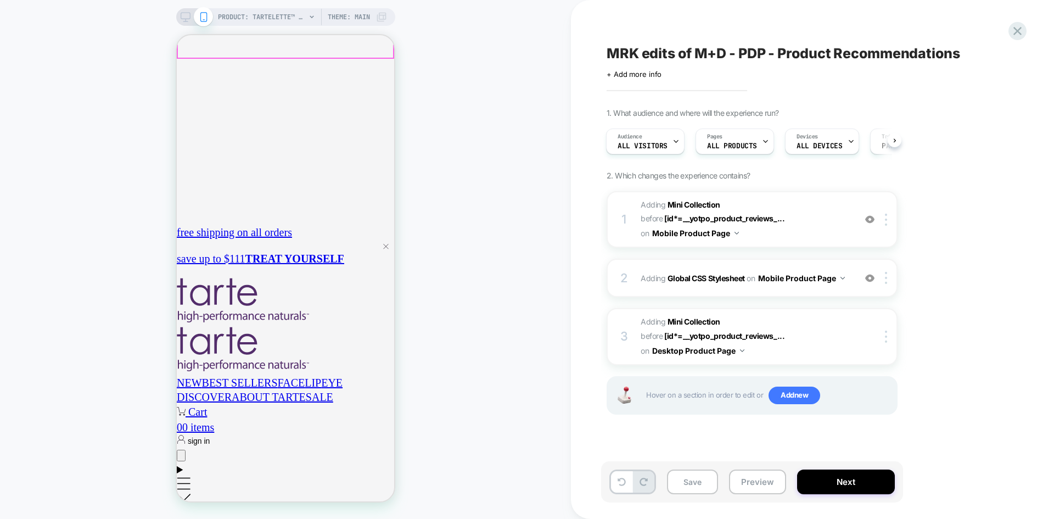
click at [182, 15] on icon at bounding box center [186, 17] width 10 height 10
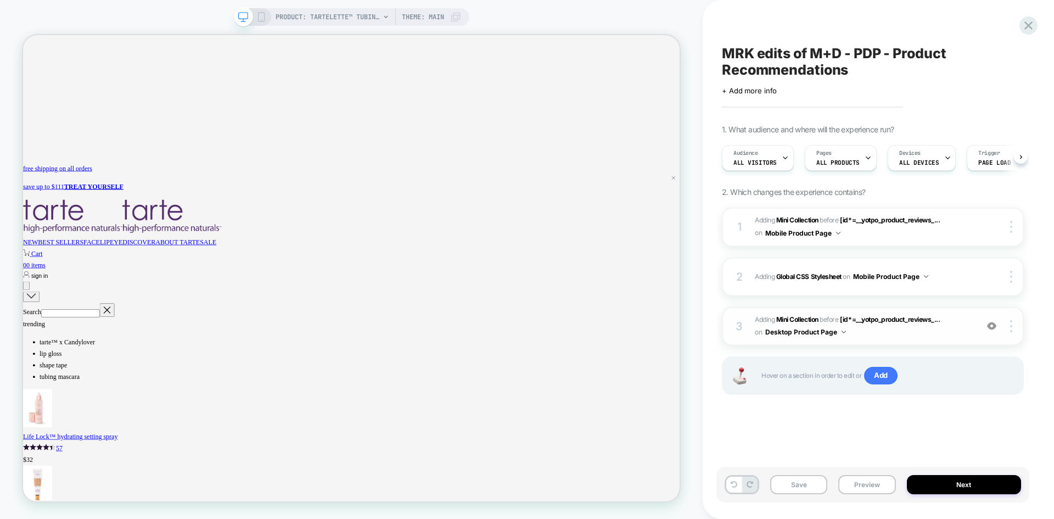
scroll to position [0, 1]
click at [1011, 327] on img at bounding box center [1011, 326] width 2 height 12
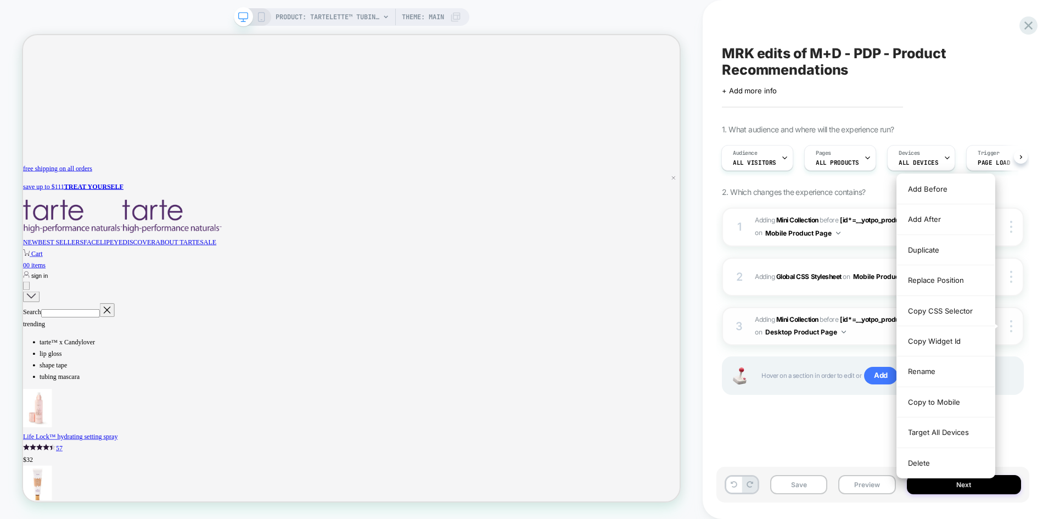
click at [869, 332] on span "#_loomi_addon_1759337870560 Adding Mini Collection BEFORE [id*=__yotpo_product_…" at bounding box center [863, 326] width 217 height 26
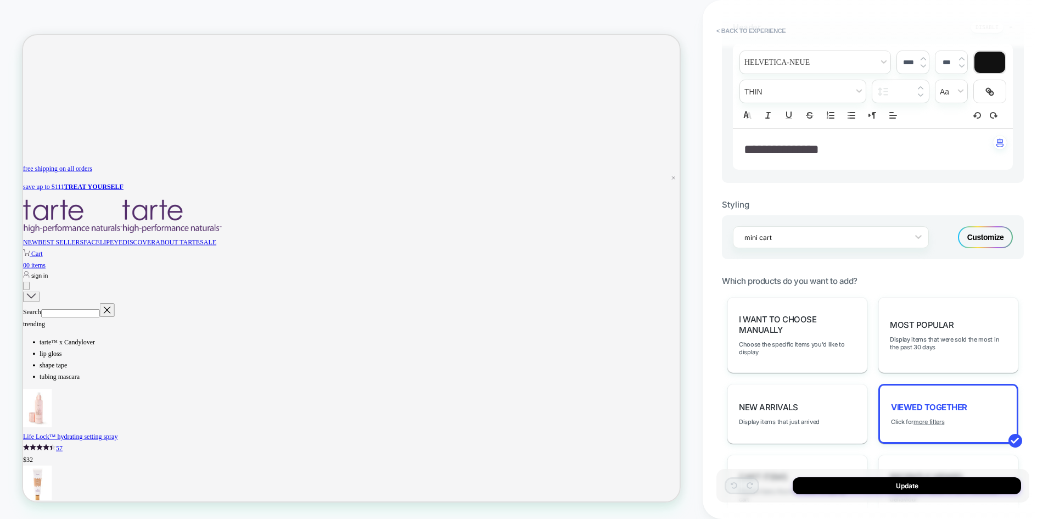
scroll to position [384, 0]
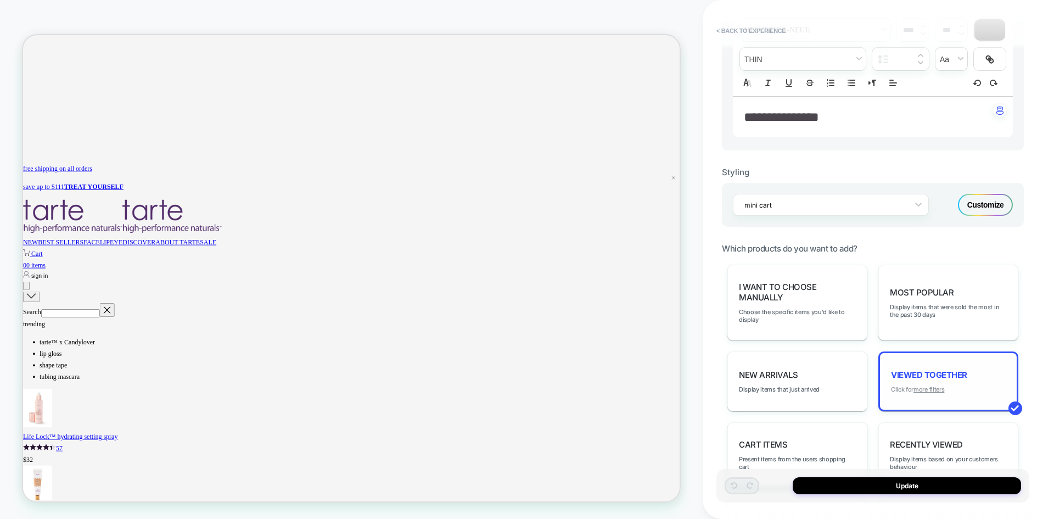
click at [921, 391] on u "more filters" at bounding box center [928, 389] width 31 height 8
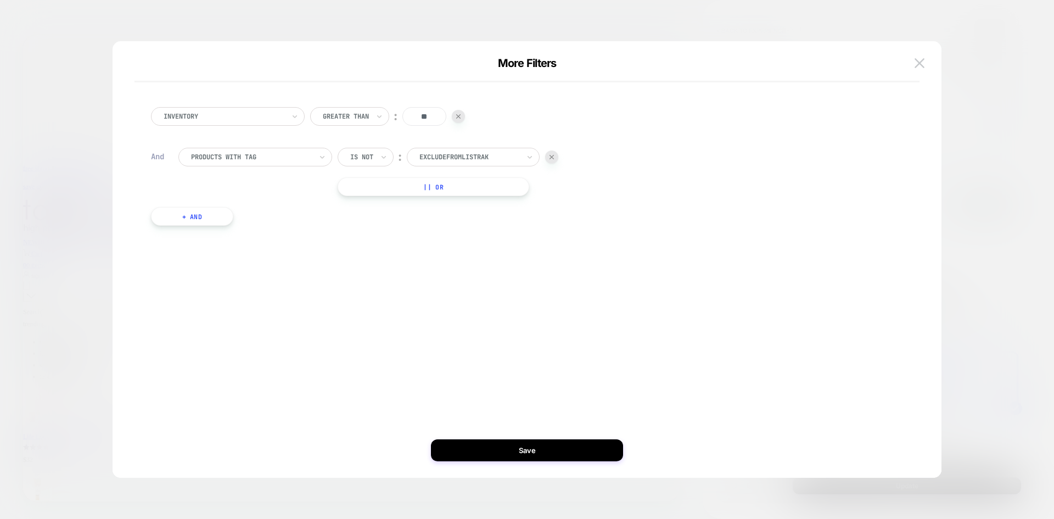
click at [214, 212] on button "+ And" at bounding box center [192, 216] width 82 height 19
click at [360, 224] on div "Is" at bounding box center [358, 227] width 41 height 19
click at [374, 273] on div "Is not" at bounding box center [384, 275] width 71 height 18
click at [428, 229] on div at bounding box center [469, 227] width 100 height 10
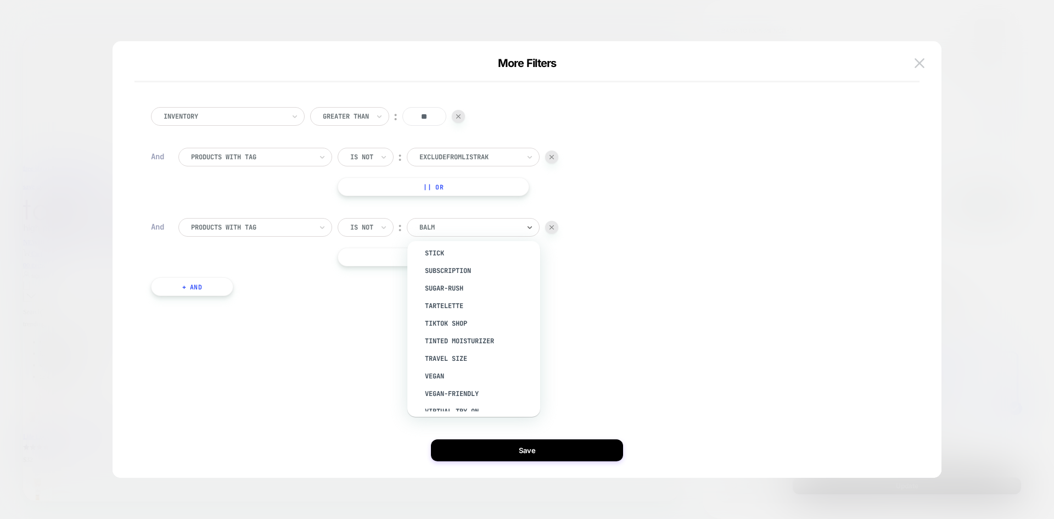
scroll to position [1895, 0]
click at [455, 335] on div "travel size" at bounding box center [479, 330] width 122 height 18
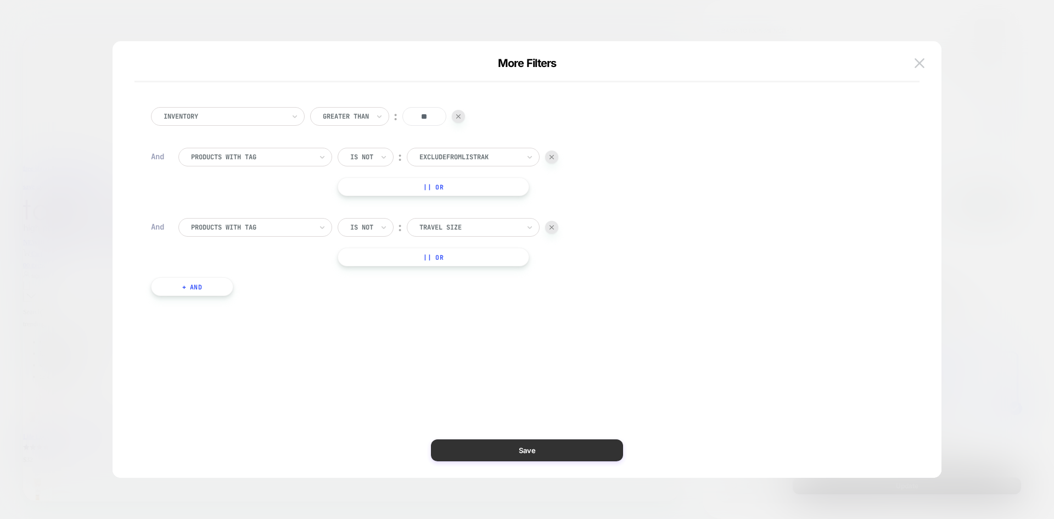
click at [507, 447] on button "Save" at bounding box center [527, 450] width 192 height 22
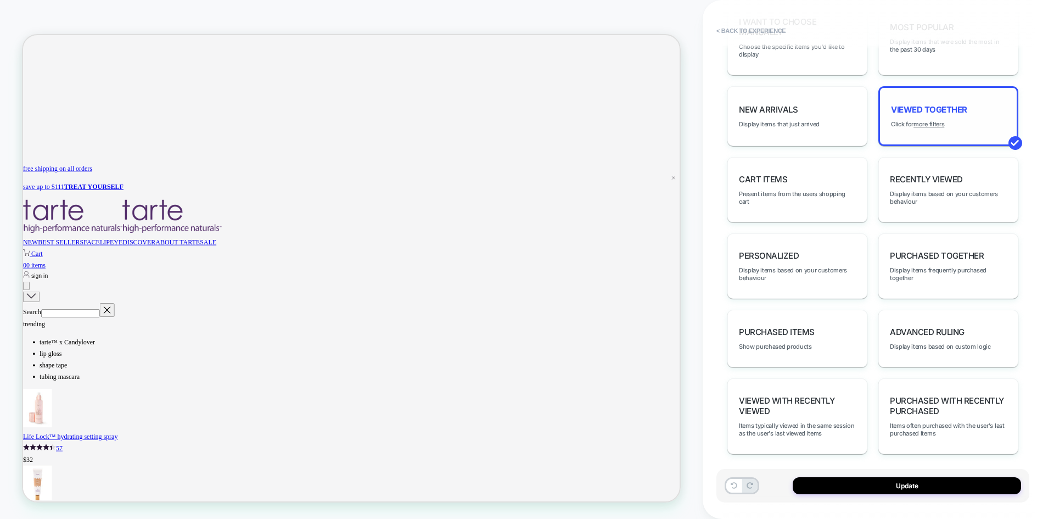
scroll to position [656, 0]
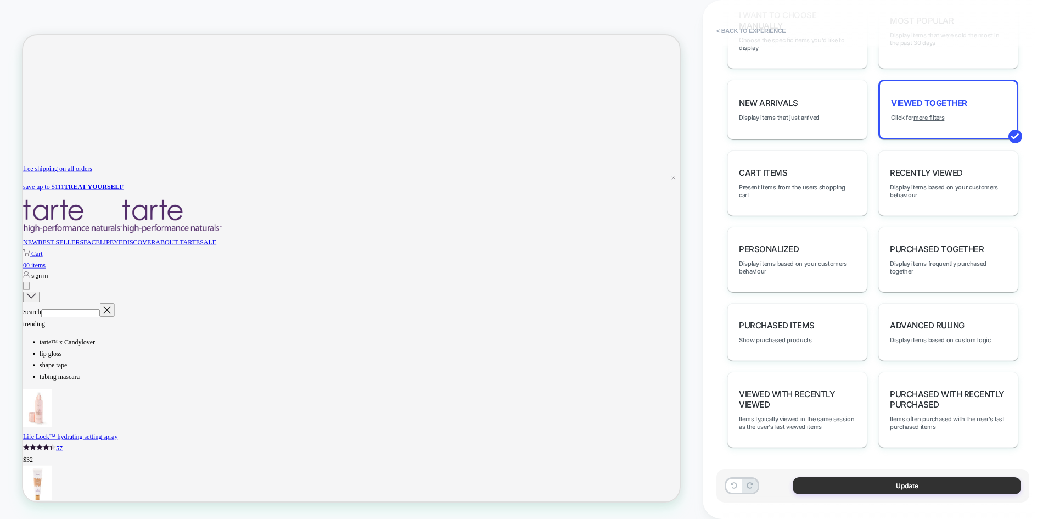
click at [877, 479] on button "Update" at bounding box center [907, 485] width 228 height 17
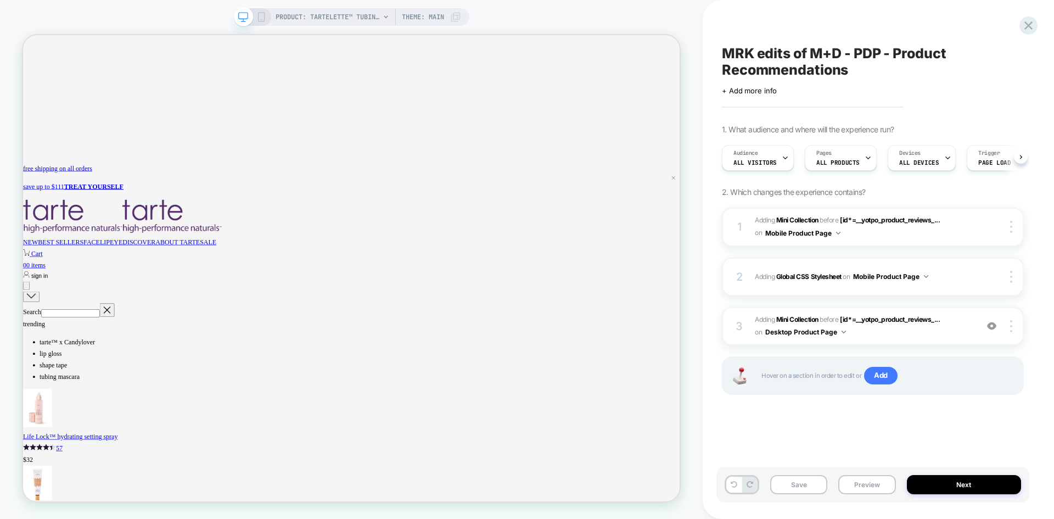
scroll to position [0, 1]
click at [795, 483] on button "Save" at bounding box center [798, 484] width 57 height 19
click at [258, 21] on rect at bounding box center [261, 17] width 6 height 9
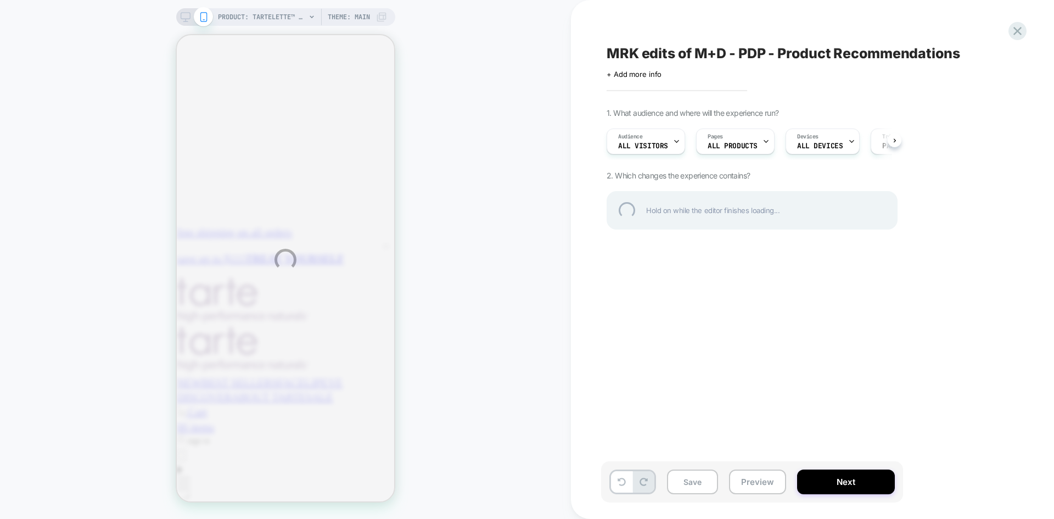
click at [185, 22] on div "PRODUCT: tartelette™ tubing lash primer PRODUCT: tartelette™ tubing lash primer…" at bounding box center [527, 259] width 1054 height 519
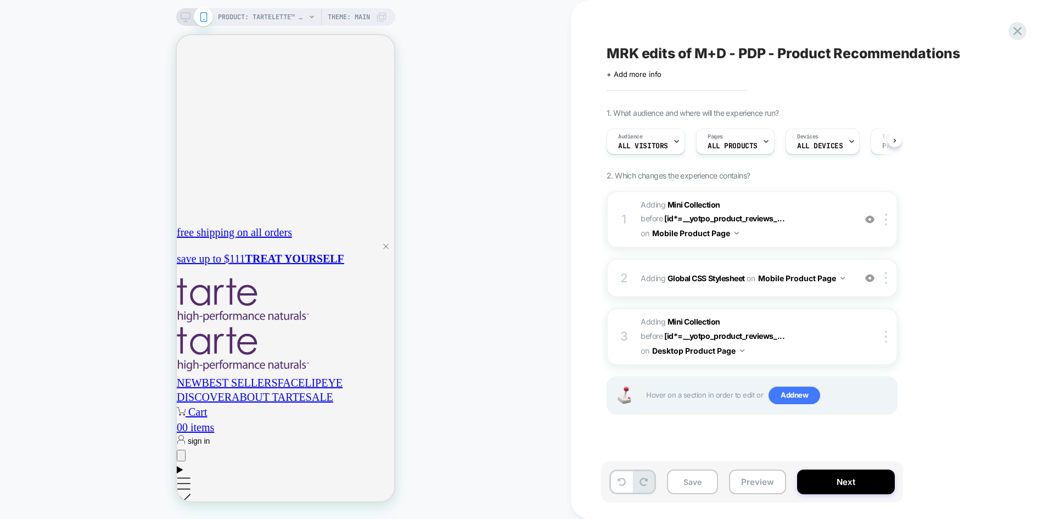
scroll to position [0, 1]
click at [680, 487] on button "Save" at bounding box center [692, 481] width 51 height 25
click at [1012, 29] on icon at bounding box center [1017, 31] width 15 height 15
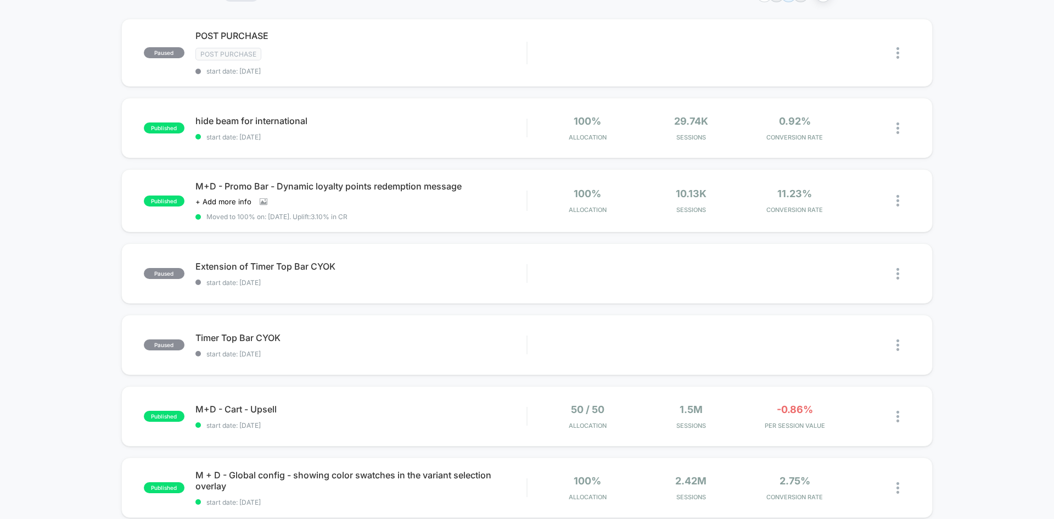
scroll to position [110, 0]
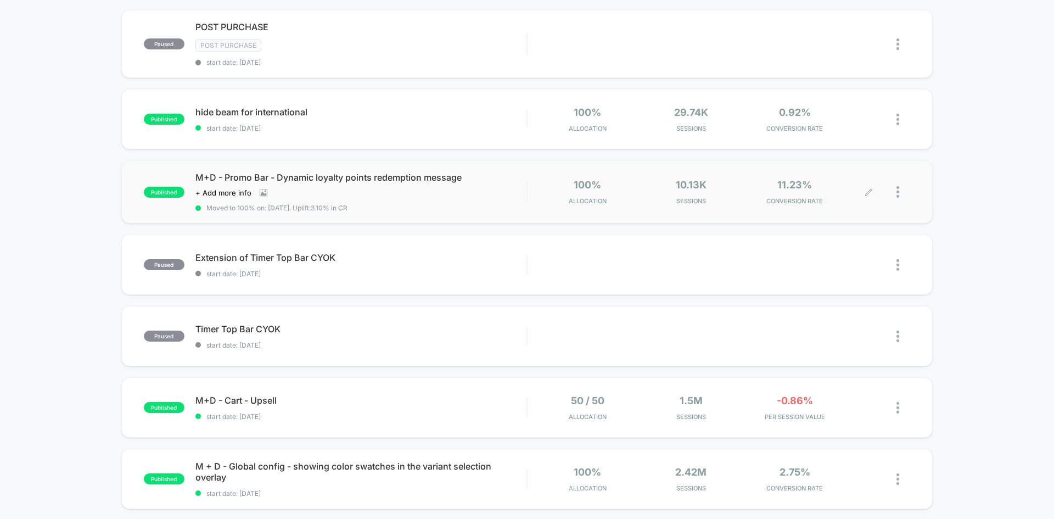
click at [884, 201] on div at bounding box center [889, 192] width 41 height 26
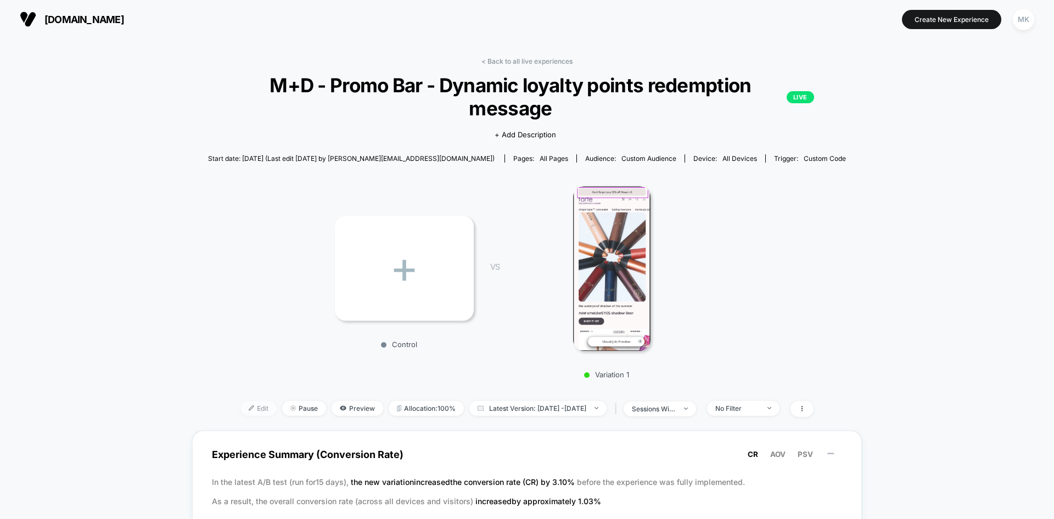
click at [249, 407] on img at bounding box center [251, 407] width 5 height 5
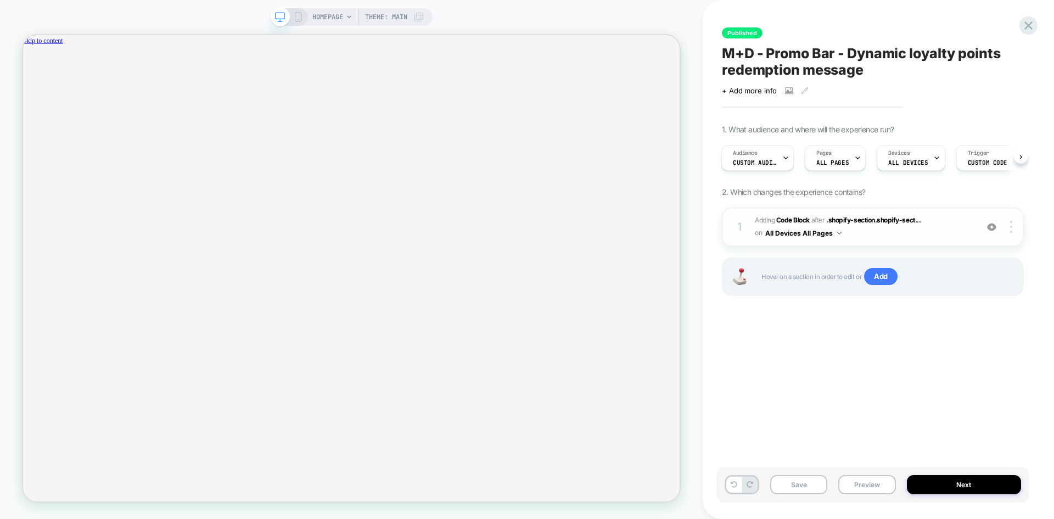
scroll to position [0, 801]
click at [924, 239] on span "Adding Code Block AFTER .shopify-section.shopify-sect... .shopify-section.shopi…" at bounding box center [863, 227] width 217 height 26
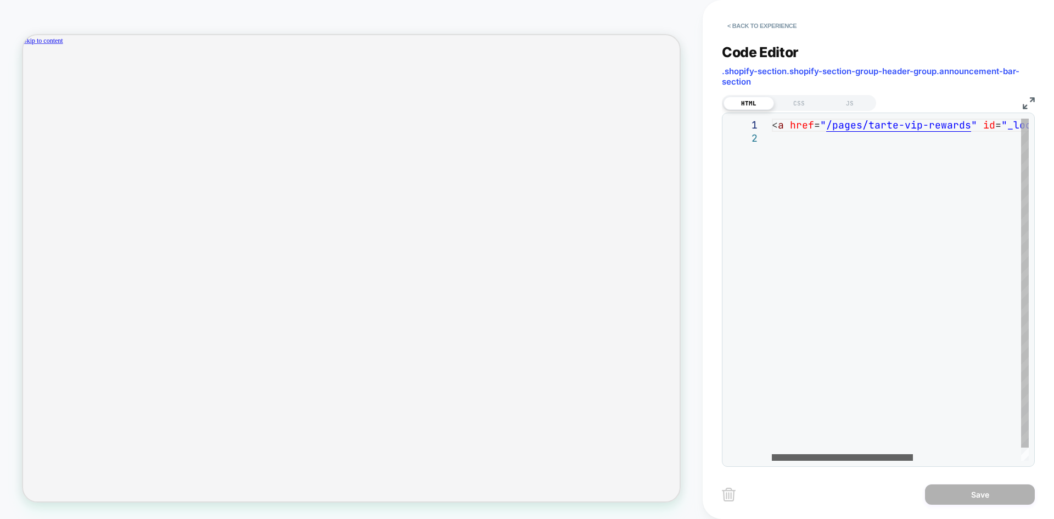
scroll to position [0, 0]
click at [969, 454] on div at bounding box center [950, 457] width 141 height 7
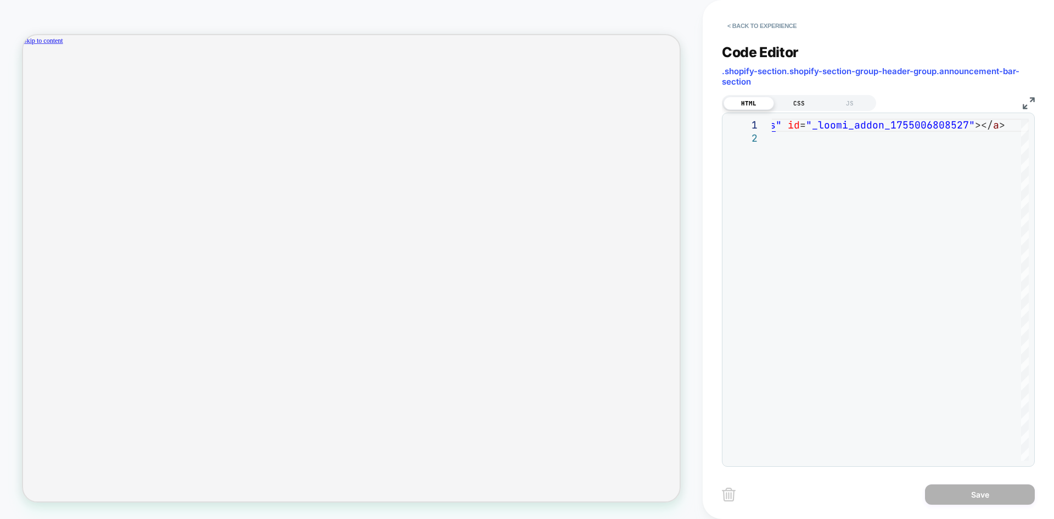
scroll to position [0, 801]
click at [805, 101] on div "CSS" at bounding box center [799, 103] width 50 height 13
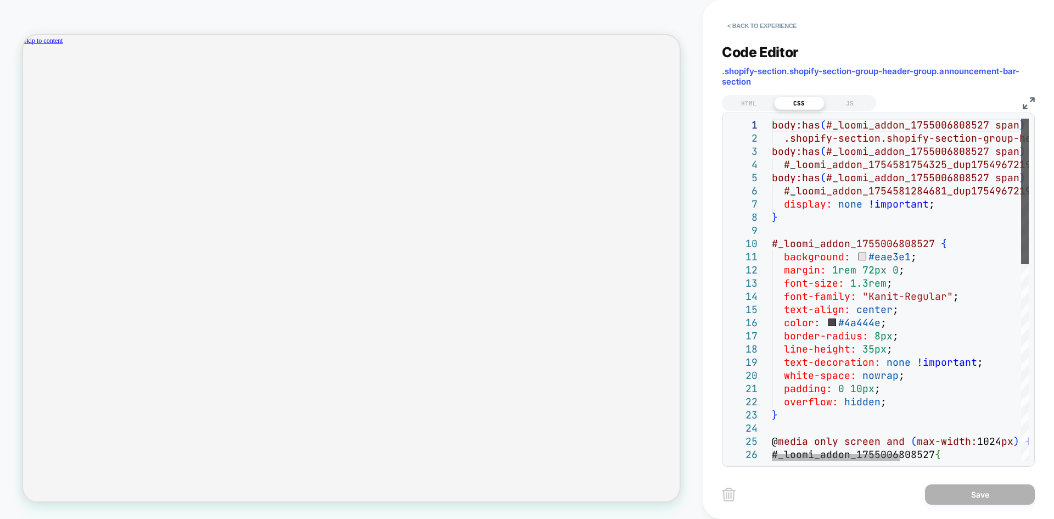
click at [1021, 127] on div at bounding box center [1025, 191] width 8 height 145
click at [840, 106] on div "JS" at bounding box center [849, 103] width 50 height 13
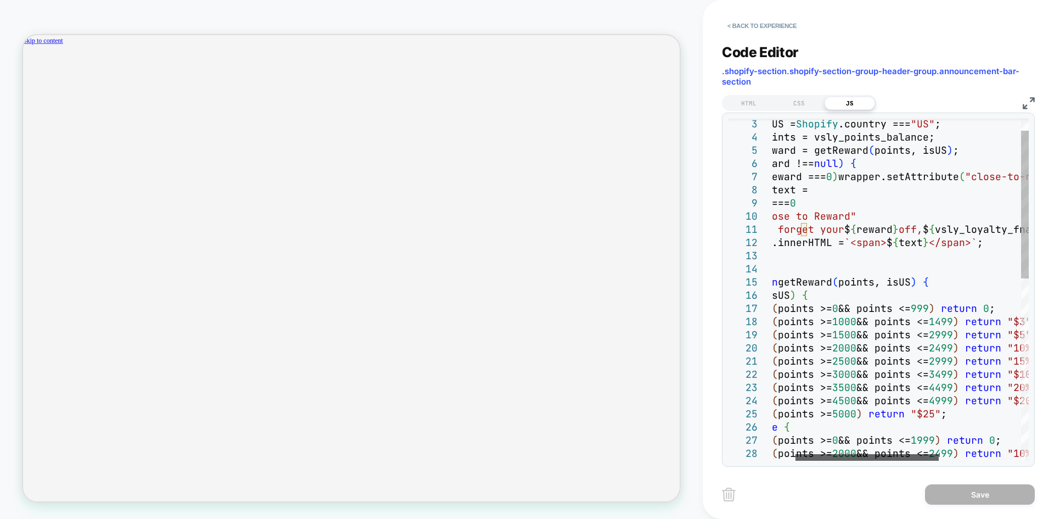
scroll to position [0, 0]
click at [850, 461] on div at bounding box center [866, 457] width 143 height 7
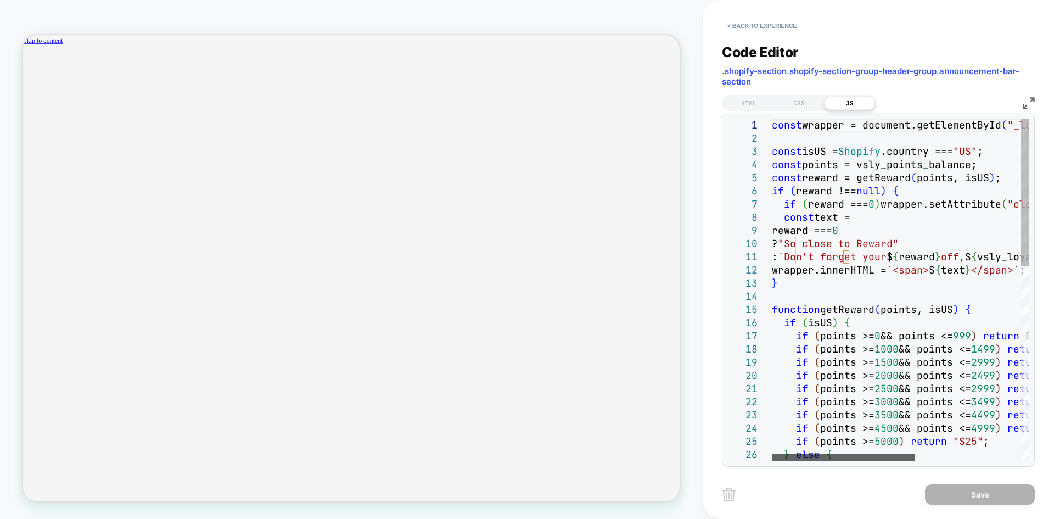
click at [810, 454] on div at bounding box center [843, 457] width 143 height 7
click at [756, 27] on button "< Back to experience" at bounding box center [762, 26] width 80 height 18
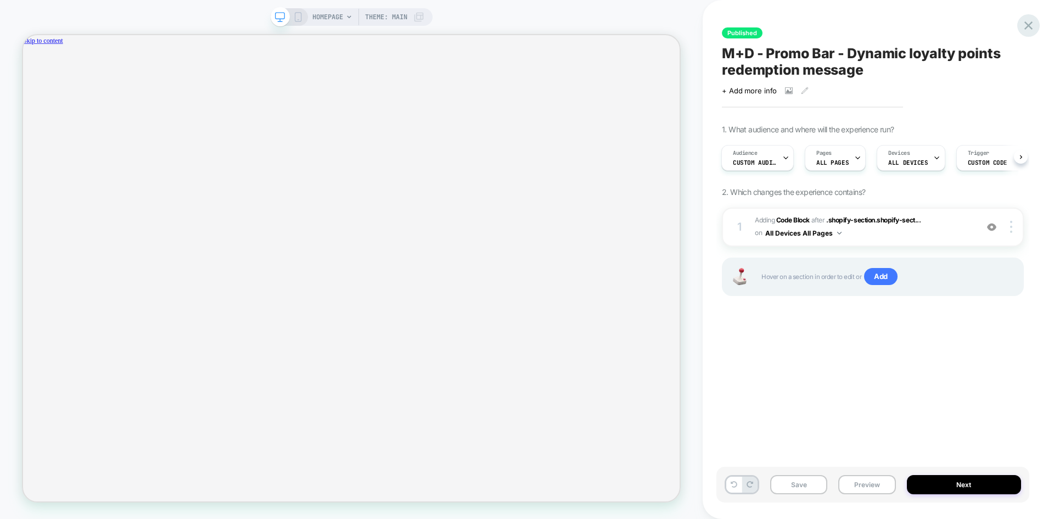
click at [1026, 23] on icon at bounding box center [1028, 25] width 15 height 15
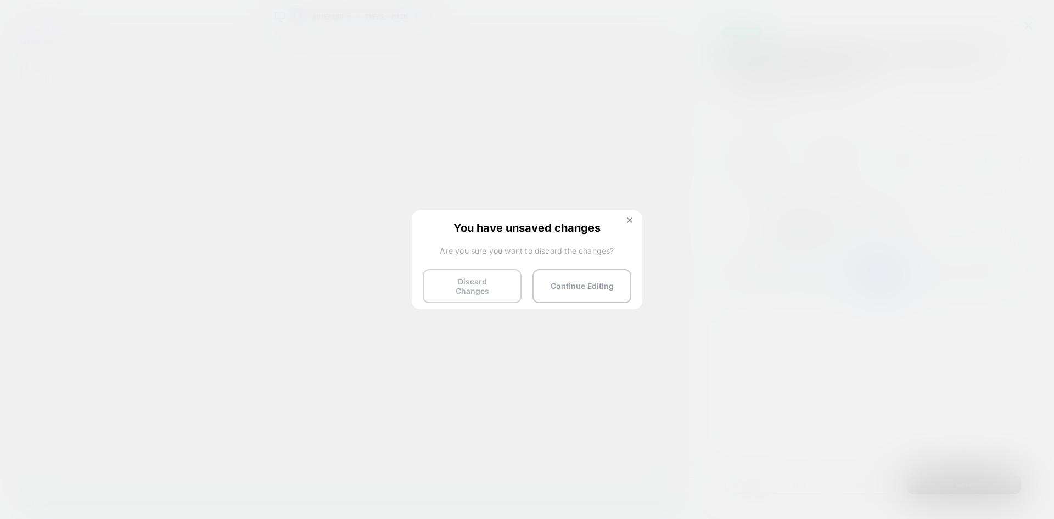
click at [478, 288] on button "Discard Changes" at bounding box center [472, 286] width 99 height 34
